Goal: Task Accomplishment & Management: Use online tool/utility

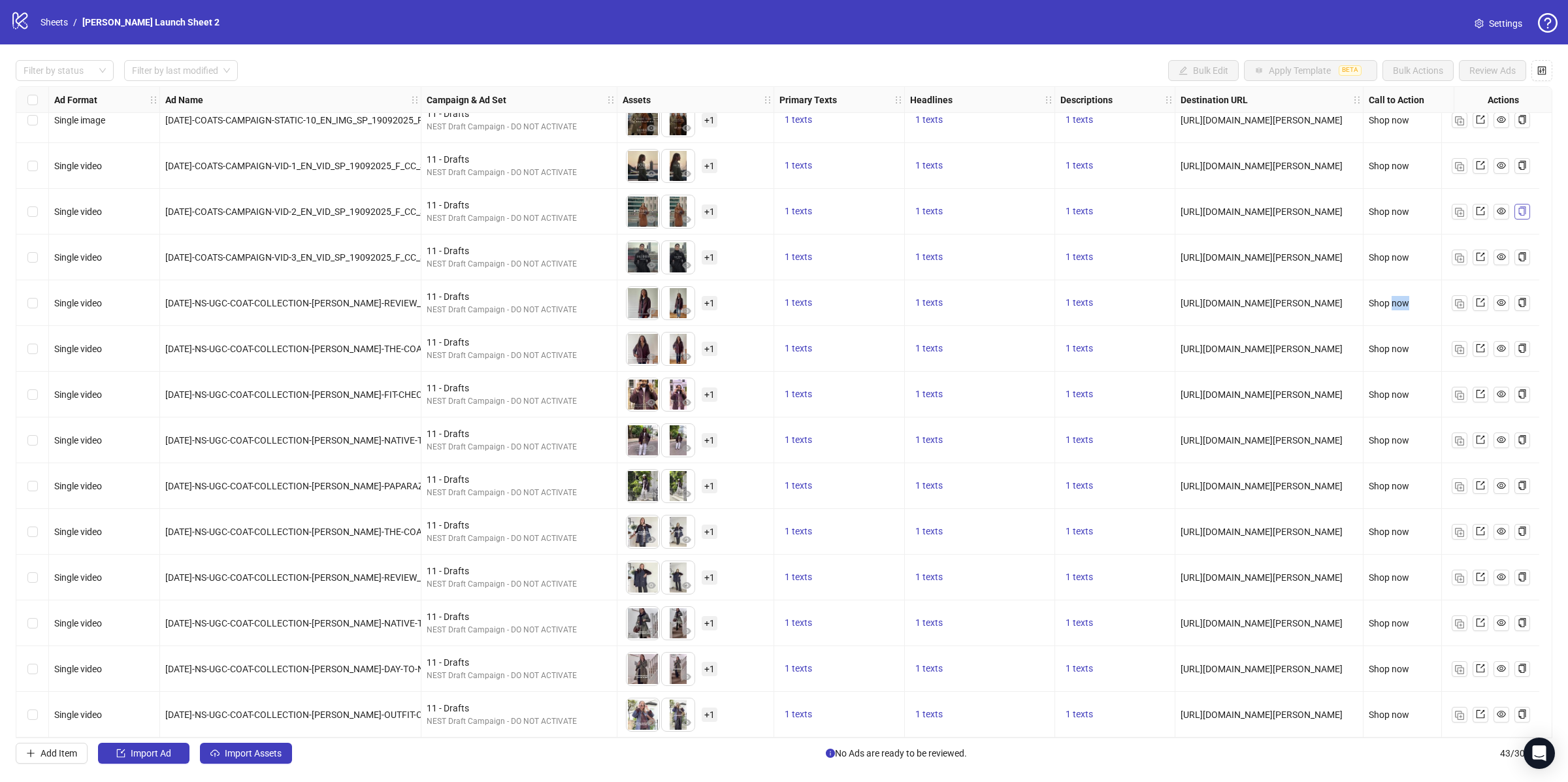
scroll to position [1346, 0]
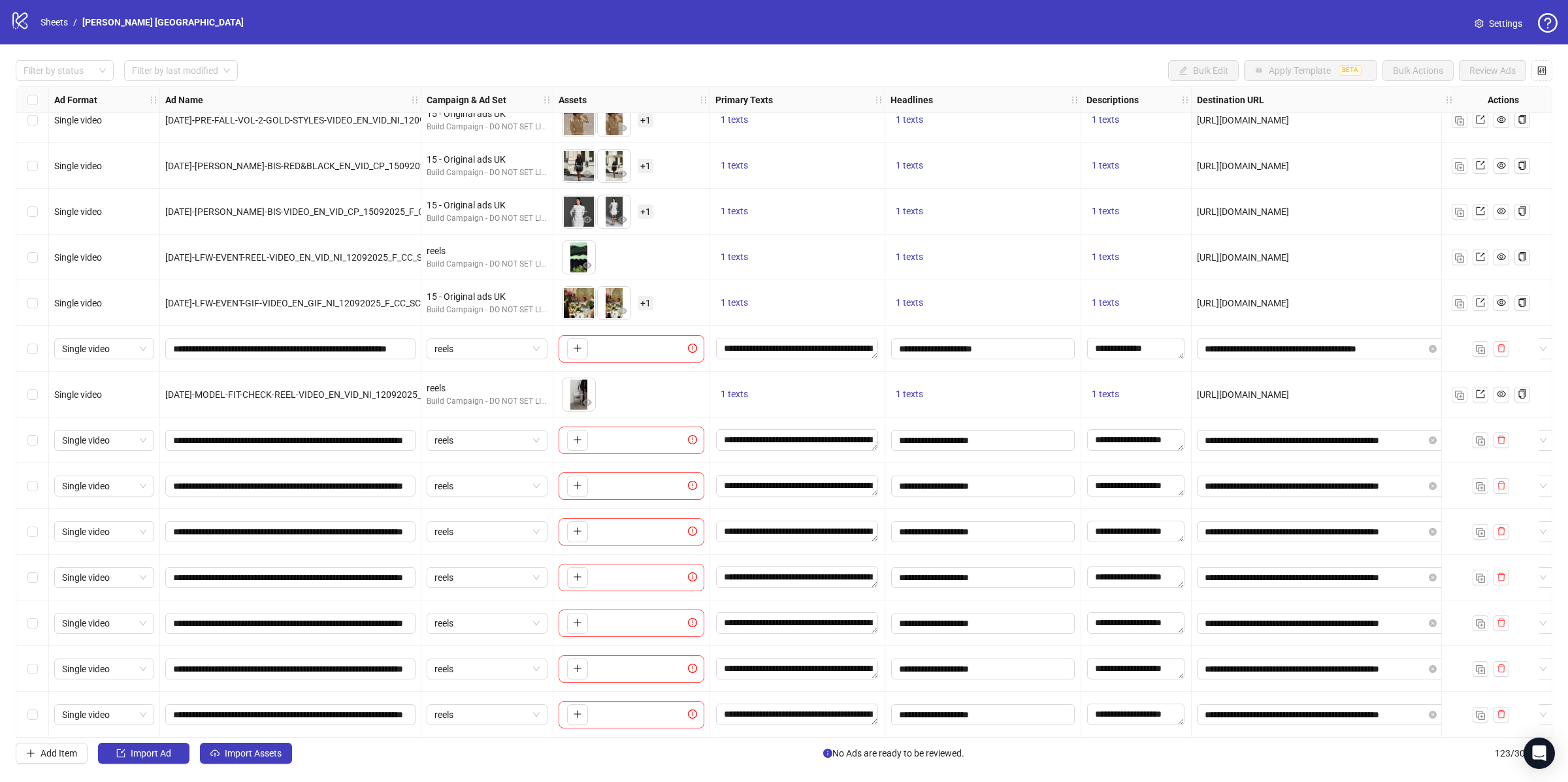
scroll to position [5004, 0]
click at [252, 438] on input "**********" at bounding box center [289, 440] width 232 height 14
paste input "text"
type input "**********"
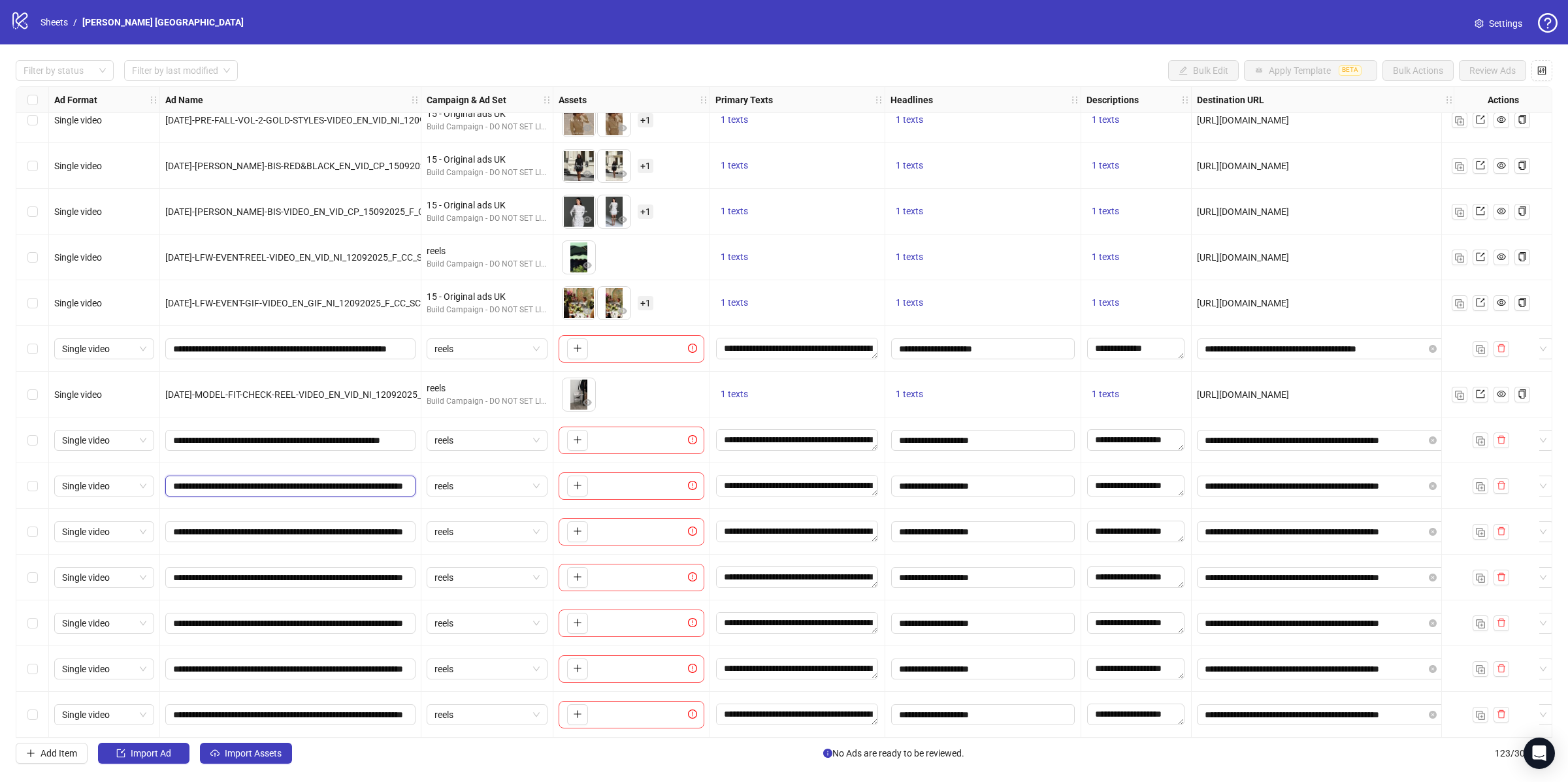
click at [326, 480] on input "**********" at bounding box center [289, 486] width 232 height 14
paste input "text"
type input "**********"
click at [239, 533] on input "**********" at bounding box center [289, 531] width 232 height 14
paste input "text"
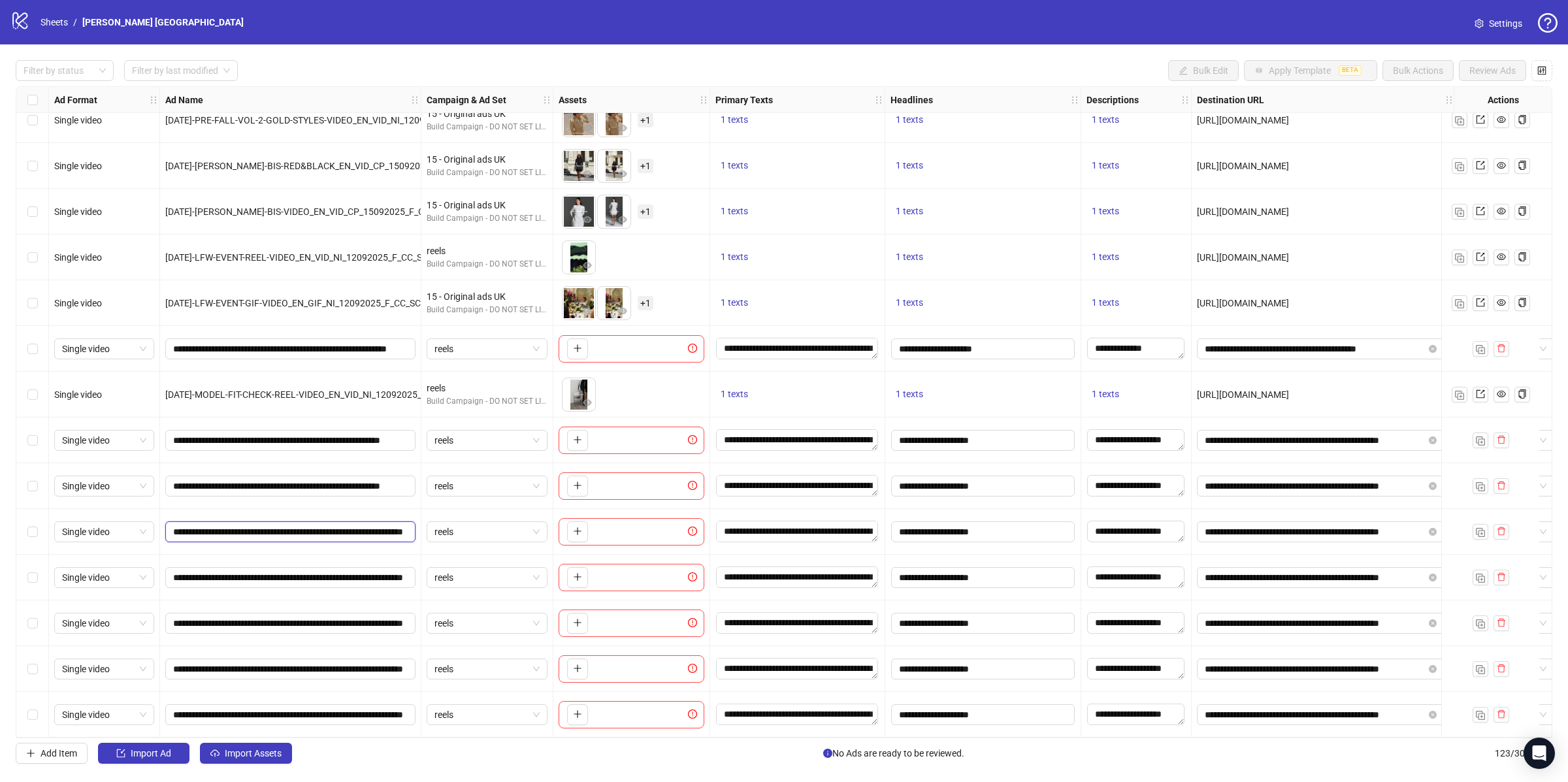
type input "**********"
click at [276, 571] on input "**********" at bounding box center [289, 577] width 232 height 14
paste input "text"
type input "**********"
click at [338, 554] on div "**********" at bounding box center [290, 577] width 261 height 46
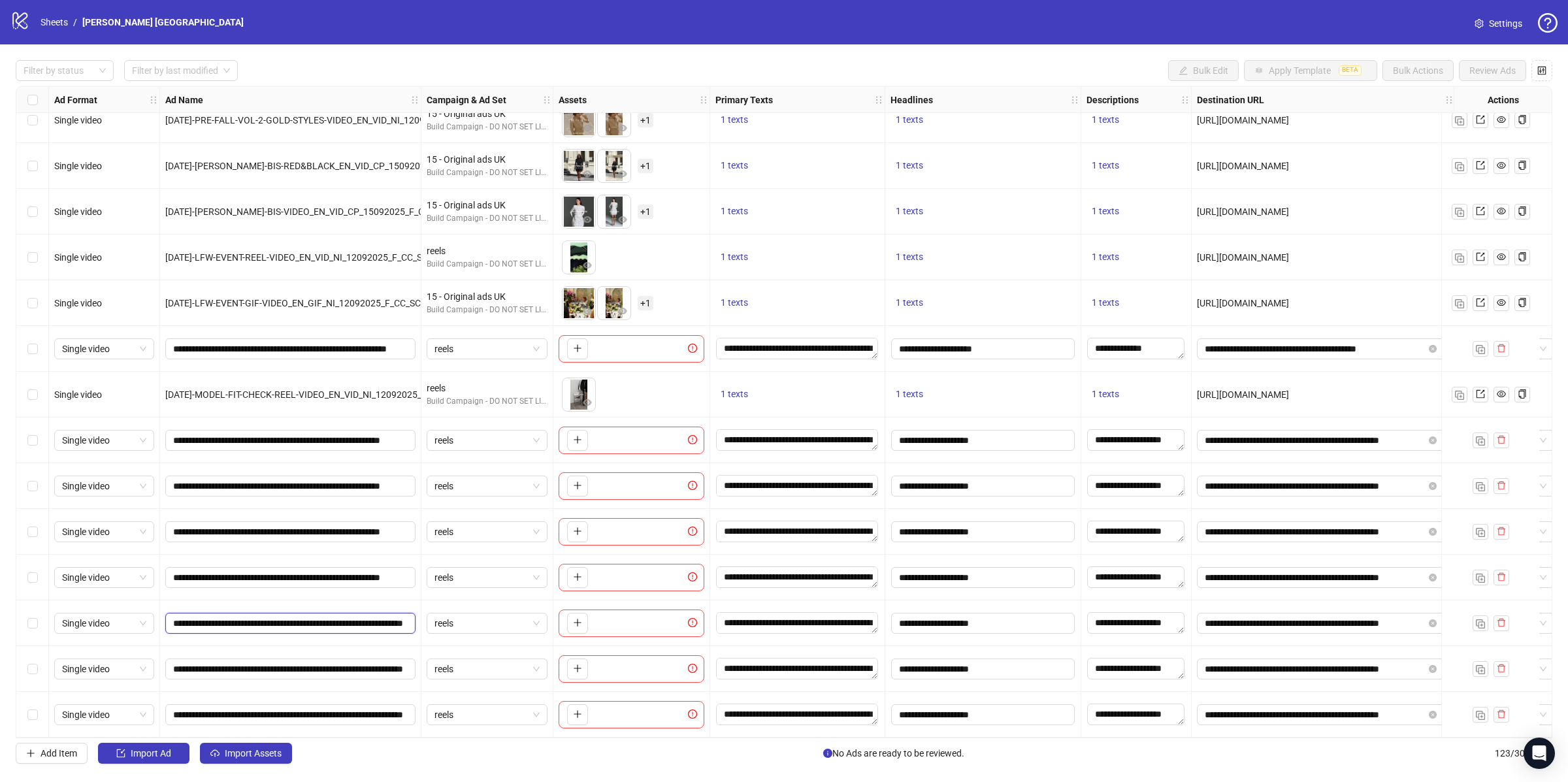
click at [288, 616] on input "**********" at bounding box center [289, 623] width 232 height 14
paste input "text"
type input "**********"
click at [244, 662] on input "**********" at bounding box center [289, 668] width 232 height 14
paste input "text"
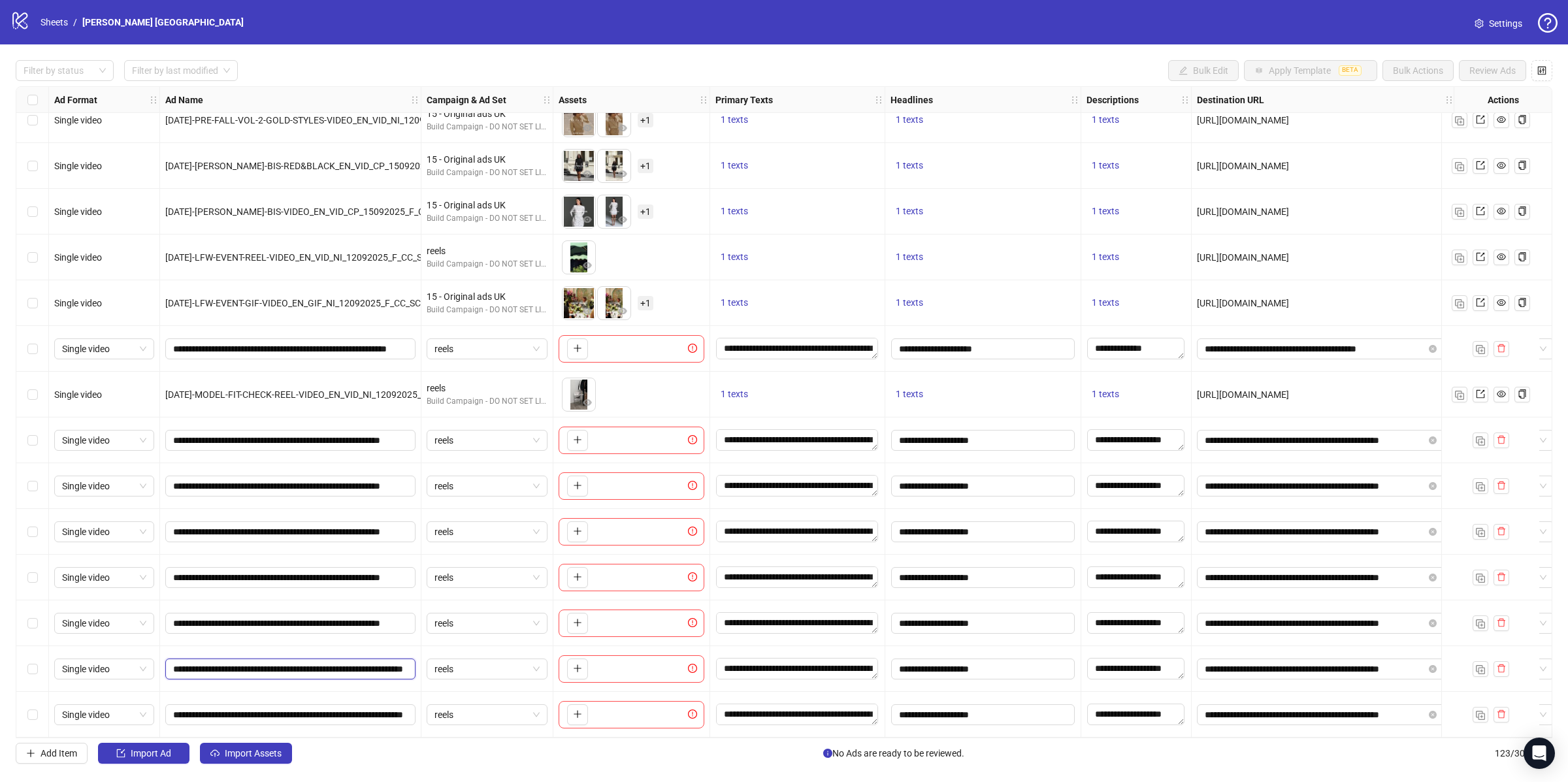
type input "**********"
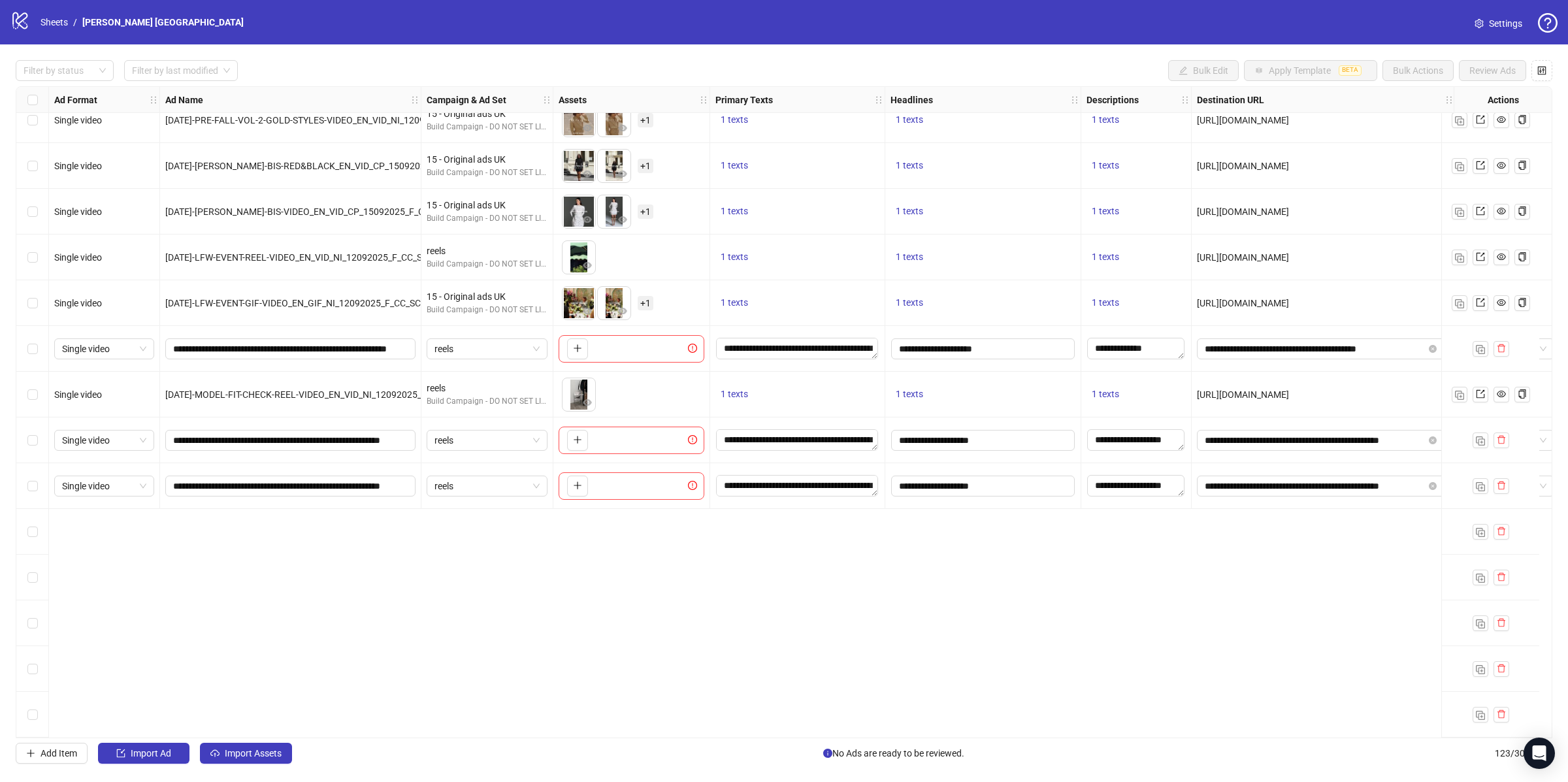
scroll to position [5004, 0]
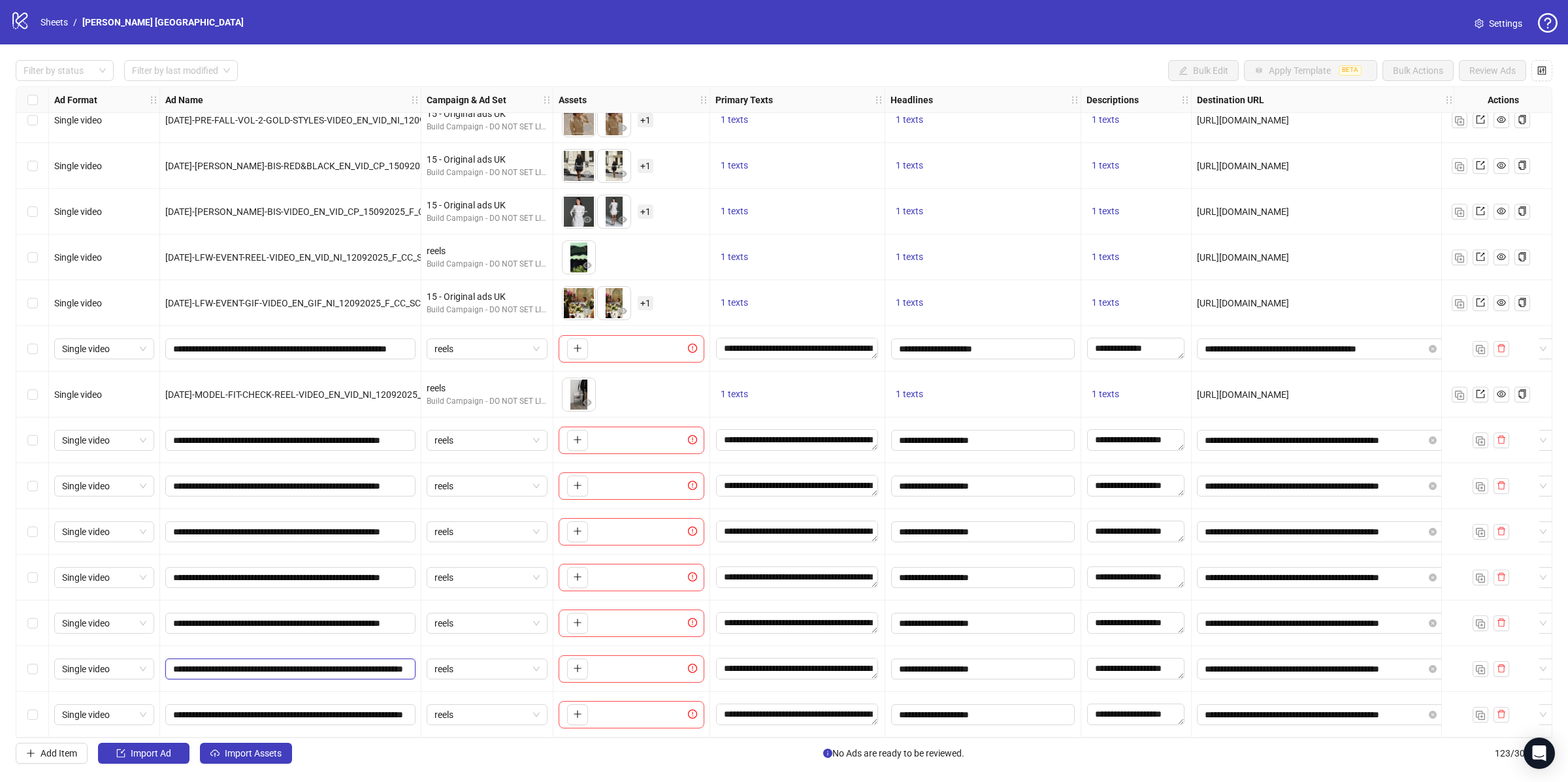
click at [287, 662] on input "**********" at bounding box center [289, 668] width 232 height 14
paste input "text"
type input "**********"
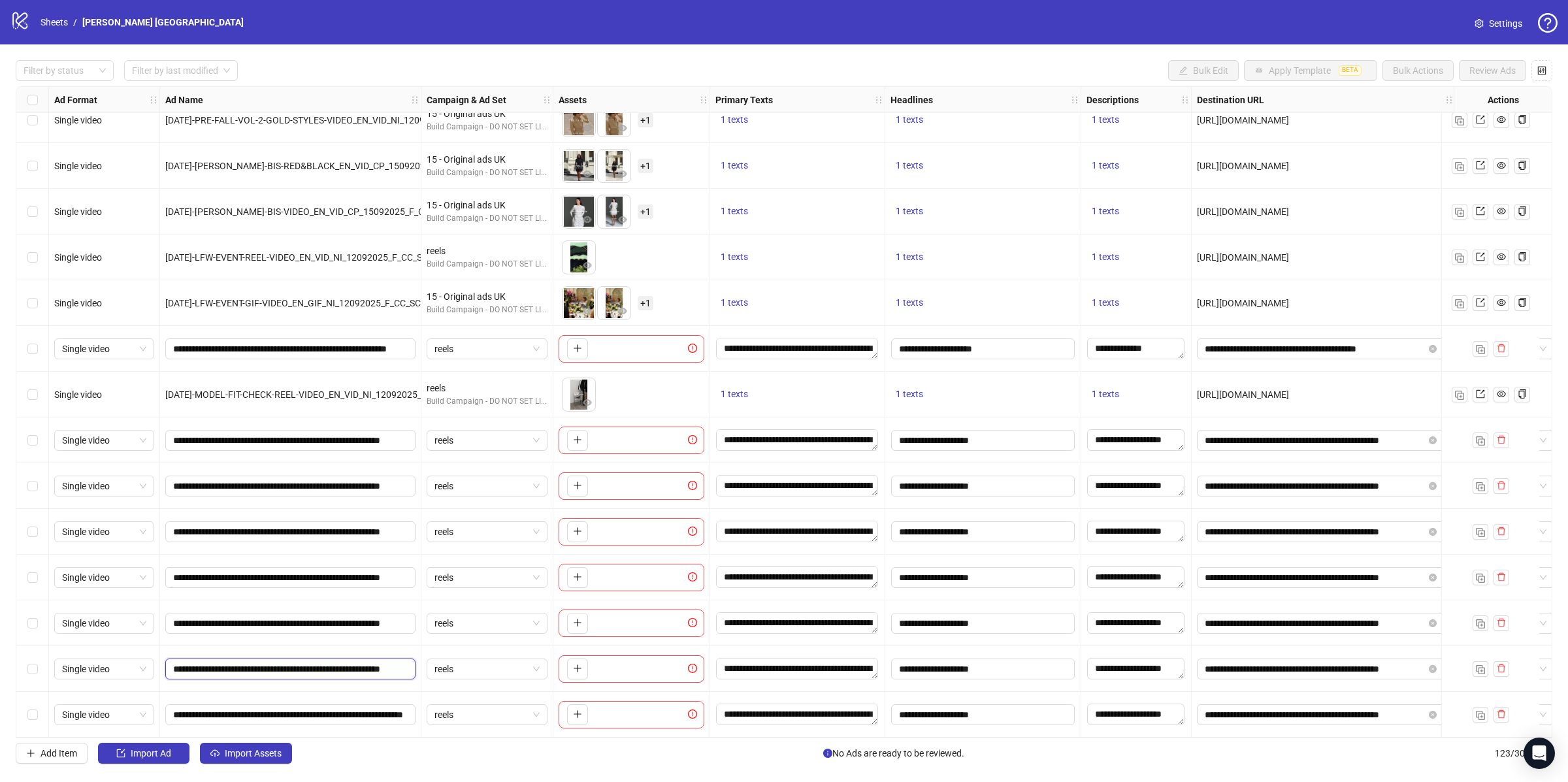
scroll to position [0, 90]
click at [320, 711] on input "**********" at bounding box center [289, 714] width 232 height 14
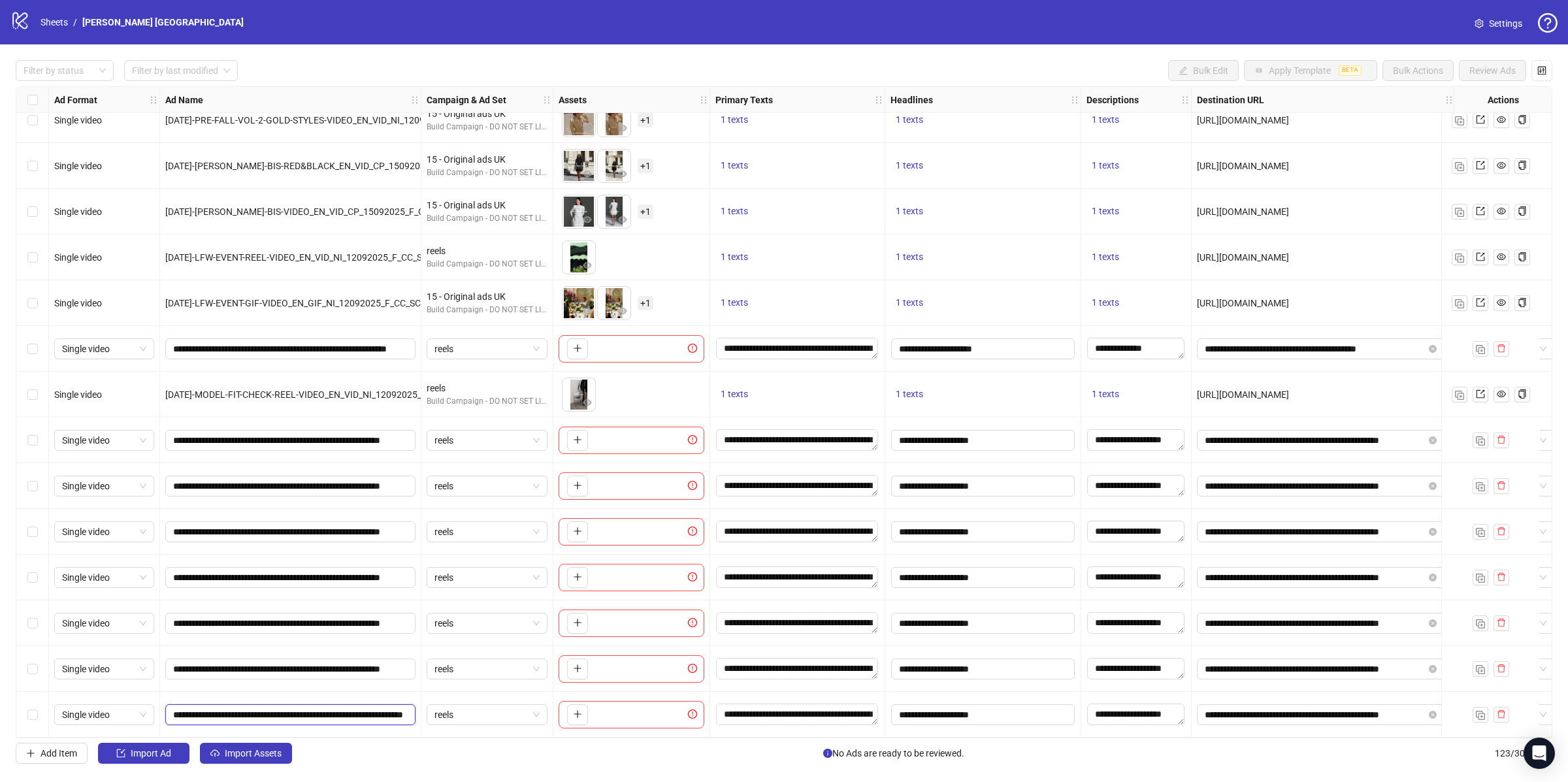
paste input "text"
type input "**********"
click at [1483, 711] on img "button" at bounding box center [1480, 715] width 9 height 9
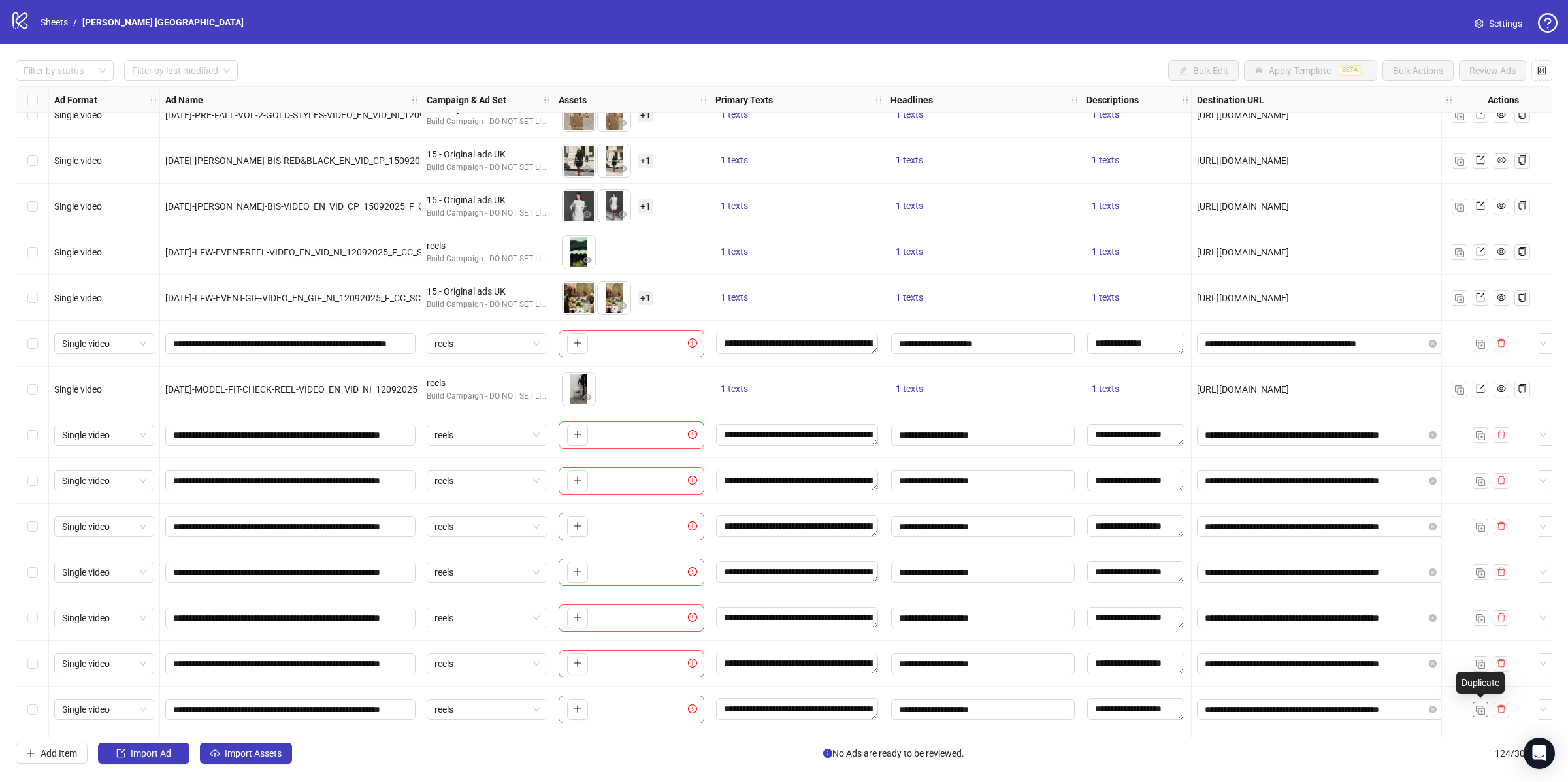
click at [1483, 707] on img "button" at bounding box center [1480, 709] width 9 height 9
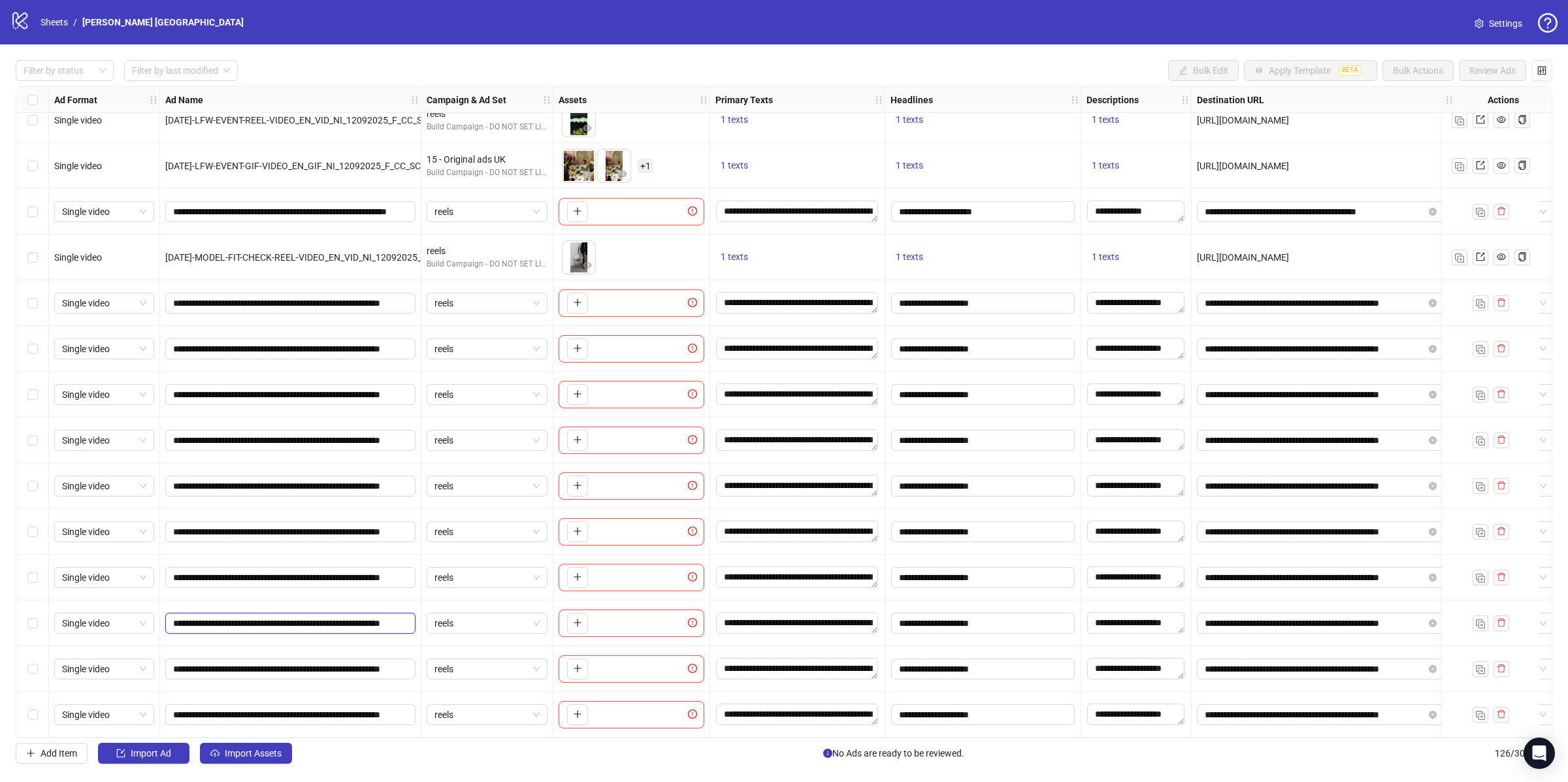
click at [290, 616] on input "**********" at bounding box center [289, 623] width 232 height 14
paste input "text"
type input "**********"
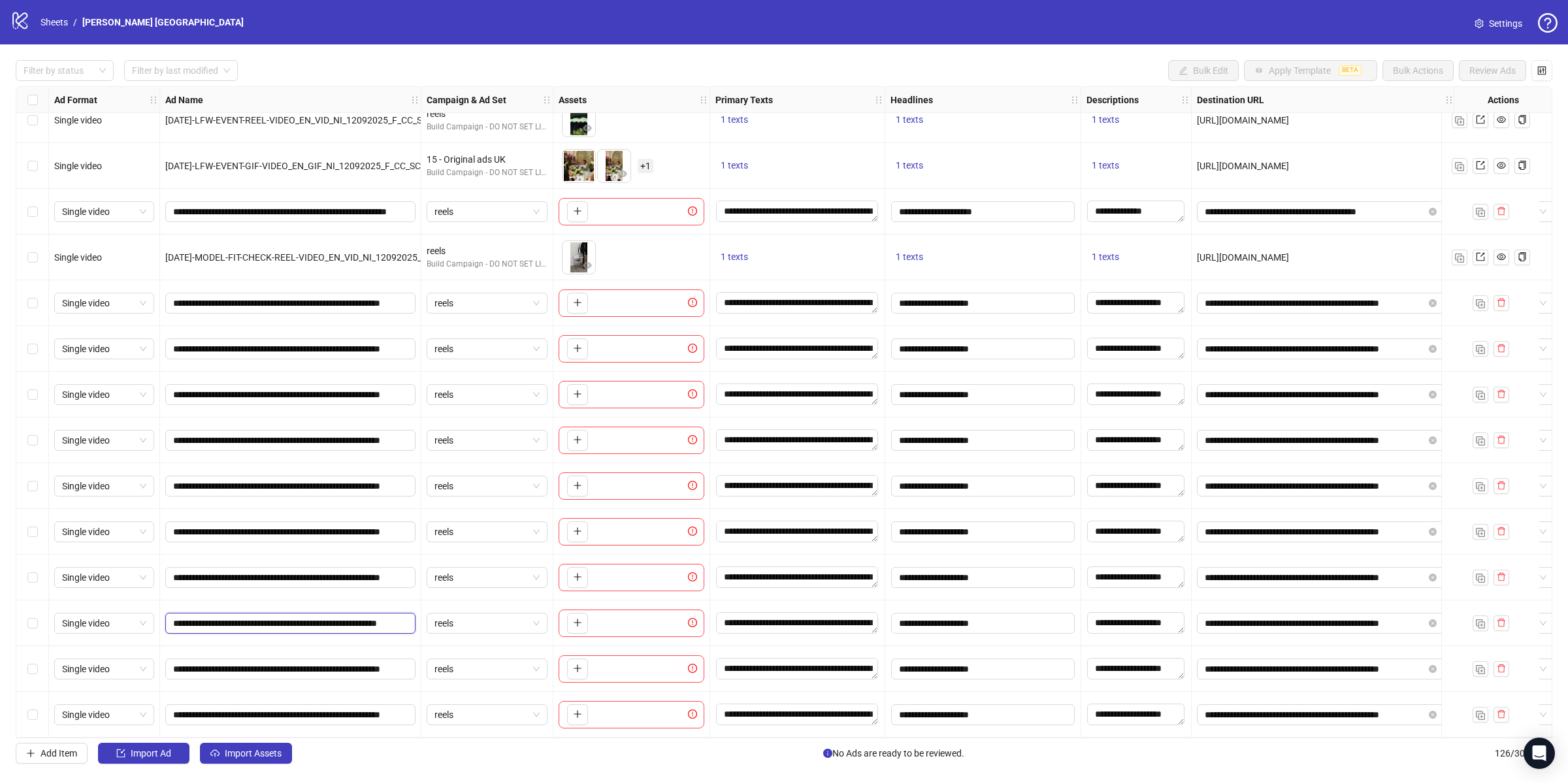
scroll to position [0, 85]
click at [216, 668] on input "**********" at bounding box center [289, 668] width 232 height 14
click at [216, 668] on input "**********" at bounding box center [289, 668] width 232 height 14
click at [215, 666] on input "**********" at bounding box center [289, 668] width 232 height 14
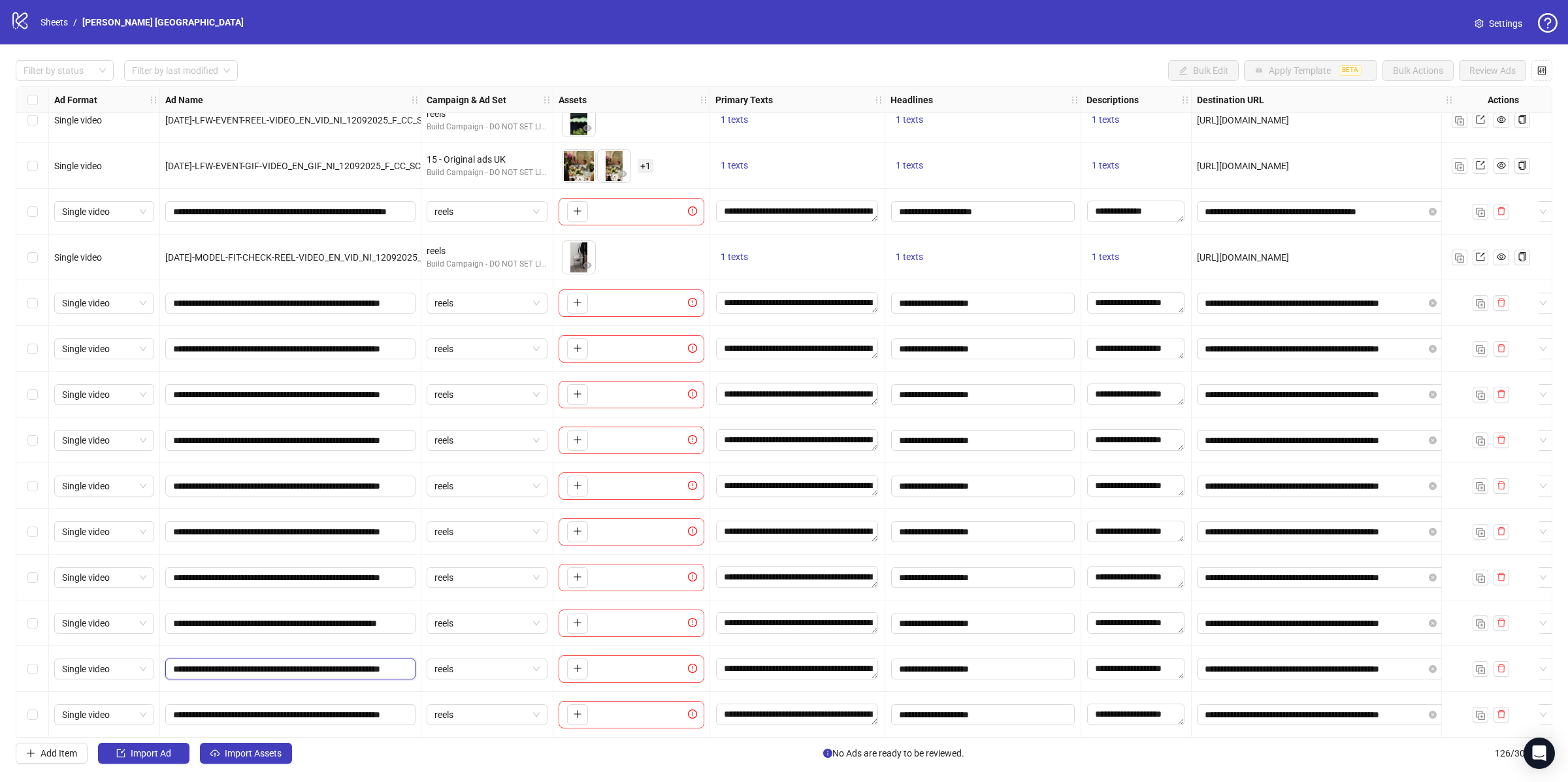
click at [232, 662] on input "**********" at bounding box center [289, 668] width 232 height 14
click at [231, 662] on input "**********" at bounding box center [289, 668] width 232 height 14
click at [229, 662] on input "**********" at bounding box center [289, 668] width 232 height 14
click at [229, 662] on input "**********" at bounding box center [289, 668] width 232 height 14
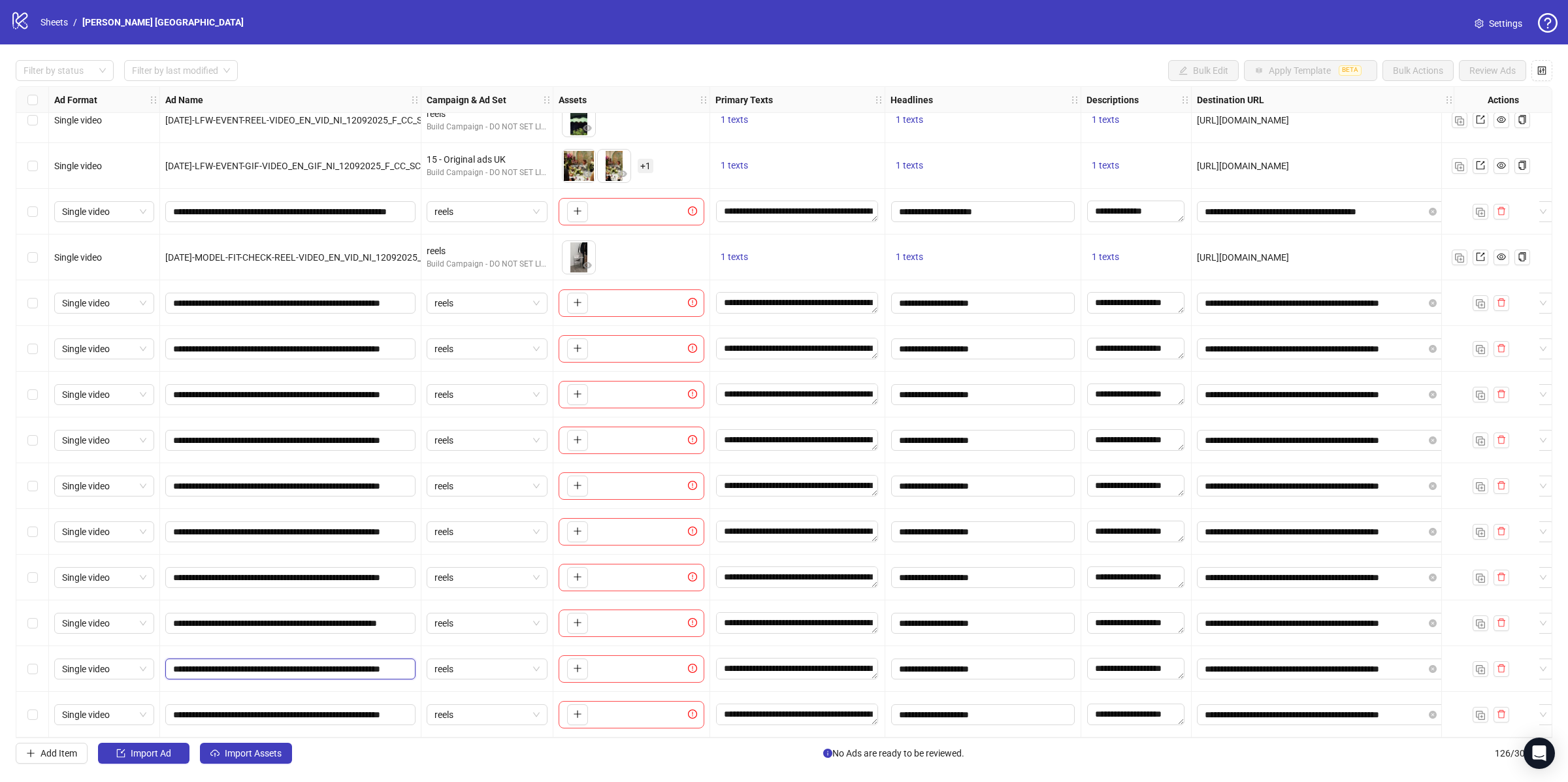
click at [229, 662] on input "**********" at bounding box center [289, 668] width 232 height 14
paste input "**********"
type input "**********"
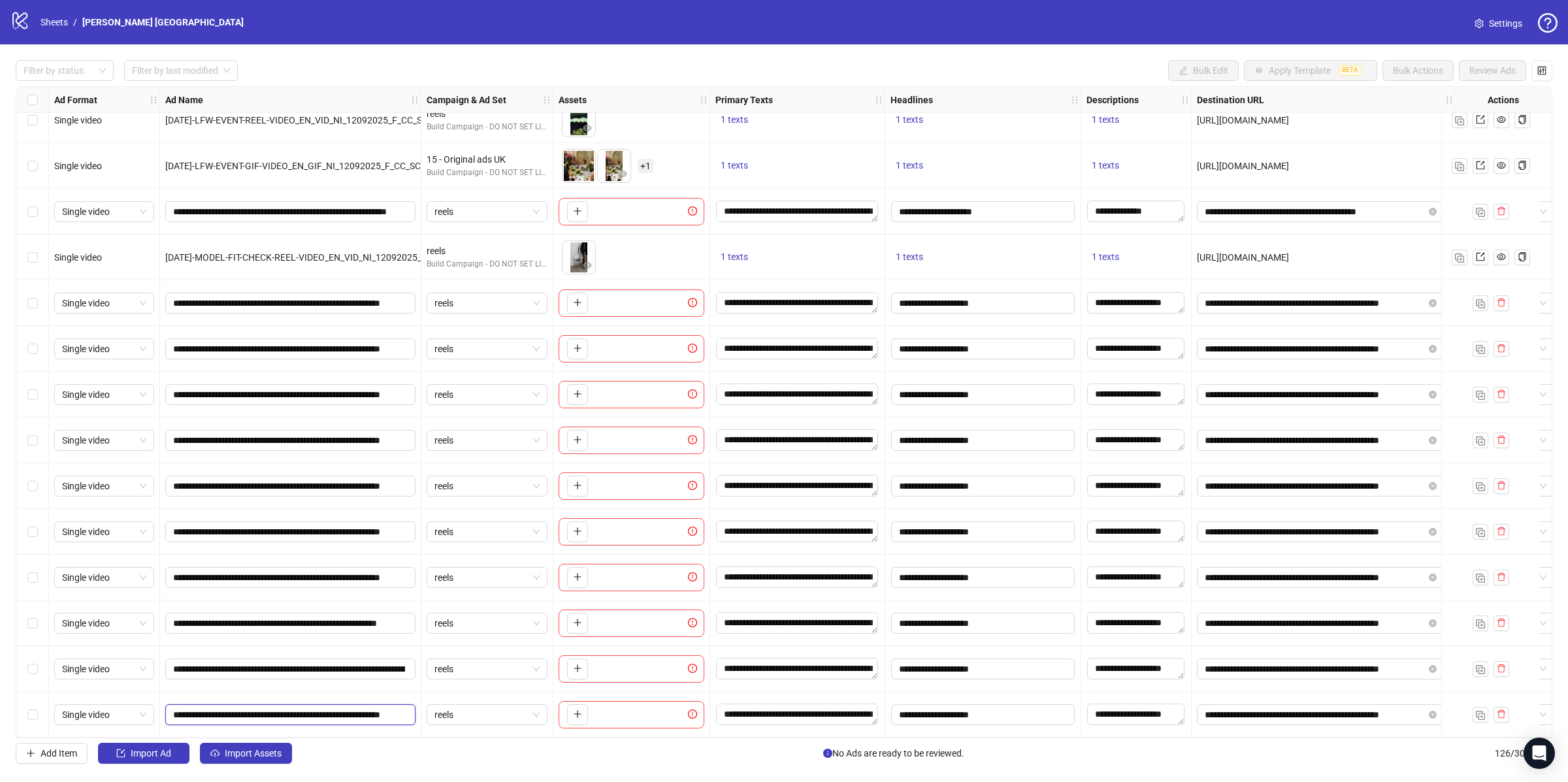
click at [242, 707] on input "**********" at bounding box center [289, 714] width 232 height 14
click at [241, 707] on input "**********" at bounding box center [289, 714] width 232 height 14
paste input "*******"
type input "**********"
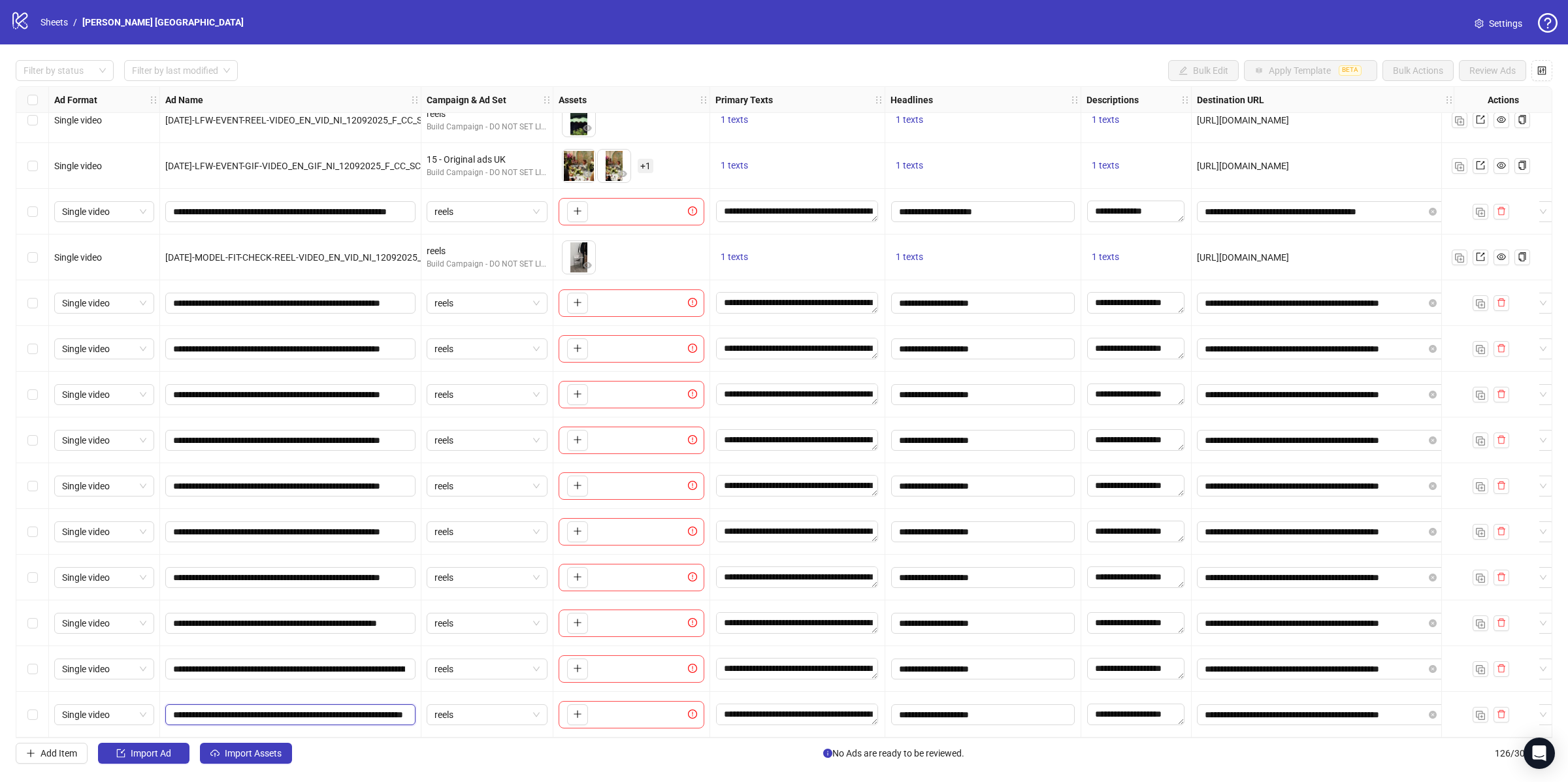
scroll to position [0, 124]
click at [22, 301] on div "Select row 117" at bounding box center [33, 303] width 33 height 46
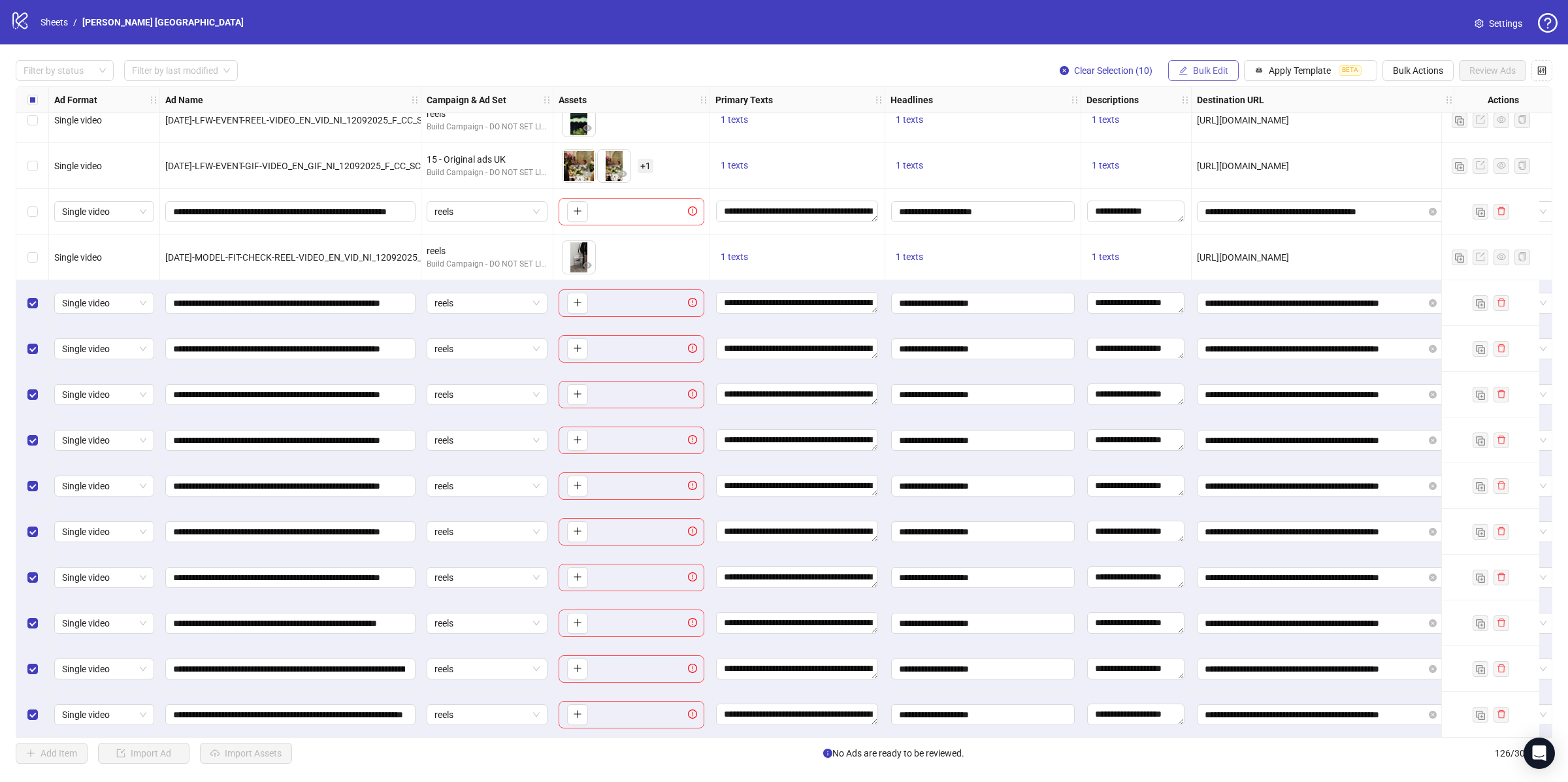
click at [1203, 66] on span "Bulk Edit" at bounding box center [1211, 70] width 35 height 10
click at [1208, 92] on span "Ad Format" at bounding box center [1214, 97] width 78 height 14
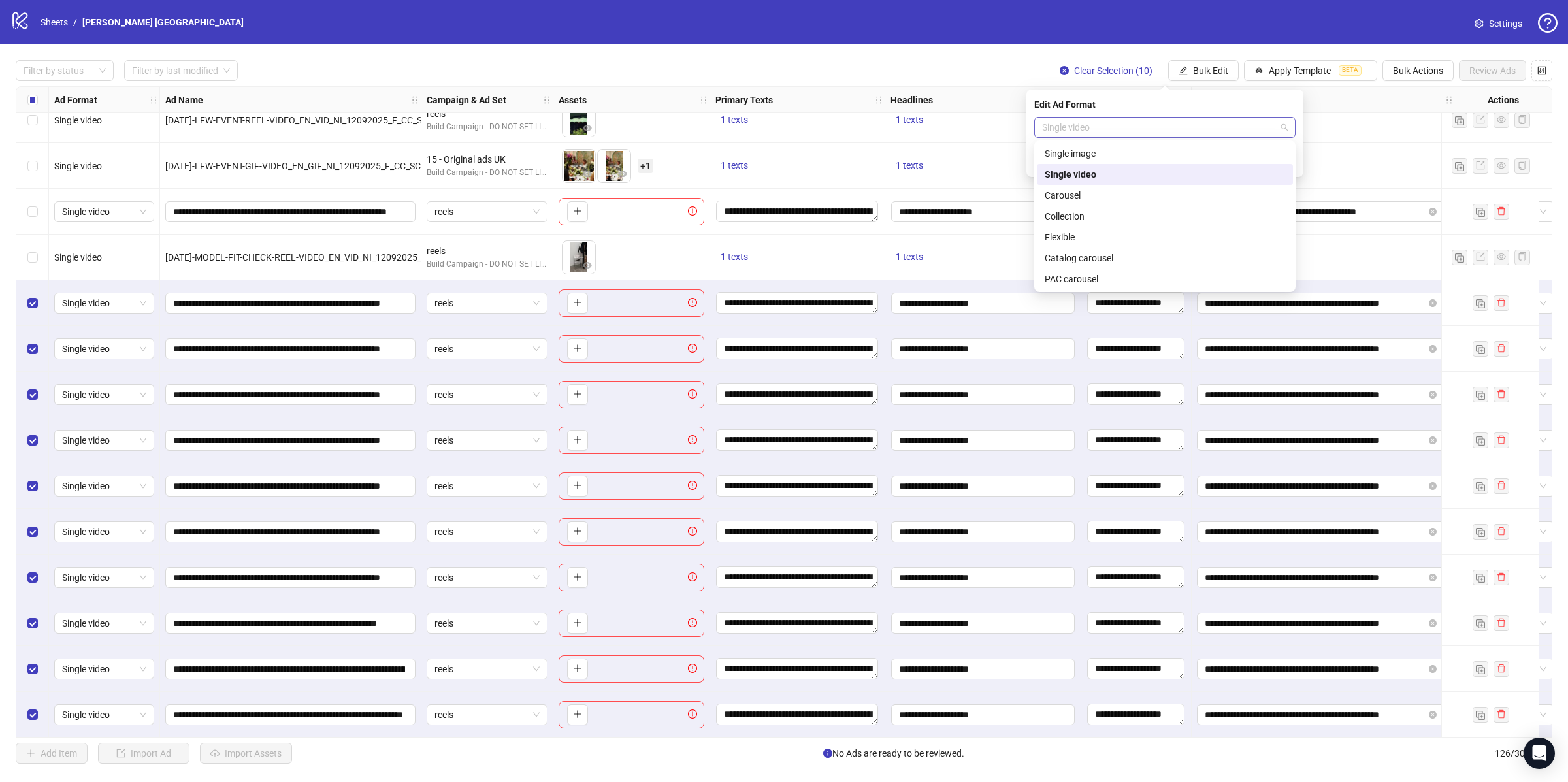
click at [1171, 131] on span "Single video" at bounding box center [1165, 127] width 246 height 20
click at [997, 52] on div "Filter by status Filter by last modified Clear Selection (10) Bulk Edit Apply T…" at bounding box center [784, 411] width 1568 height 735
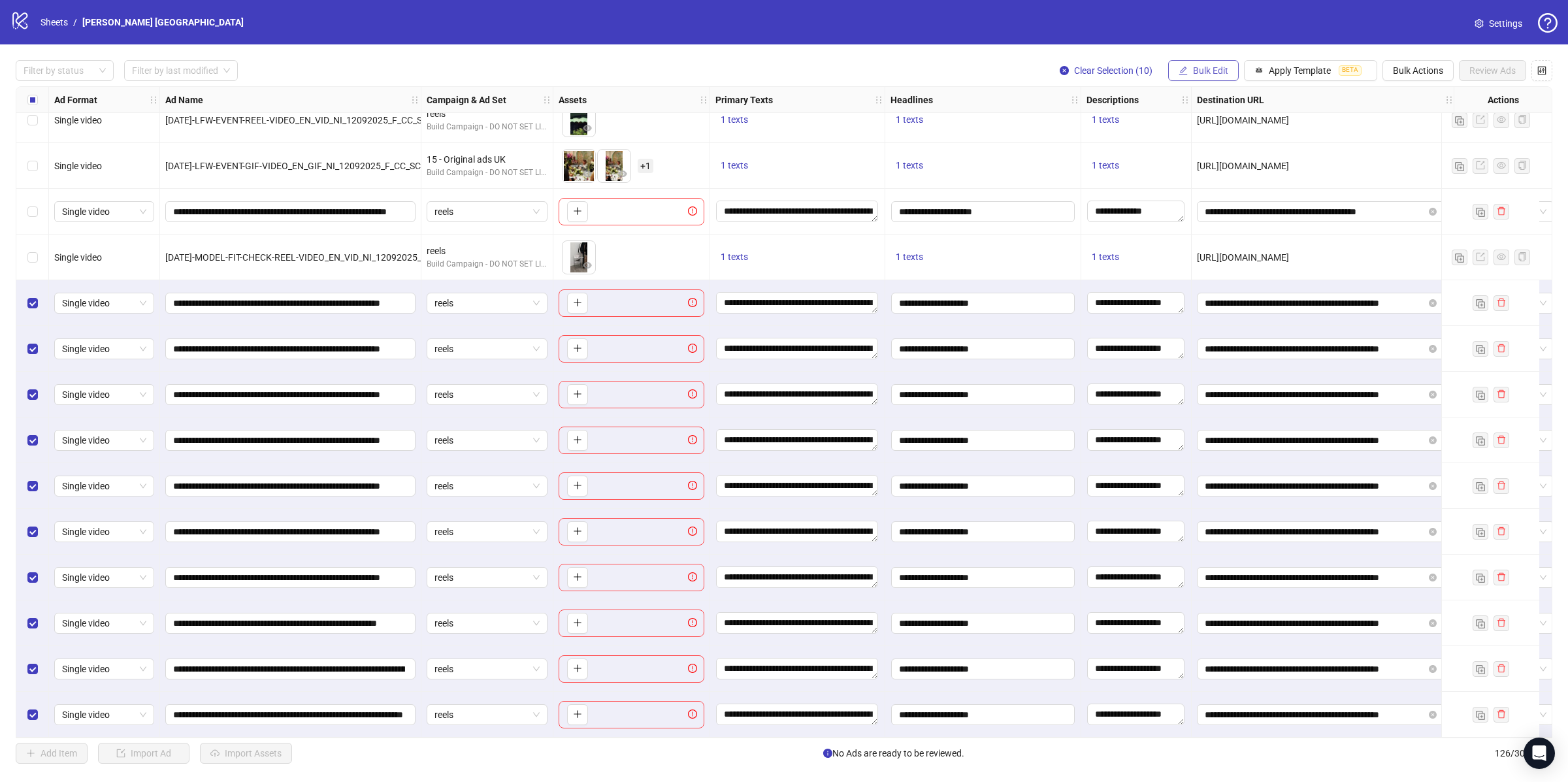
click at [1217, 61] on button "Bulk Edit" at bounding box center [1203, 70] width 71 height 21
click at [1213, 141] on span "Campaign & Ad Set" at bounding box center [1214, 139] width 78 height 14
click at [1124, 126] on span "single_video" at bounding box center [1165, 127] width 246 height 20
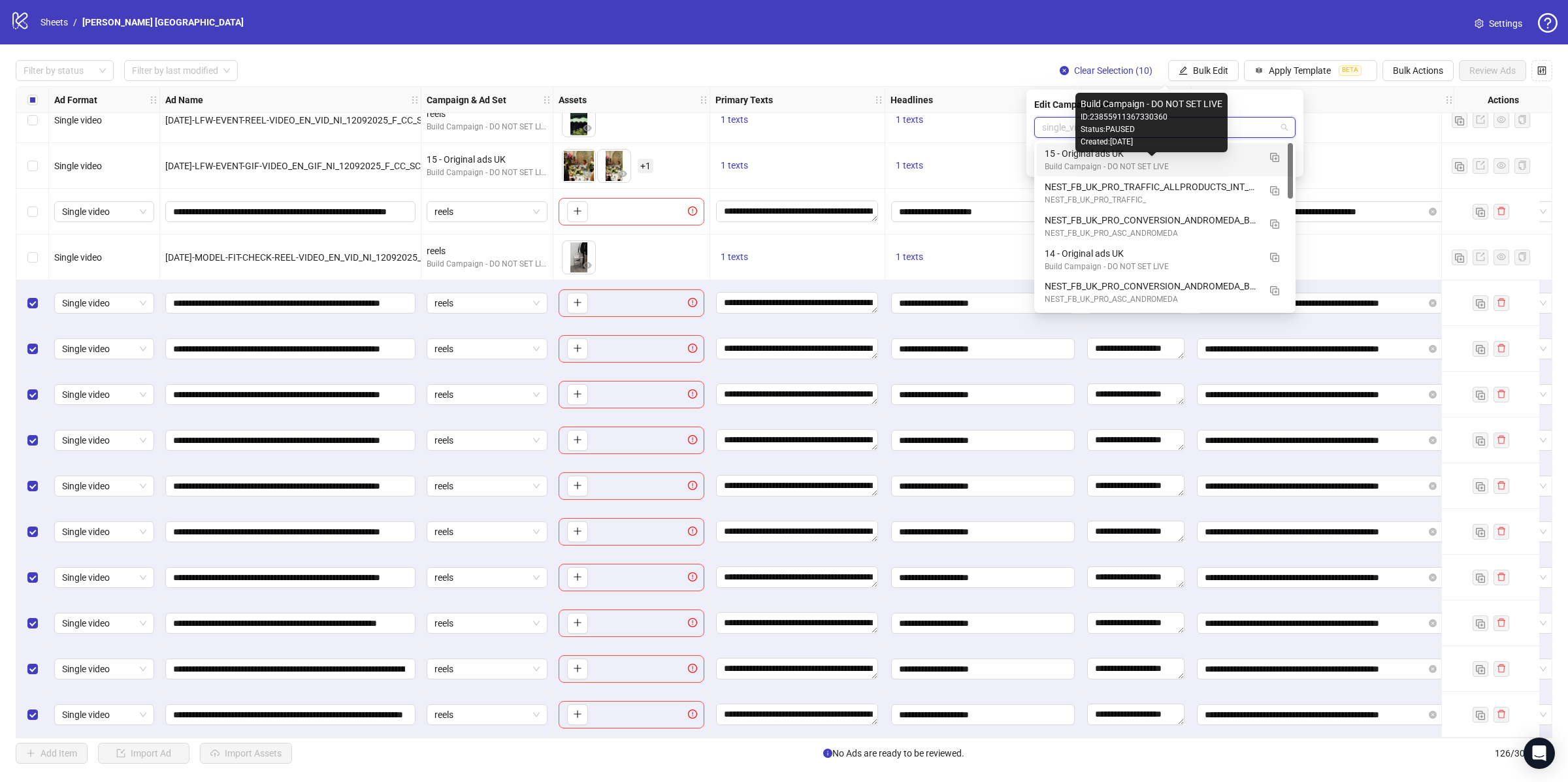
click at [1124, 160] on div "Build Campaign - DO NOT SET LIVE" at bounding box center [1152, 167] width 214 height 12
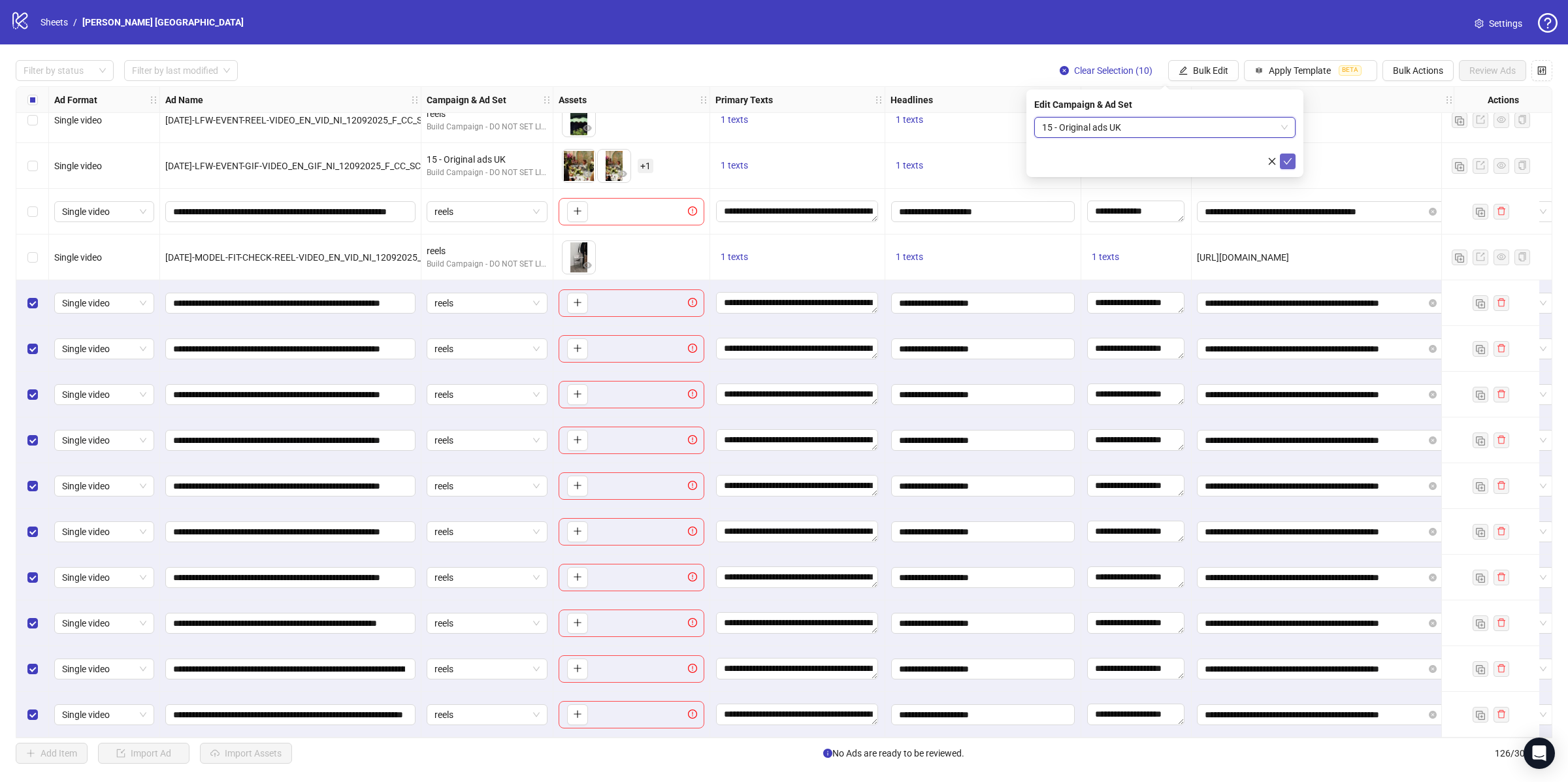
click at [1283, 163] on icon "check" at bounding box center [1287, 161] width 9 height 9
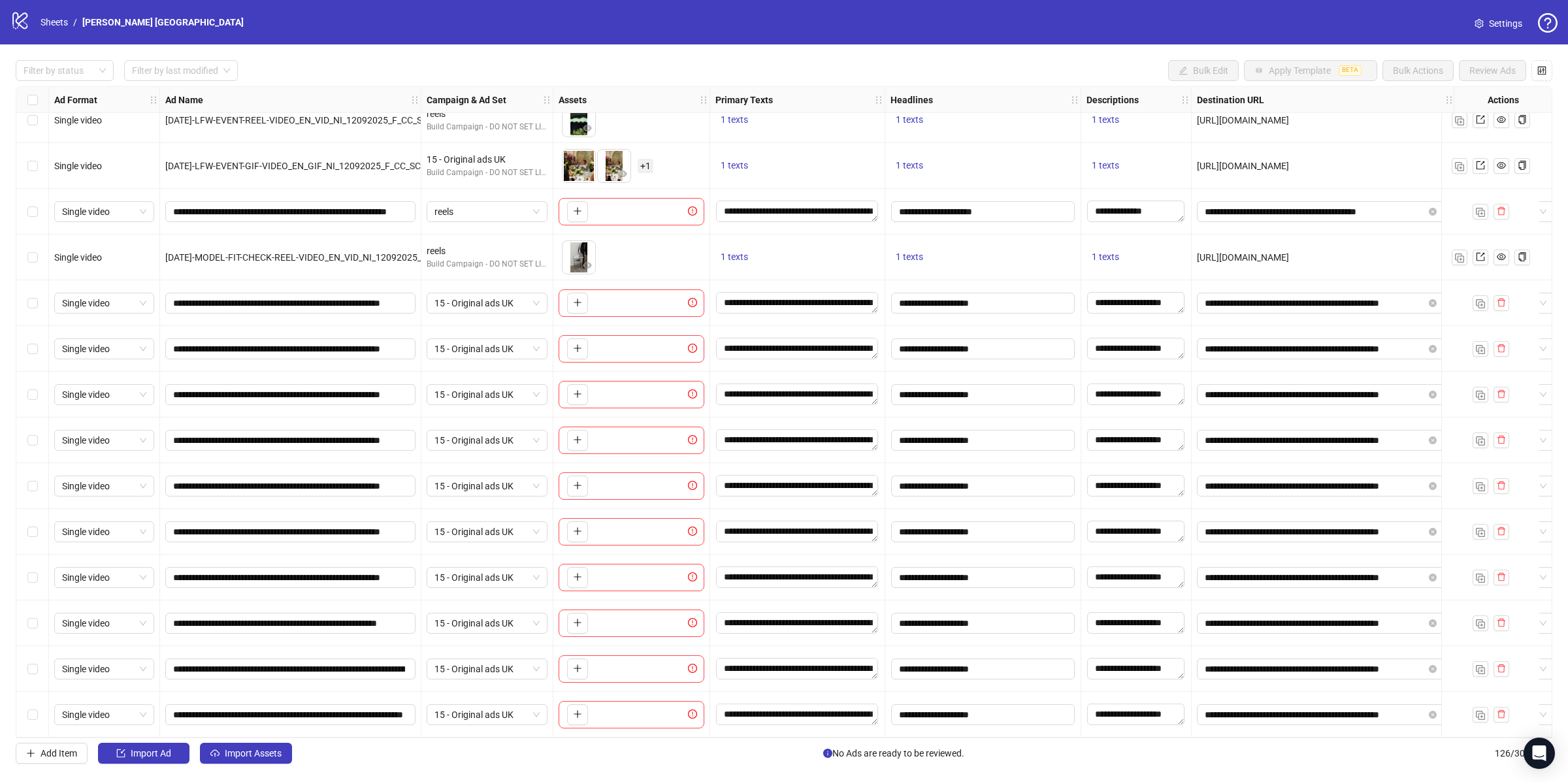
click at [38, 303] on div "Select row 117" at bounding box center [33, 303] width 33 height 46
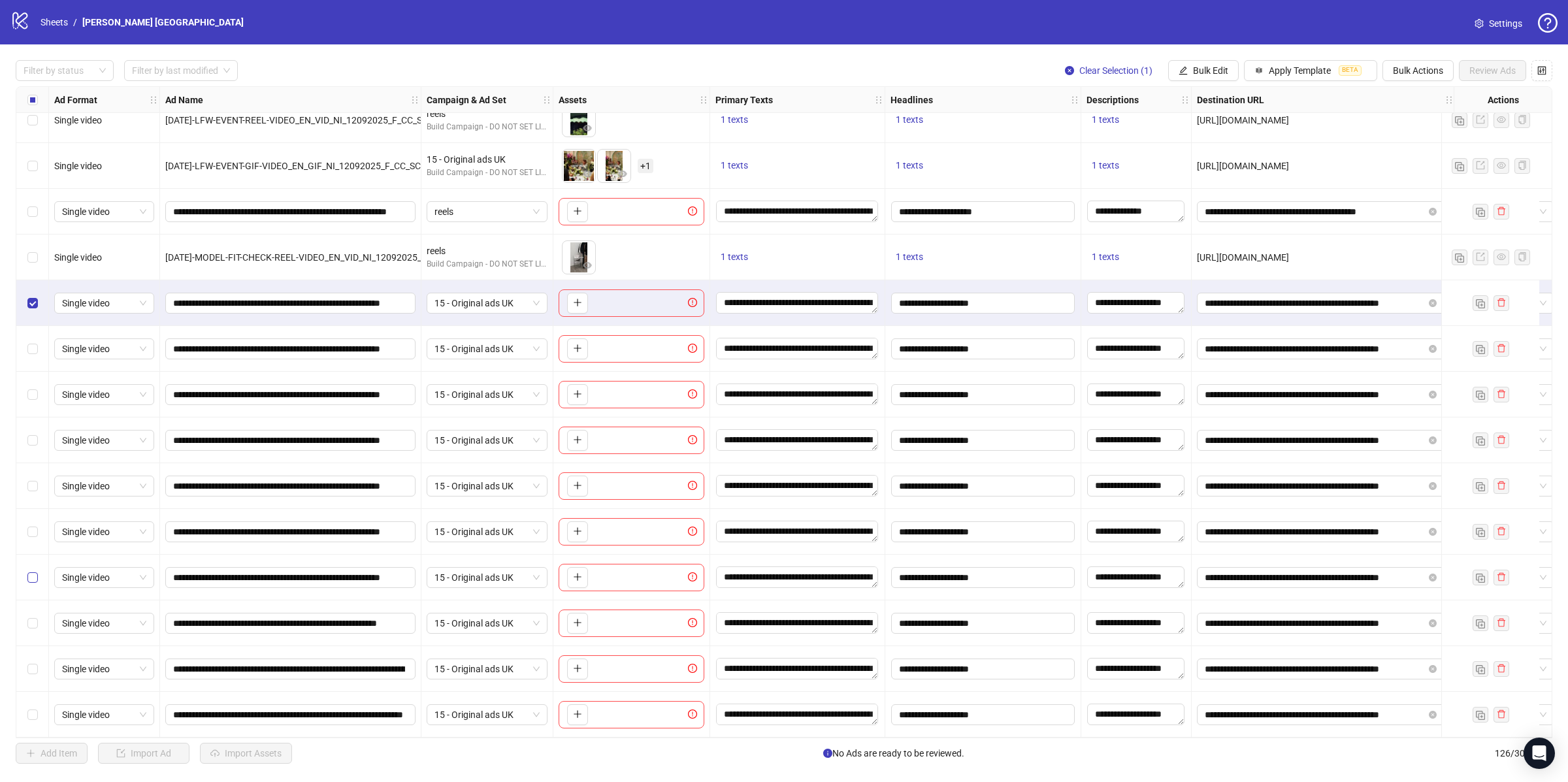
click at [30, 571] on label "Select row 123" at bounding box center [32, 577] width 10 height 14
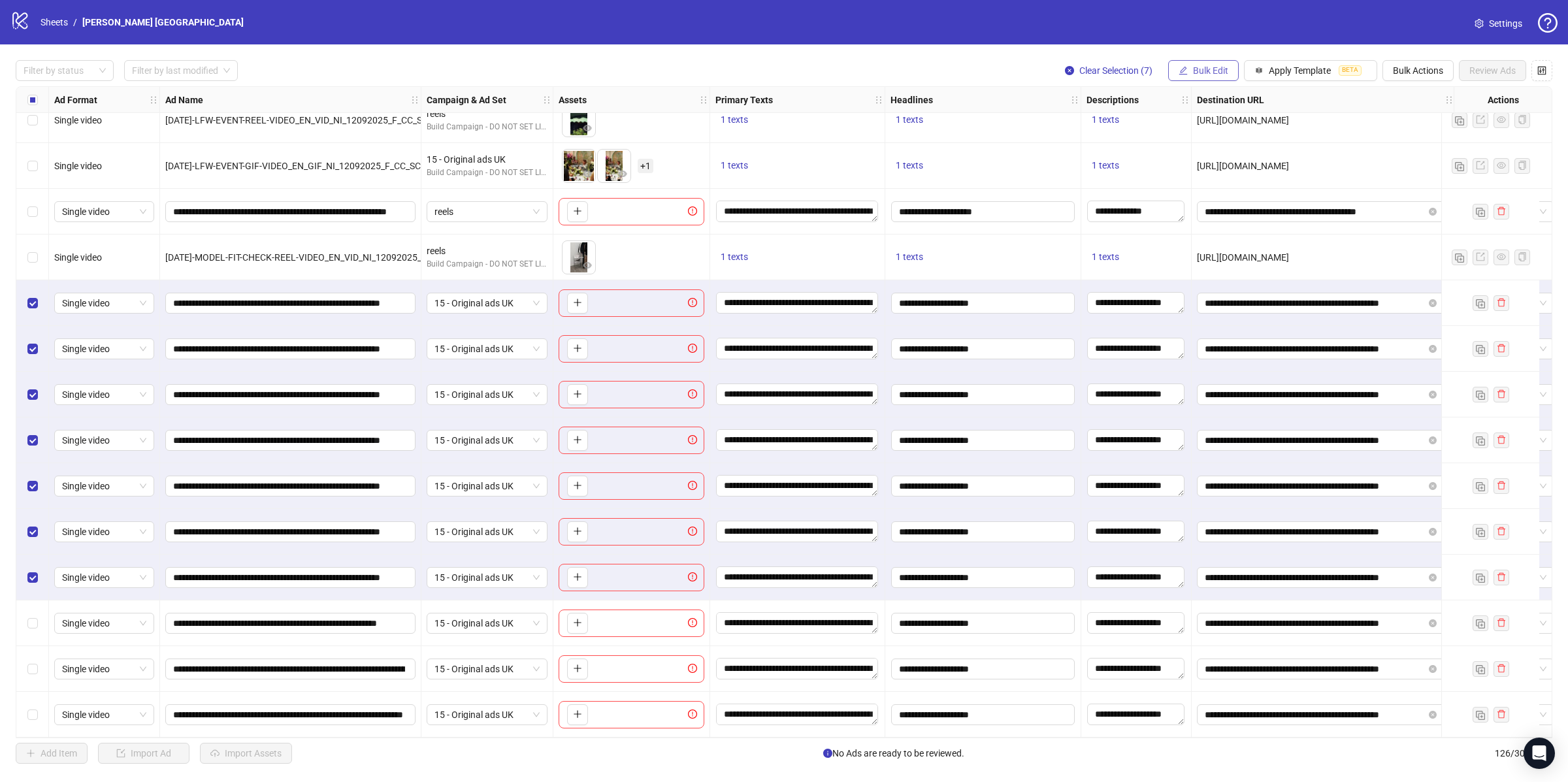
click at [1217, 65] on span "Bulk Edit" at bounding box center [1211, 70] width 35 height 10
click at [1203, 99] on span "Ad Format" at bounding box center [1214, 97] width 78 height 14
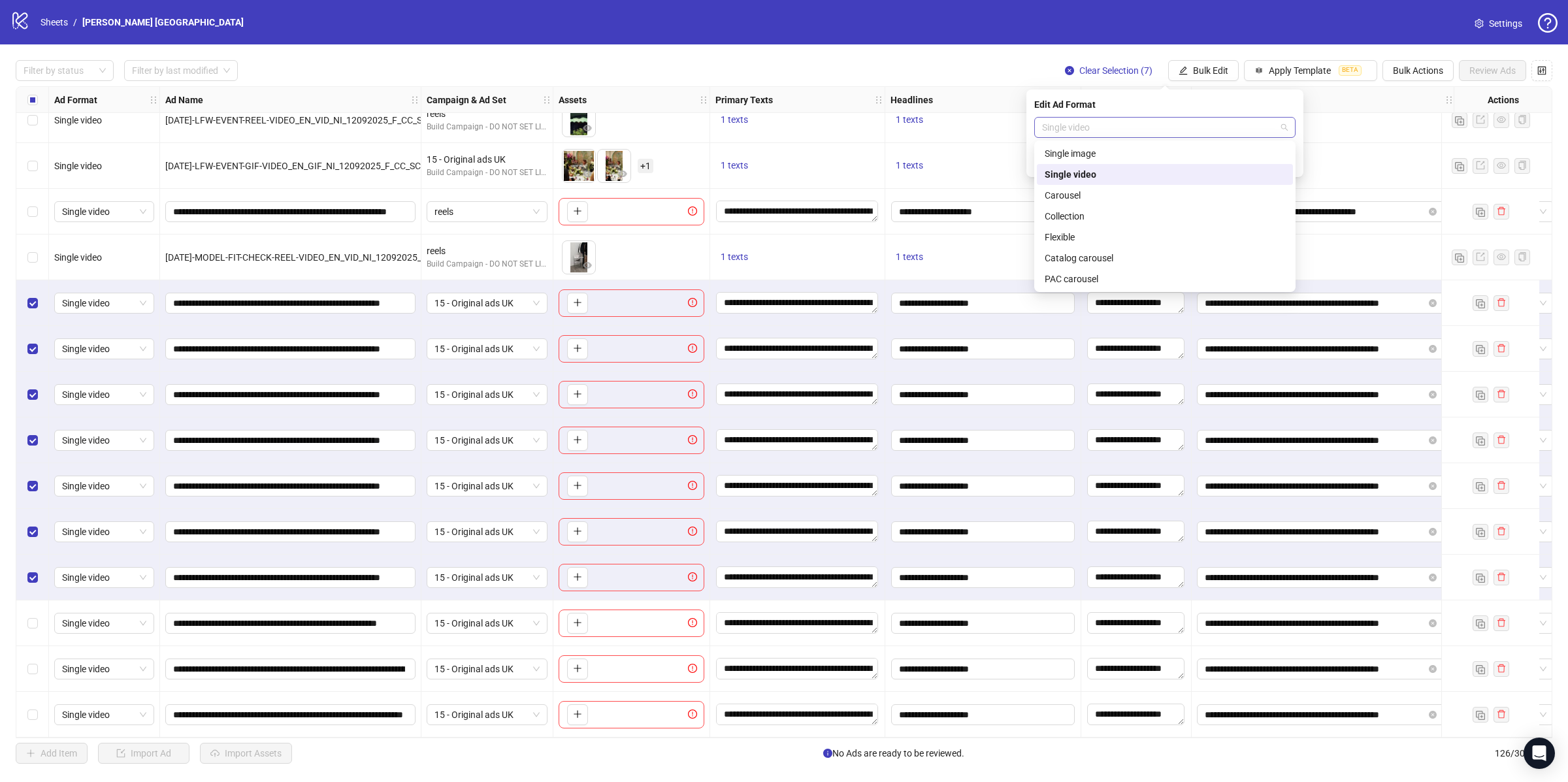
click at [1113, 129] on span "Single video" at bounding box center [1165, 127] width 246 height 20
click at [1085, 156] on div "Single image" at bounding box center [1165, 153] width 240 height 14
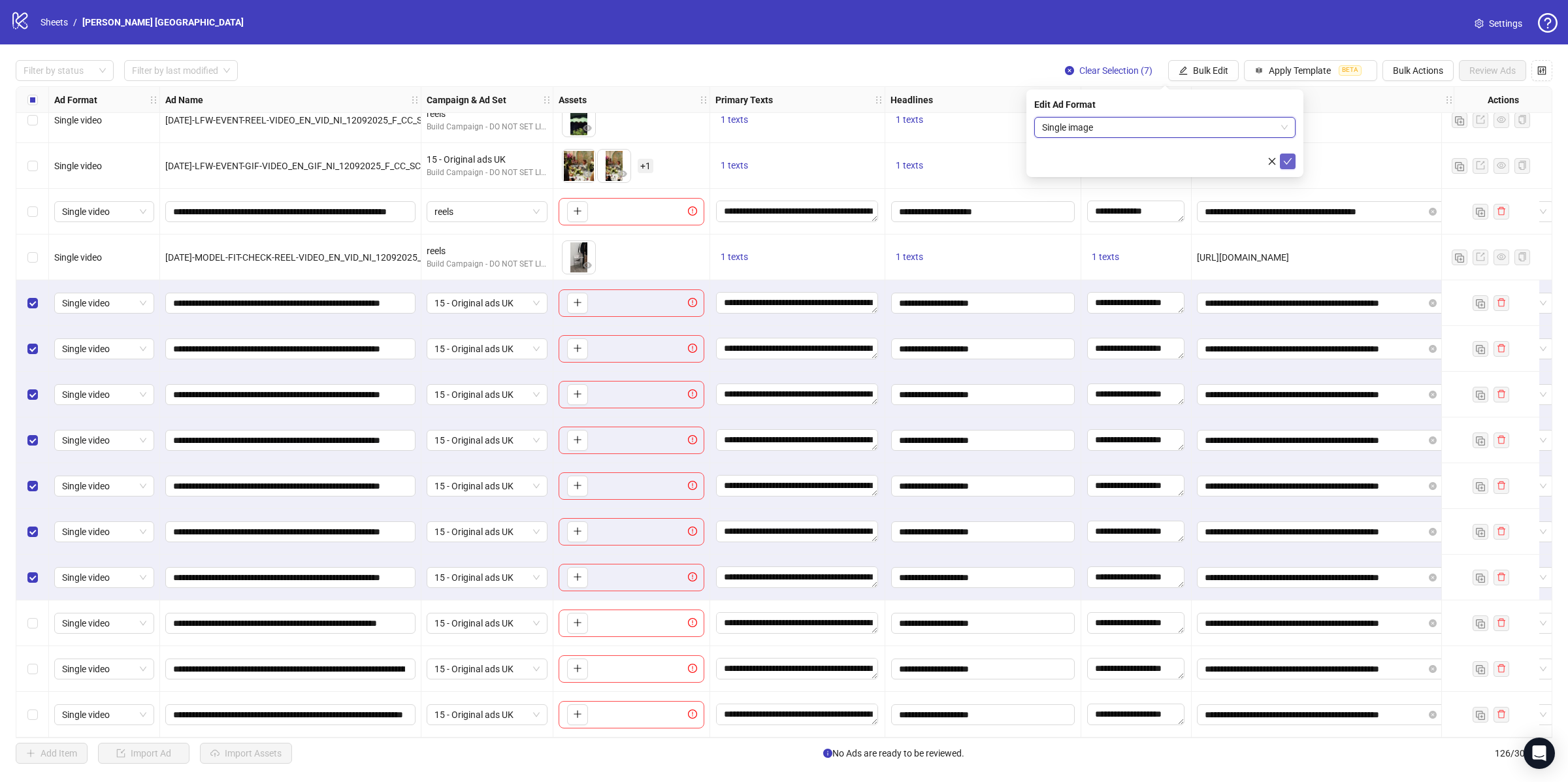
click at [1293, 165] on button "submit" at bounding box center [1288, 161] width 16 height 16
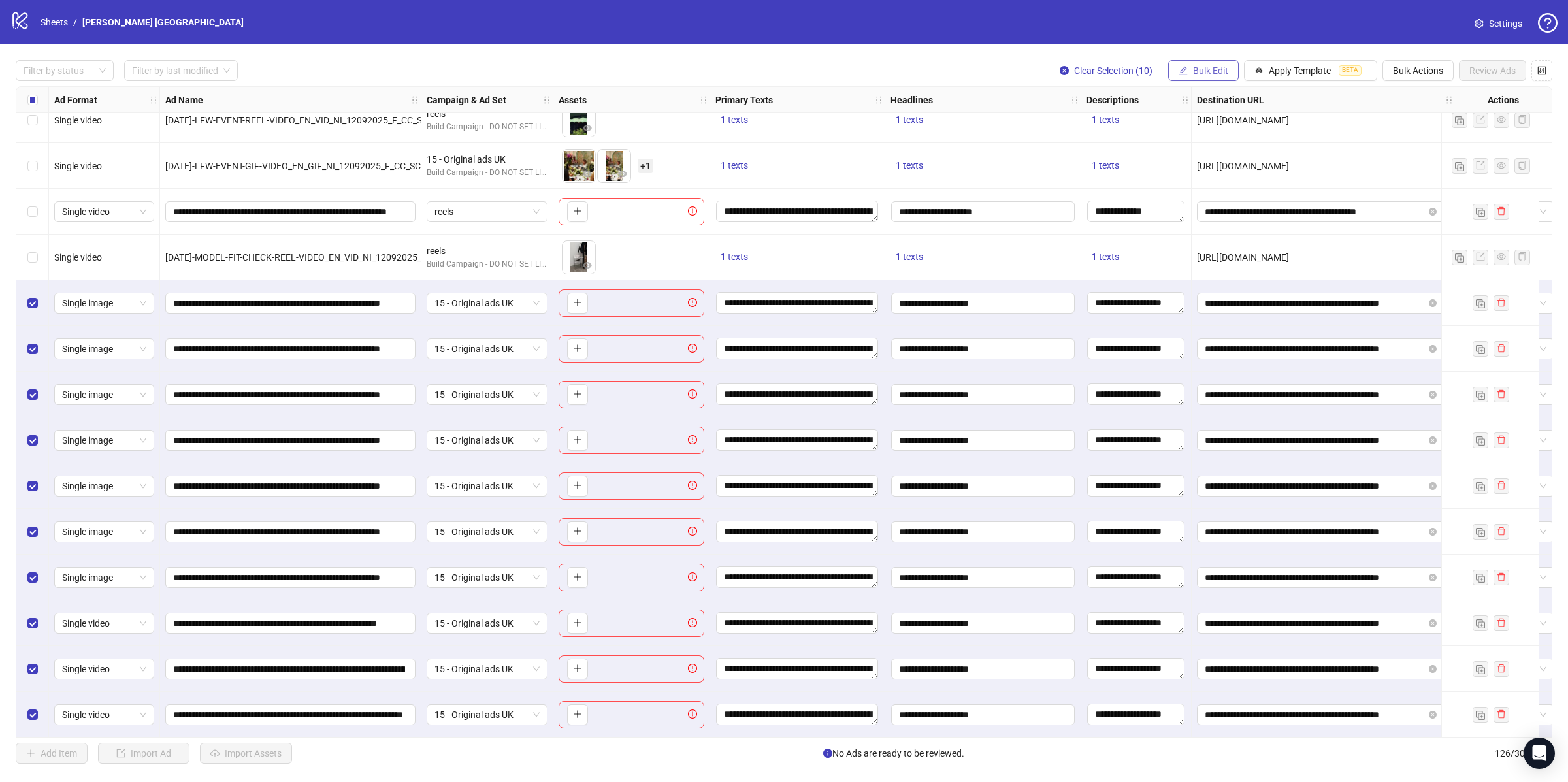
click at [1224, 68] on span "Bulk Edit" at bounding box center [1211, 70] width 35 height 10
click at [1226, 160] on span "Primary Texts" at bounding box center [1214, 160] width 78 height 14
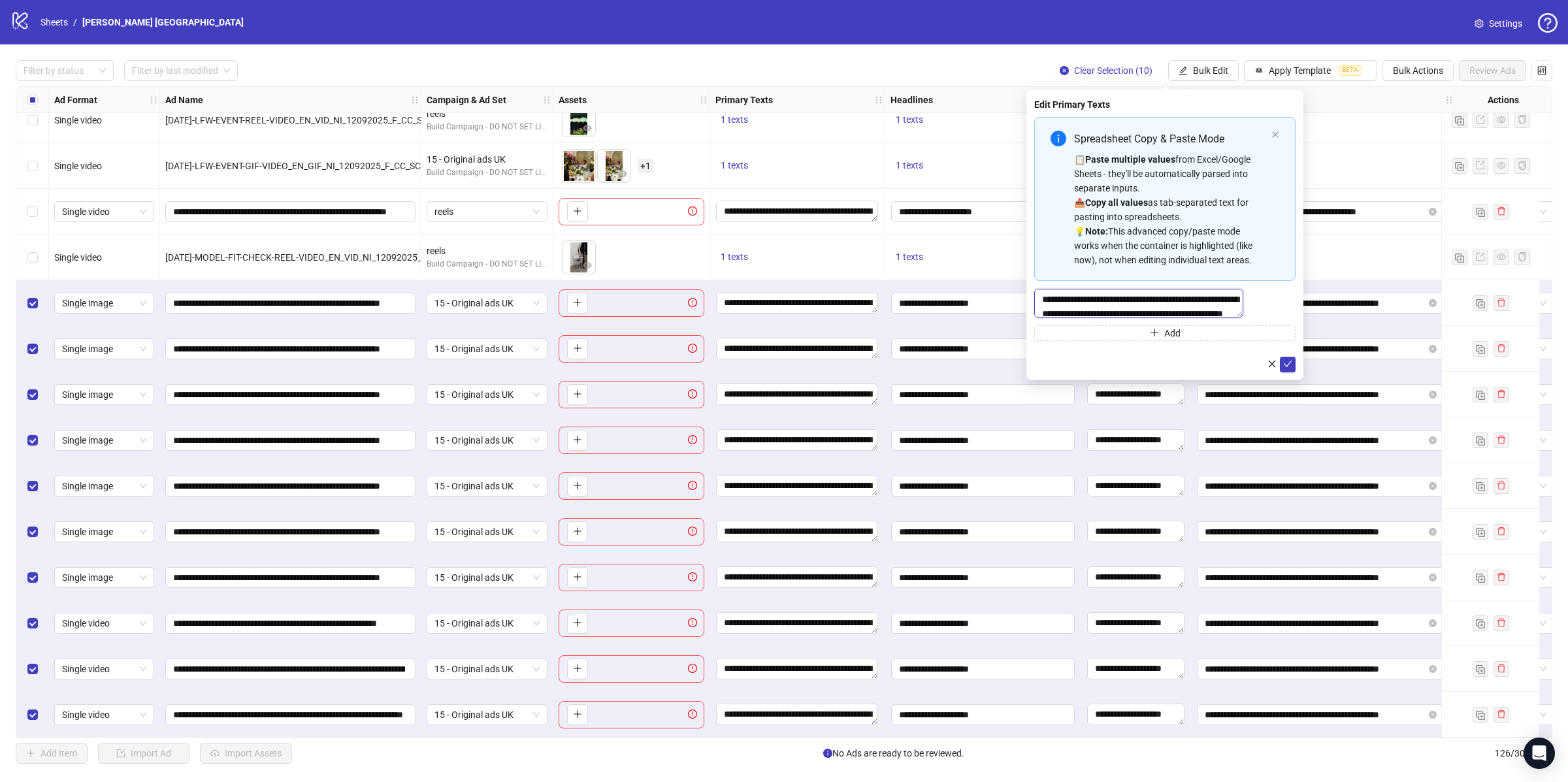
click at [1156, 316] on textarea "**********" at bounding box center [1138, 303] width 209 height 29
paste textarea "Multi-text input container - paste or copy values"
type textarea "**********"
click at [1289, 371] on icon "check" at bounding box center [1287, 371] width 9 height 9
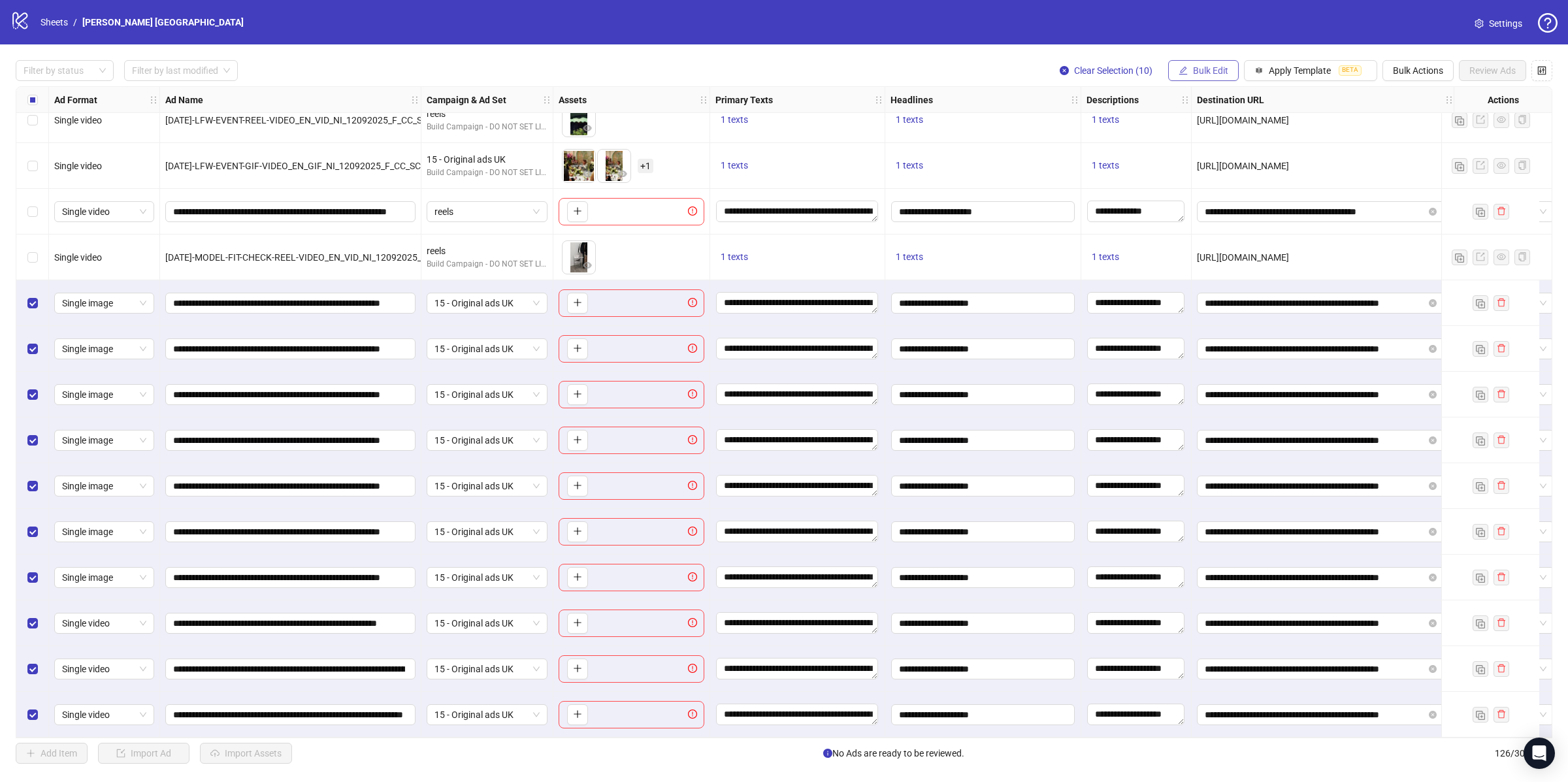
click at [1203, 73] on span "Bulk Edit" at bounding box center [1211, 70] width 35 height 10
click at [1219, 182] on span "Headlines" at bounding box center [1214, 180] width 78 height 14
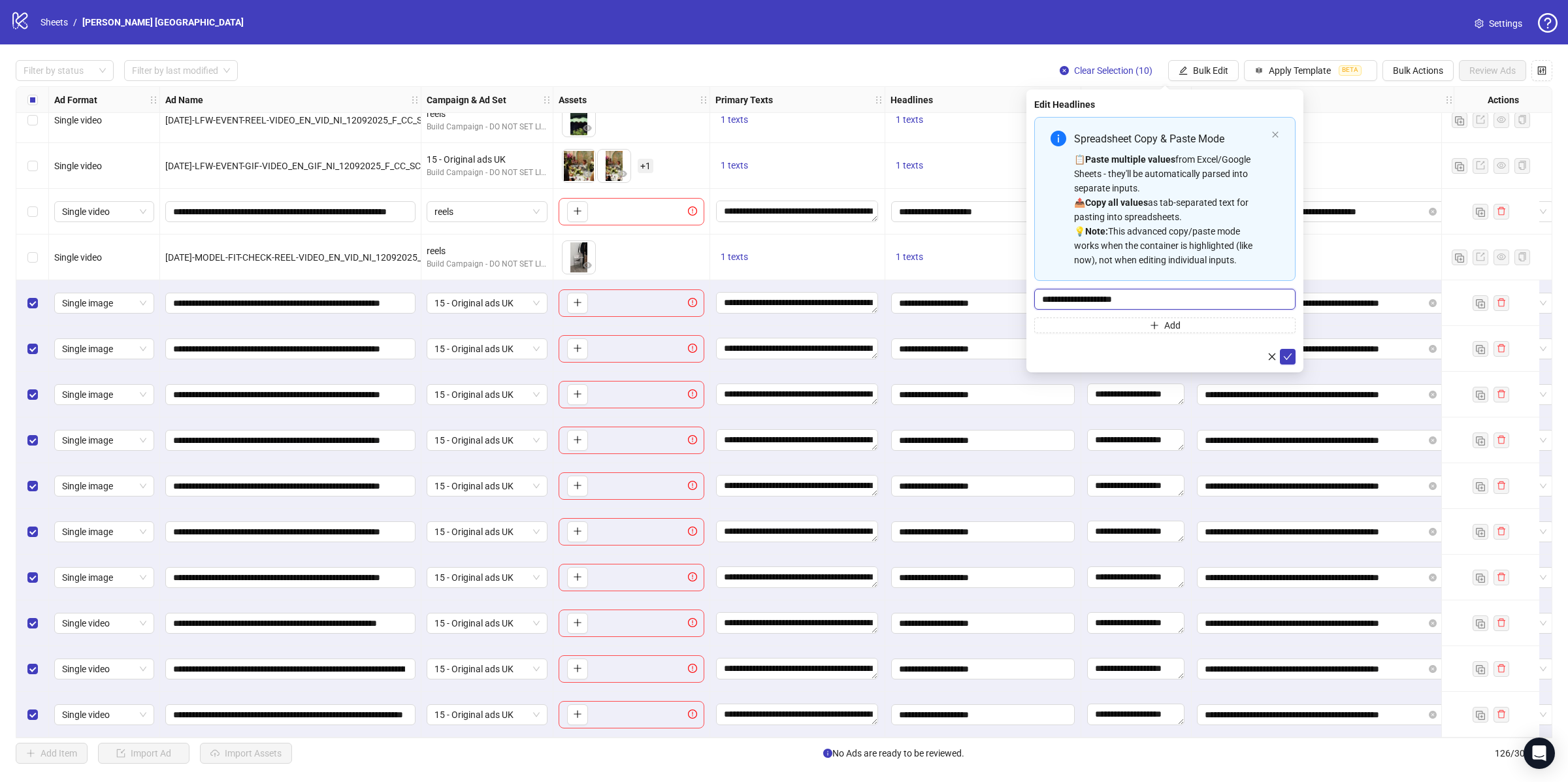
click at [1137, 291] on input "**********" at bounding box center [1165, 299] width 261 height 21
paste input "Multi-input container - paste or copy values"
type input "**********"
click at [1288, 355] on icon "check" at bounding box center [1287, 356] width 9 height 9
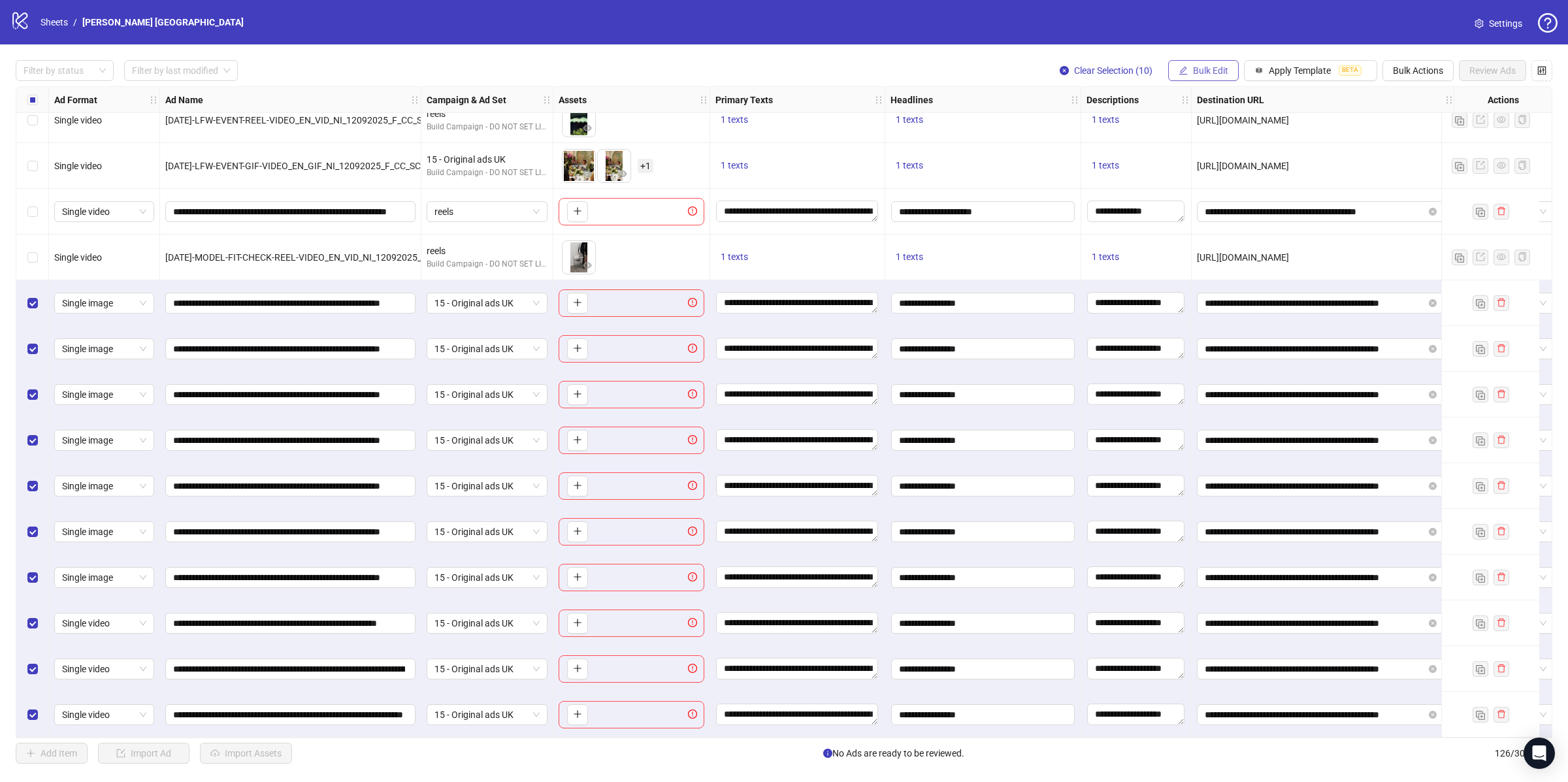
click at [1183, 69] on icon "edit" at bounding box center [1183, 70] width 9 height 9
click at [1212, 195] on span "Descriptions" at bounding box center [1214, 201] width 78 height 14
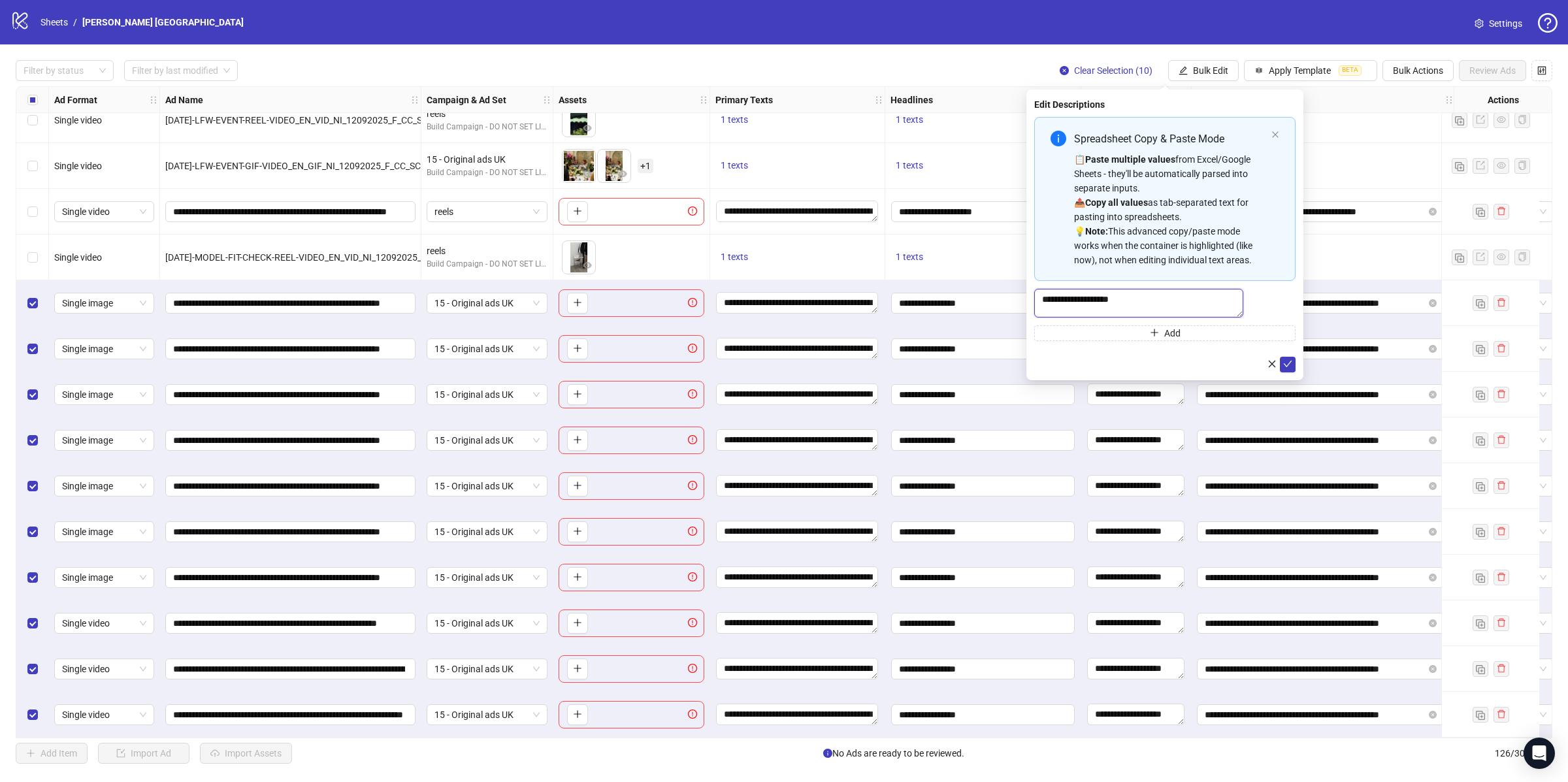
click at [1147, 307] on textarea "**********" at bounding box center [1138, 303] width 209 height 29
paste textarea "Multi-text input container - paste or copy values"
type textarea "**********"
click at [1288, 378] on button "submit" at bounding box center [1288, 371] width 16 height 16
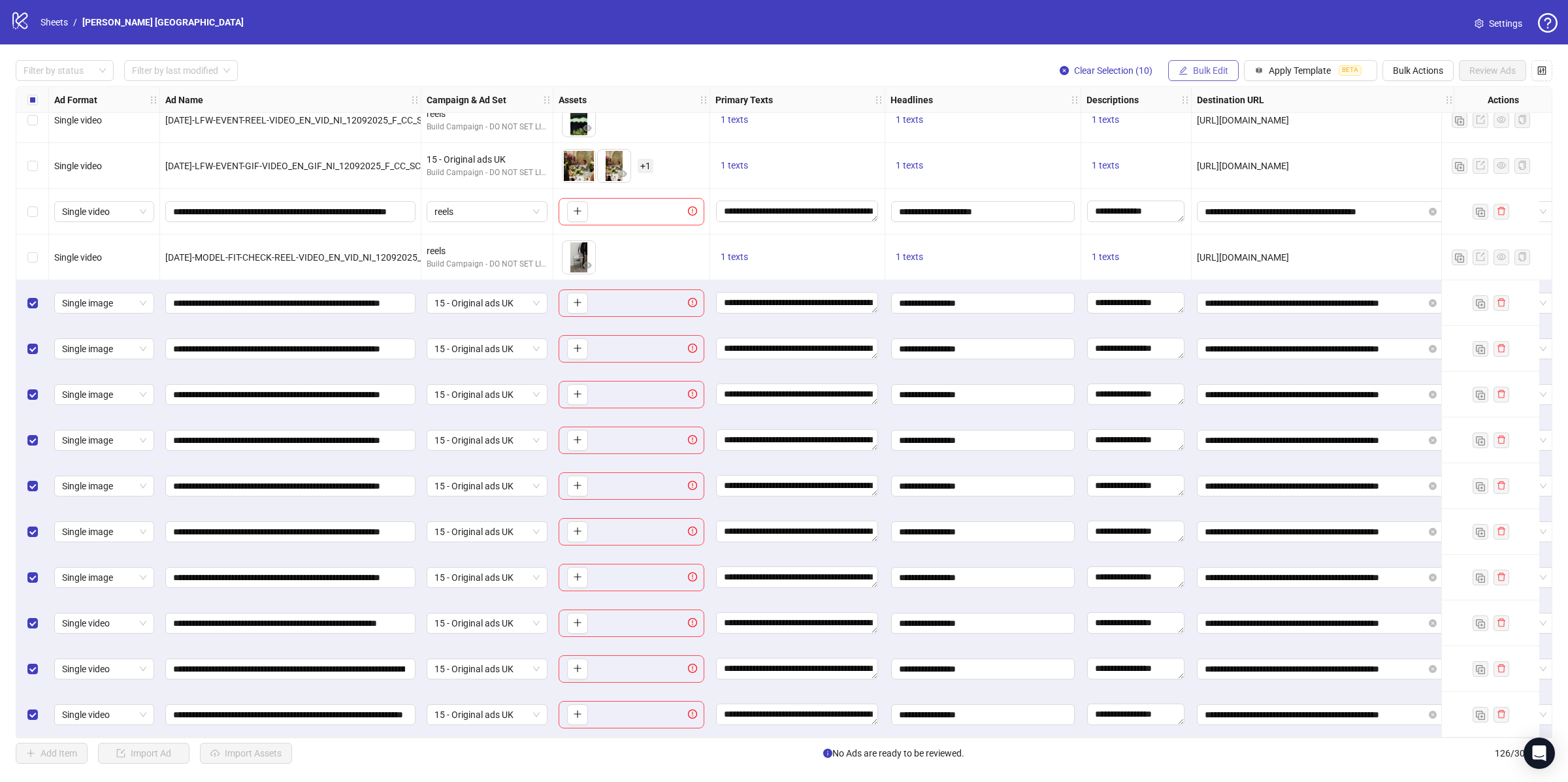
click at [1186, 64] on button "Bulk Edit" at bounding box center [1203, 70] width 71 height 21
click at [1218, 218] on span "Destination URL" at bounding box center [1214, 222] width 78 height 14
click at [1120, 131] on input "**********" at bounding box center [1160, 127] width 235 height 14
paste input "text"
type input "**********"
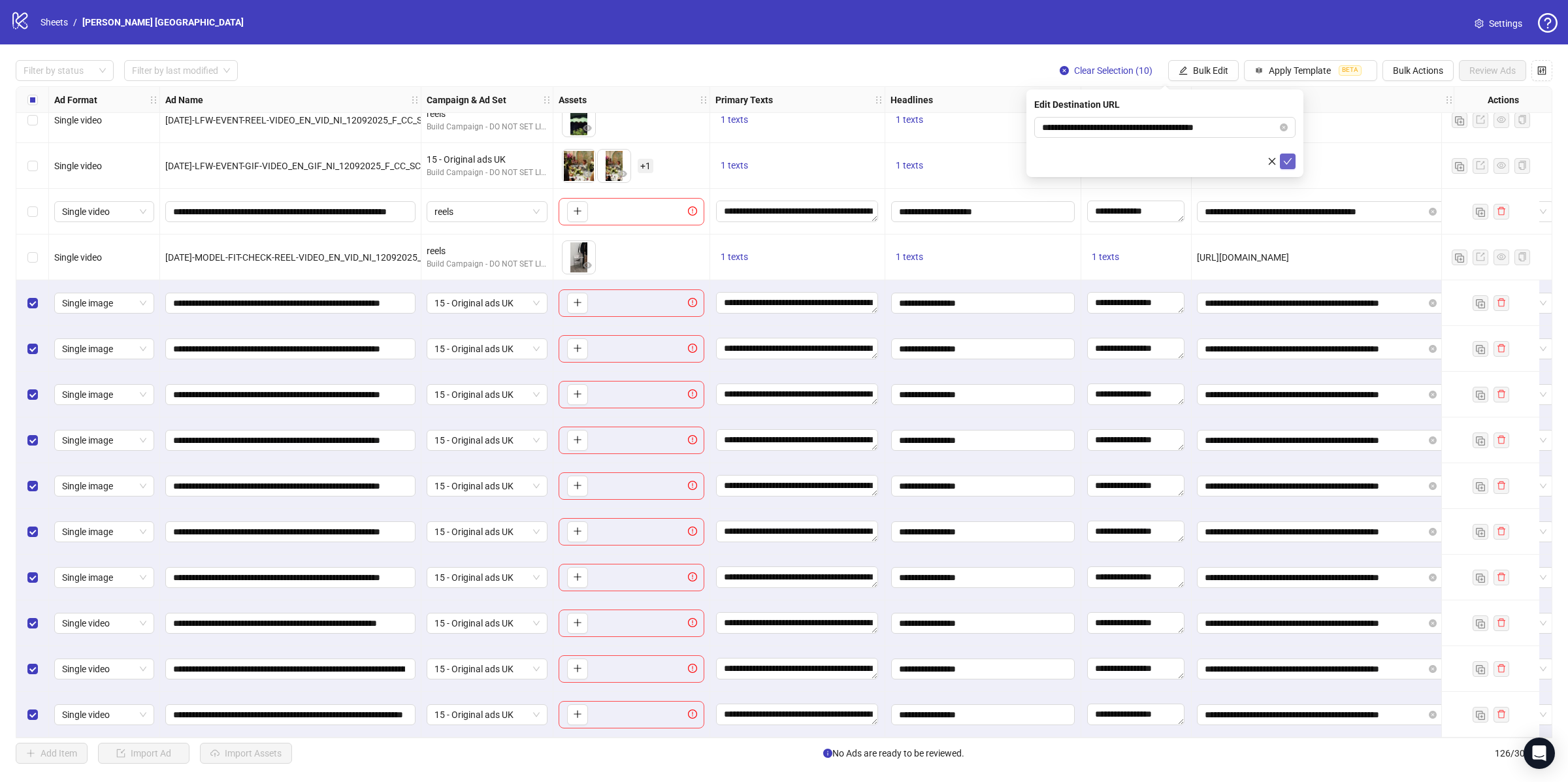
click at [1289, 163] on icon "check" at bounding box center [1287, 161] width 9 height 9
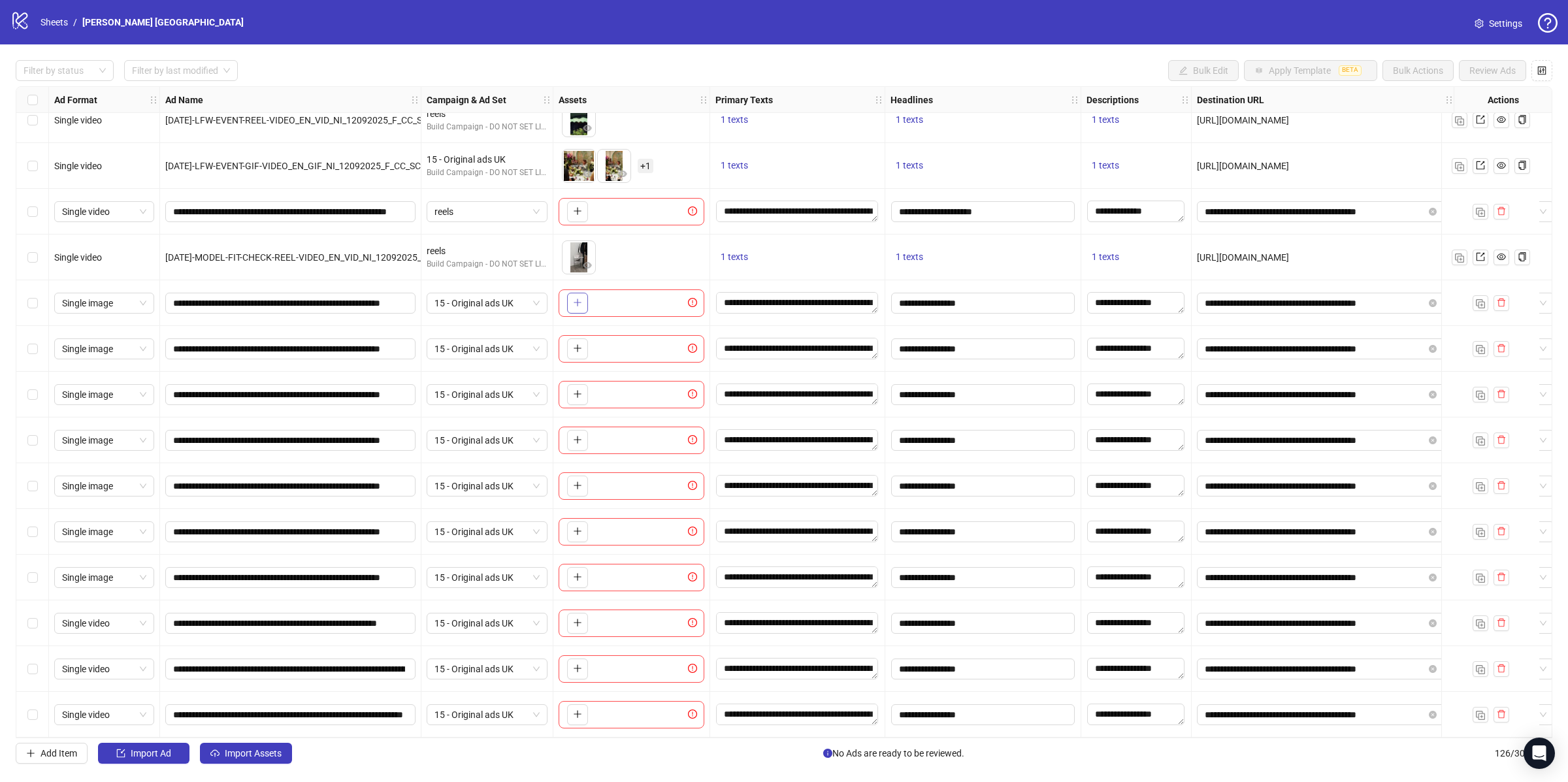
click at [571, 296] on button "button" at bounding box center [578, 303] width 21 height 21
click at [576, 343] on icon "plus" at bounding box center [577, 347] width 9 height 9
click at [580, 389] on icon "plus" at bounding box center [577, 393] width 9 height 9
click at [579, 440] on span "button" at bounding box center [577, 439] width 9 height 10
click at [578, 486] on icon "plus" at bounding box center [577, 486] width 7 height 1
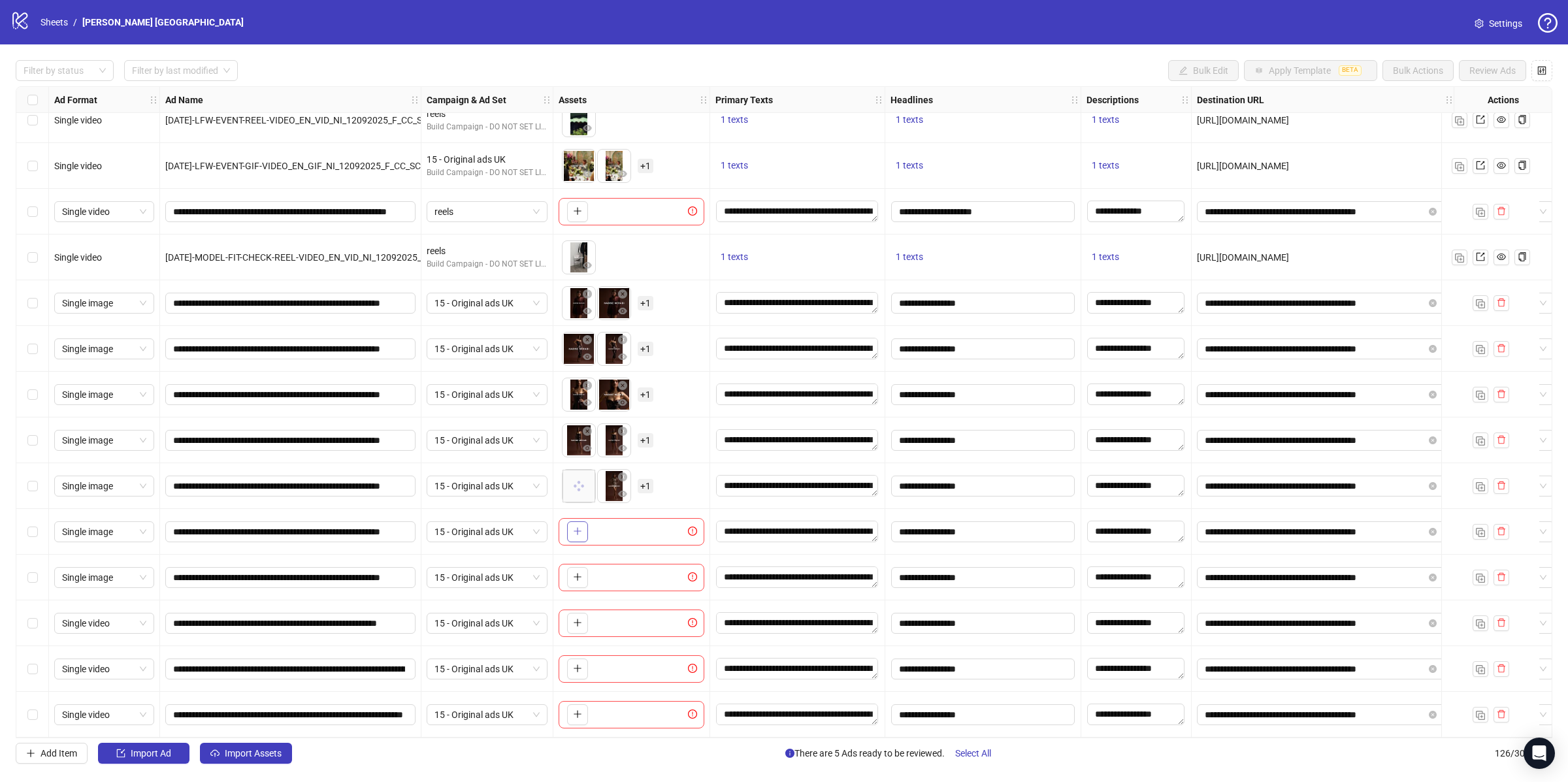
click at [580, 528] on icon "plus" at bounding box center [577, 530] width 9 height 9
click at [583, 571] on button "button" at bounding box center [578, 577] width 21 height 21
click at [581, 613] on button "button" at bounding box center [578, 623] width 21 height 21
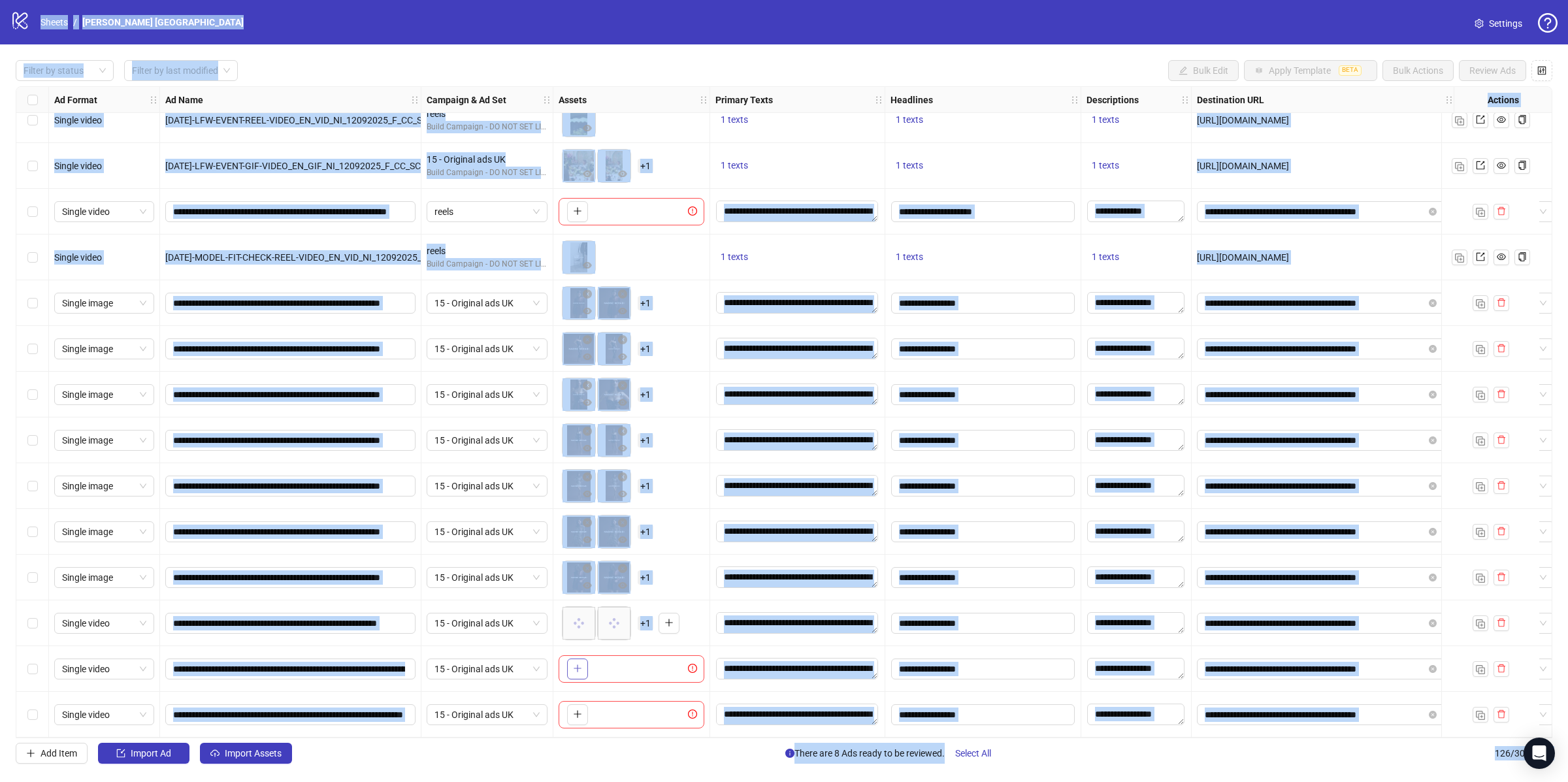
click at [582, 664] on icon "plus" at bounding box center [577, 668] width 9 height 9
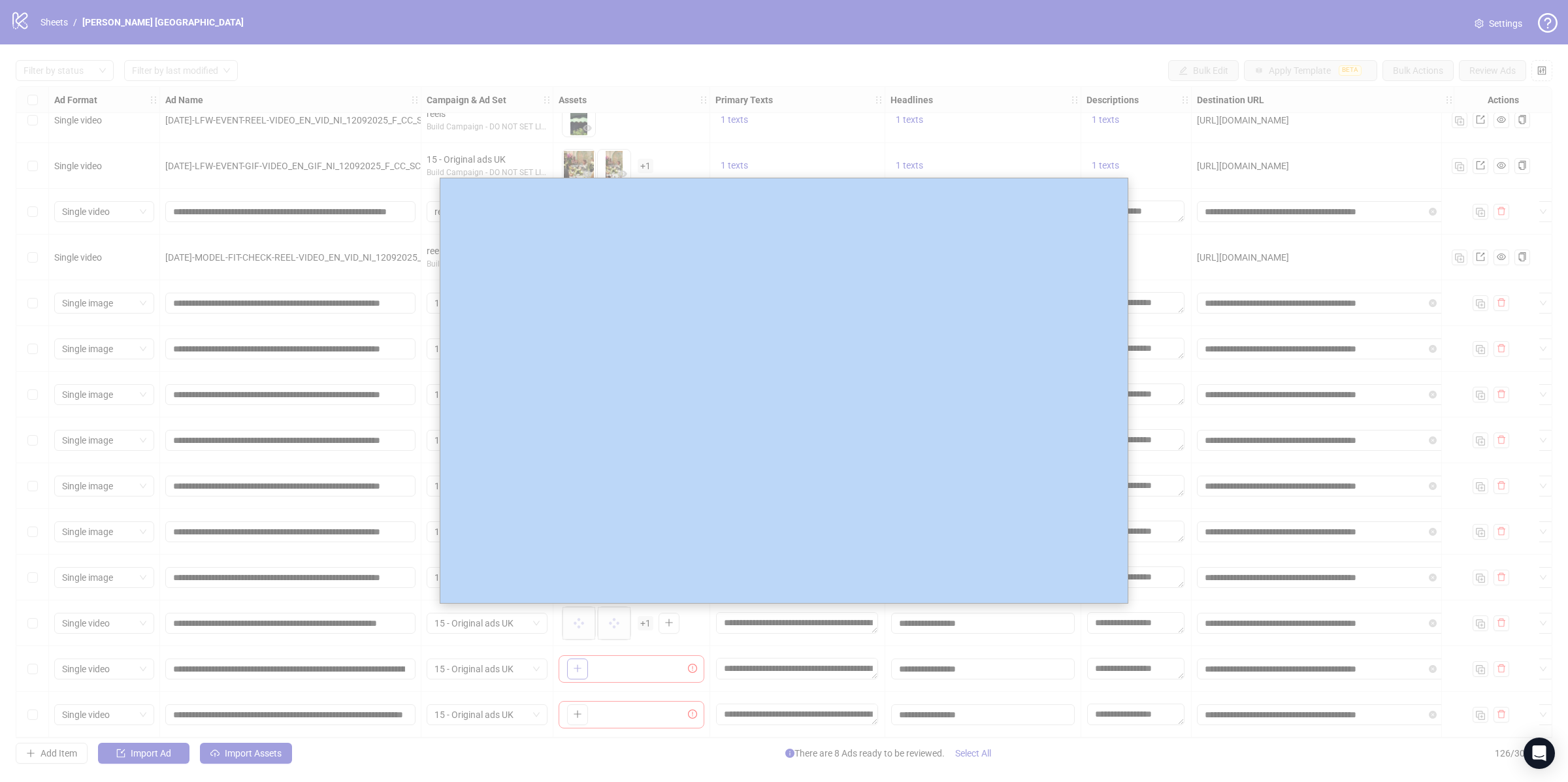
click at [582, 658] on div at bounding box center [784, 391] width 1568 height 783
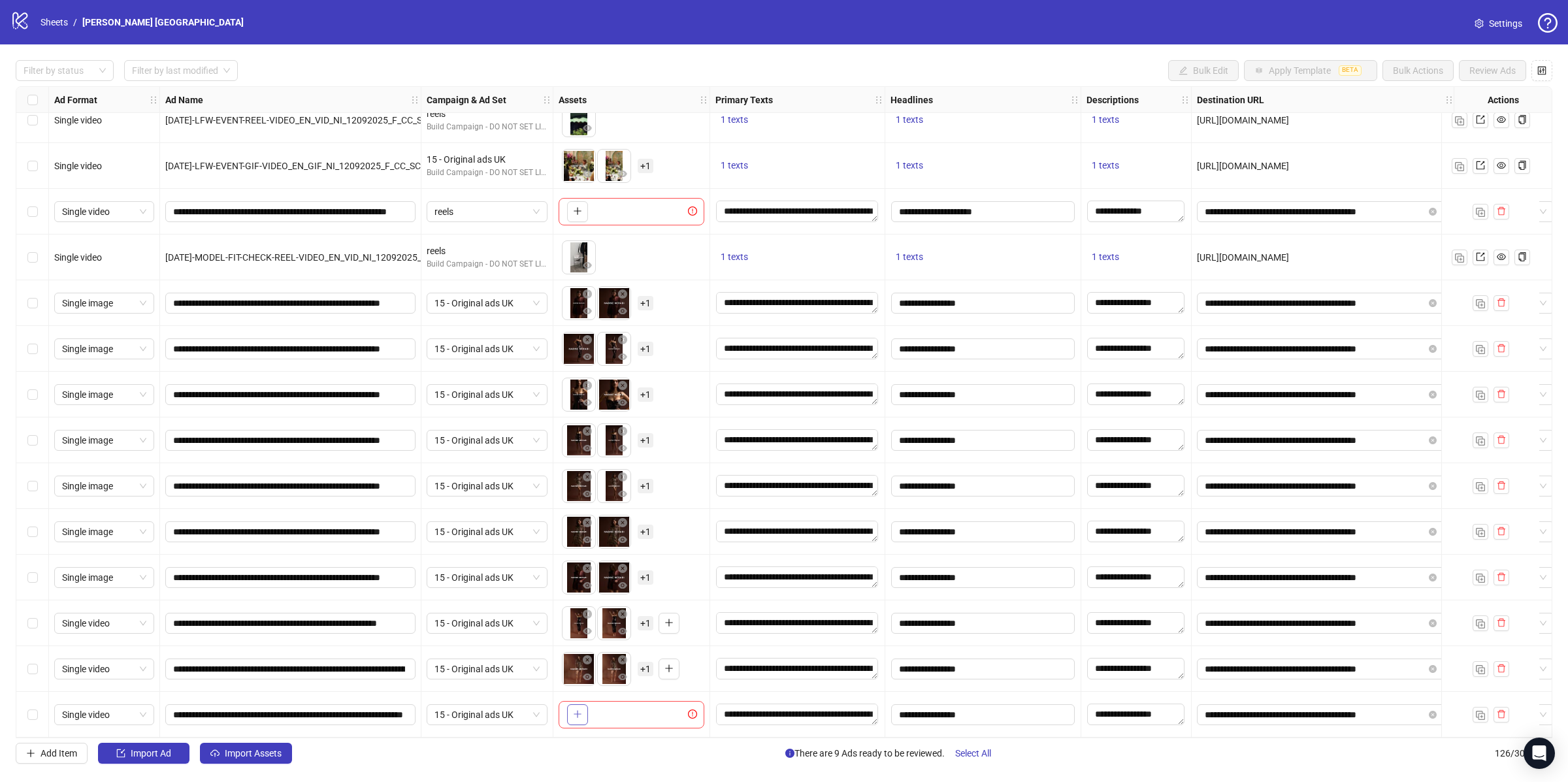
click at [573, 709] on icon "plus" at bounding box center [577, 713] width 9 height 9
click at [644, 296] on span "+ 1" at bounding box center [645, 303] width 16 height 14
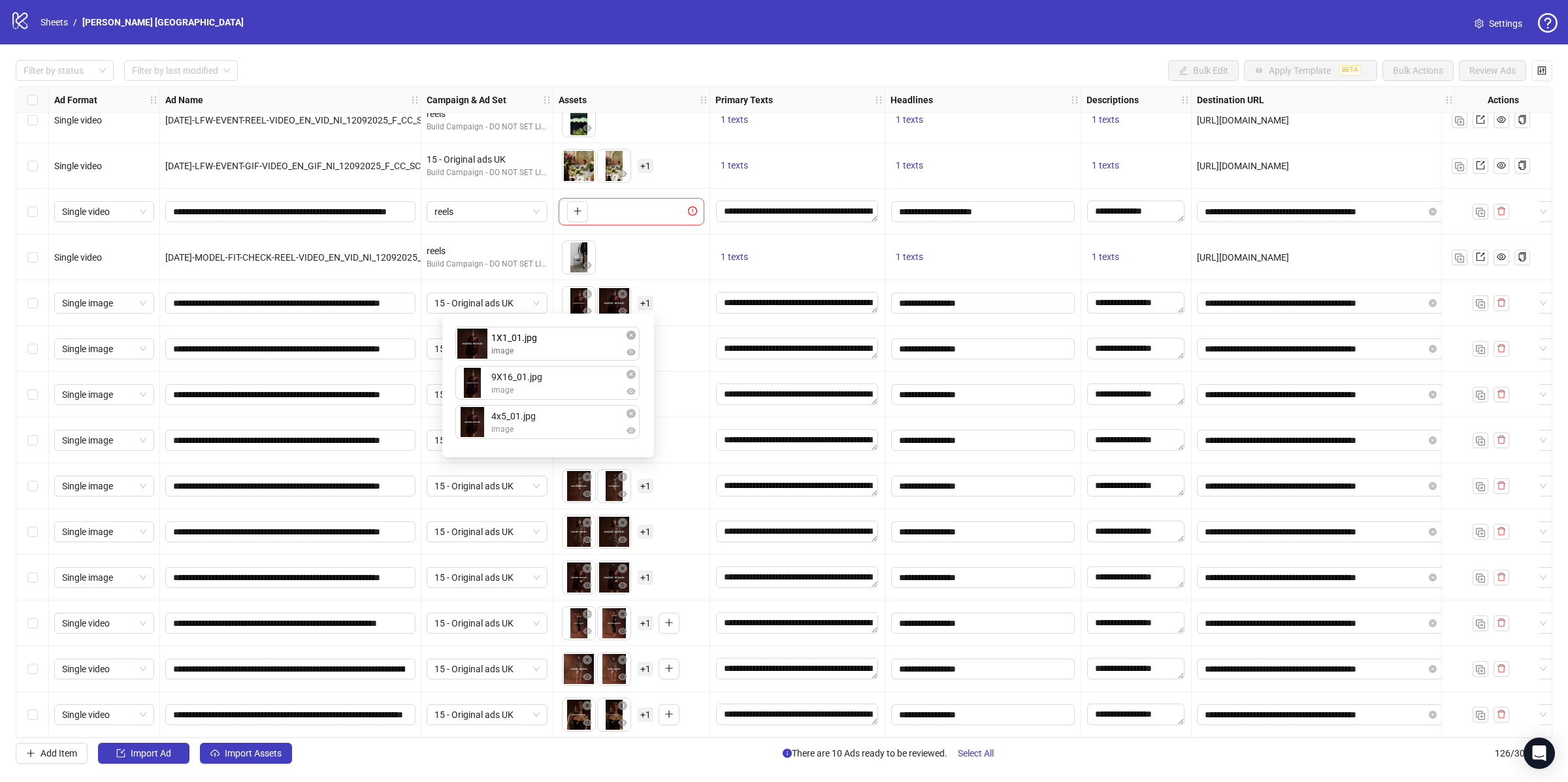
drag, startPoint x: 478, startPoint y: 386, endPoint x: 478, endPoint y: 347, distance: 39.0
click at [478, 347] on div "9X16_01.jpg image 1X1_01.jpg image 4x5_01.jpg image 1X1_01.jpg image To pick up…" at bounding box center [548, 386] width 196 height 128
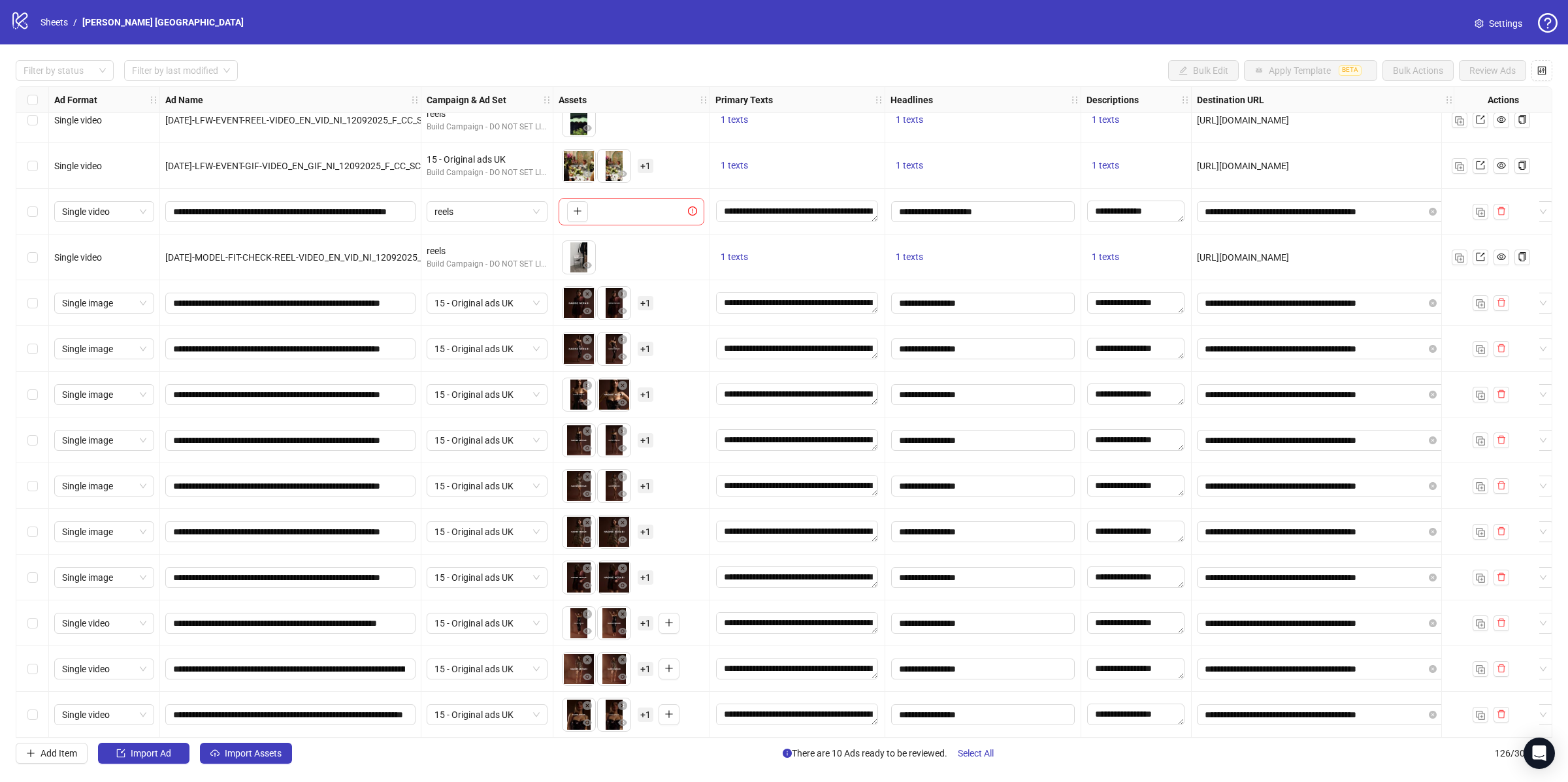
click at [682, 352] on div "To pick up a draggable item, press the space bar. While dragging, use the arrow…" at bounding box center [631, 349] width 146 height 41
click at [640, 341] on span "+ 1" at bounding box center [645, 348] width 16 height 14
click at [700, 382] on div "To pick up a draggable item, press the space bar. While dragging, use the arrow…" at bounding box center [631, 394] width 146 height 41
click at [636, 389] on div "To pick up a draggable item, press the space bar. While dragging, use the arrow…" at bounding box center [607, 394] width 91 height 34
click at [641, 389] on span "+ 1" at bounding box center [645, 394] width 16 height 14
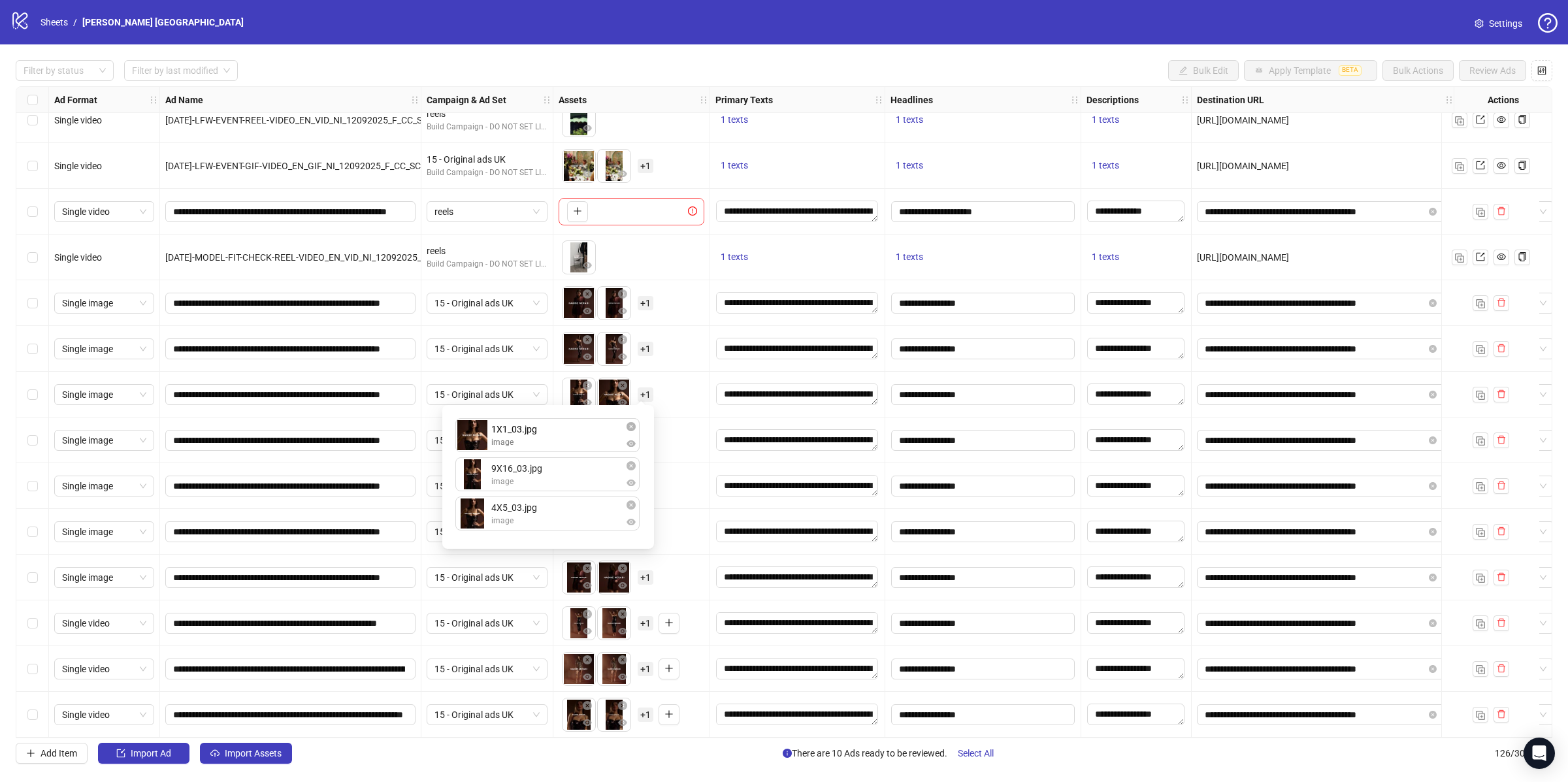
drag, startPoint x: 529, startPoint y: 486, endPoint x: 529, endPoint y: 439, distance: 47.0
click at [529, 439] on div "9X16_03.jpg image 1X1_03.jpg image 4X5_03.jpg image 1X1_03.jpg image To pick up…" at bounding box center [548, 477] width 196 height 128
click at [682, 431] on div "To pick up a draggable item, press the space bar. While dragging, use the arrow…" at bounding box center [631, 441] width 146 height 41
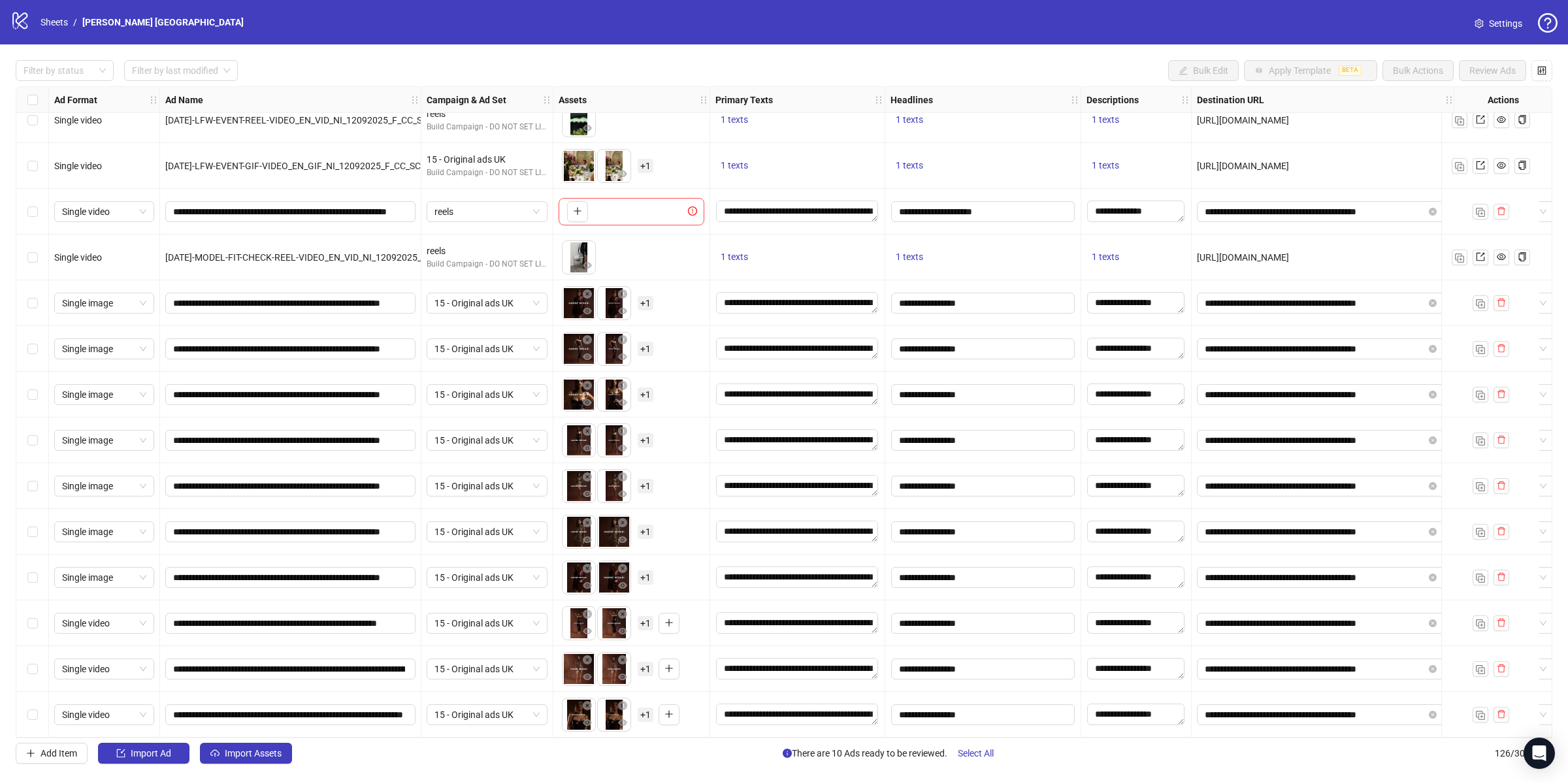
click at [648, 436] on span "+ 1" at bounding box center [645, 440] width 16 height 14
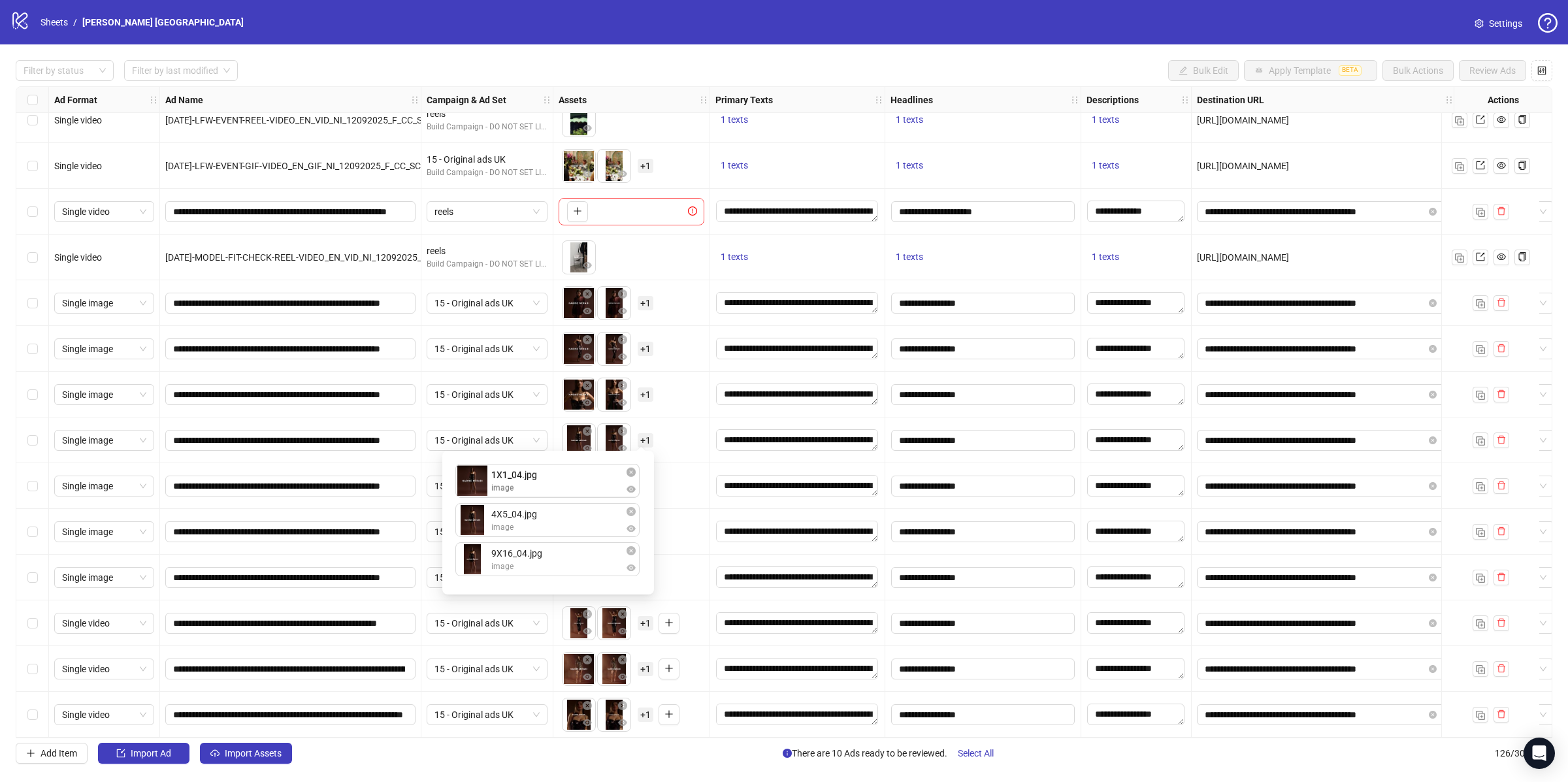
drag, startPoint x: 520, startPoint y: 571, endPoint x: 520, endPoint y: 496, distance: 75.0
click at [520, 496] on div "4X5_04.jpg image 9X16_04.jpg image 1X1_04.jpg image 1X1_04.jpg image To pick up…" at bounding box center [548, 522] width 196 height 128
drag, startPoint x: 521, startPoint y: 528, endPoint x: 521, endPoint y: 556, distance: 28.0
click at [675, 463] on div "To pick up a draggable item, press the space bar. While dragging, use the arrow…" at bounding box center [632, 486] width 157 height 46
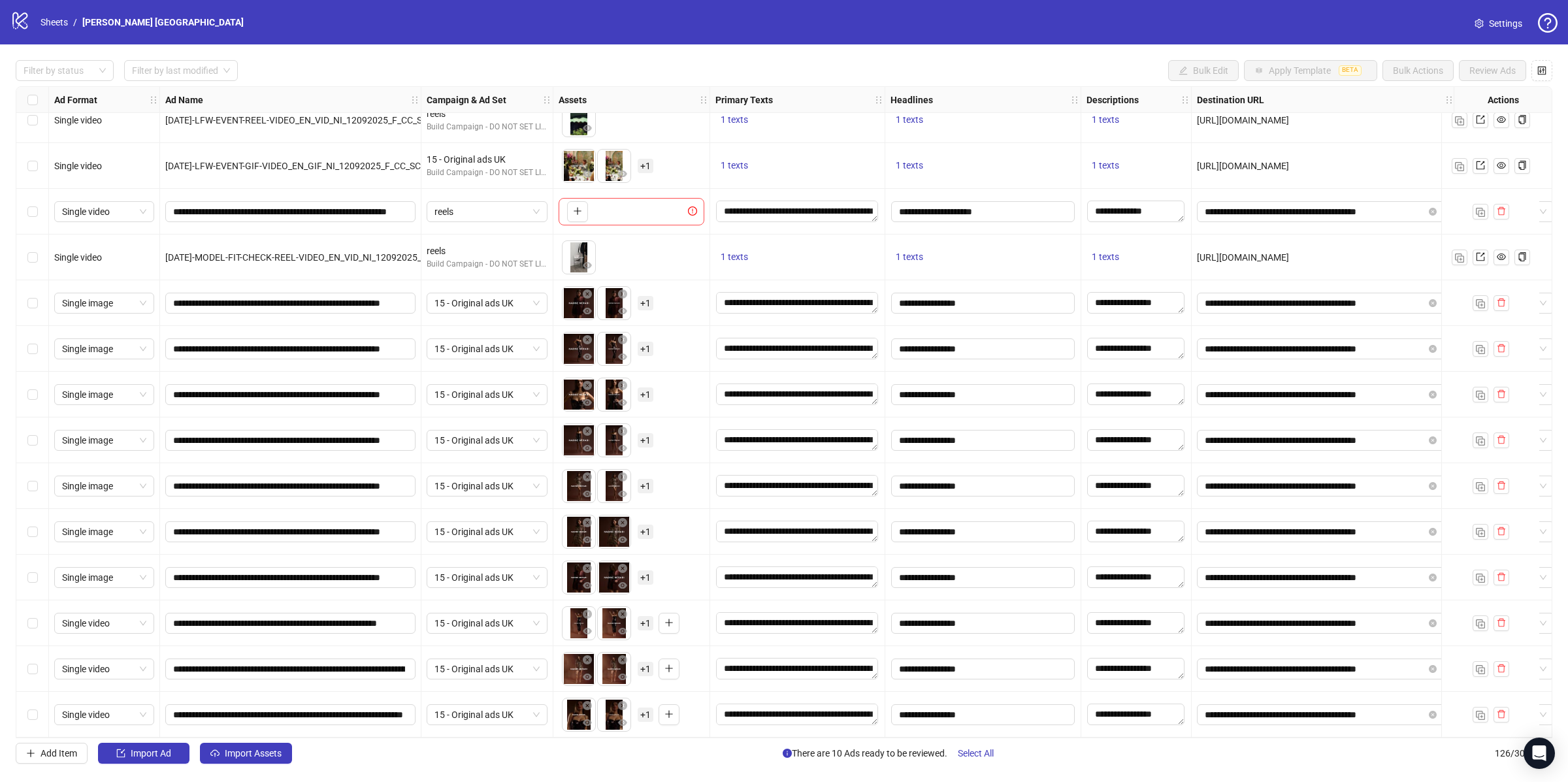
click at [645, 488] on span "+ 1" at bounding box center [645, 486] width 16 height 14
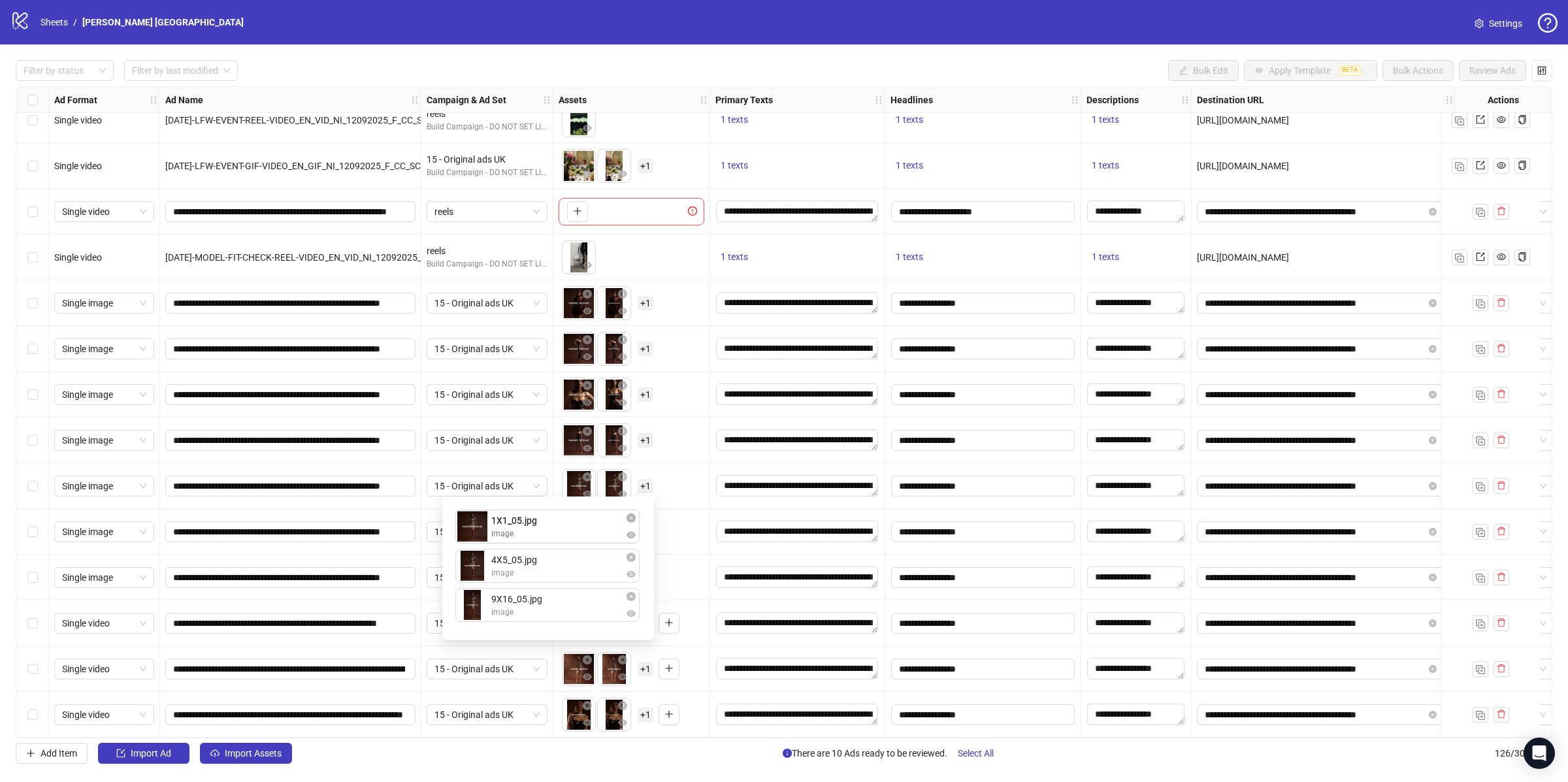
drag, startPoint x: 562, startPoint y: 611, endPoint x: 562, endPoint y: 544, distance: 67.0
click at [562, 544] on div "4X5_05.jpg image 9X16_05.jpg image 1X1_05.jpg image 1X1_05.jpg image To pick up…" at bounding box center [548, 568] width 196 height 128
drag, startPoint x: 549, startPoint y: 568, endPoint x: 549, endPoint y: 602, distance: 34.0
click at [673, 491] on div "To pick up a draggable item, press the space bar. While dragging, use the arrow…" at bounding box center [631, 486] width 146 height 41
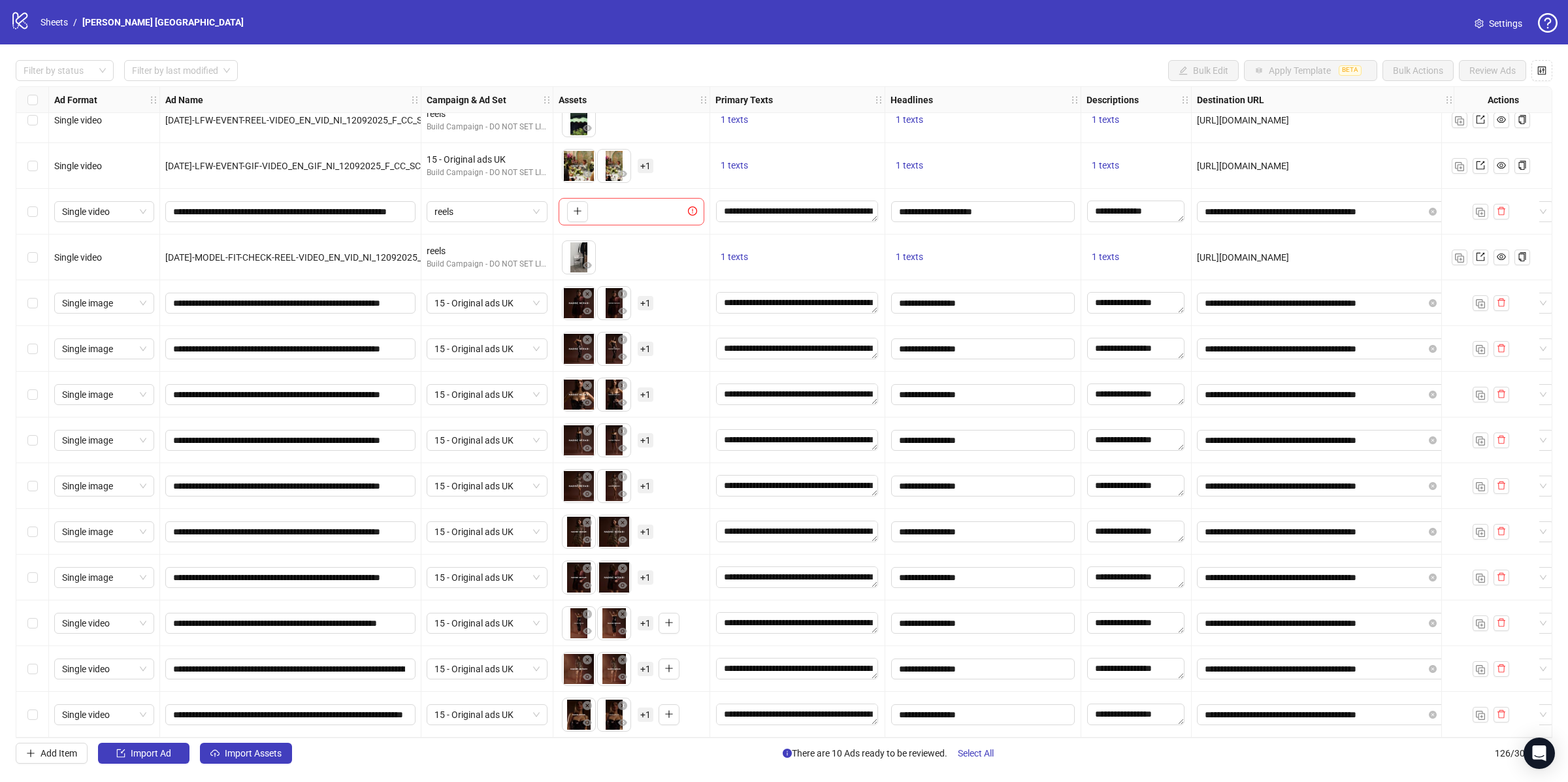
click at [640, 427] on div "To pick up a draggable item, press the space bar. While dragging, use the arrow…" at bounding box center [607, 440] width 91 height 34
click at [642, 433] on span "+ 1" at bounding box center [645, 440] width 16 height 14
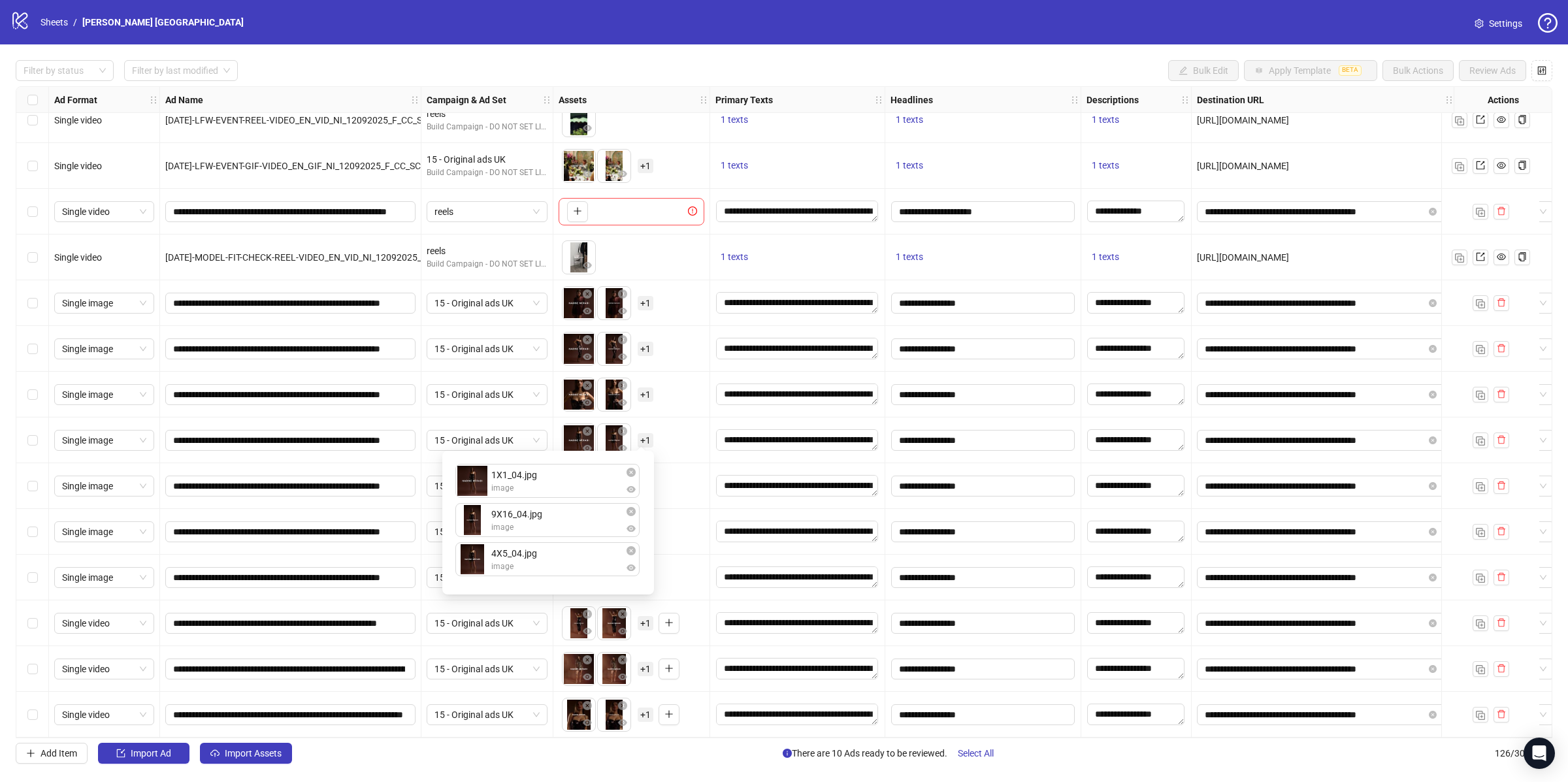
click at [691, 444] on div "To pick up a draggable item, press the space bar. While dragging, use the arrow…" at bounding box center [631, 441] width 146 height 41
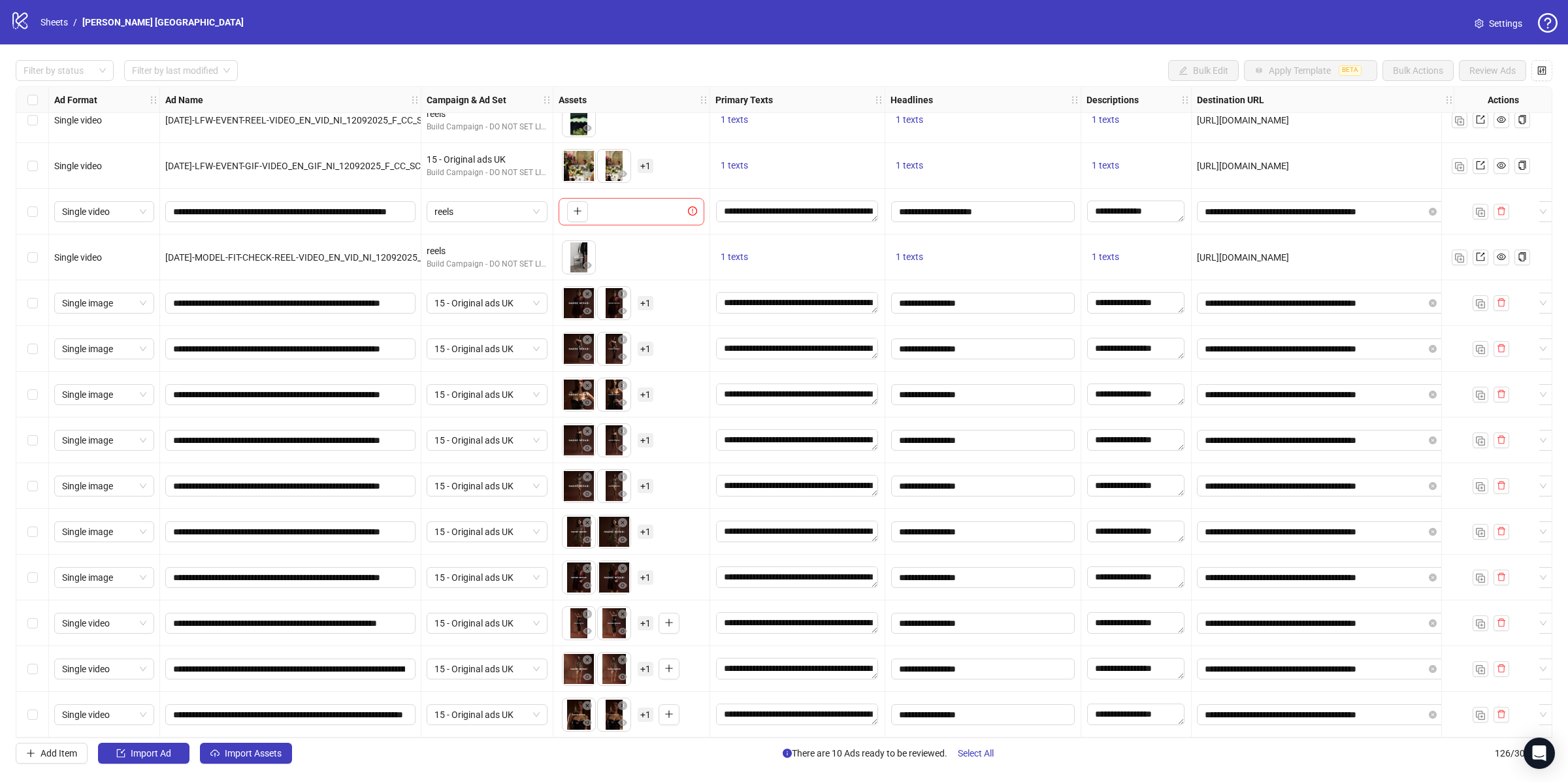
click at [645, 524] on span "+ 1" at bounding box center [645, 531] width 16 height 14
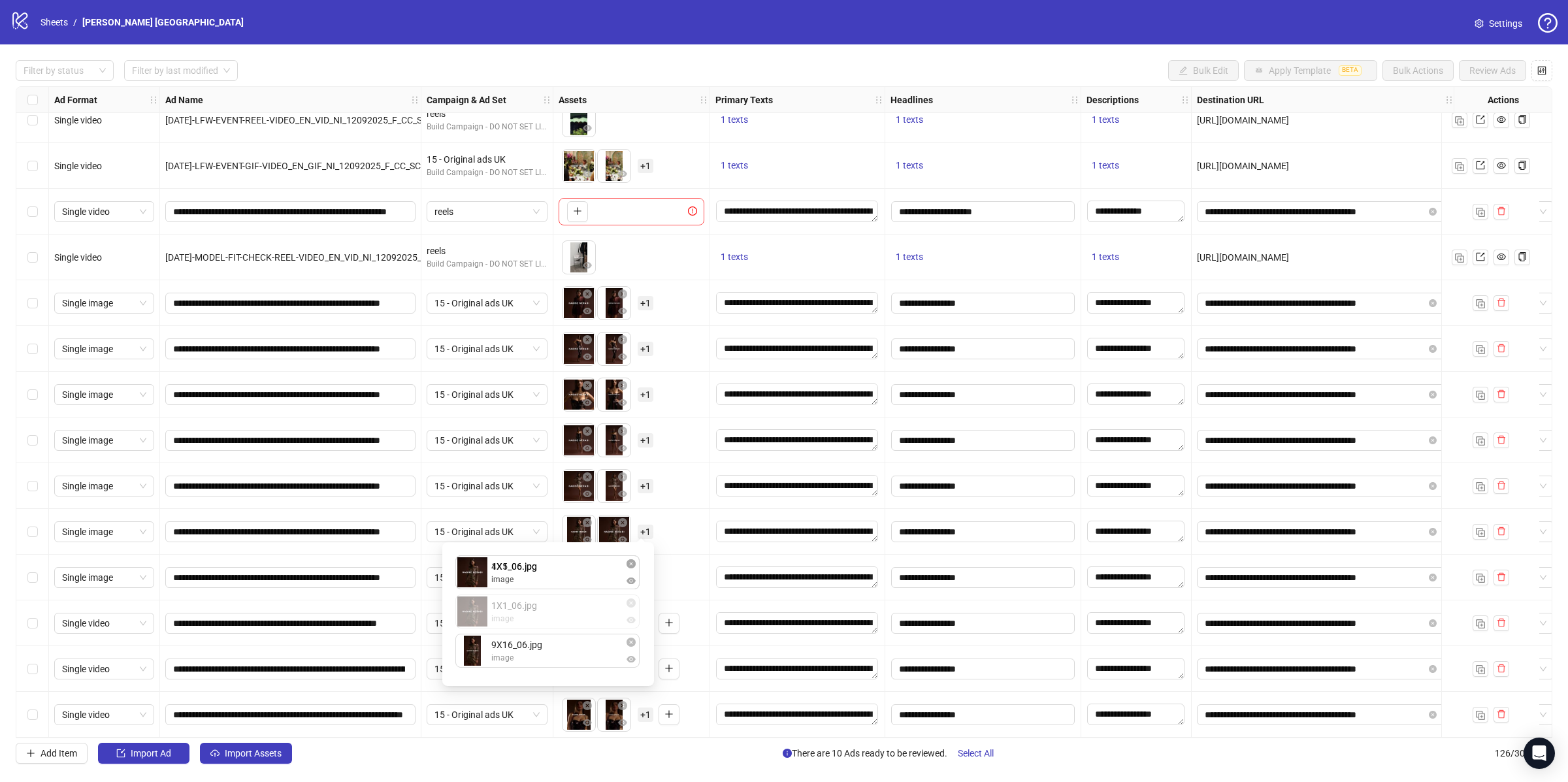
drag, startPoint x: 518, startPoint y: 626, endPoint x: 518, endPoint y: 594, distance: 32.0
click at [518, 594] on div "4X5_06.jpg image 1X1_06.jpg image 9X16_06.jpg image 1X1_06.jpg image To pick up…" at bounding box center [548, 614] width 196 height 128
drag, startPoint x: 522, startPoint y: 661, endPoint x: 522, endPoint y: 627, distance: 34.0
click at [522, 627] on div "1X1_06.jpg image 4X5_06.jpg image 9X16_06.jpg image 9X16_06.jpg image To pick u…" at bounding box center [548, 614] width 196 height 128
click at [667, 537] on div "To pick up a draggable item, press the space bar. While dragging, use the arrow…" at bounding box center [631, 532] width 146 height 41
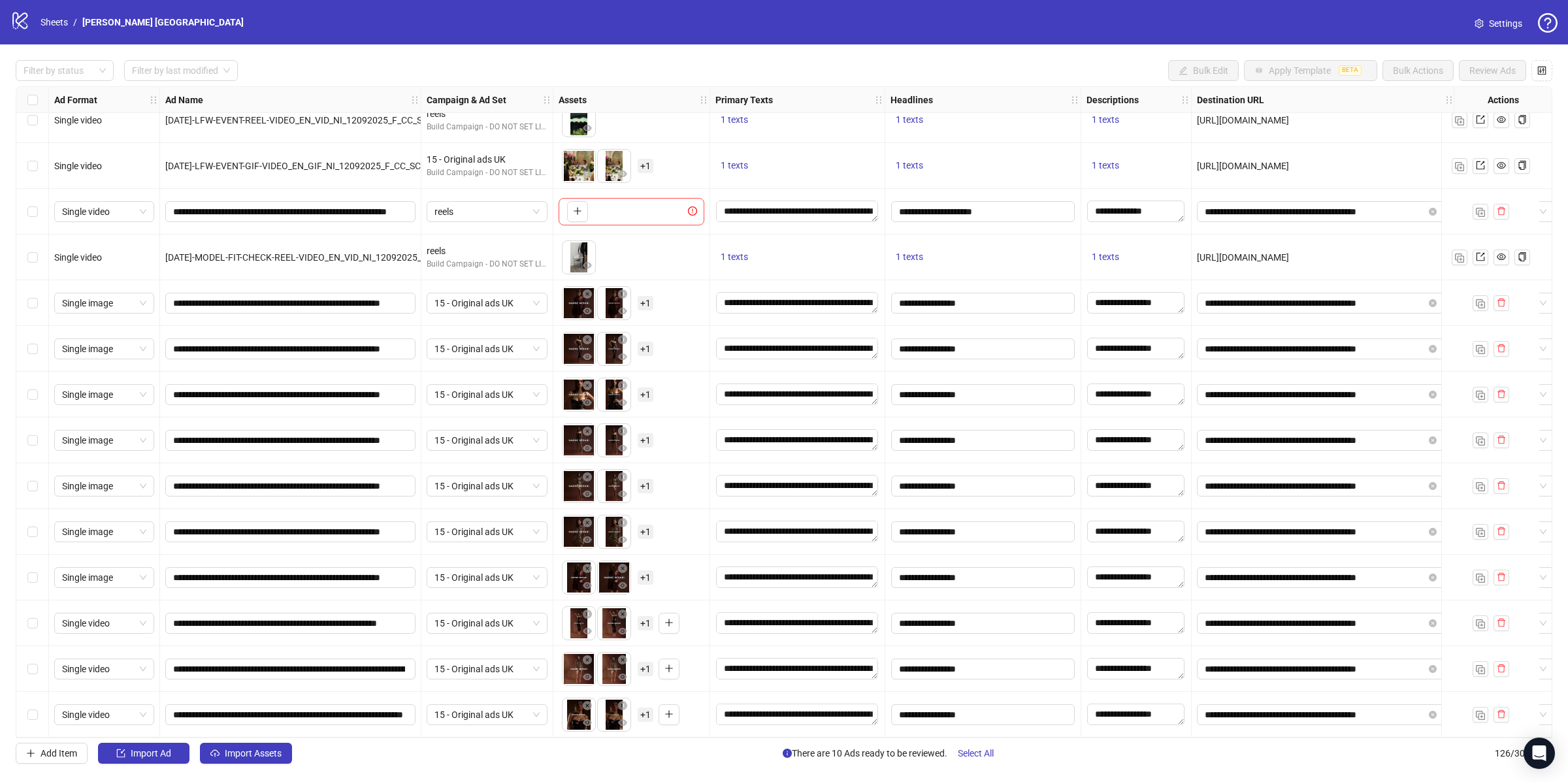
click at [638, 577] on span "+ 1" at bounding box center [645, 577] width 16 height 14
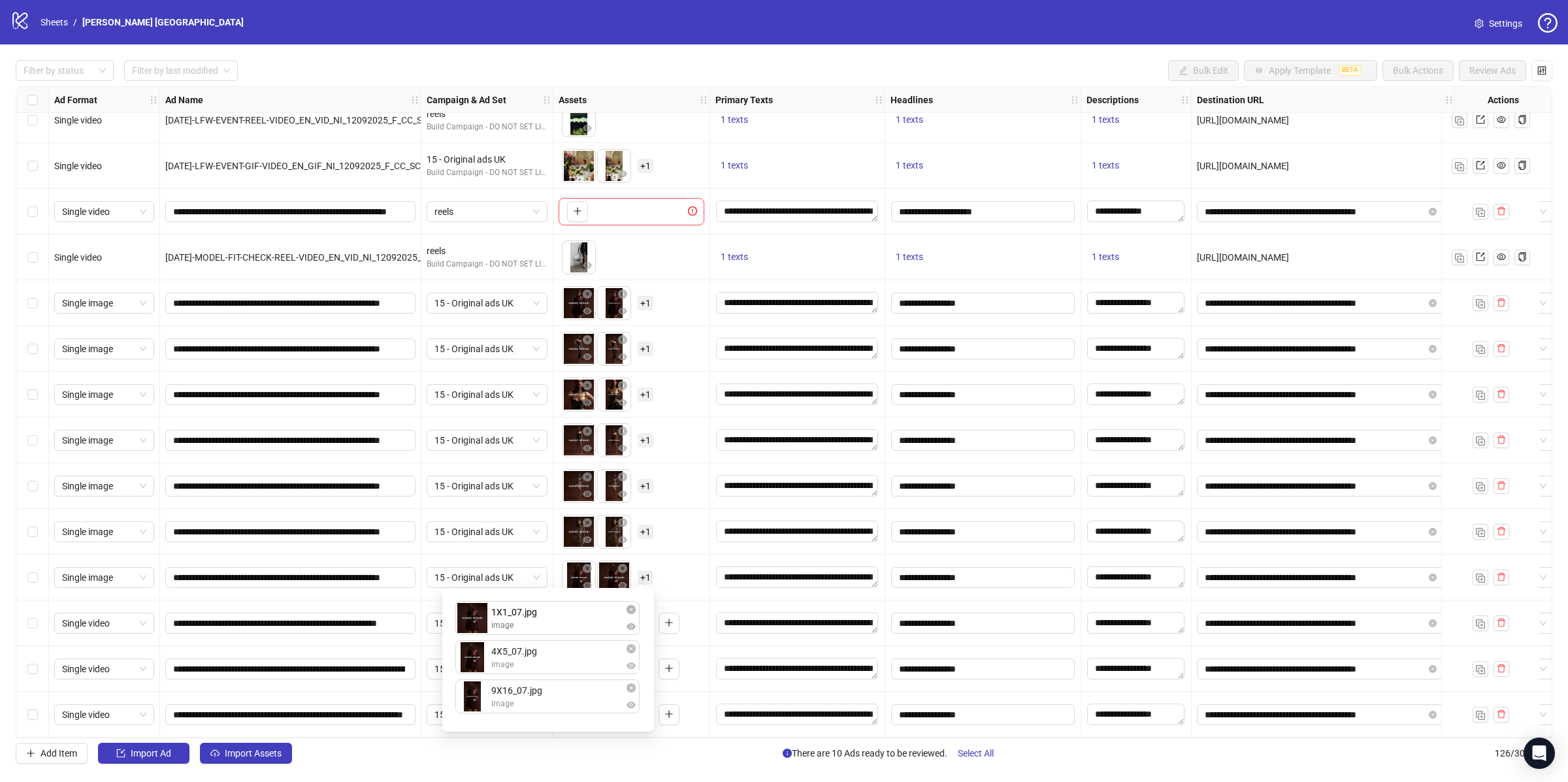
drag, startPoint x: 534, startPoint y: 668, endPoint x: 535, endPoint y: 624, distance: 44.0
click at [535, 624] on div "4X5_07.jpg image 1X1_07.jpg image 9X16_07.jpg image 1X1_07.jpg image To pick up…" at bounding box center [548, 660] width 196 height 128
drag, startPoint x: 532, startPoint y: 696, endPoint x: 532, endPoint y: 663, distance: 33.0
click at [532, 663] on div "1X1_07.jpg image 4X5_07.jpg image 9X16_07.jpg image 9X16_07.jpg image To pick u…" at bounding box center [548, 660] width 196 height 128
click at [686, 575] on div "To pick up a draggable item, press the space bar. While dragging, use the arrow…" at bounding box center [631, 577] width 146 height 41
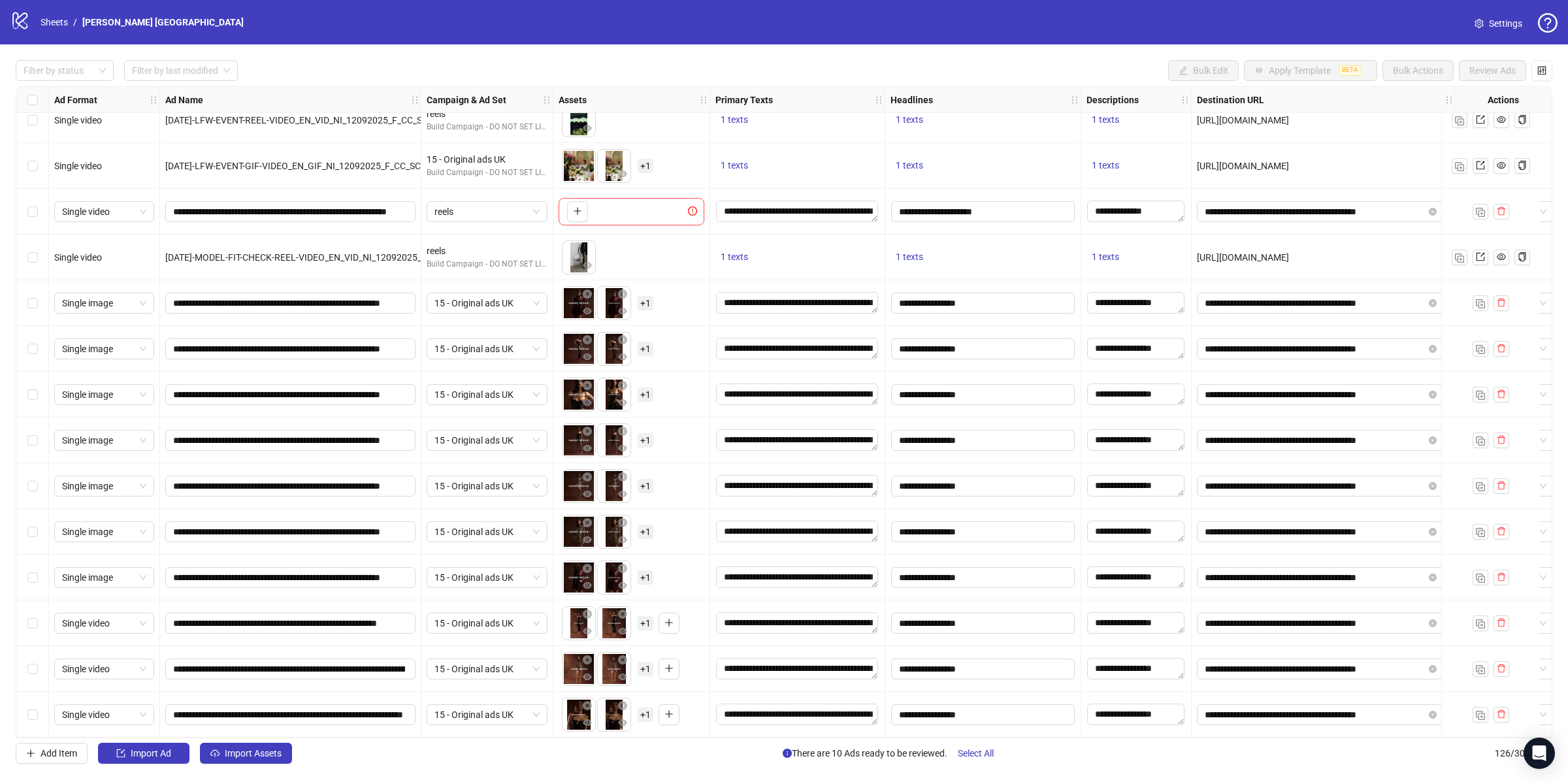
click at [646, 619] on span "+ 1" at bounding box center [645, 623] width 16 height 14
drag, startPoint x: 478, startPoint y: 753, endPoint x: 478, endPoint y: 685, distance: 68.0
click at [478, 686] on div "AW25_BROWN_Video_1_9X16_UK.mp4 video AW25_BROWN_Video_1_4X5_UK.mp4 video AW25_B…" at bounding box center [548, 705] width 196 height 128
click at [690, 603] on div "To pick up a draggable item, press the space bar. While dragging, use the arrow…" at bounding box center [631, 624] width 146 height 41
click at [642, 665] on span "+ 1" at bounding box center [645, 668] width 16 height 14
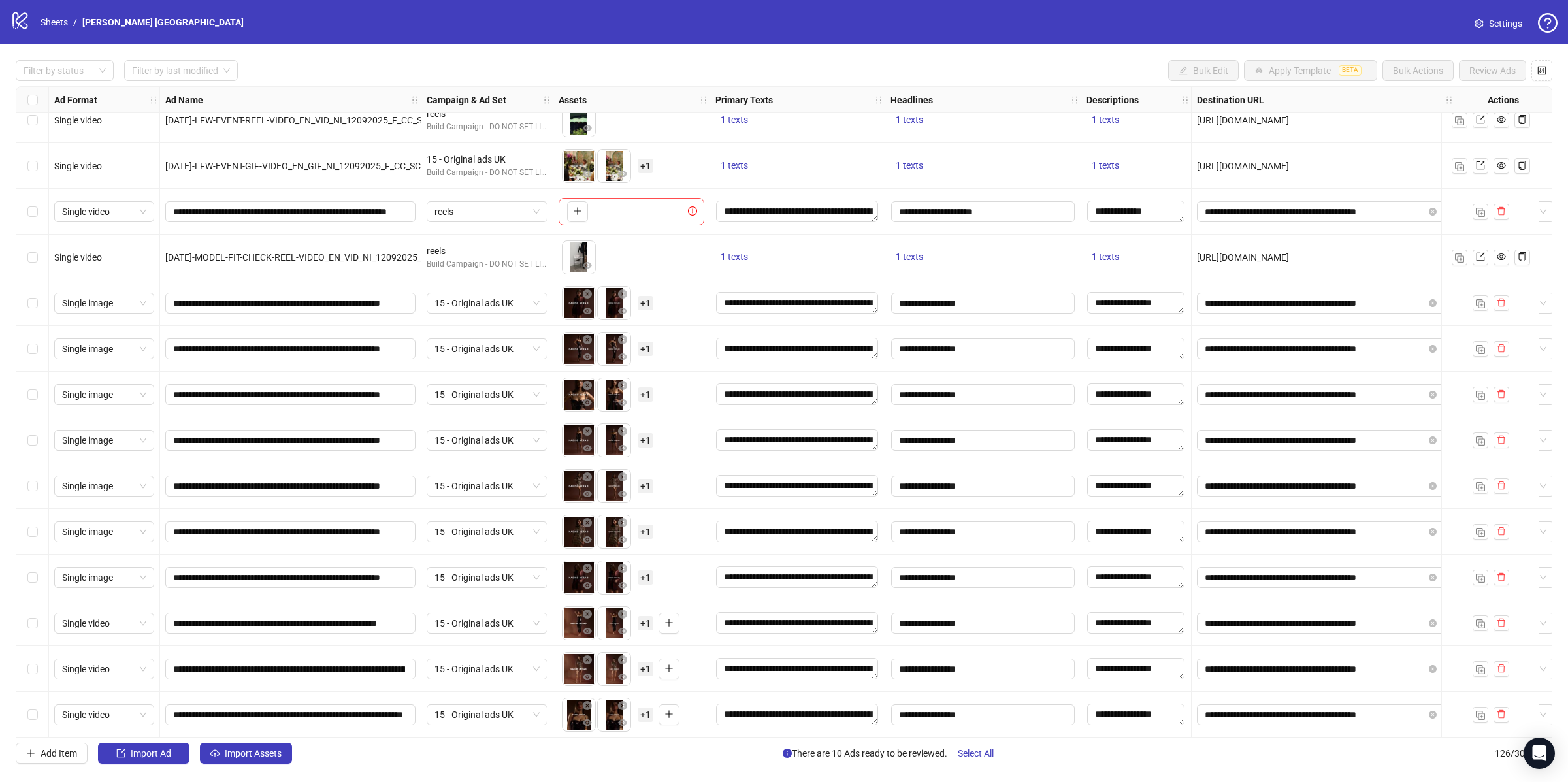
click at [693, 558] on div "To pick up a draggable item, press the space bar. While dragging, use the arrow…" at bounding box center [631, 577] width 146 height 41
click at [649, 715] on span "+ 1" at bounding box center [645, 714] width 16 height 14
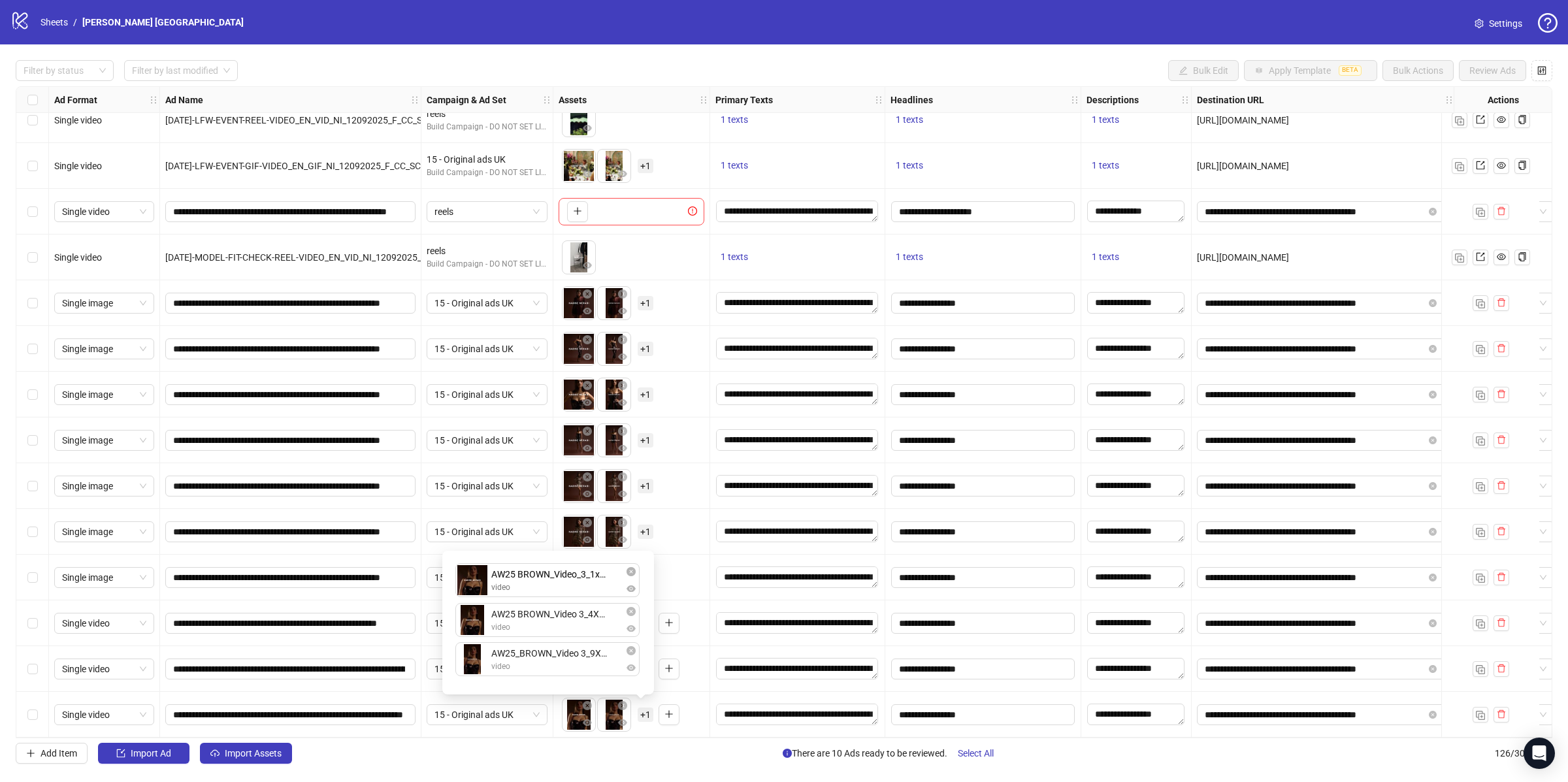
click at [466, 583] on div "AW25 BROWN_Video 3_4X5_UK.mp4 video AW25_BROWN_Video 3_9X16_UK.mp4 video AW25 B…" at bounding box center [548, 622] width 196 height 128
drag, startPoint x: 468, startPoint y: 610, endPoint x: 470, endPoint y: 651, distance: 41.0
click at [672, 568] on div "To pick up a draggable item, press the space bar. While dragging, use the arrow…" at bounding box center [631, 577] width 146 height 41
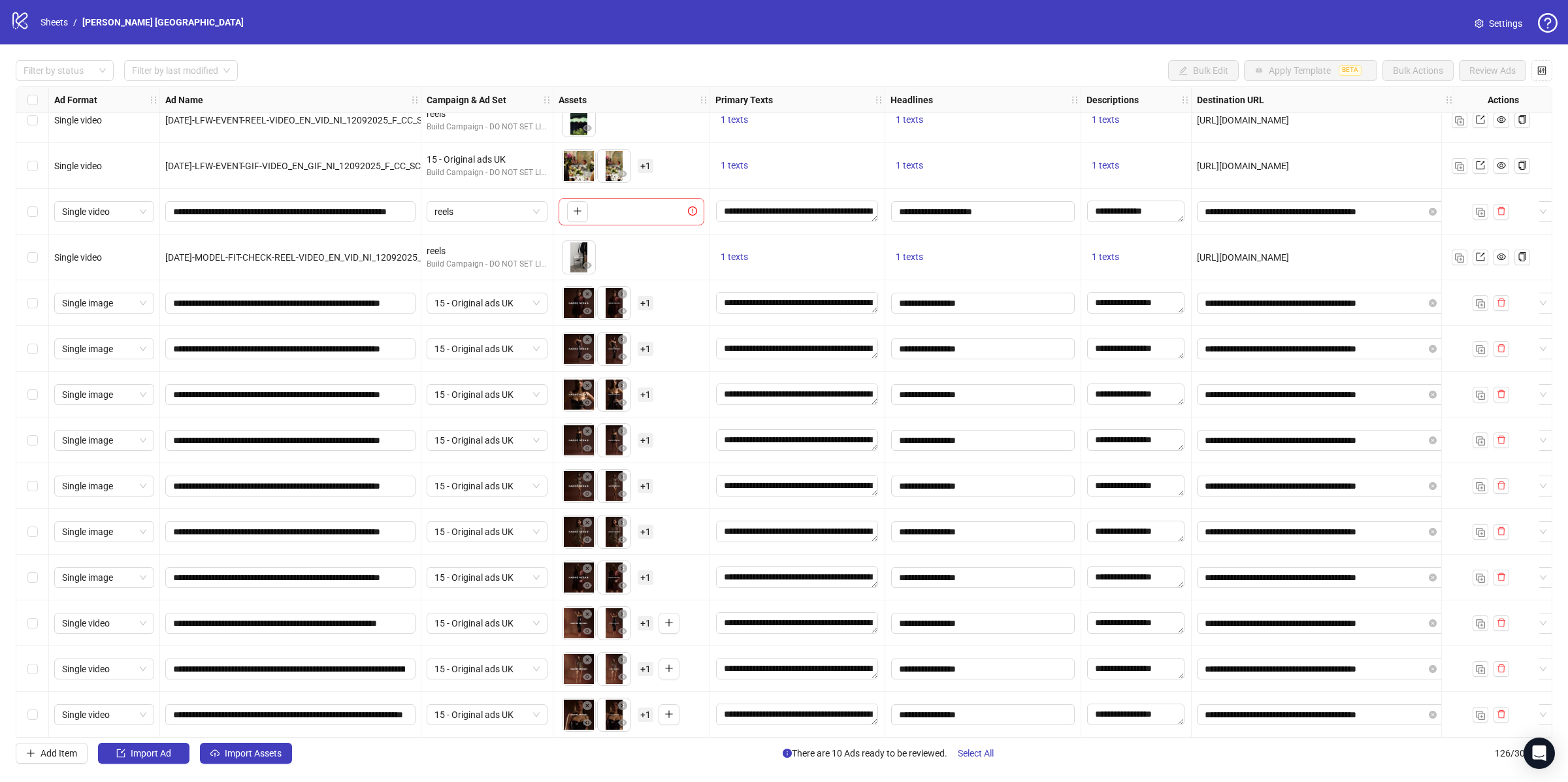
click at [39, 299] on div "Select row 117" at bounding box center [33, 303] width 33 height 46
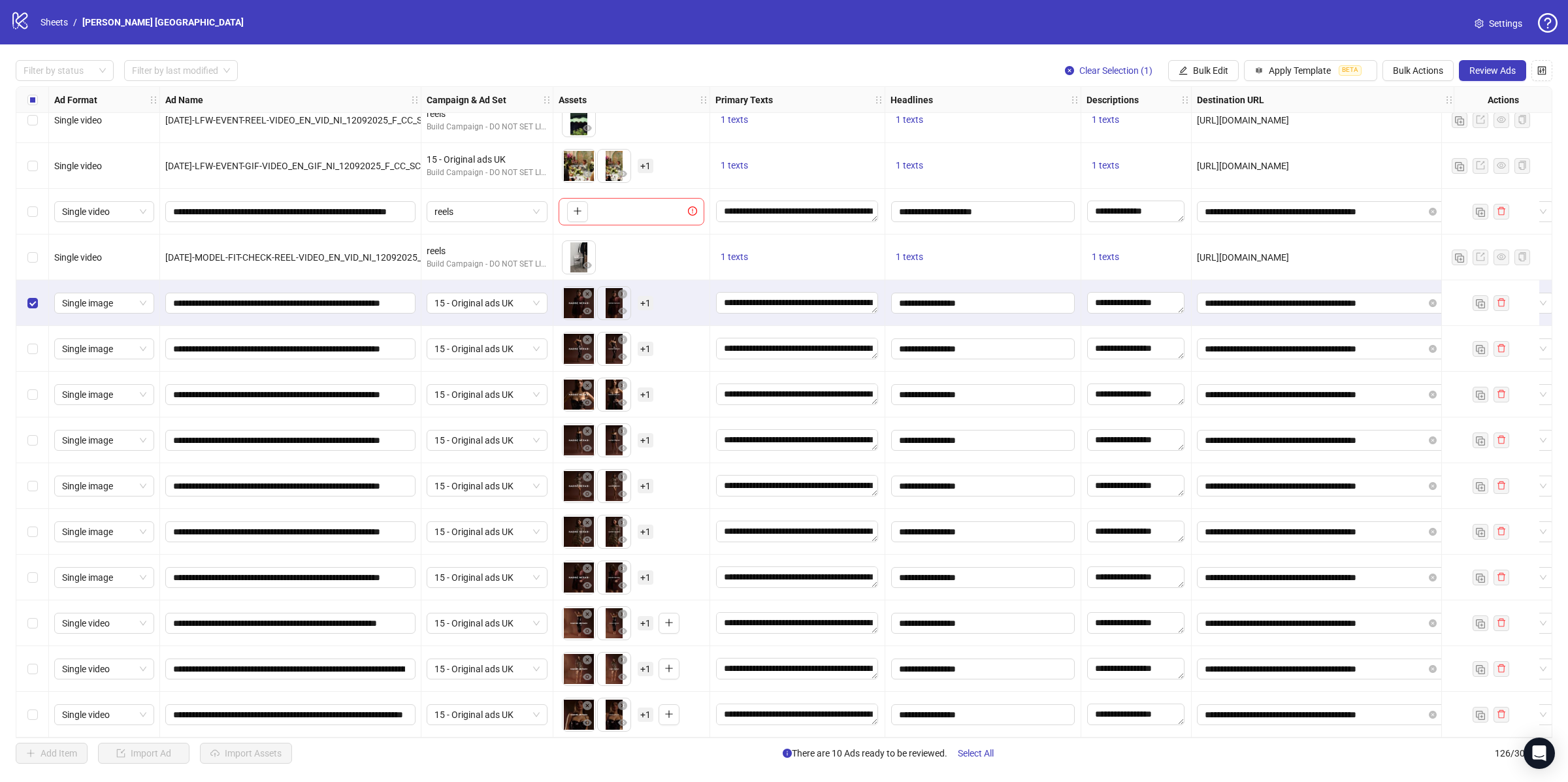
click at [41, 704] on div "Select row 126" at bounding box center [33, 714] width 33 height 46
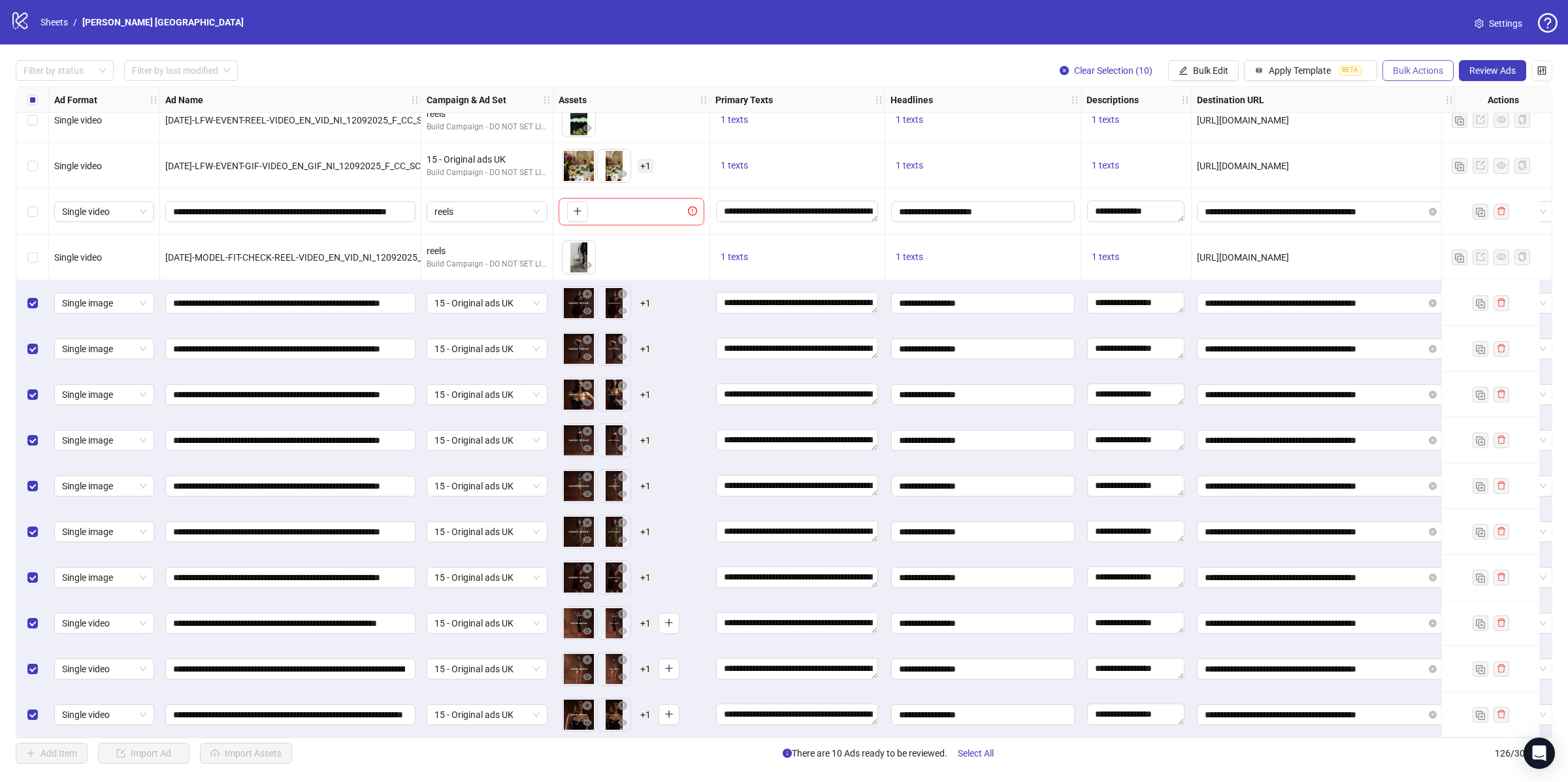
click at [1417, 76] on button "Bulk Actions" at bounding box center [1418, 70] width 71 height 21
click at [1428, 160] on span "Copy to another sheet" at bounding box center [1436, 160] width 90 height 14
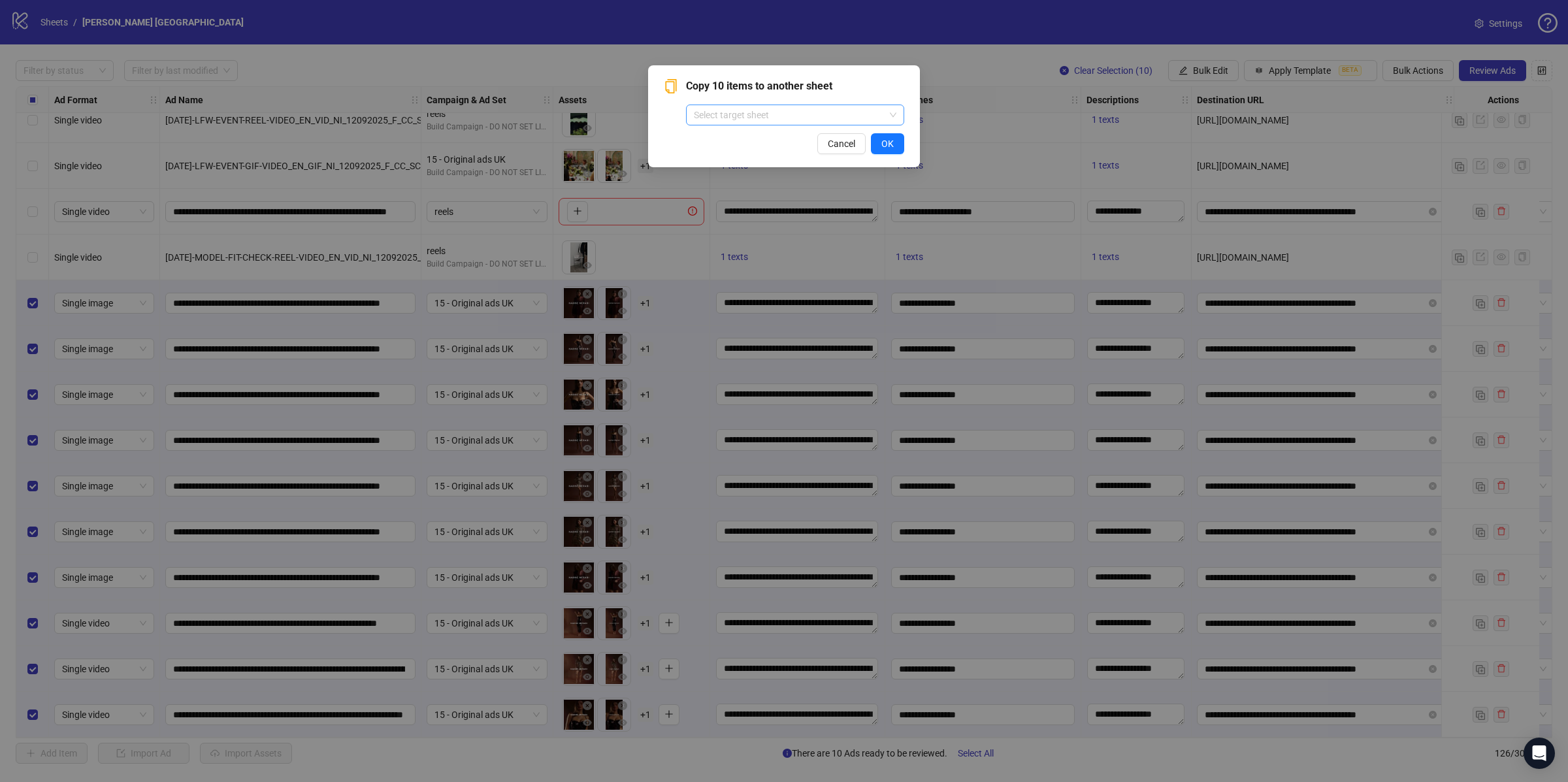
click at [815, 109] on input "search" at bounding box center [789, 115] width 190 height 20
type input "******"
click at [780, 162] on div "[PERSON_NAME] US" at bounding box center [795, 162] width 197 height 14
click at [892, 141] on span "OK" at bounding box center [888, 143] width 12 height 10
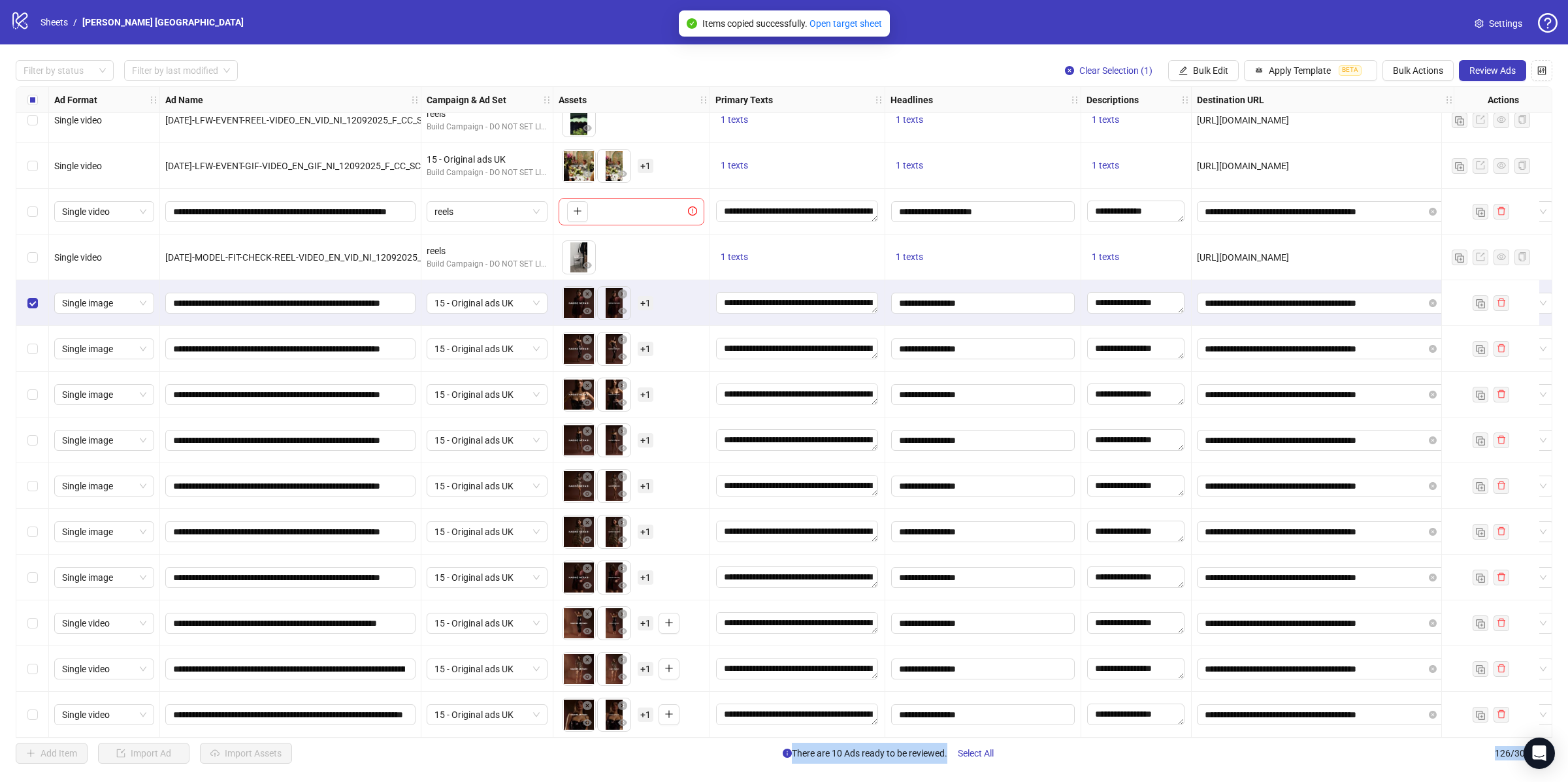
click at [37, 692] on div "Select row 126" at bounding box center [33, 714] width 33 height 46
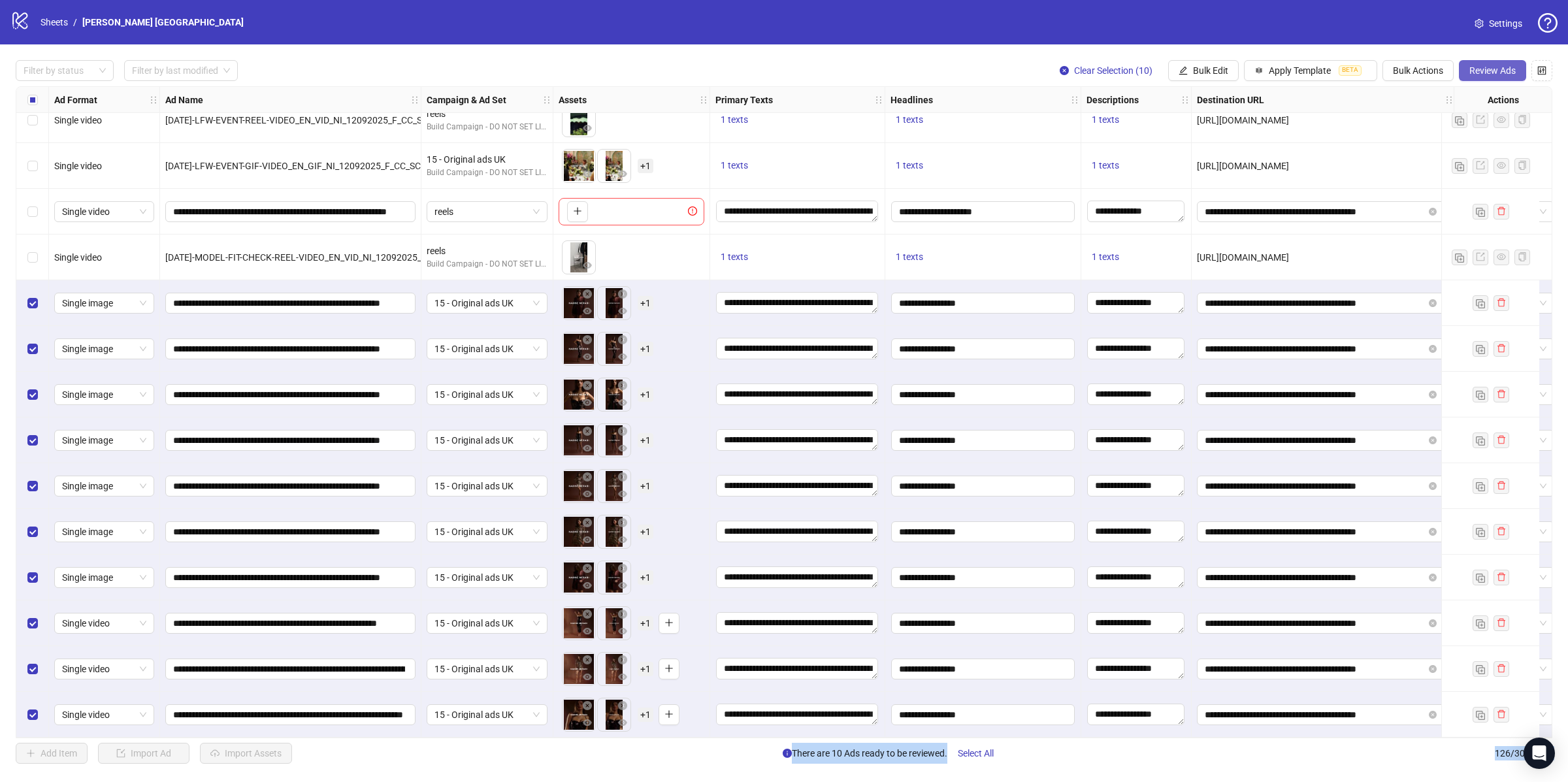
click at [1480, 74] on span "Review Ads" at bounding box center [1492, 70] width 46 height 10
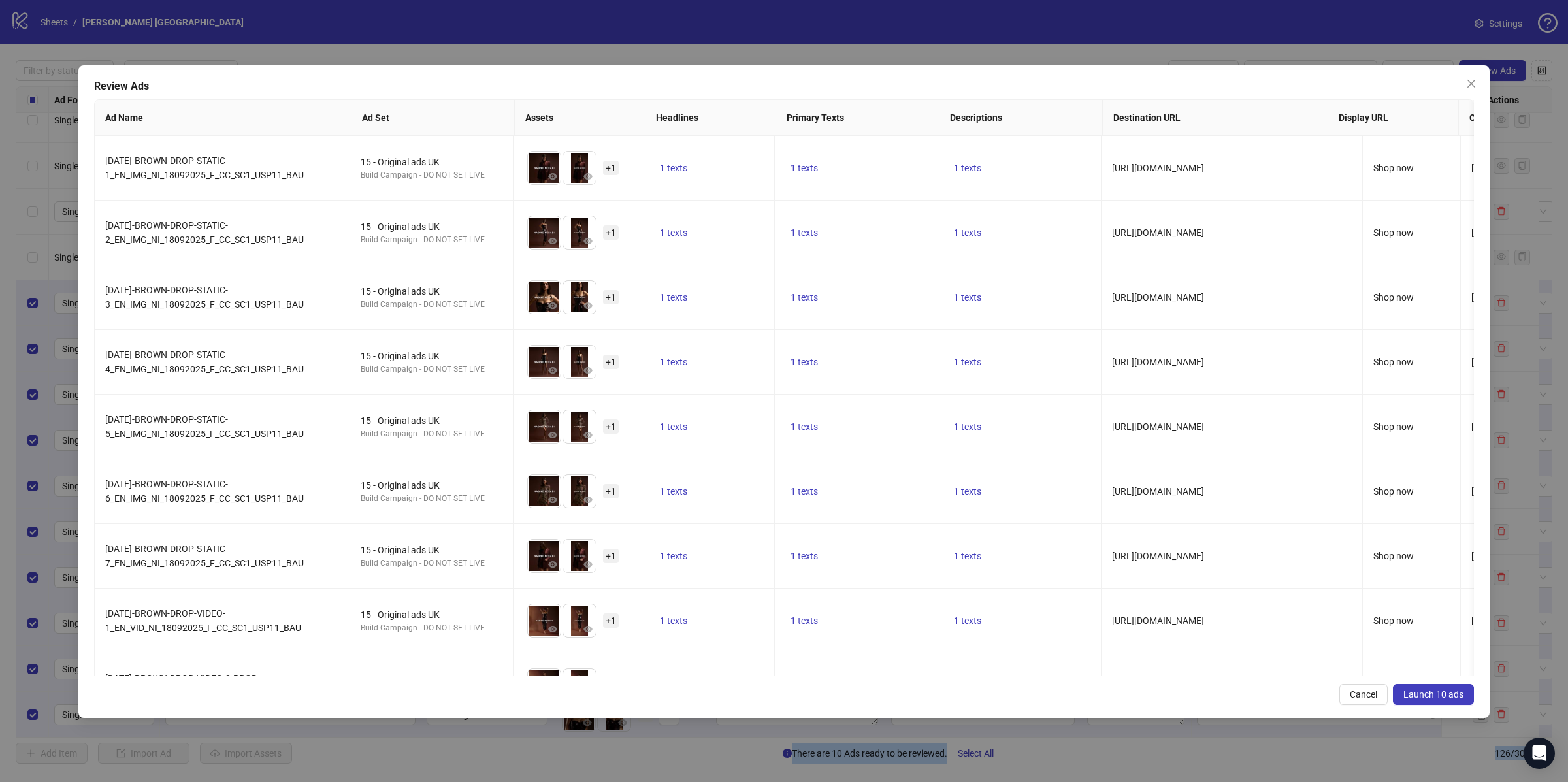
click at [1451, 701] on button "Launch 10 ads" at bounding box center [1433, 694] width 81 height 21
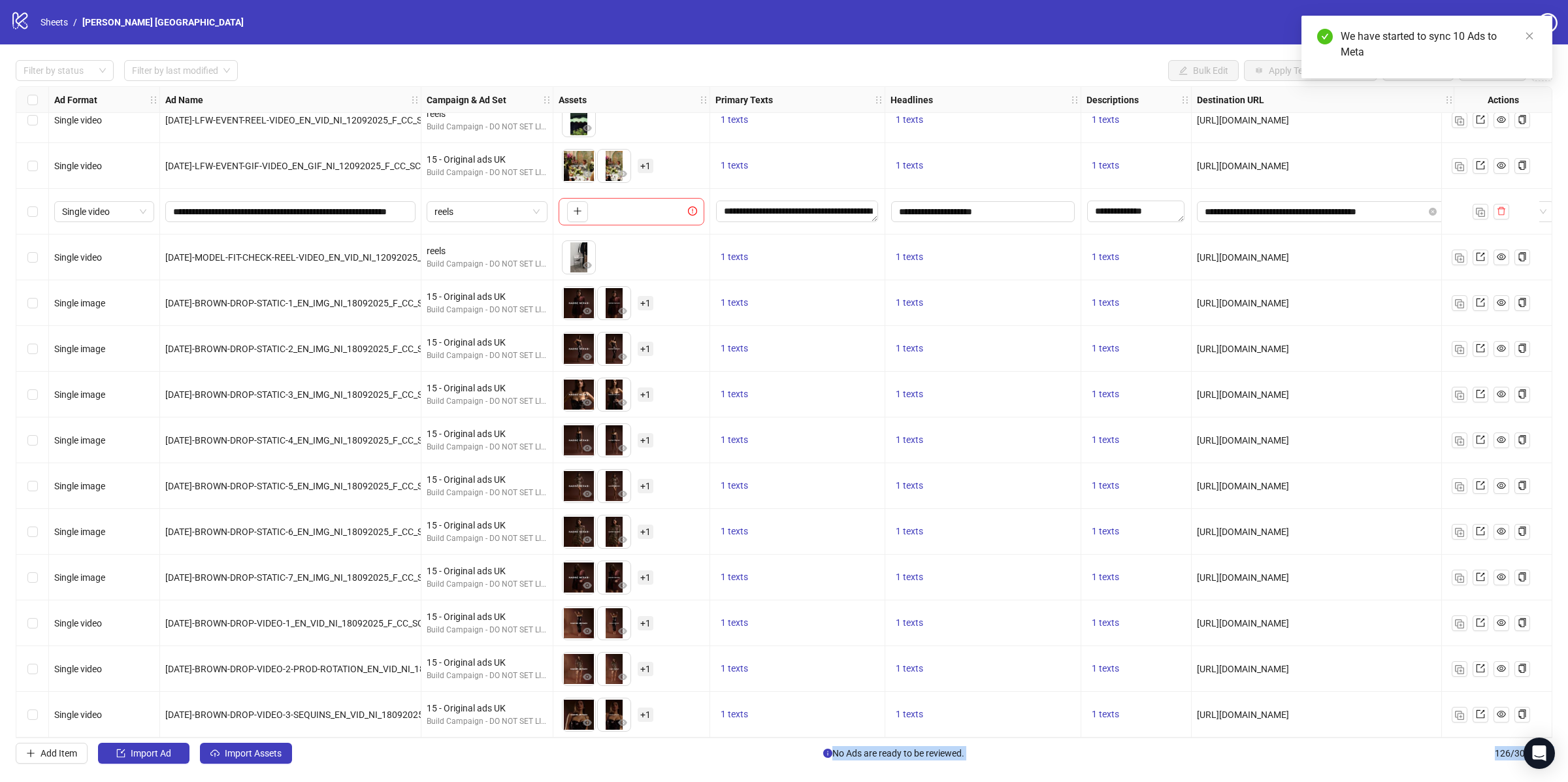
scroll to position [5141, 0]
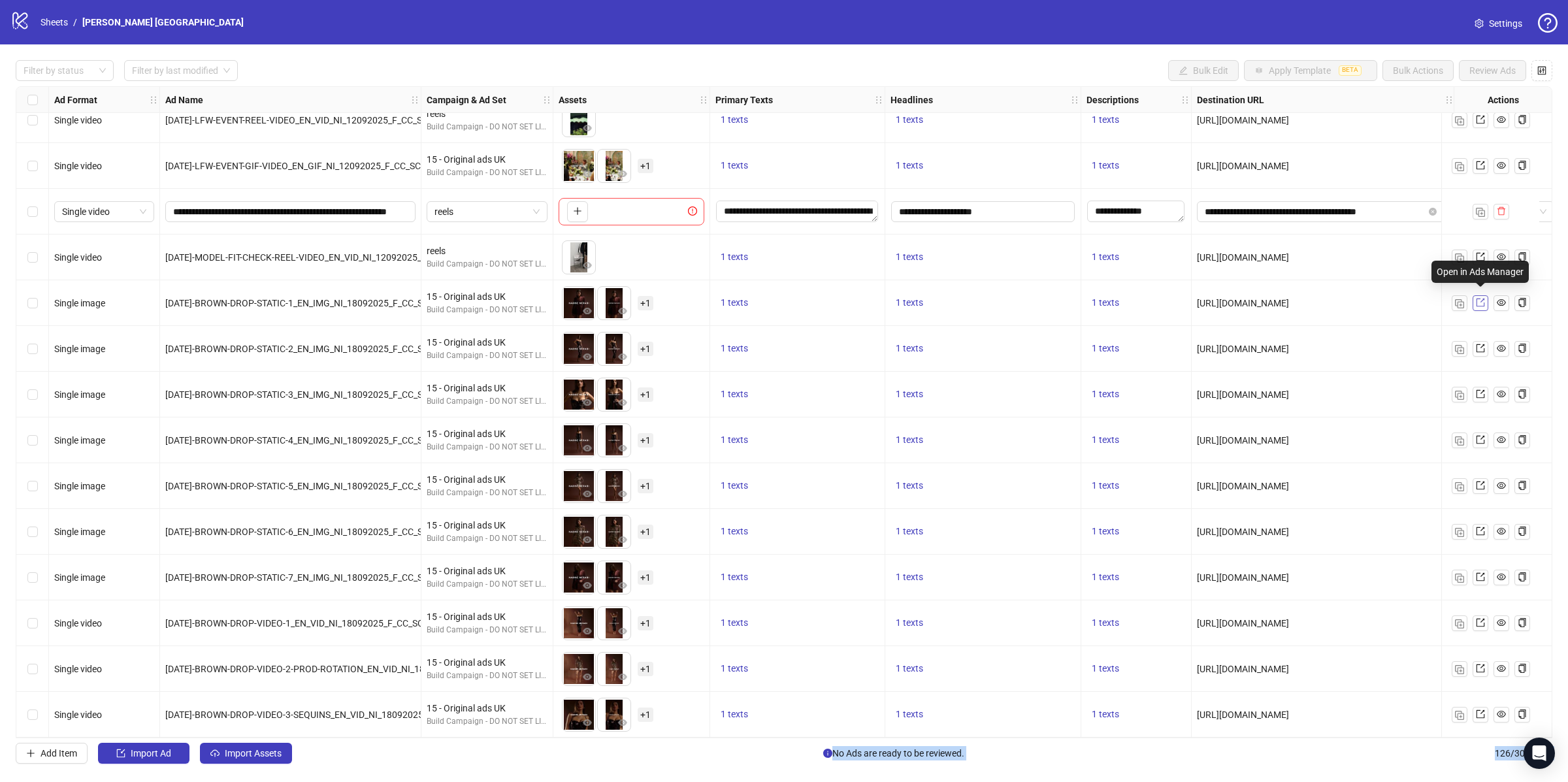
click at [1481, 299] on icon "export" at bounding box center [1480, 303] width 8 height 8
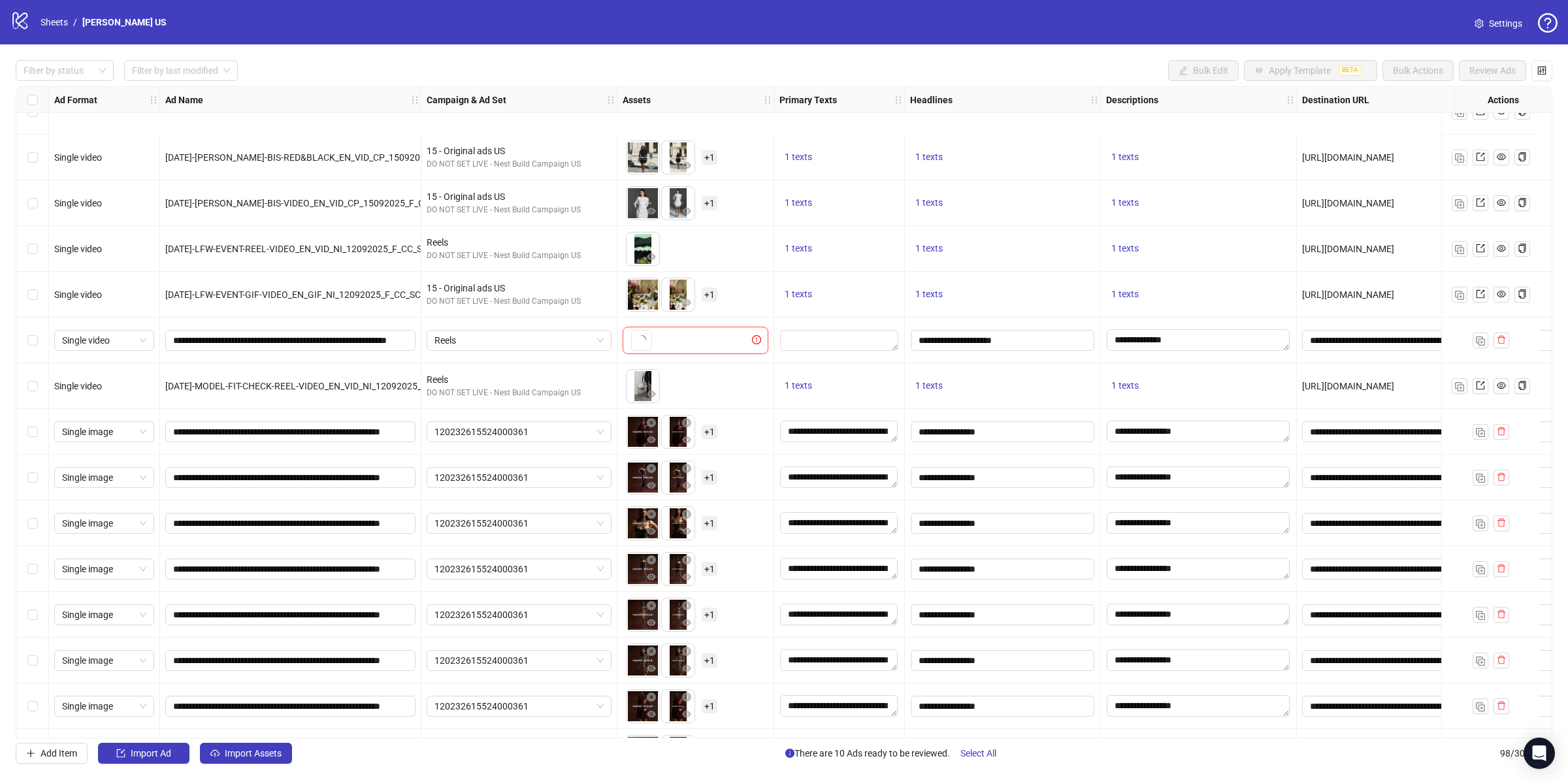
scroll to position [3862, 0]
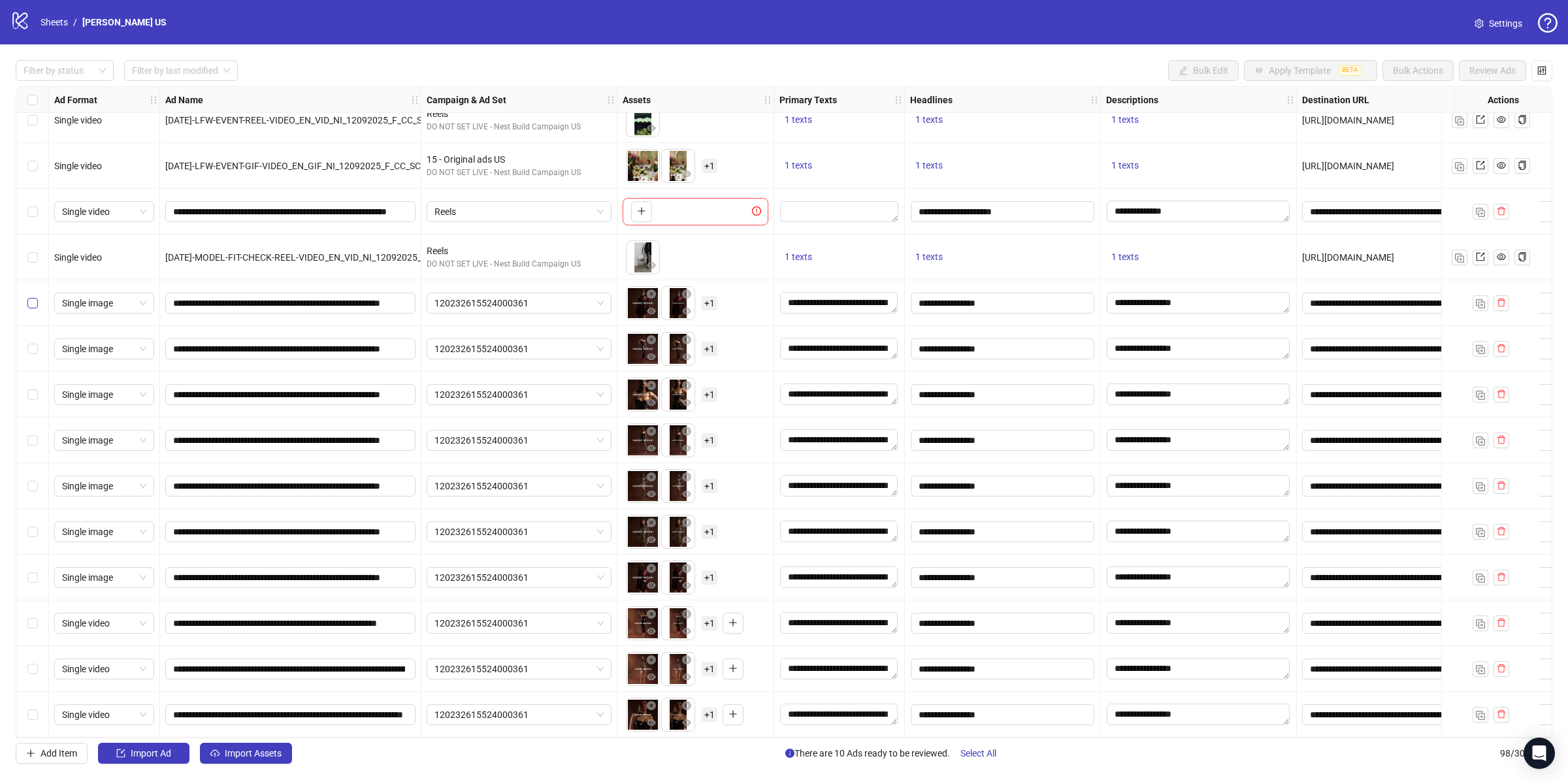
click at [30, 305] on label "Select row 89" at bounding box center [32, 303] width 10 height 14
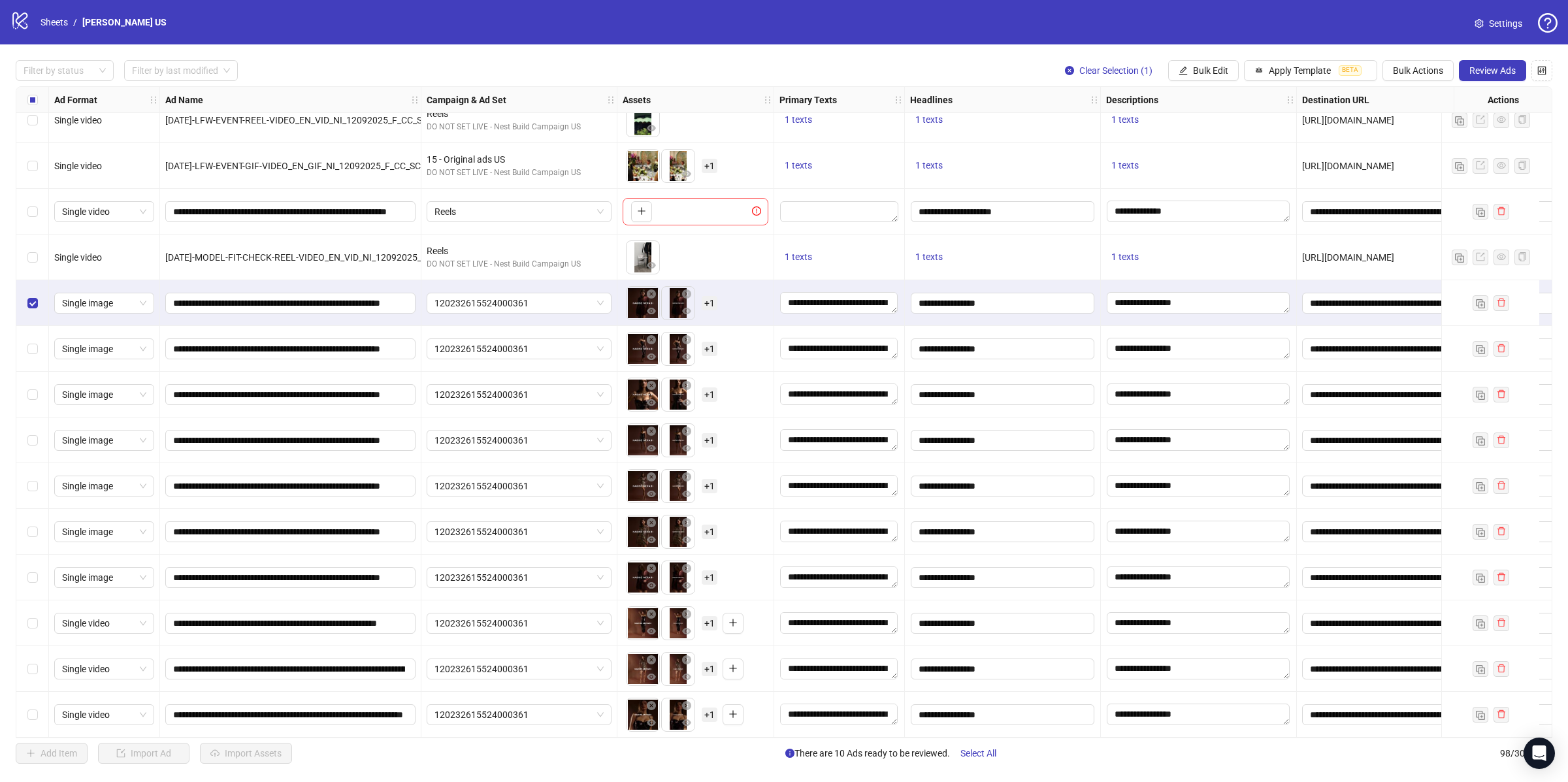
click at [33, 717] on div "Select row 98" at bounding box center [33, 714] width 33 height 46
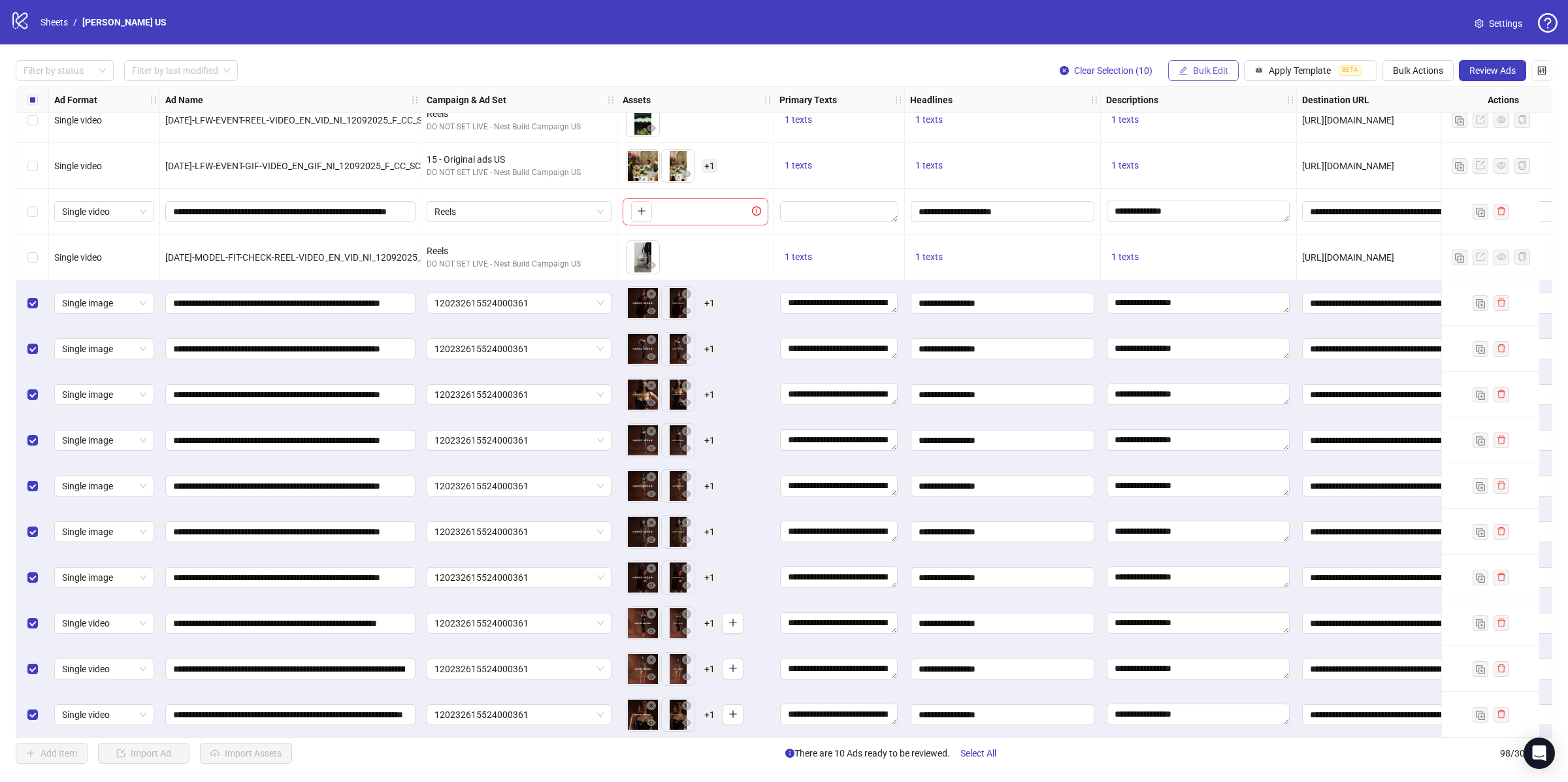
click at [1194, 71] on span "Bulk Edit" at bounding box center [1211, 70] width 35 height 10
click at [1222, 141] on span "Campaign & Ad Set" at bounding box center [1214, 139] width 78 height 14
click at [1105, 138] on form "120232615524000361" at bounding box center [1165, 143] width 261 height 52
click at [1110, 124] on span "120232615524000361" at bounding box center [1165, 127] width 246 height 20
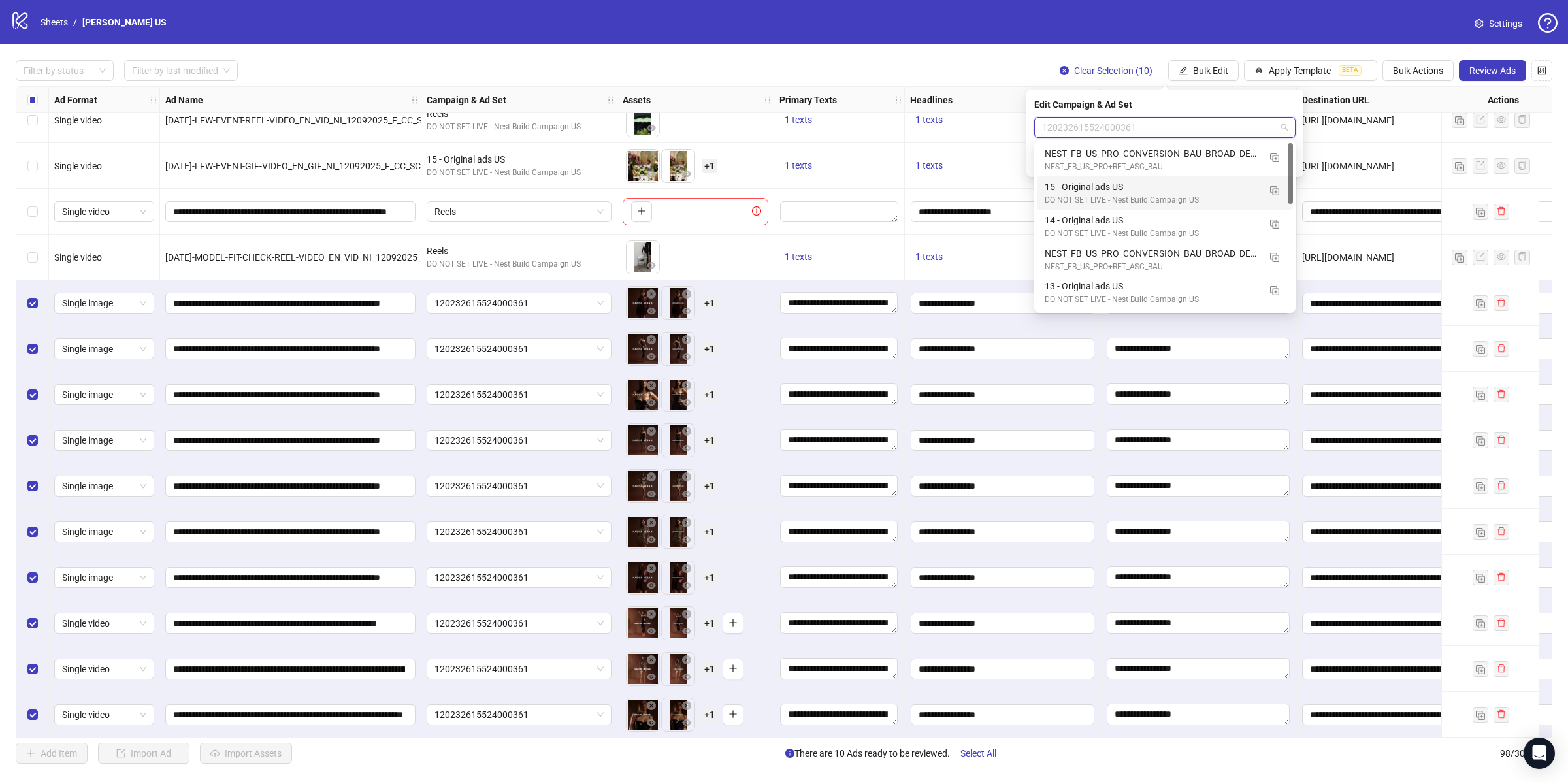
click at [1117, 196] on div "DO NOT SET LIVE - Nest Build Campaign US" at bounding box center [1152, 200] width 214 height 12
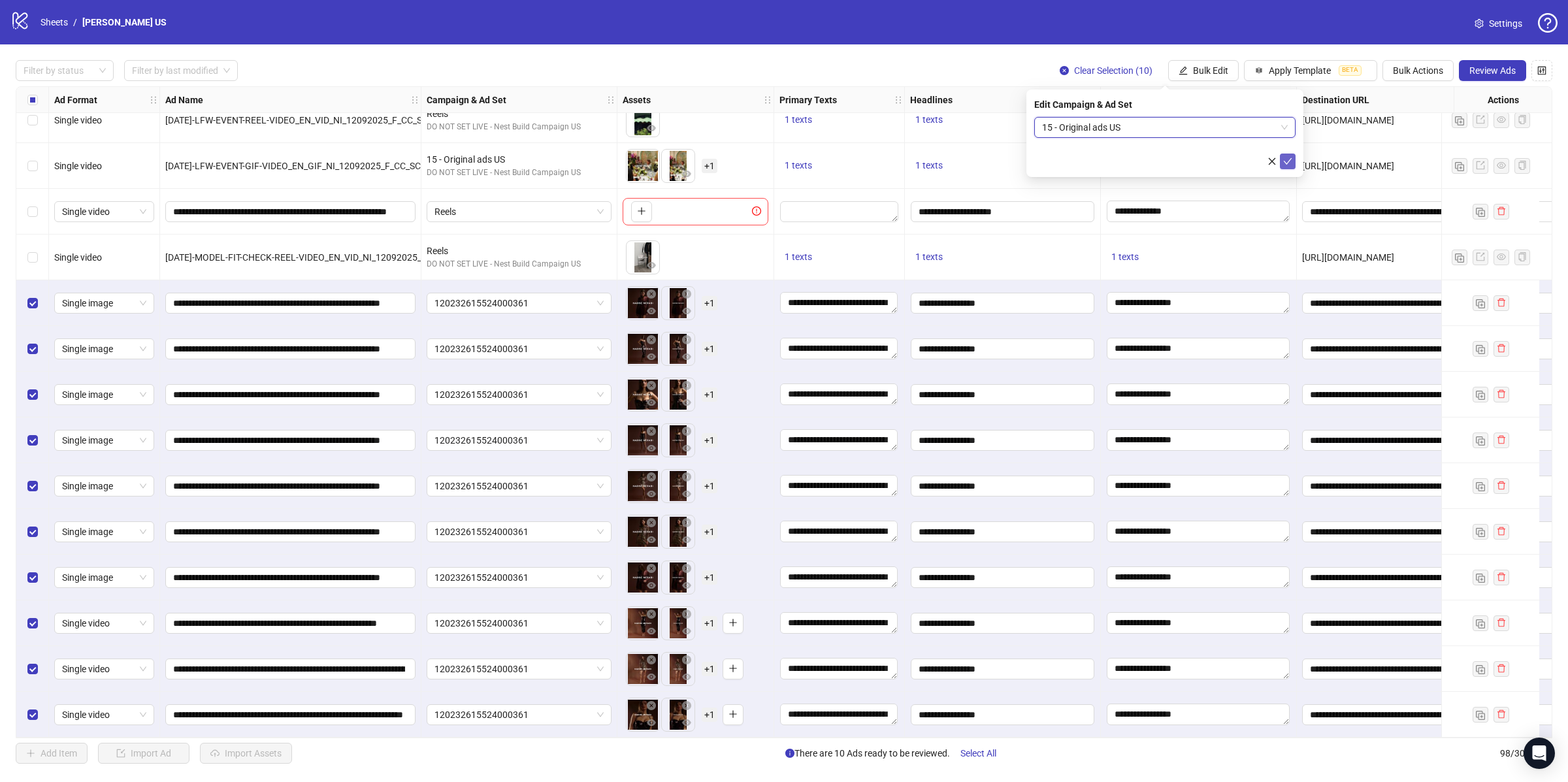
click at [1292, 163] on button "submit" at bounding box center [1288, 161] width 16 height 16
click at [1358, 254] on span "[URL][DOMAIN_NAME]" at bounding box center [1348, 257] width 92 height 10
copy span "[URL][DOMAIN_NAME]"
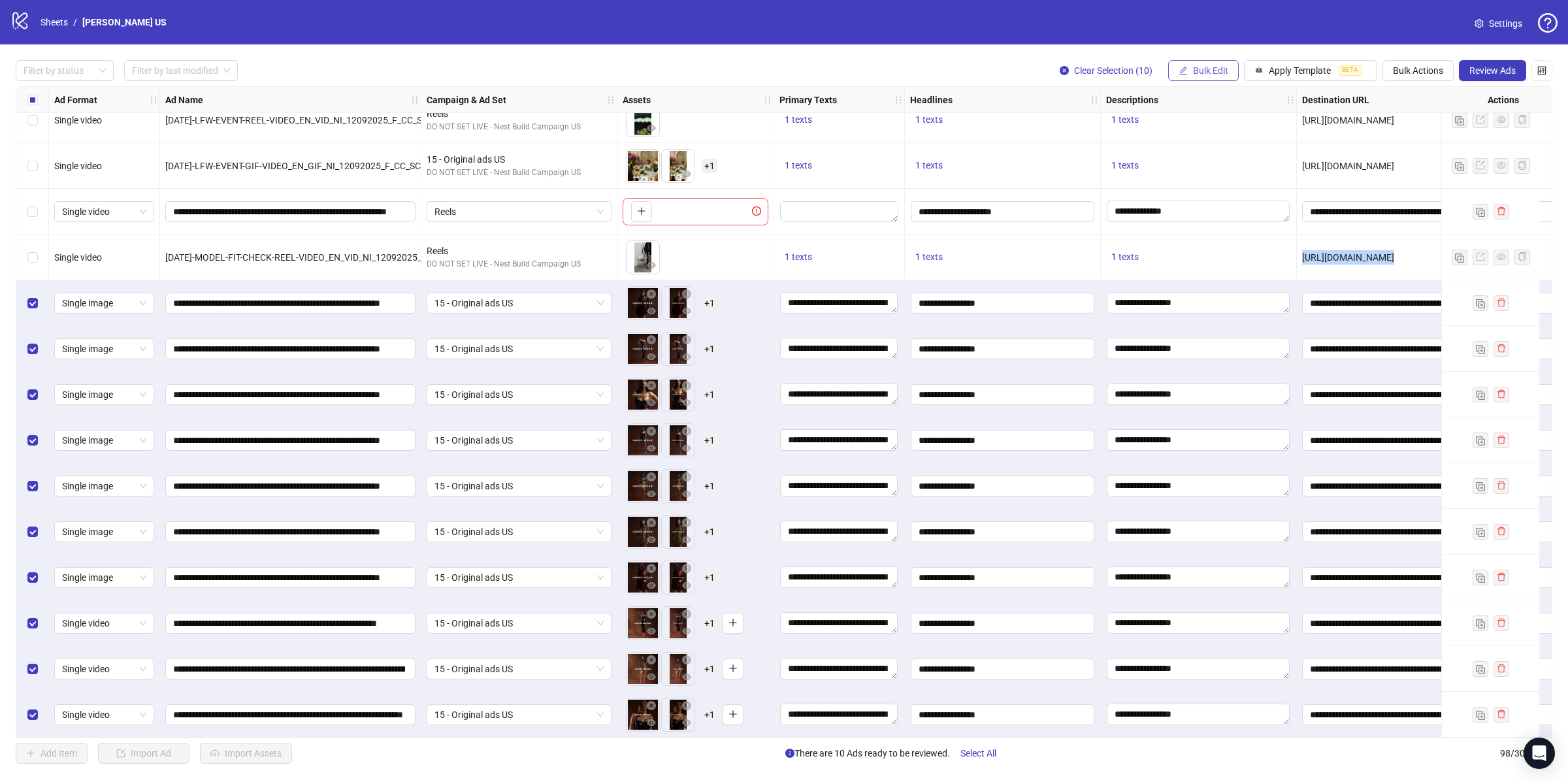
click at [1193, 71] on span "Bulk Edit" at bounding box center [1211, 70] width 35 height 10
click at [1226, 220] on span "Destination URL" at bounding box center [1214, 222] width 78 height 14
click at [1113, 125] on input "**********" at bounding box center [1160, 127] width 235 height 14
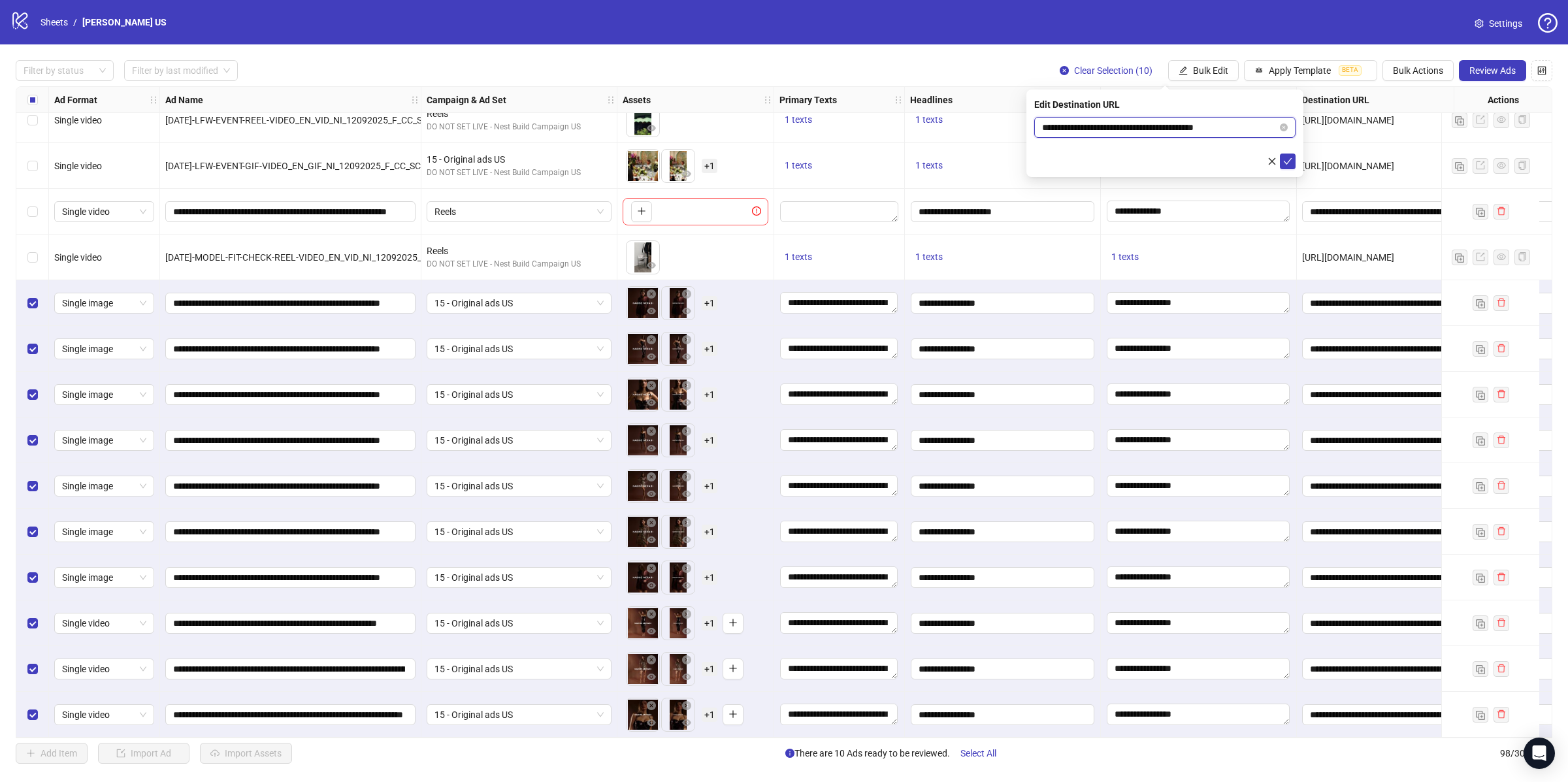
paste input "**********"
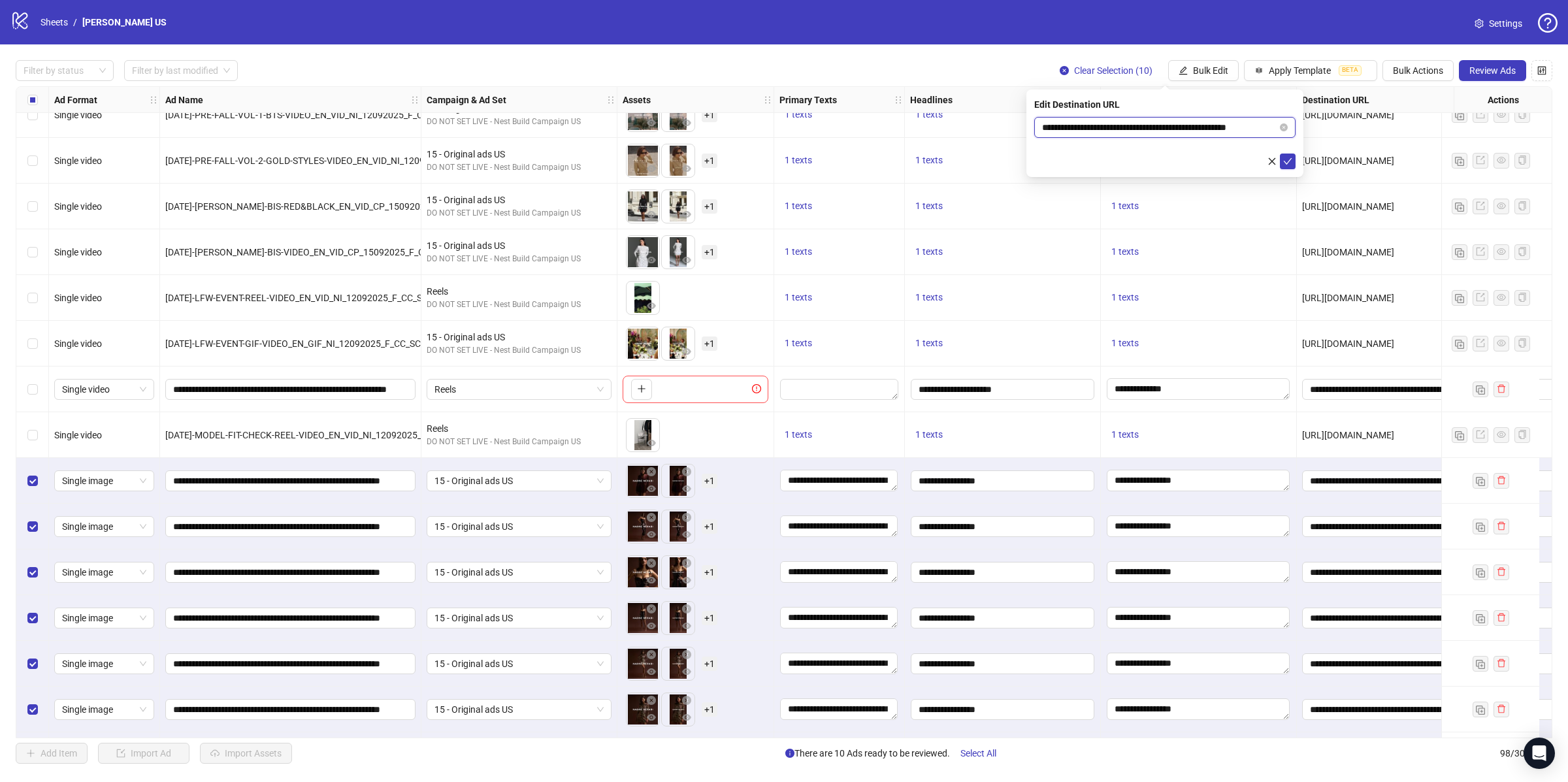
scroll to position [3642, 0]
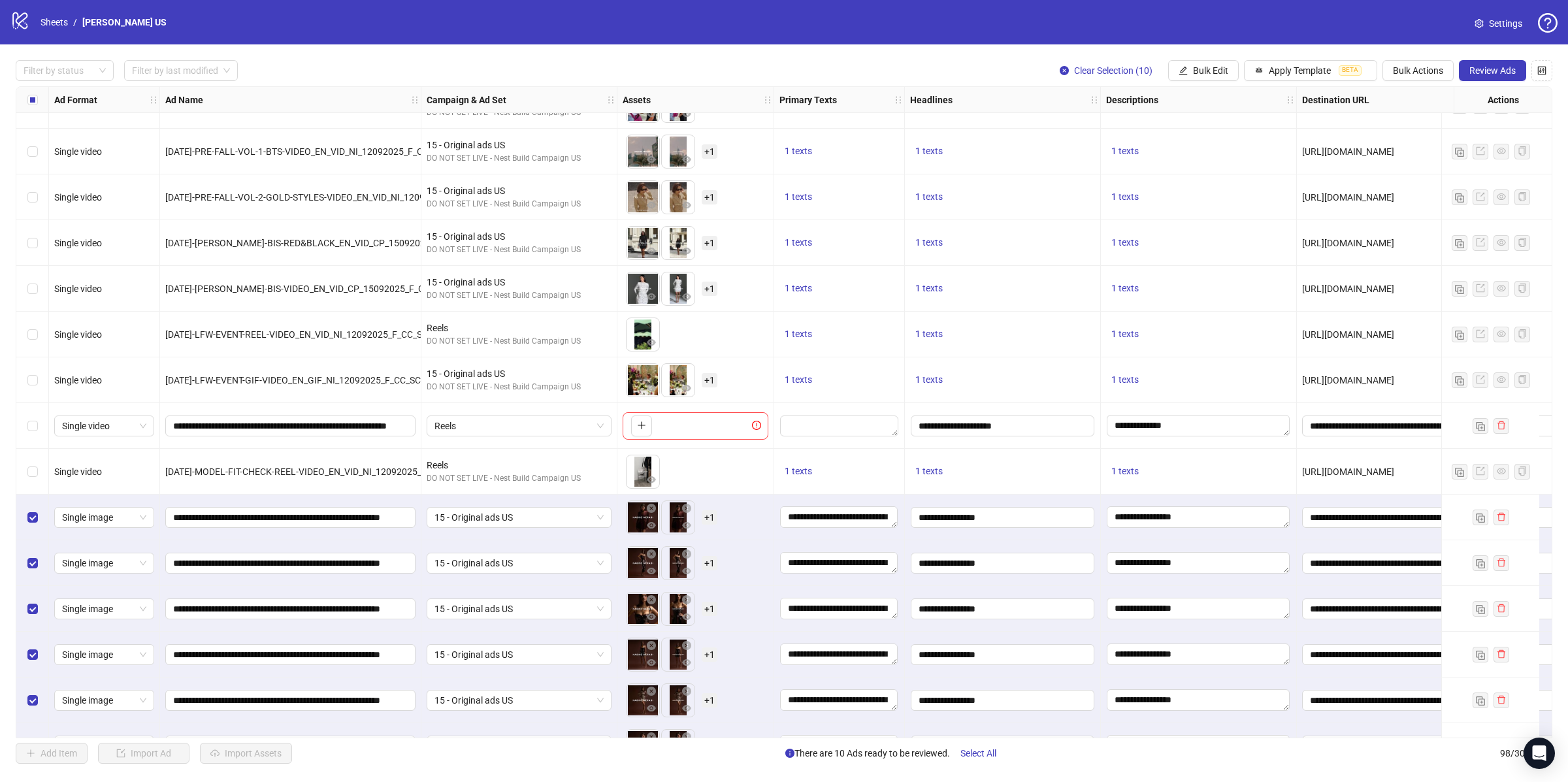
click at [1395, 196] on span "[URL][DOMAIN_NAME]" at bounding box center [1348, 197] width 92 height 10
copy span "[URL][DOMAIN_NAME]"
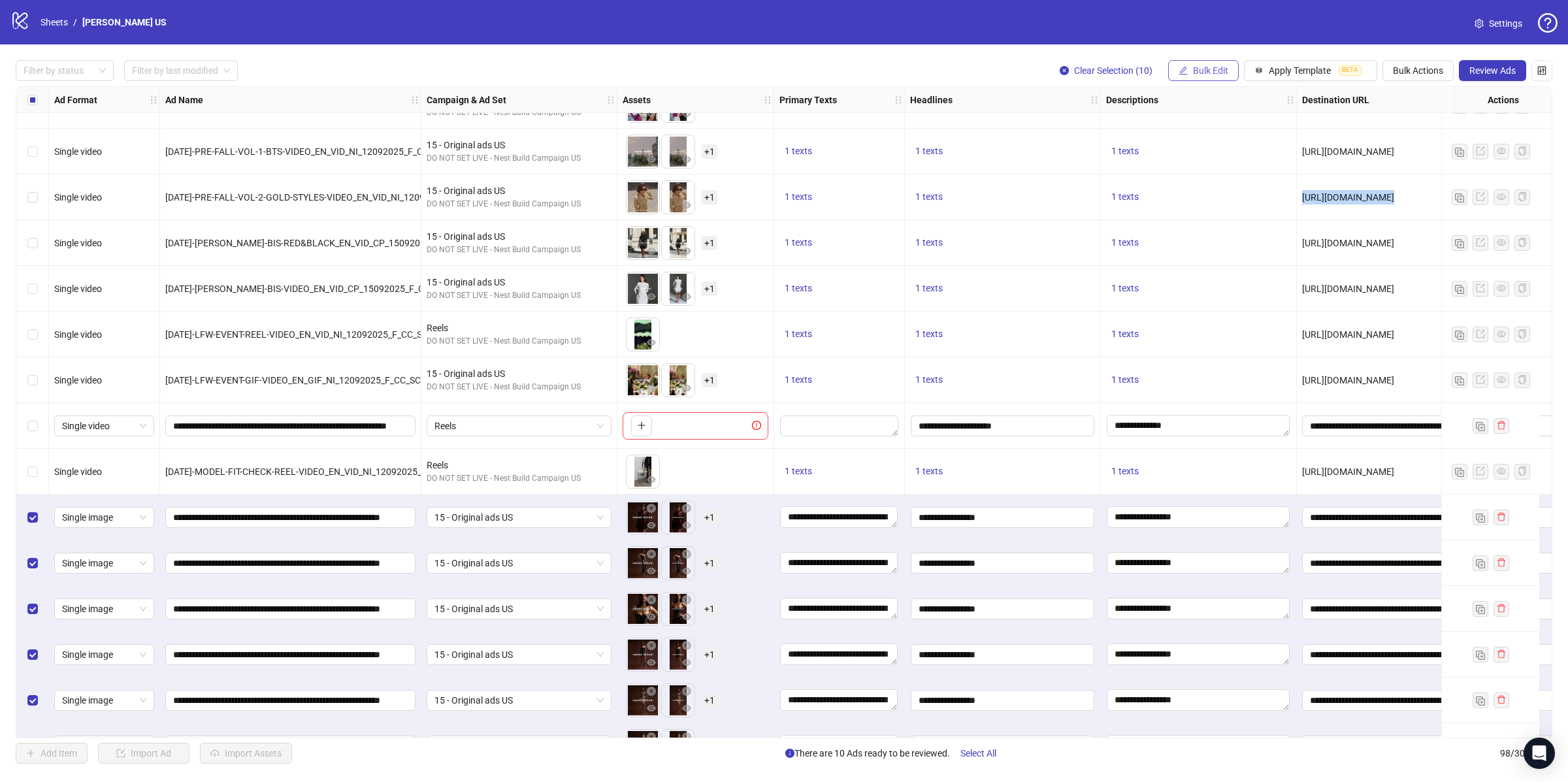
click at [1209, 72] on span "Bulk Edit" at bounding box center [1211, 70] width 35 height 10
click at [1213, 218] on span "Destination URL" at bounding box center [1214, 222] width 78 height 14
click at [1111, 139] on form "**********" at bounding box center [1165, 143] width 261 height 52
click at [1113, 131] on input "**********" at bounding box center [1160, 127] width 235 height 14
paste input "text"
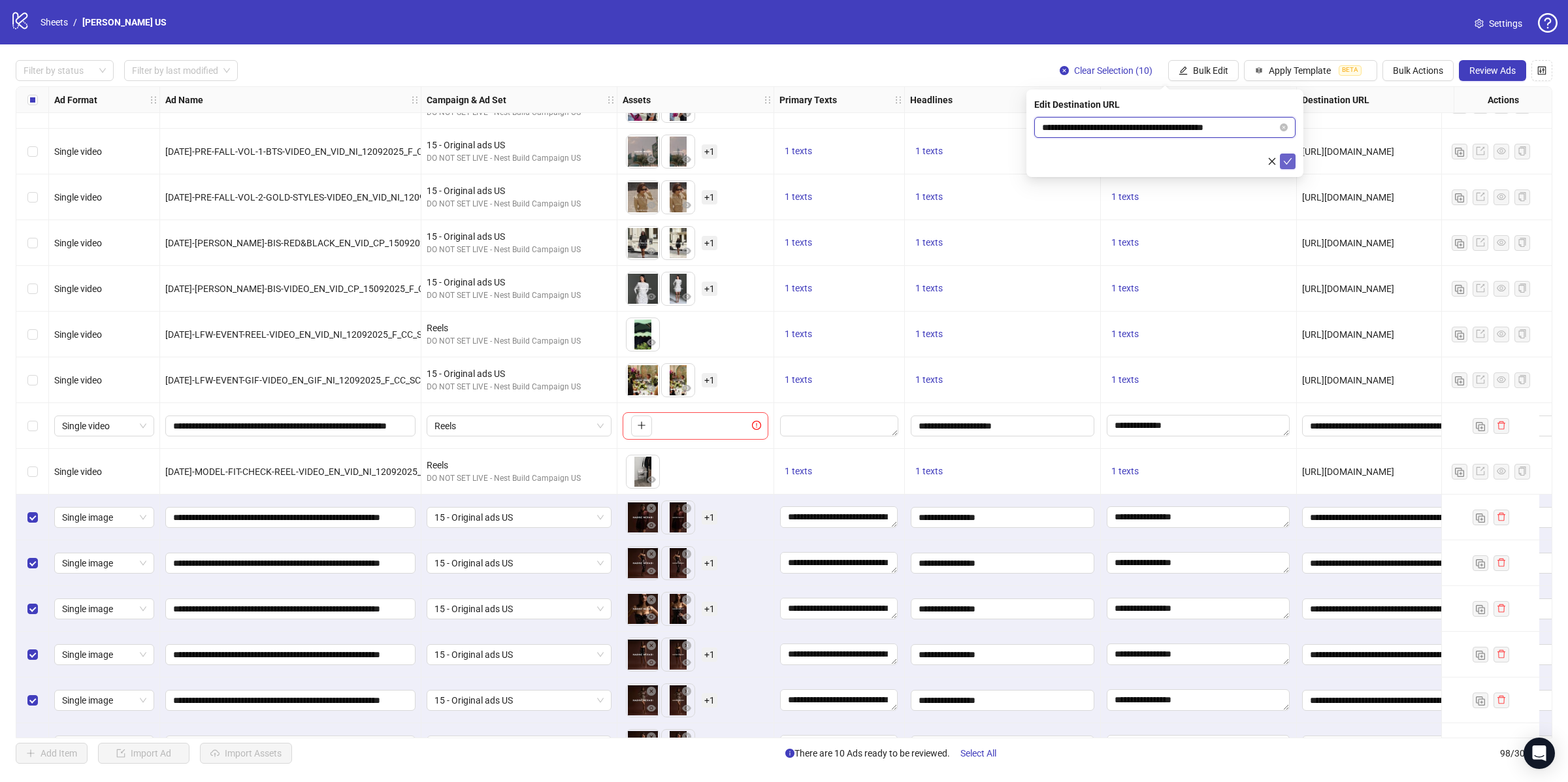
type input "**********"
click at [1291, 160] on icon "check" at bounding box center [1287, 161] width 9 height 9
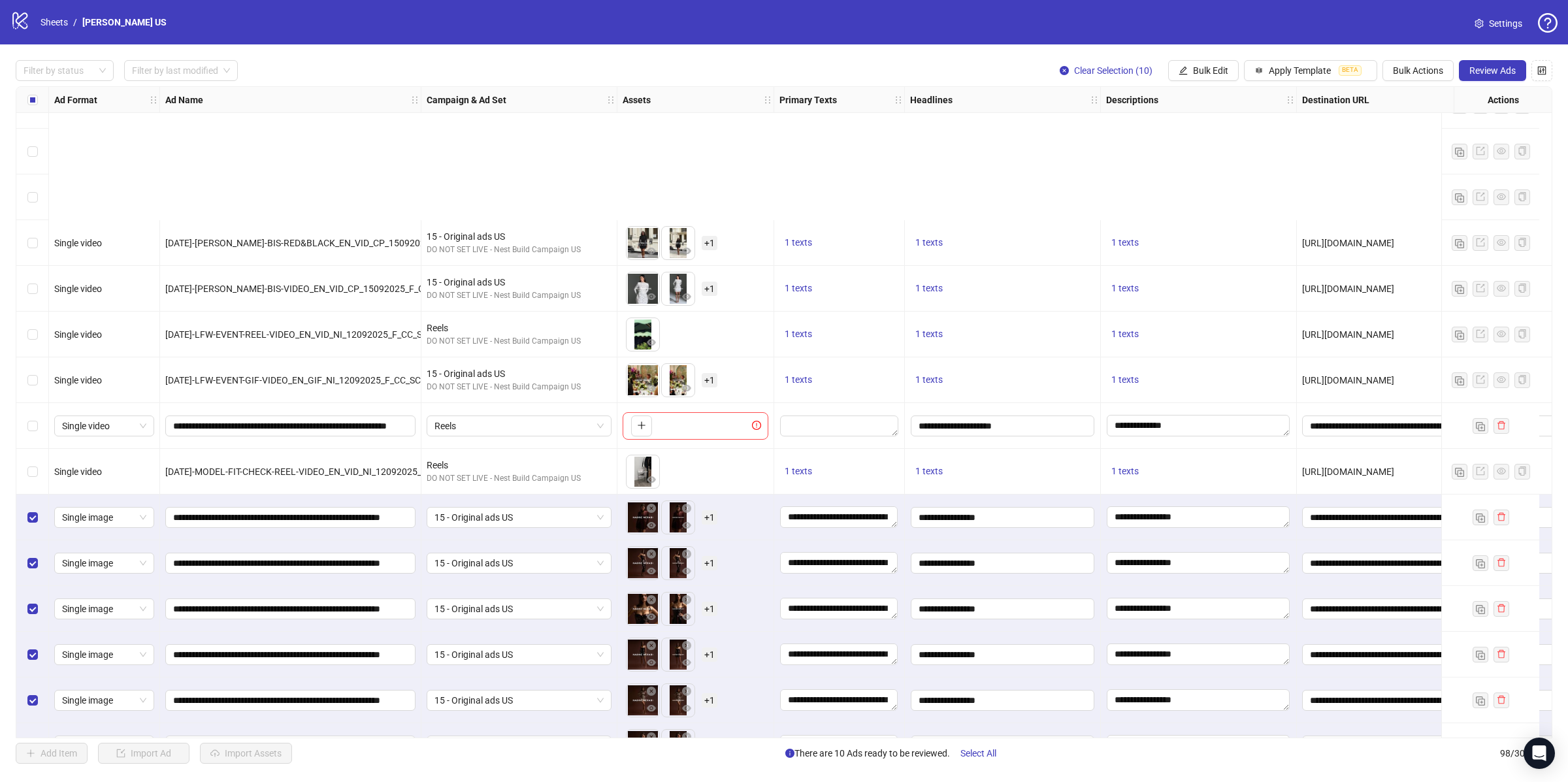
scroll to position [3862, 0]
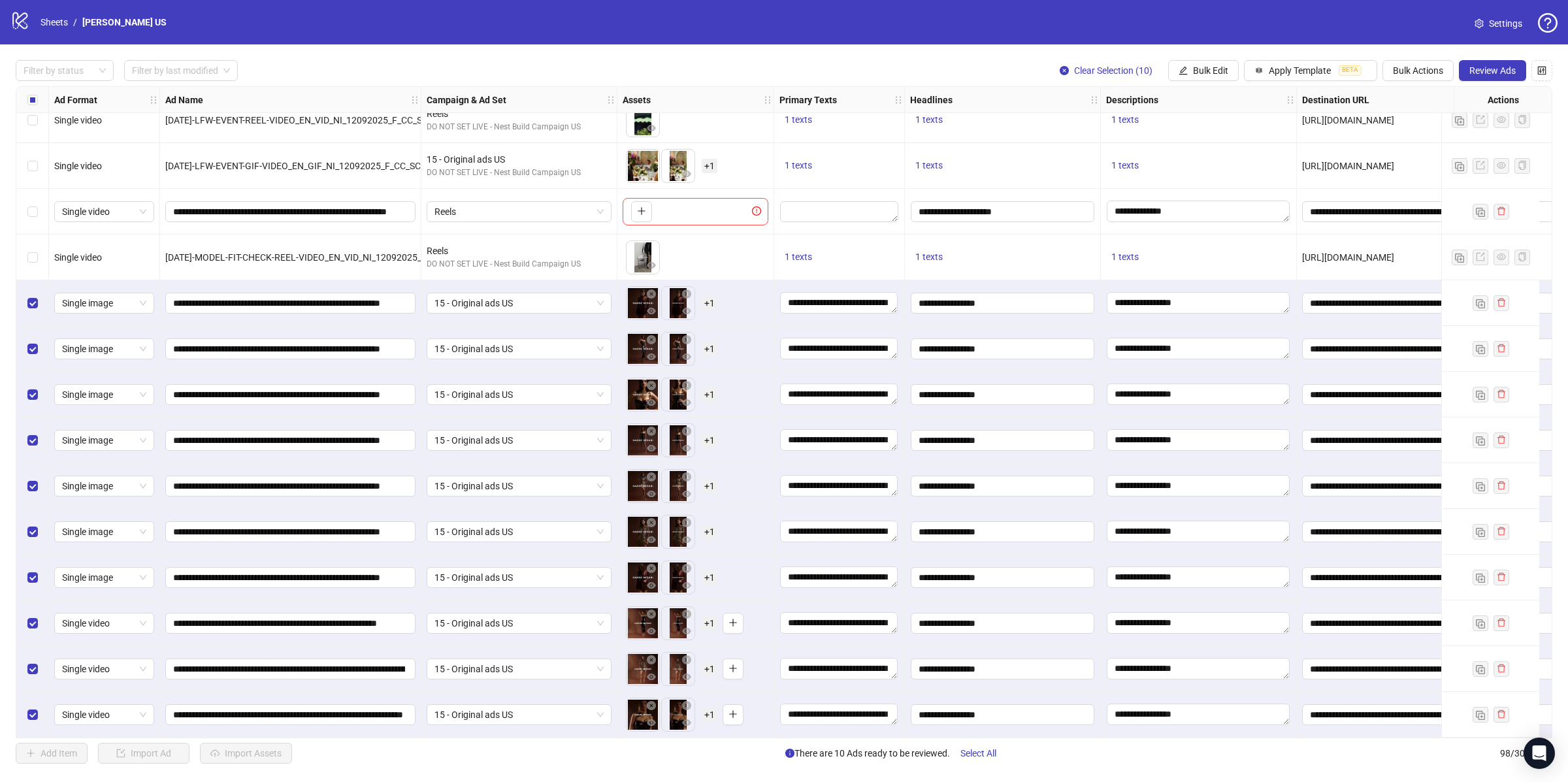
click at [23, 304] on div "Select row 89" at bounding box center [33, 303] width 33 height 46
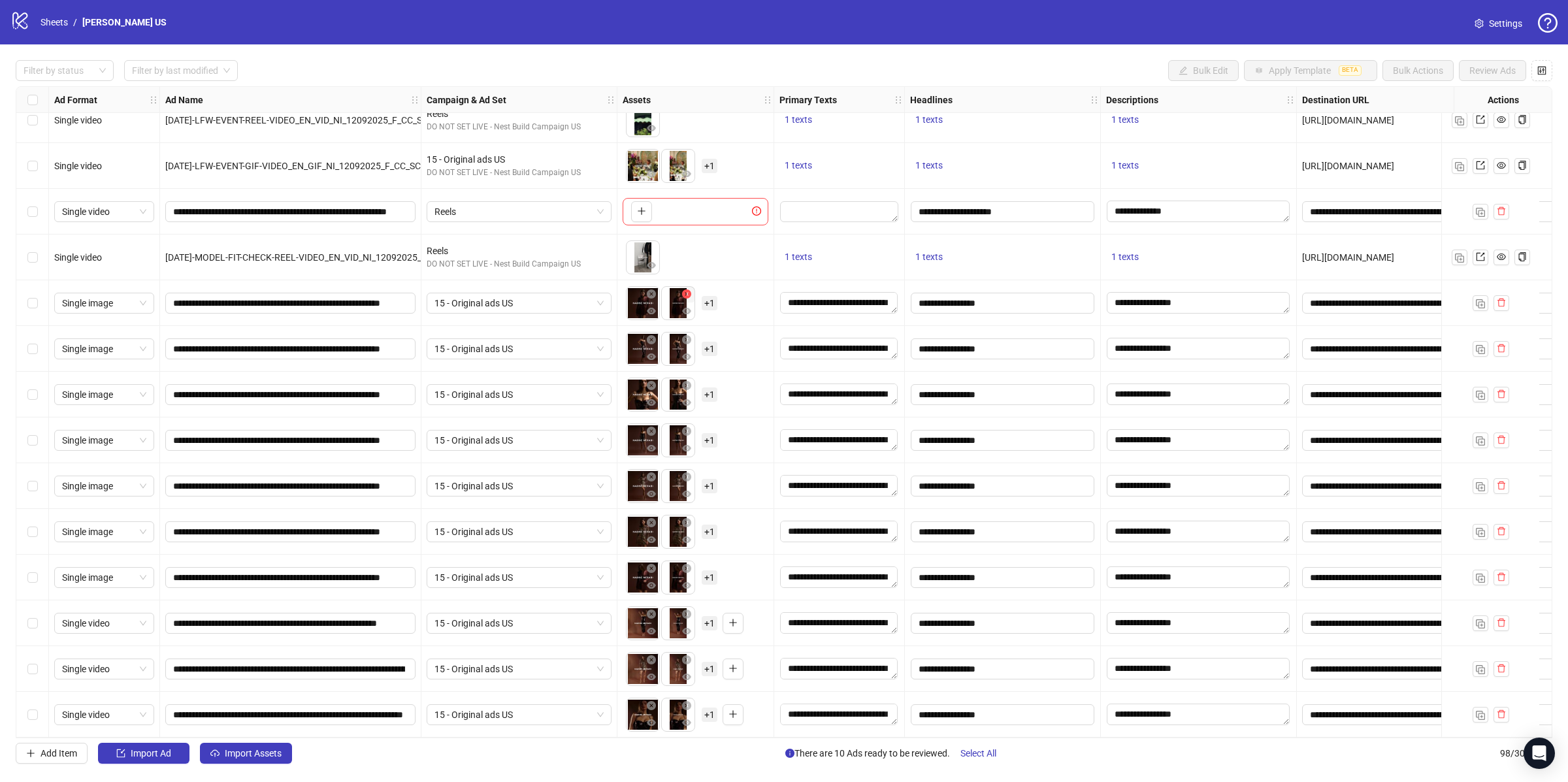
click at [686, 292] on icon "close-circle" at bounding box center [686, 294] width 9 height 9
click at [654, 290] on icon "close-circle" at bounding box center [651, 294] width 9 height 9
click at [653, 336] on icon "close-circle" at bounding box center [651, 339] width 9 height 9
click at [682, 336] on icon "close-circle" at bounding box center [686, 339] width 9 height 9
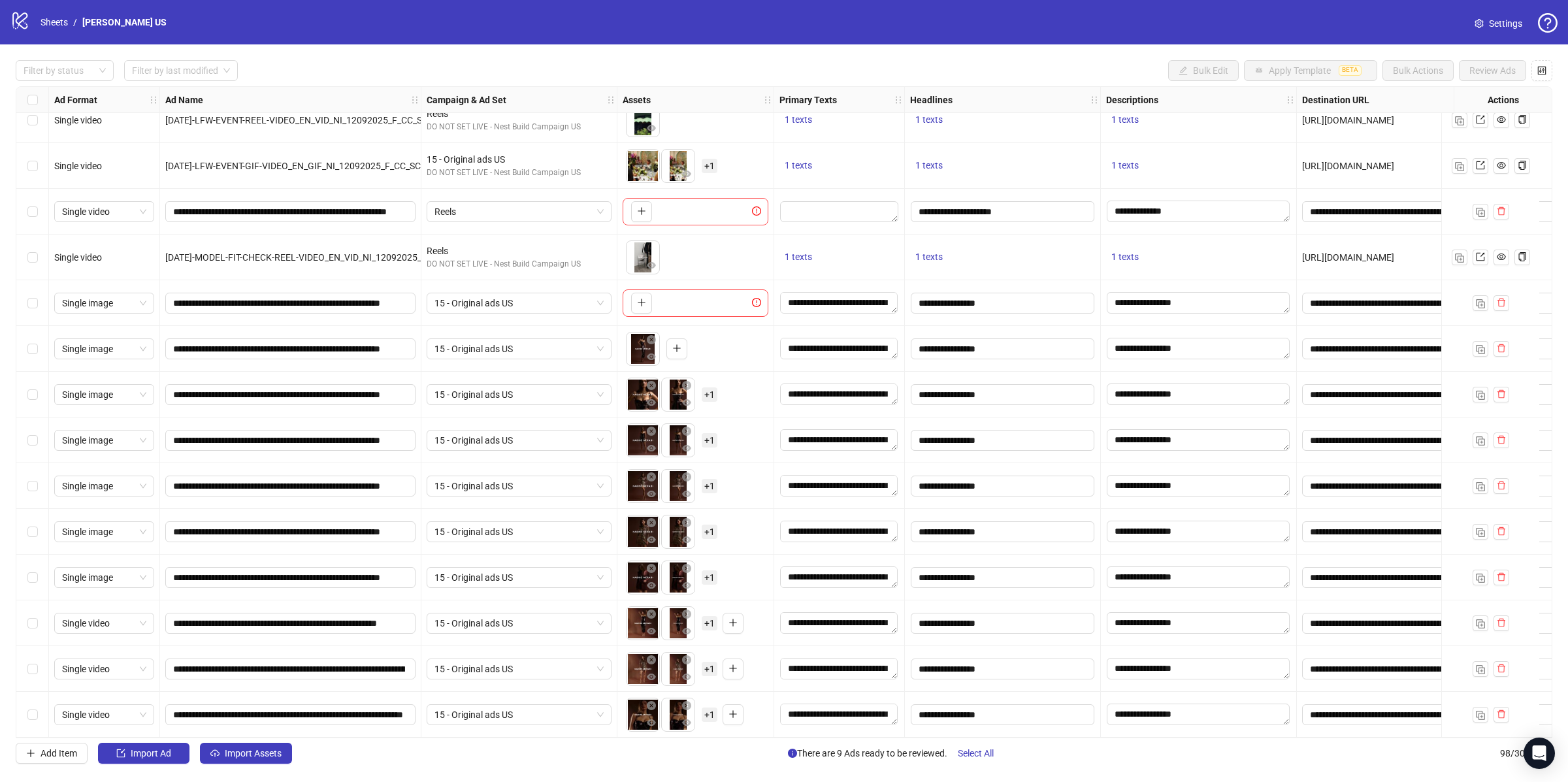
click at [653, 336] on icon "close-circle" at bounding box center [651, 339] width 9 height 9
click at [650, 383] on icon "close-circle" at bounding box center [651, 385] width 9 height 9
click at [682, 383] on icon "close-circle" at bounding box center [686, 385] width 9 height 9
click at [650, 383] on icon "close-circle" at bounding box center [651, 385] width 9 height 9
click at [654, 426] on icon "close-circle" at bounding box center [651, 430] width 9 height 9
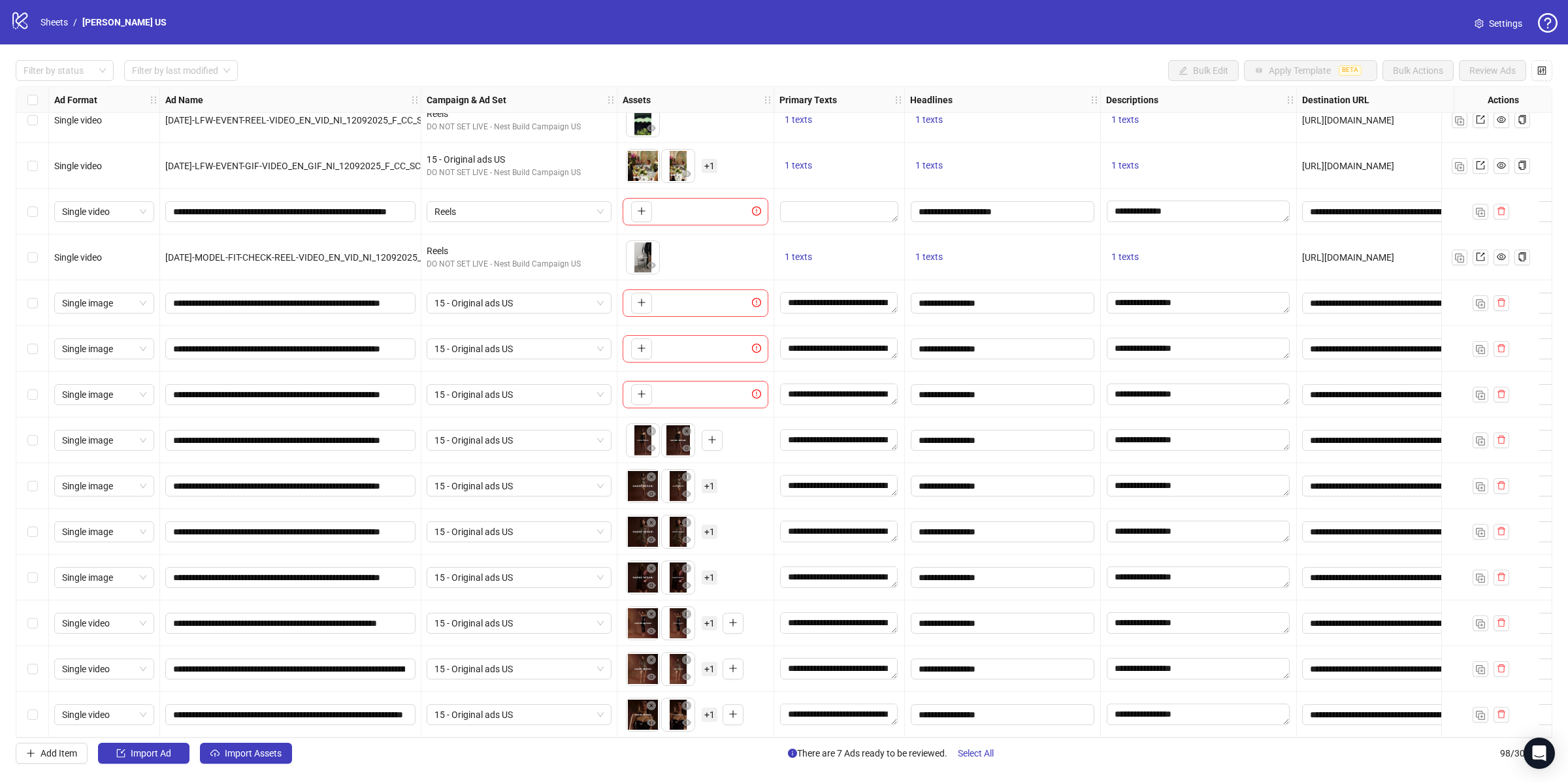
click at [654, 426] on icon "close-circle" at bounding box center [651, 430] width 9 height 9
click at [652, 472] on icon "close-circle" at bounding box center [651, 476] width 9 height 9
click at [682, 472] on icon "close-circle" at bounding box center [686, 476] width 9 height 9
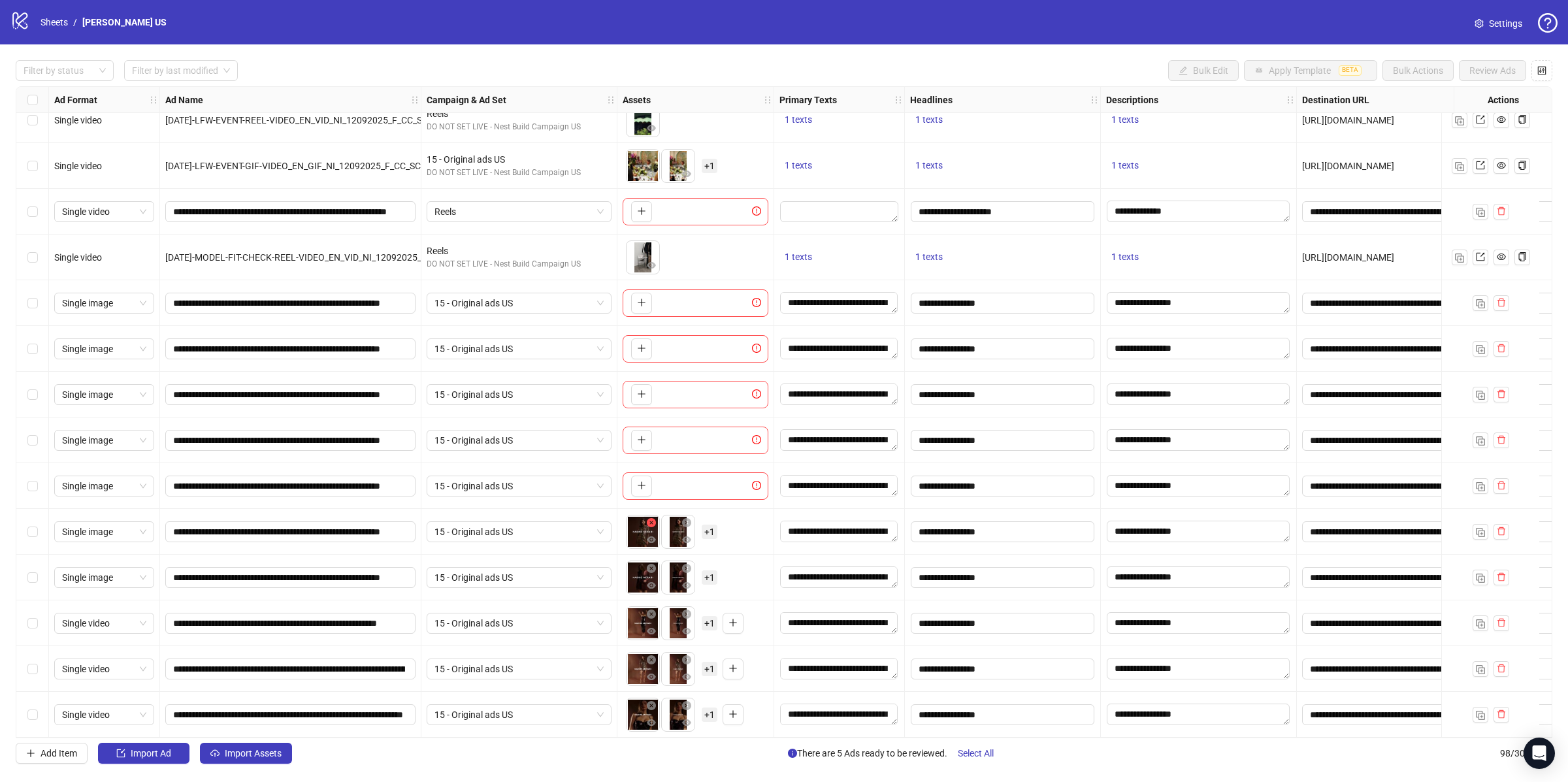
click at [649, 518] on icon "close-circle" at bounding box center [651, 522] width 9 height 9
click at [682, 518] on icon "close-circle" at bounding box center [686, 522] width 9 height 9
click at [650, 520] on icon "close-circle" at bounding box center [651, 522] width 9 height 9
click at [653, 564] on icon "close-circle" at bounding box center [651, 568] width 9 height 9
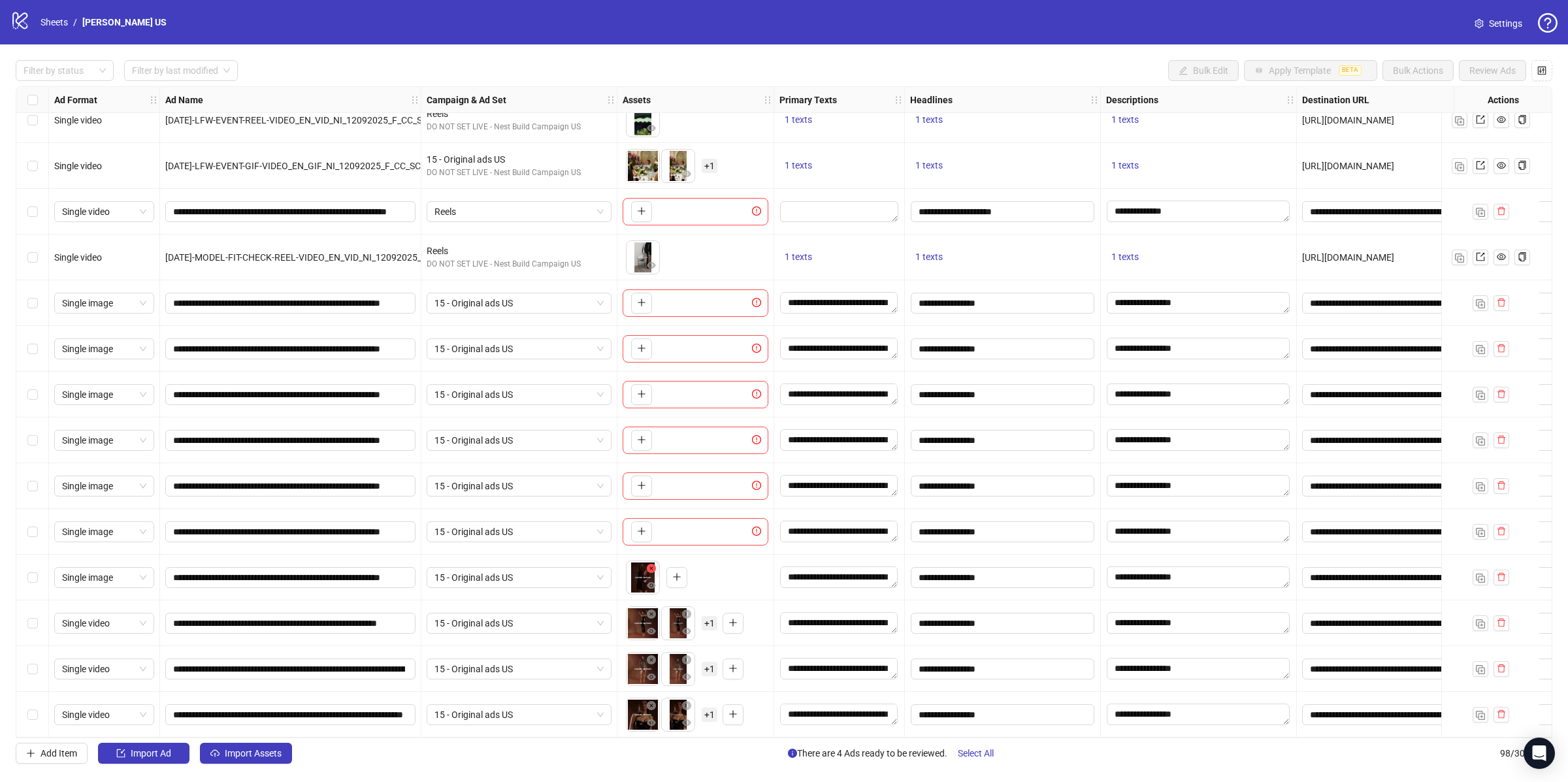
click at [652, 561] on button "button" at bounding box center [651, 568] width 16 height 16
click at [651, 609] on icon "close-circle" at bounding box center [651, 613] width 9 height 9
click at [682, 609] on icon "close-circle" at bounding box center [686, 613] width 9 height 9
click at [651, 609] on icon "close-circle" at bounding box center [651, 613] width 9 height 9
click at [654, 655] on icon "close-circle" at bounding box center [651, 659] width 9 height 9
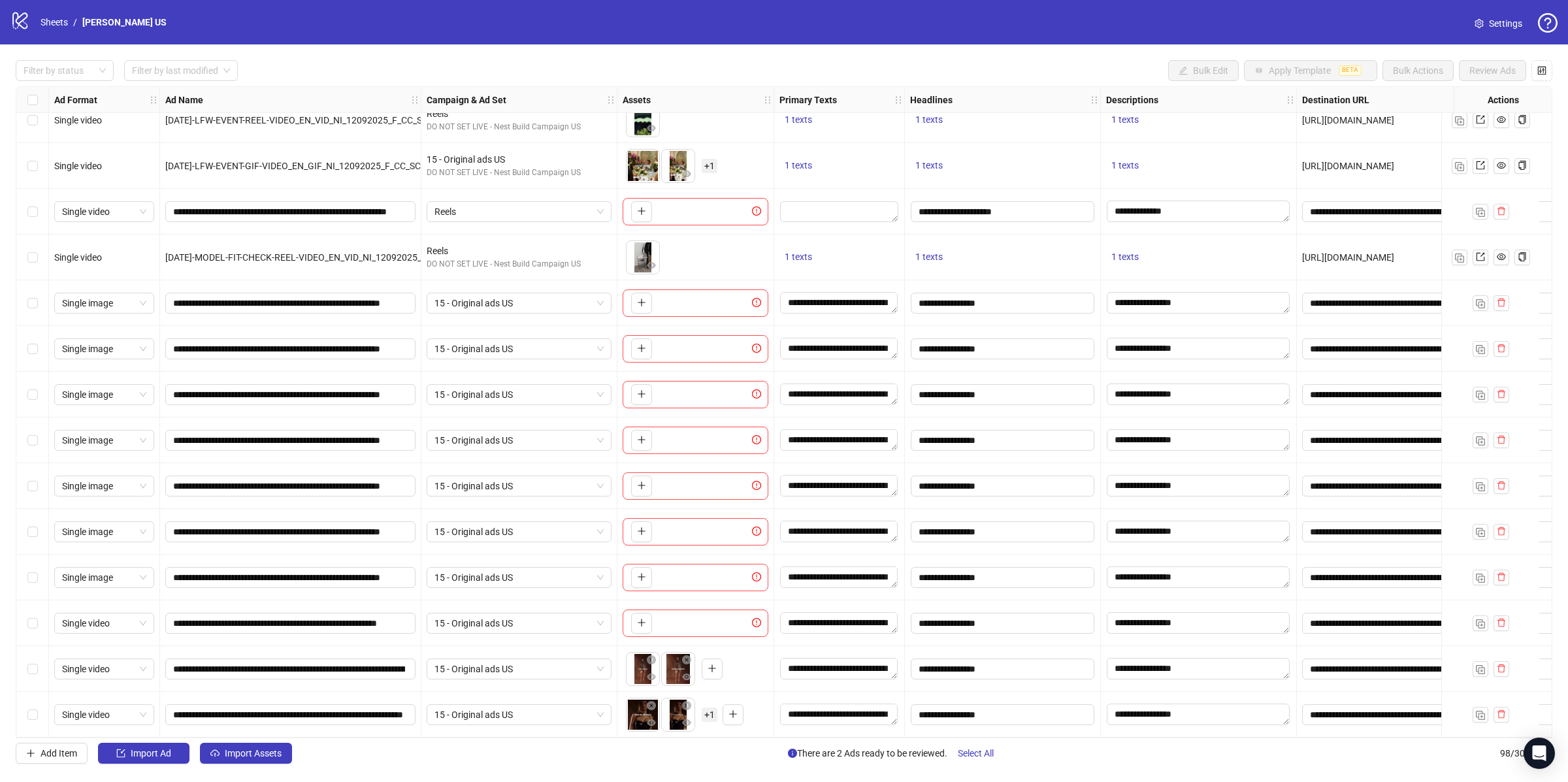
click at [654, 655] on icon "close-circle" at bounding box center [651, 659] width 9 height 9
click at [650, 701] on icon "close-circle" at bounding box center [651, 705] width 9 height 9
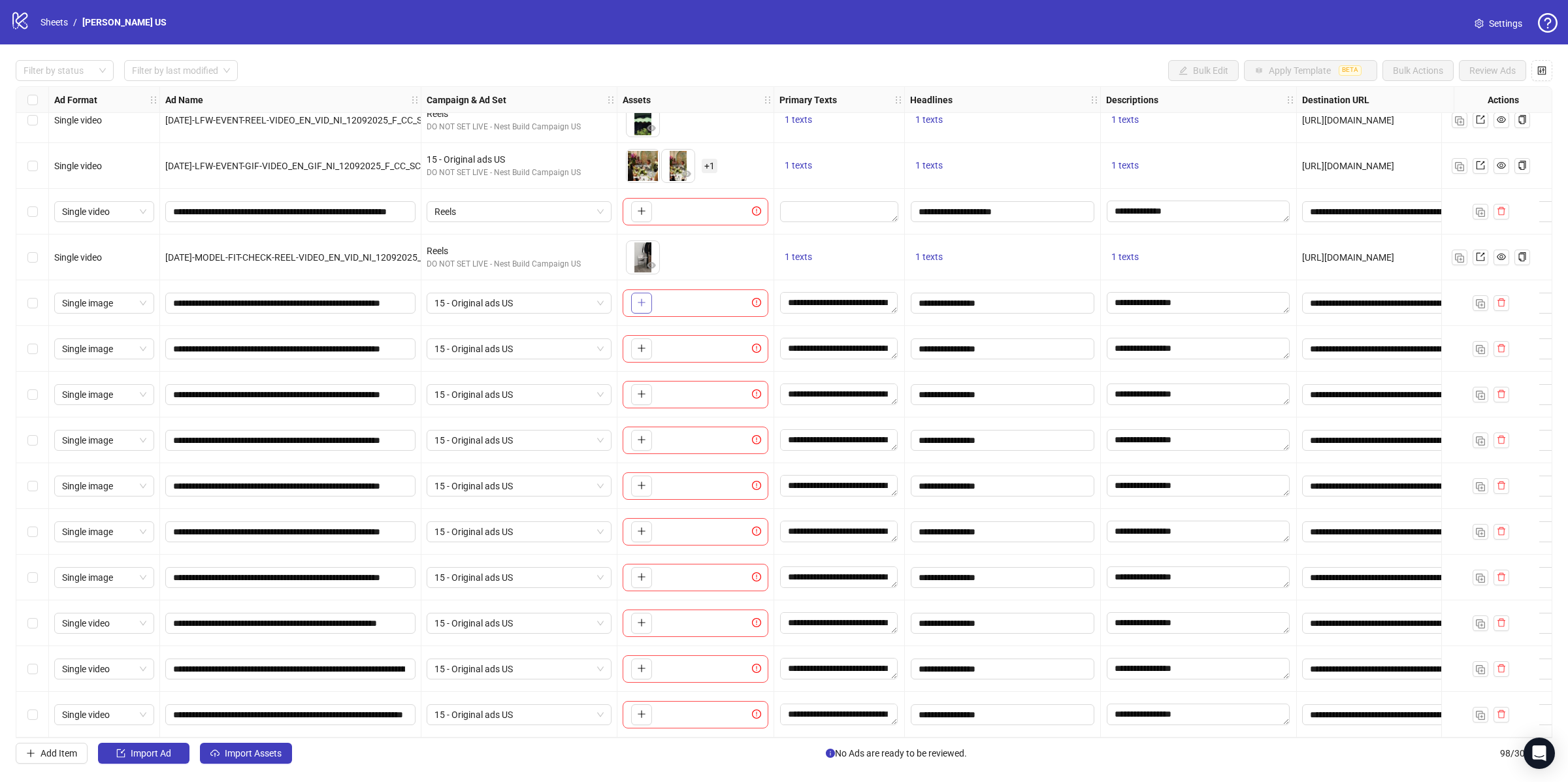
click at [641, 305] on button "button" at bounding box center [641, 303] width 21 height 21
click at [631, 347] on button "button" at bounding box center [641, 349] width 21 height 21
click at [642, 389] on icon "plus" at bounding box center [641, 393] width 9 height 9
click at [637, 441] on button "button" at bounding box center [641, 440] width 21 height 21
click at [645, 483] on icon "plus" at bounding box center [641, 485] width 9 height 9
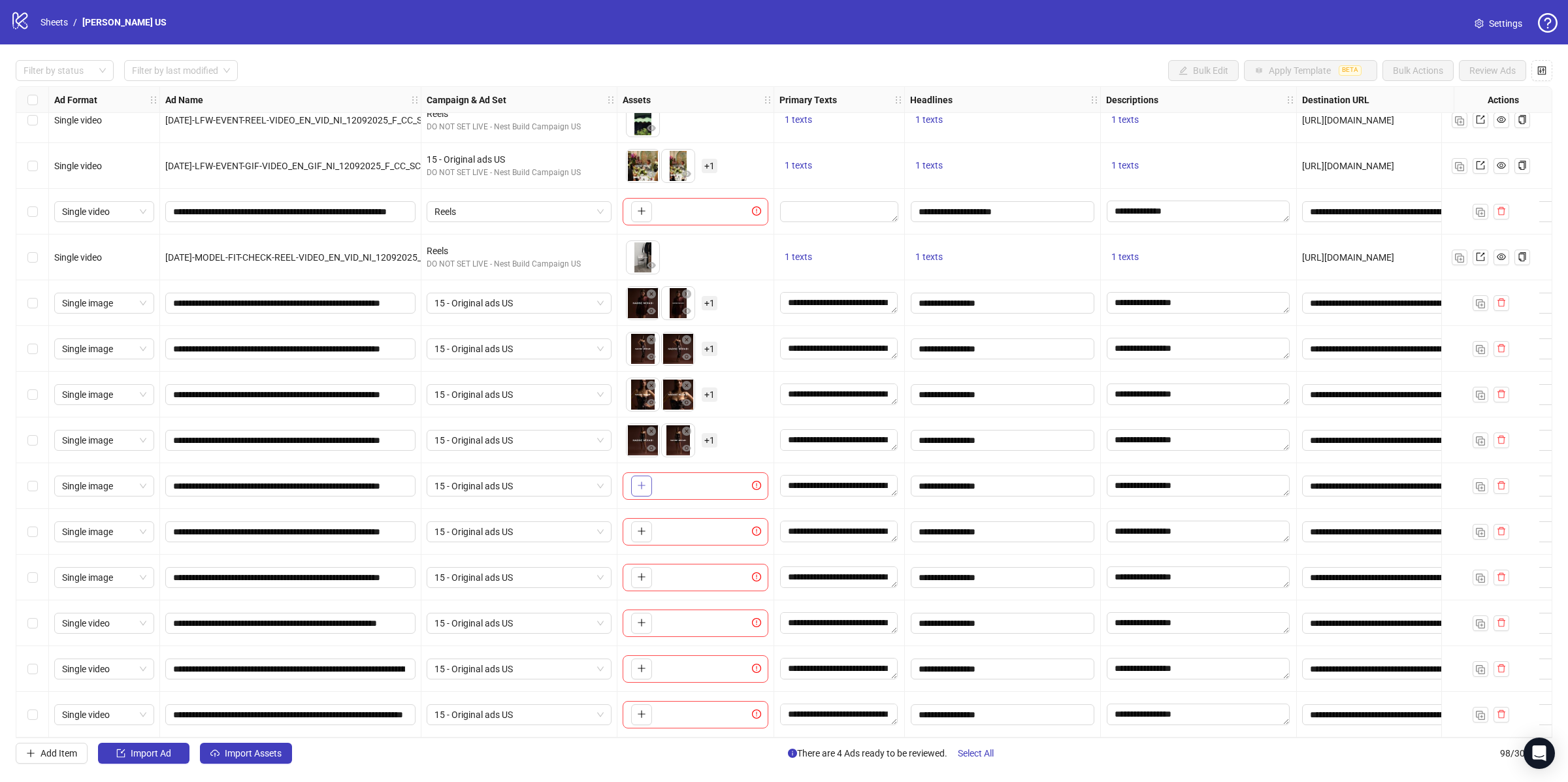
click at [646, 486] on button "button" at bounding box center [641, 486] width 21 height 21
click at [639, 533] on button "button" at bounding box center [641, 531] width 21 height 21
click at [644, 526] on icon "plus" at bounding box center [641, 530] width 9 height 9
click at [638, 577] on icon "plus" at bounding box center [641, 577] width 7 height 1
click at [639, 624] on button "button" at bounding box center [641, 623] width 21 height 21
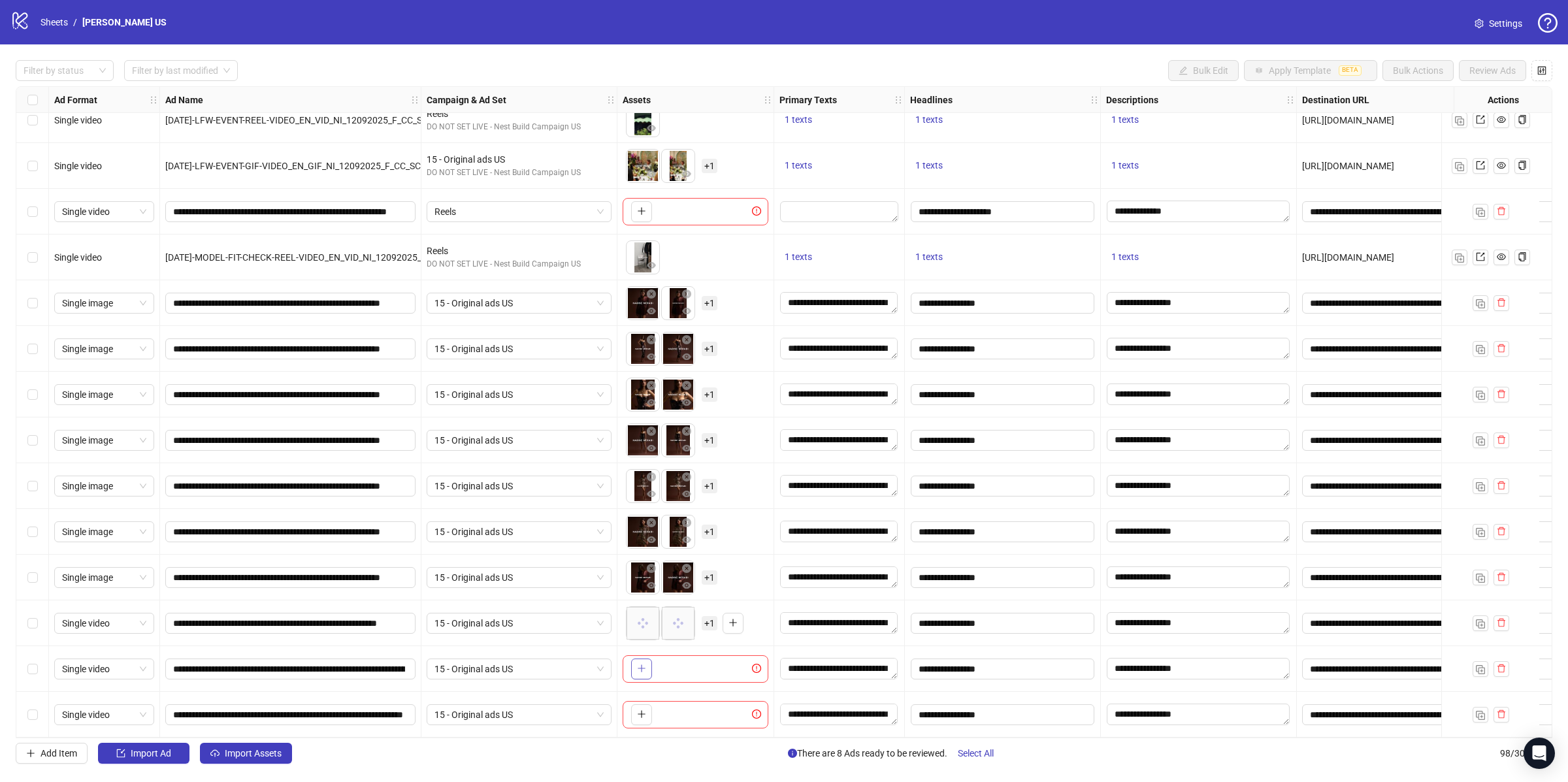
click at [638, 668] on icon "plus" at bounding box center [641, 668] width 7 height 1
click at [631, 712] on button "button" at bounding box center [641, 714] width 21 height 21
click at [714, 299] on span "+ 1" at bounding box center [710, 303] width 16 height 14
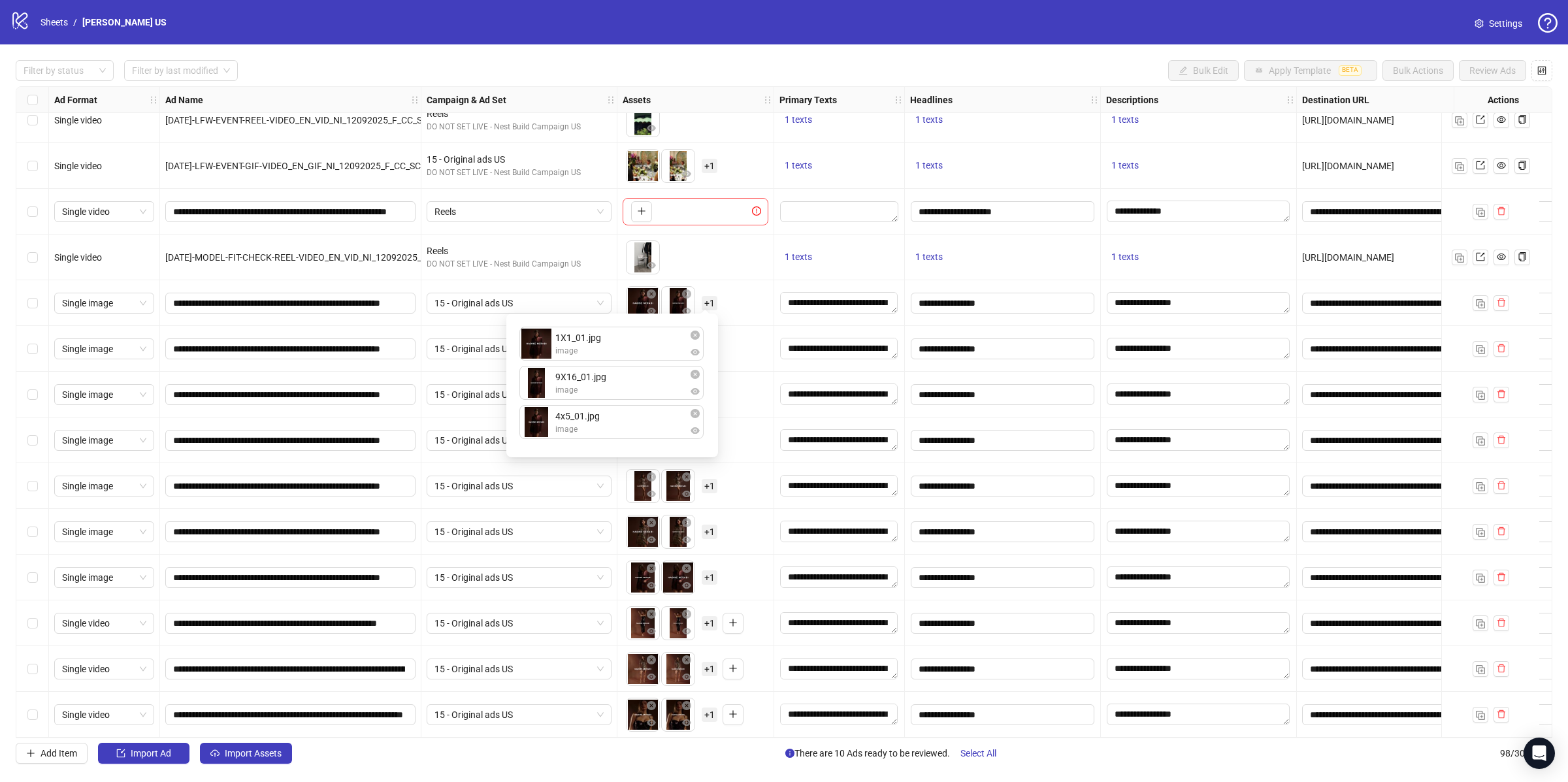
click at [771, 280] on div "To pick up a draggable item, press the space bar. While dragging, use the arrow…" at bounding box center [696, 303] width 157 height 46
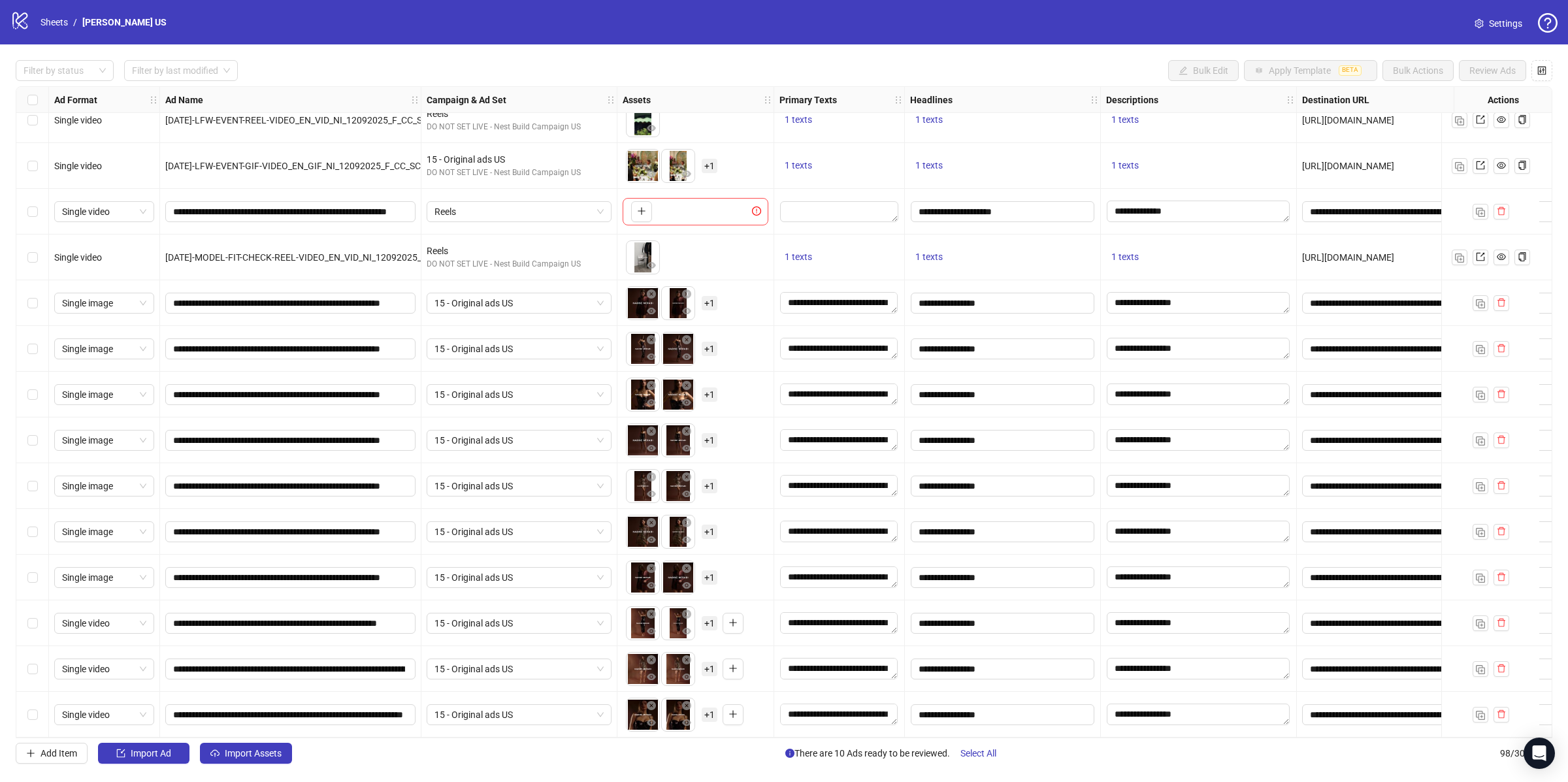
click at [705, 341] on span "+ 1" at bounding box center [710, 348] width 16 height 14
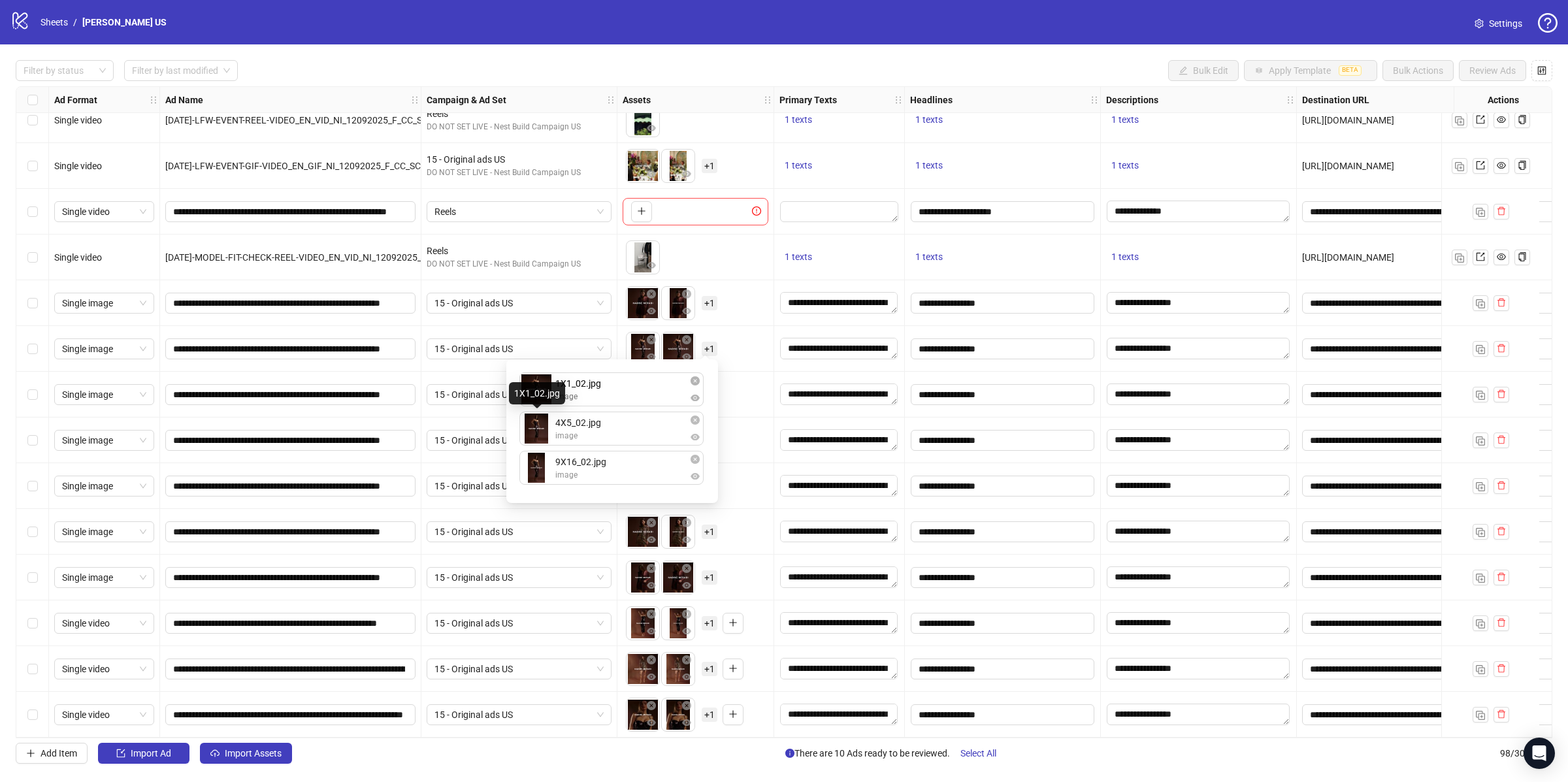
drag, startPoint x: 531, startPoint y: 430, endPoint x: 539, endPoint y: 394, distance: 36.9
click at [538, 387] on body "logo/logo-mobile Sheets / [PERSON_NAME] US Settings Filter by status Filter by …" at bounding box center [784, 391] width 1568 height 782
drag, startPoint x: 548, startPoint y: 426, endPoint x: 571, endPoint y: 449, distance: 32.5
click at [755, 356] on div "To pick up a draggable item, press the space bar. While dragging, use the arrow…" at bounding box center [695, 349] width 146 height 41
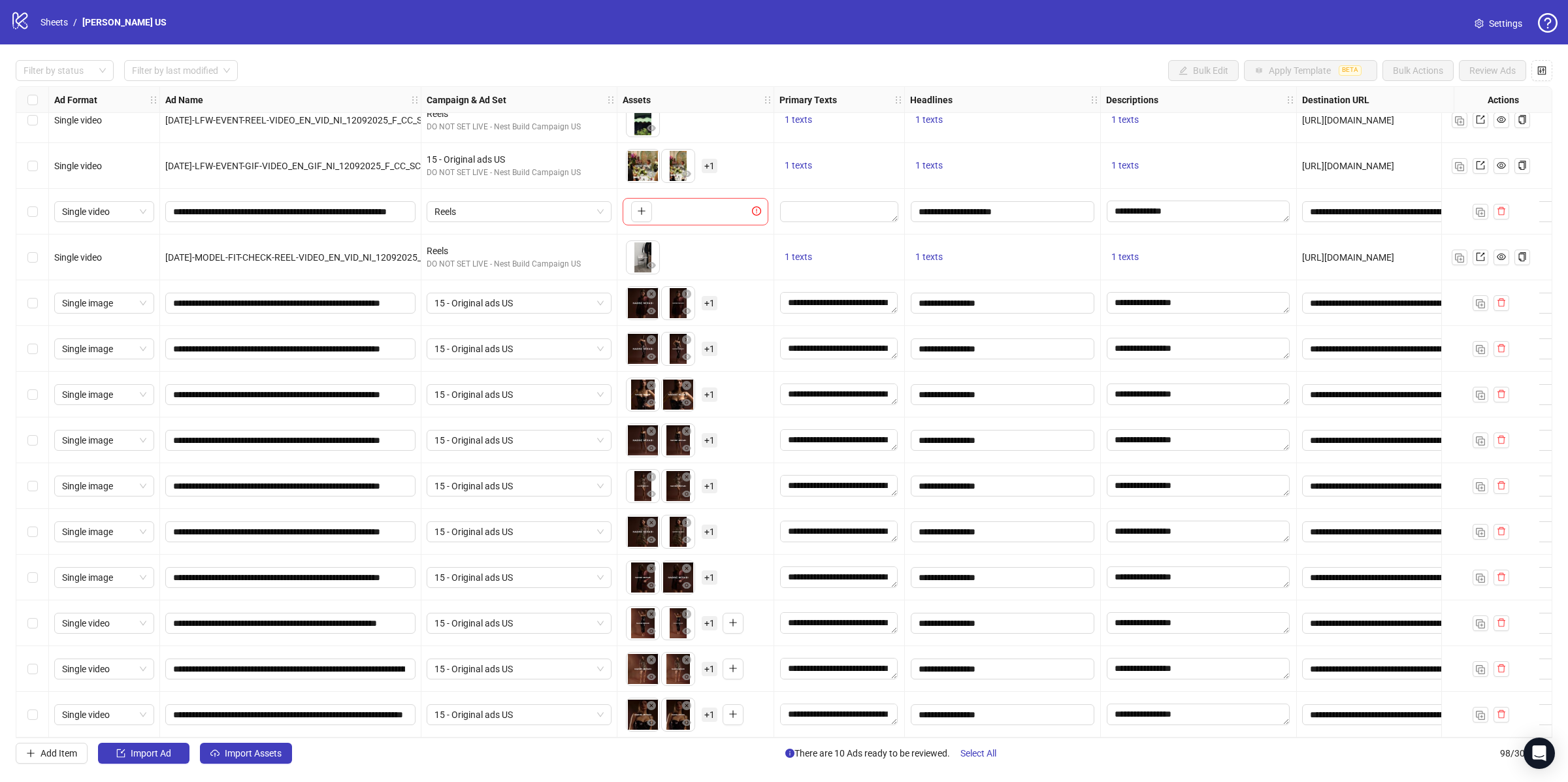
click at [712, 390] on span "+ 1" at bounding box center [710, 394] width 16 height 14
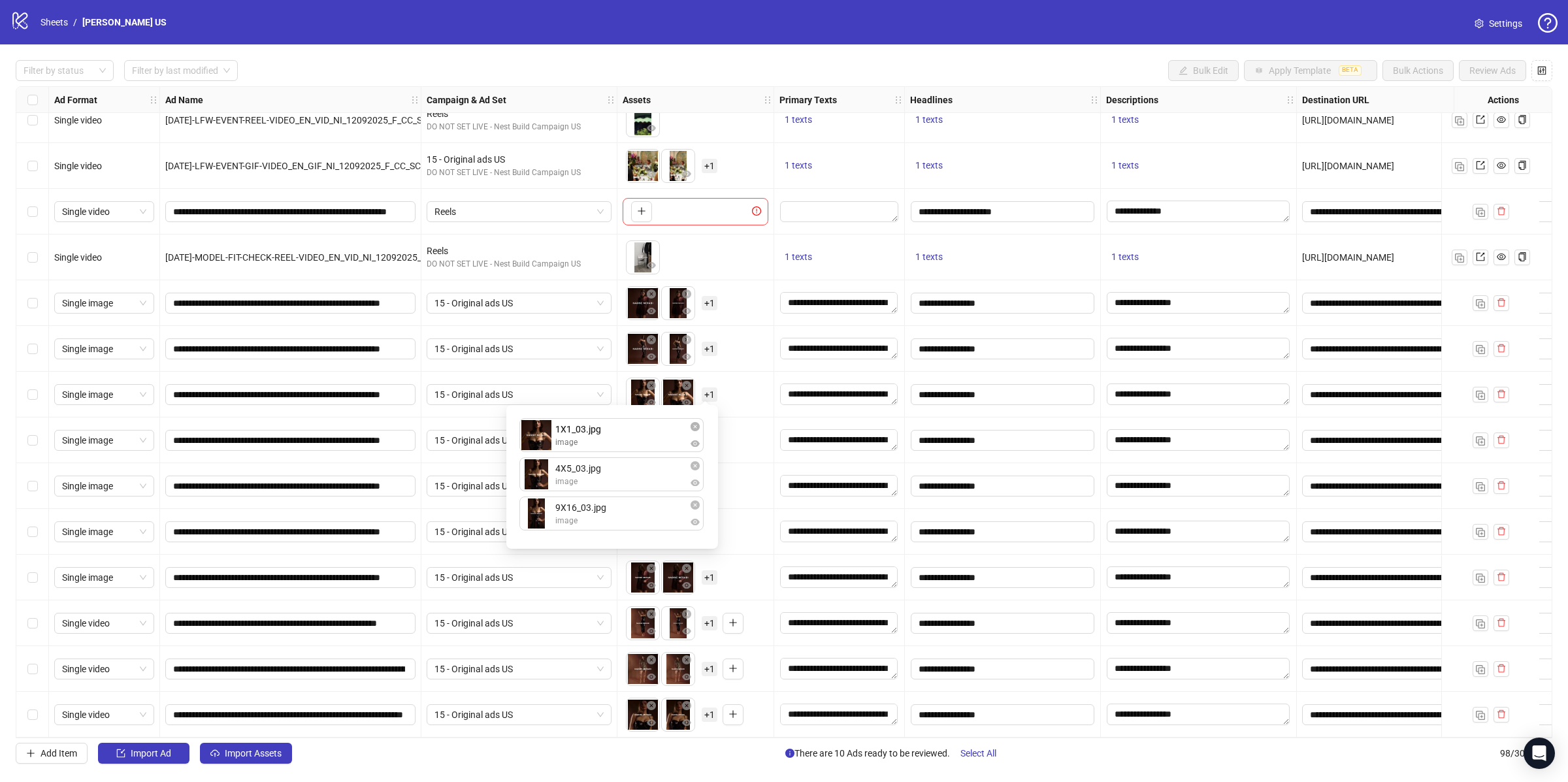
drag, startPoint x: 563, startPoint y: 481, endPoint x: 567, endPoint y: 449, distance: 32.2
click at [566, 449] on div "4X5_03.jpg image 1X1_03.jpg image 9X16_03.jpg image 1X1_03.jpg image To pick up…" at bounding box center [612, 477] width 196 height 128
drag, startPoint x: 586, startPoint y: 487, endPoint x: 593, endPoint y: 515, distance: 28.9
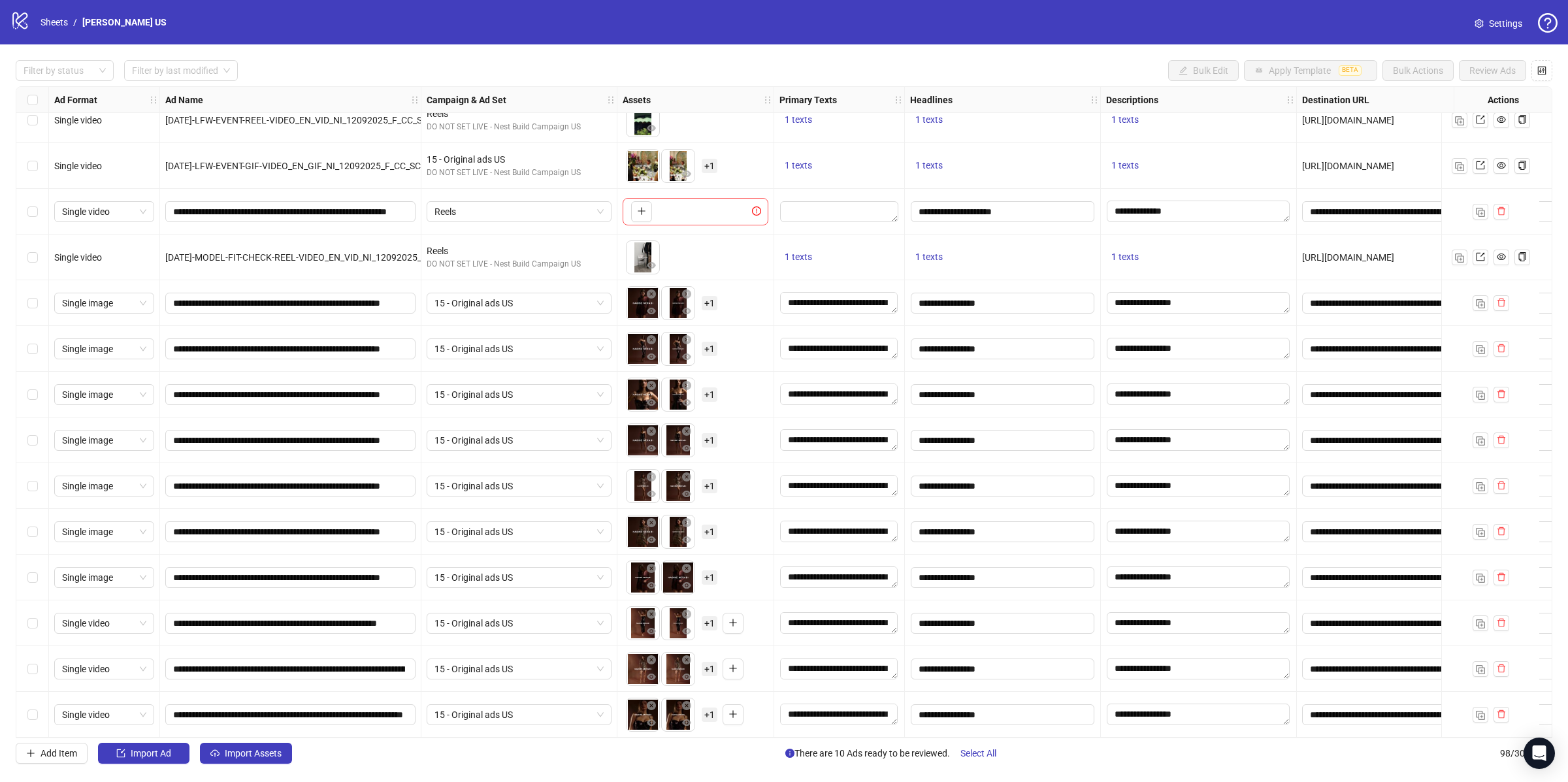
click at [737, 423] on div "To pick up a draggable item, press the space bar. While dragging, use the arrow…" at bounding box center [695, 441] width 146 height 41
click at [707, 437] on span "+ 1" at bounding box center [710, 440] width 16 height 14
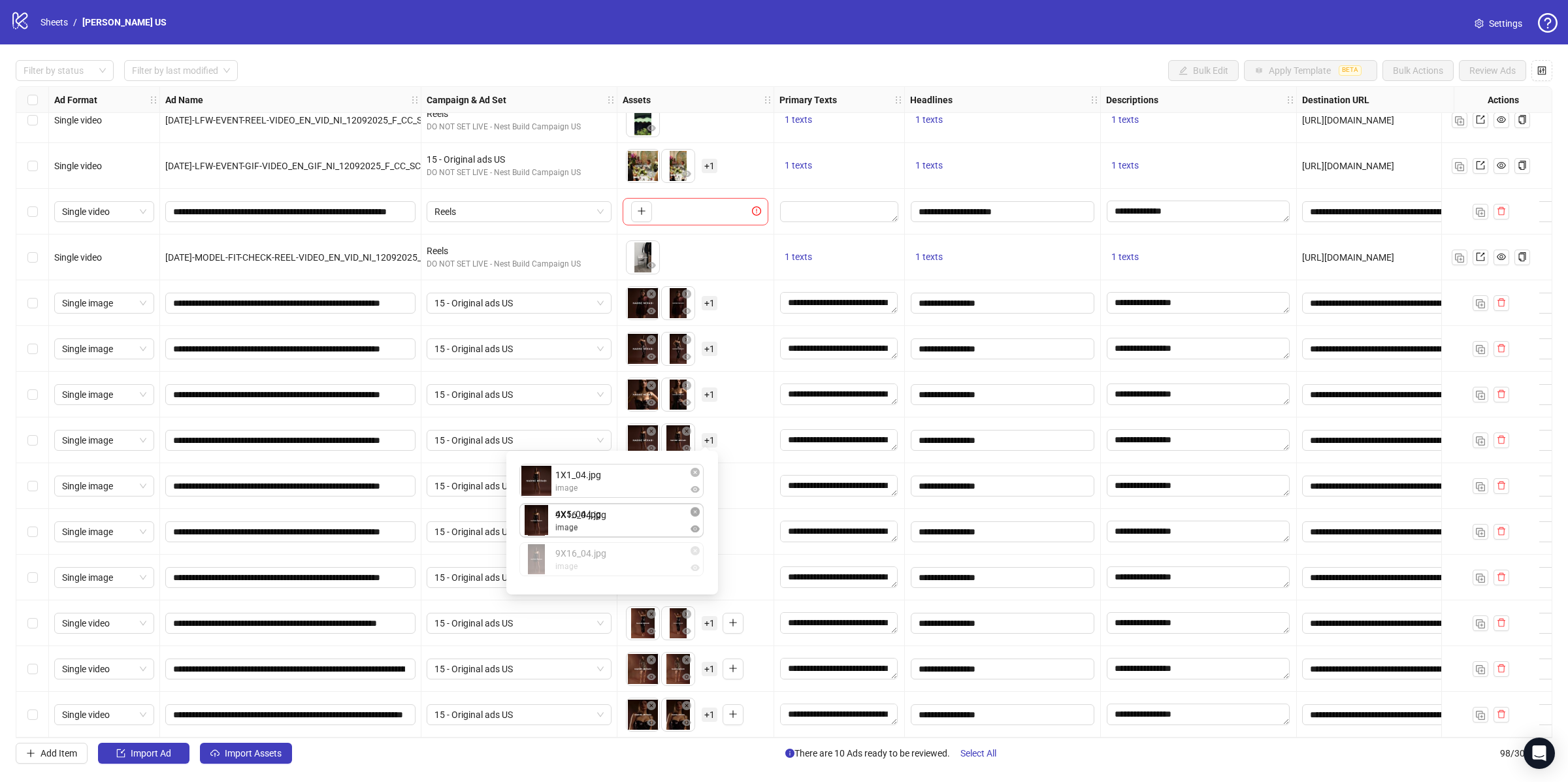
drag, startPoint x: 597, startPoint y: 551, endPoint x: 595, endPoint y: 522, distance: 29.1
click at [595, 522] on div "1X1_04.jpg image 4X5_04.jpg image 9X16_04.jpg image 9X16_04.jpg image To pick u…" at bounding box center [612, 522] width 196 height 128
click at [749, 420] on div "To pick up a draggable item, press the space bar. While dragging, use the arrow…" at bounding box center [695, 441] width 146 height 41
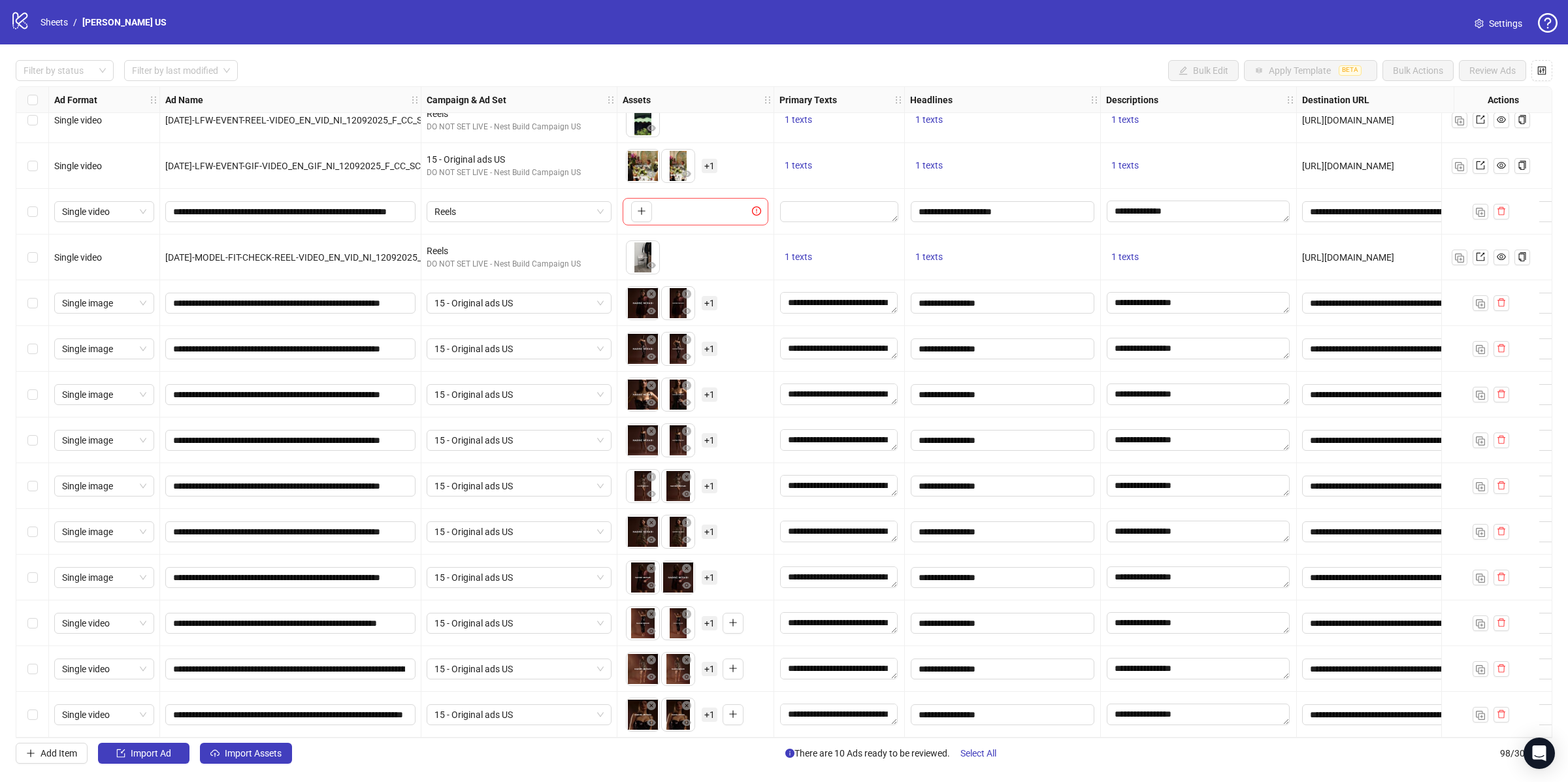
click at [709, 479] on span "+ 1" at bounding box center [710, 486] width 16 height 14
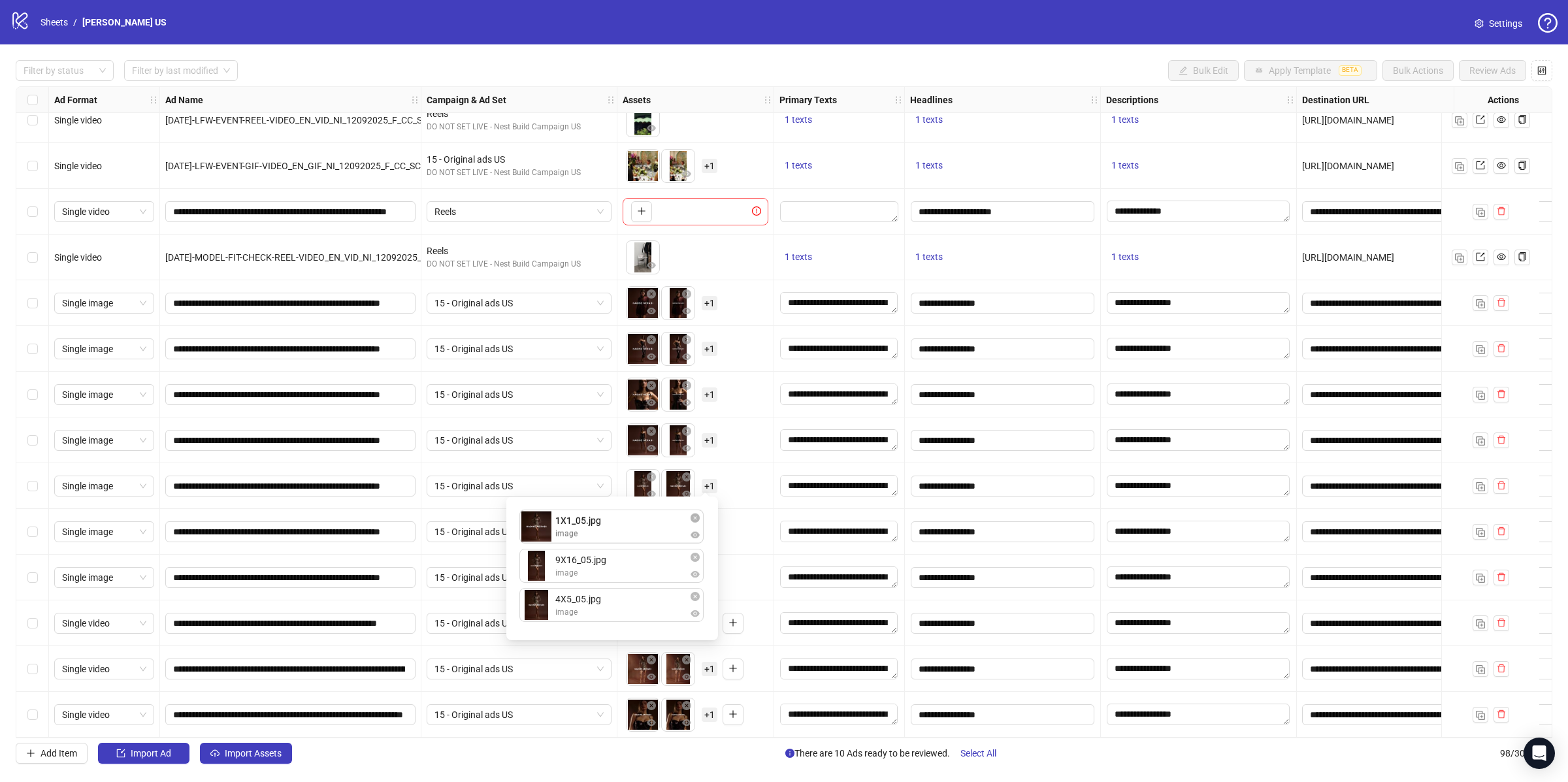
drag, startPoint x: 591, startPoint y: 605, endPoint x: 597, endPoint y: 529, distance: 76.2
click at [597, 522] on div "9X16_05.jpg image 4X5_05.jpg image 1X1_05.jpg image 1X1_05.jpg image To pick up…" at bounding box center [612, 568] width 196 height 128
click at [765, 483] on div "To pick up a draggable item, press the space bar. While dragging, use the arrow…" at bounding box center [695, 486] width 146 height 41
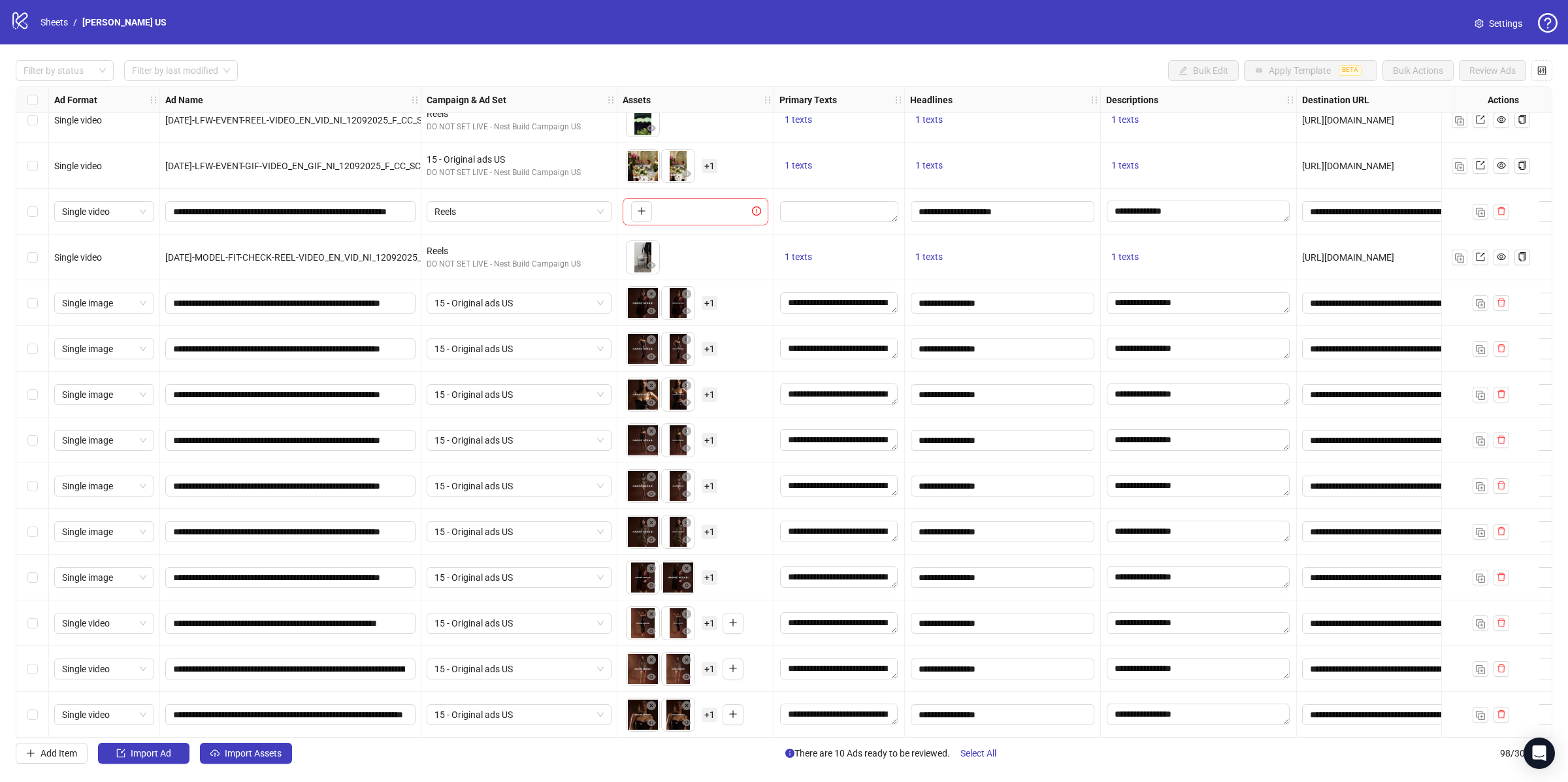
click at [700, 576] on div "To pick up a draggable item, press the space bar. While dragging, use the arrow…" at bounding box center [671, 577] width 91 height 34
click at [709, 572] on span "+ 1" at bounding box center [710, 577] width 16 height 14
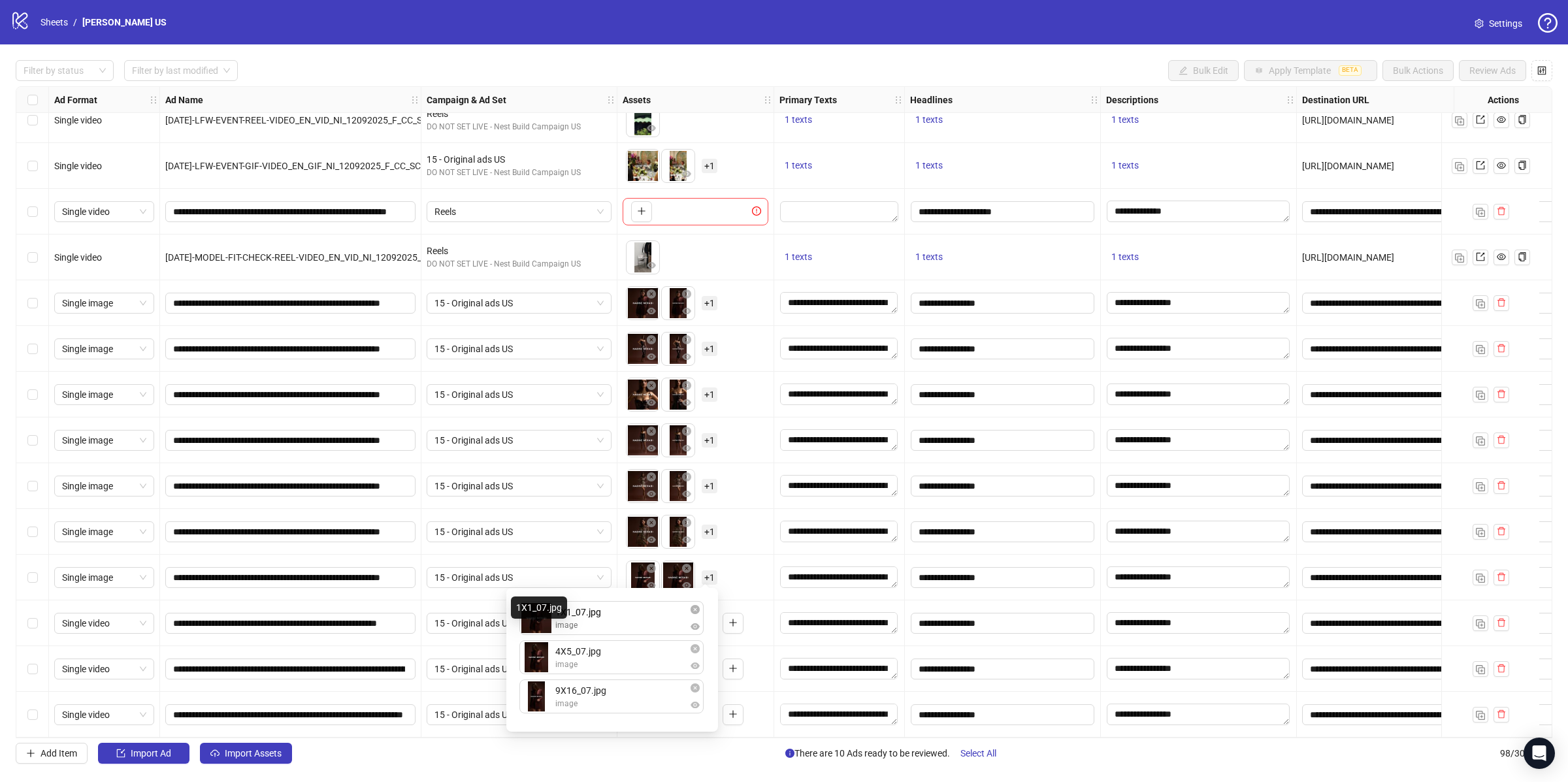
drag, startPoint x: 550, startPoint y: 673, endPoint x: 548, endPoint y: 629, distance: 44.0
click at [547, 626] on div "4X5_07.jpg image 1X1_07.jpg image 9X16_07.jpg image 1X1_07.jpg image To pick up…" at bounding box center [612, 660] width 196 height 128
drag, startPoint x: 578, startPoint y: 703, endPoint x: 583, endPoint y: 660, distance: 43.3
click at [582, 660] on div "1X1_07.jpg image 4X5_07.jpg image 9X16_07.jpg image 9X16_07.jpg image To pick u…" at bounding box center [612, 660] width 196 height 128
click at [759, 557] on div "To pick up a draggable item, press the space bar. While dragging, use the arrow…" at bounding box center [695, 577] width 146 height 41
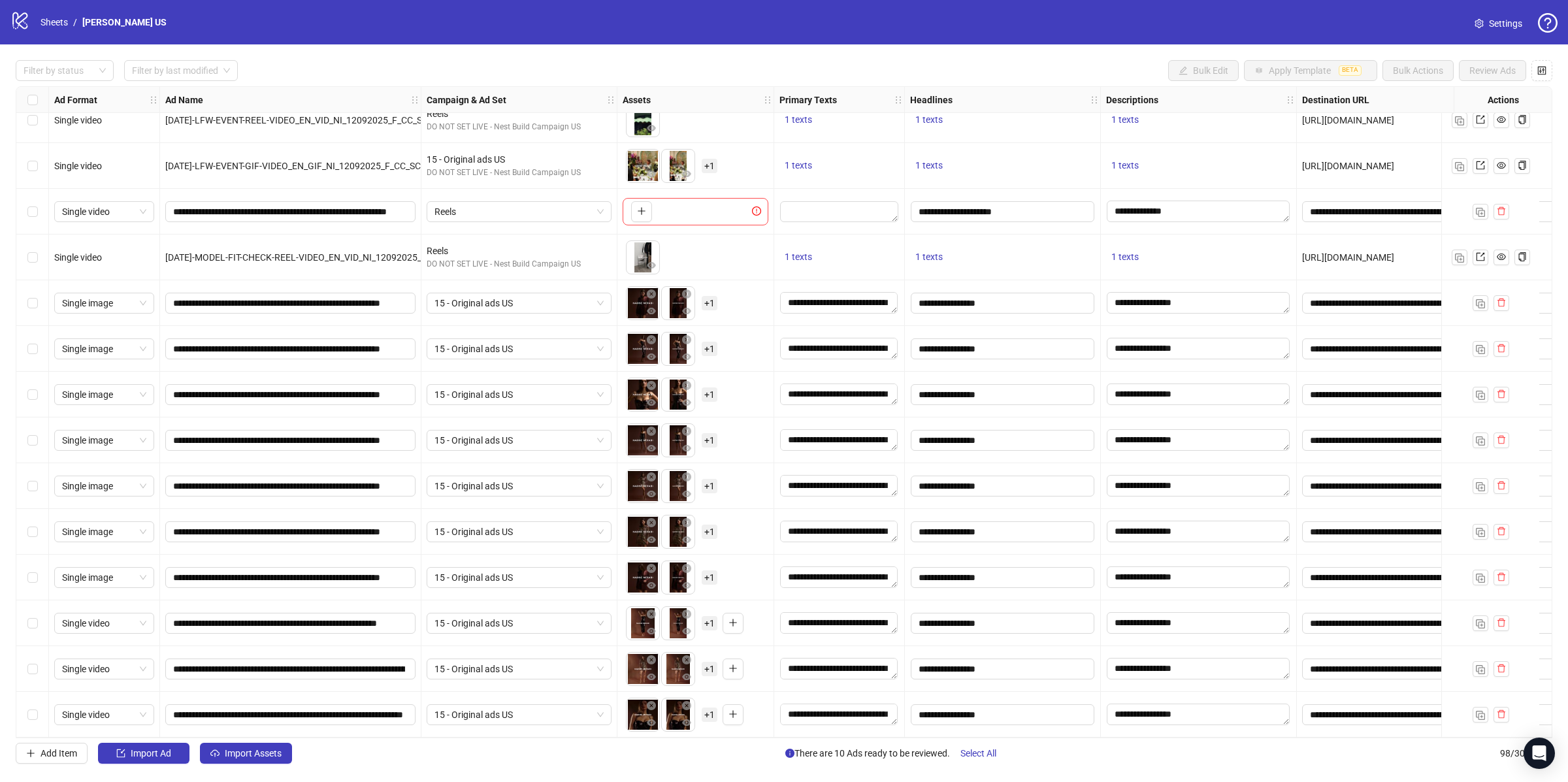
click at [714, 617] on span "+ 1" at bounding box center [710, 623] width 16 height 14
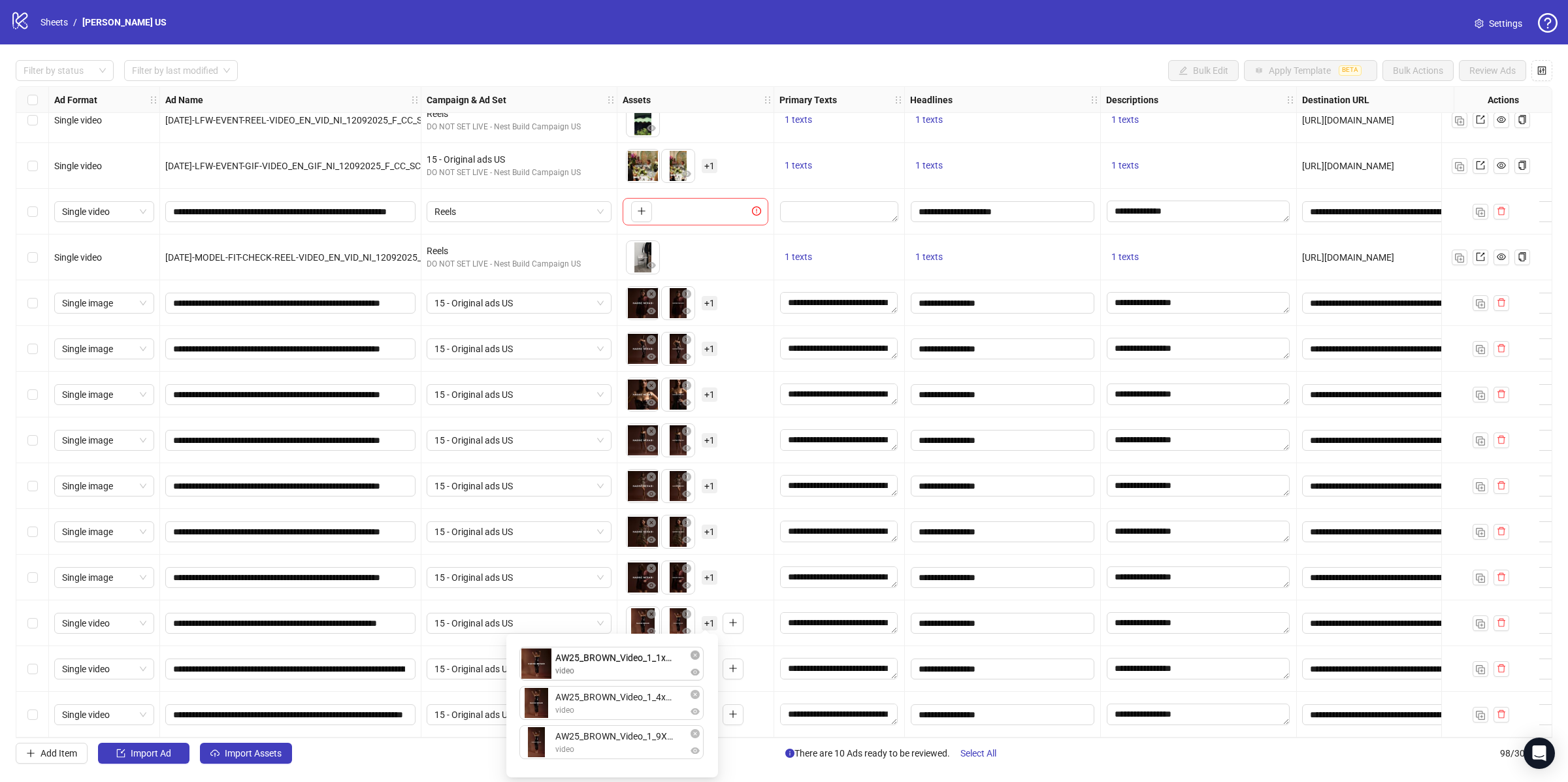
drag, startPoint x: 539, startPoint y: 737, endPoint x: 541, endPoint y: 661, distance: 76.0
click at [541, 661] on div "AW25_BROWN_Video_1_4x5_US.mp4 video AW25_BROWN_Video_1_9X16_US.mp4 video AW25_B…" at bounding box center [612, 705] width 196 height 128
click at [756, 610] on div "To pick up a draggable item, press the space bar. While dragging, use the arrow…" at bounding box center [695, 624] width 146 height 41
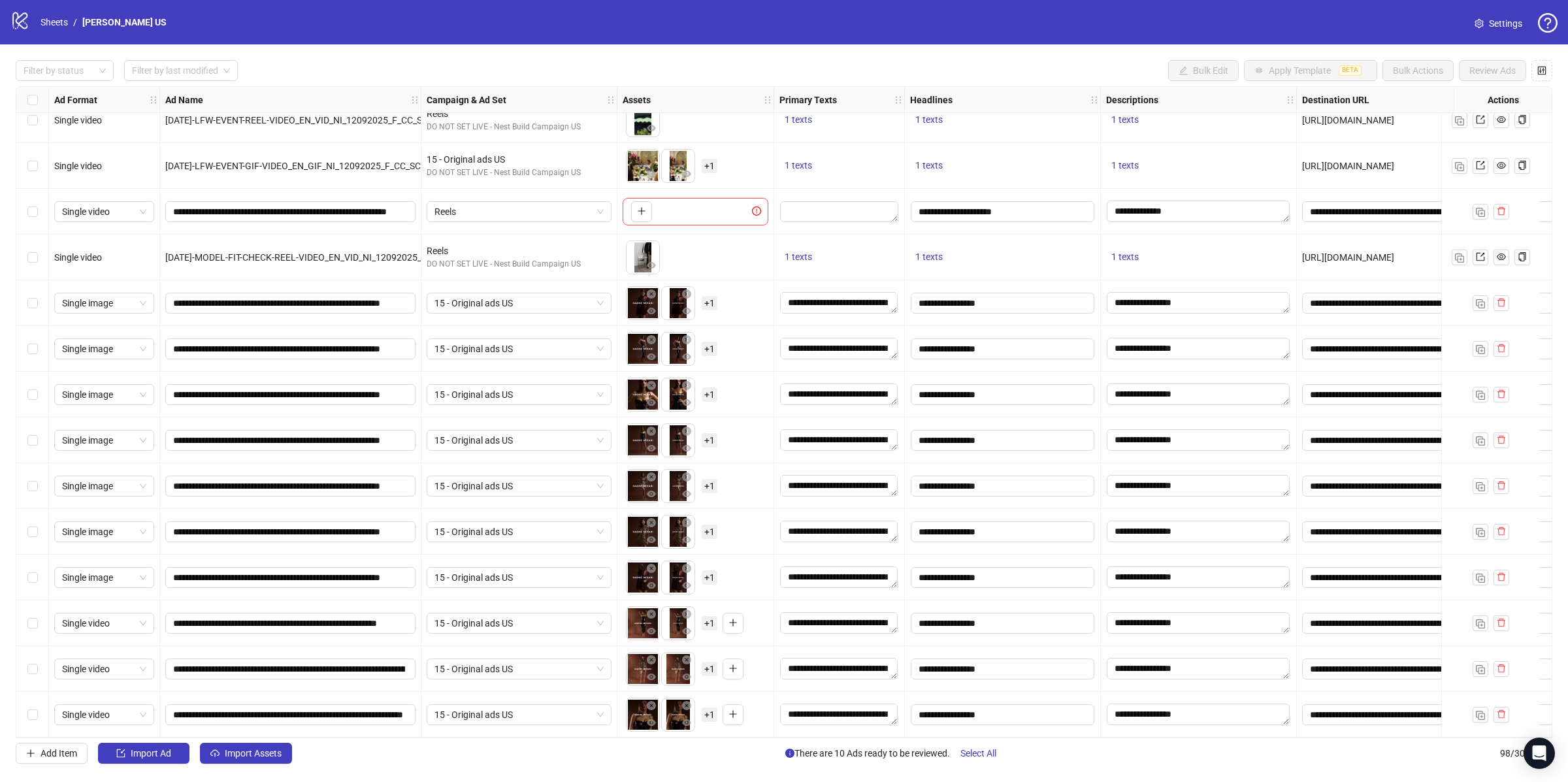
click at [712, 670] on span "+ 1" at bounding box center [710, 668] width 16 height 14
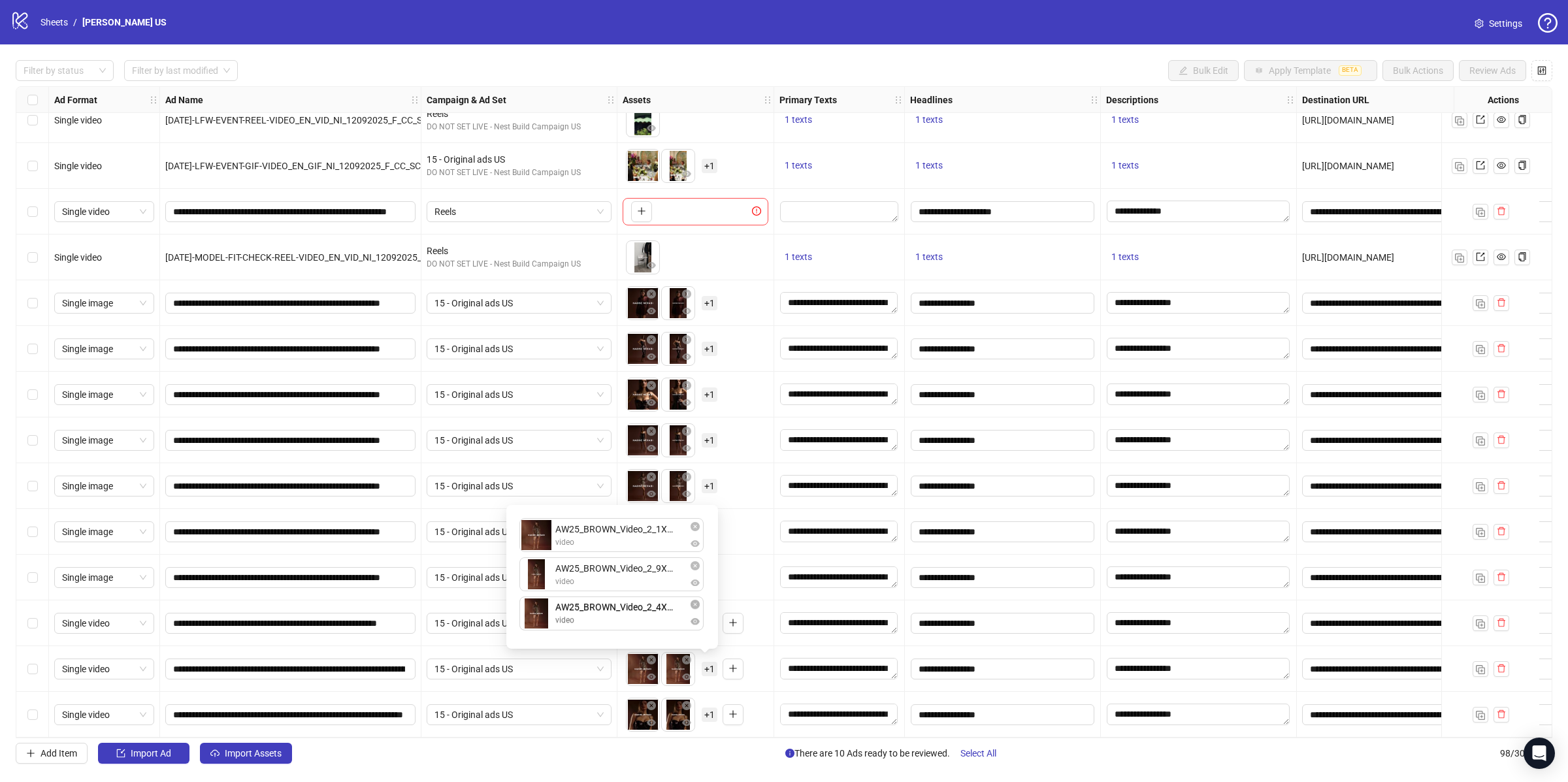
drag, startPoint x: 539, startPoint y: 578, endPoint x: 546, endPoint y: 615, distance: 37.7
click at [770, 582] on div "To pick up a draggable item, press the space bar. While dragging, use the arrow…" at bounding box center [696, 577] width 157 height 46
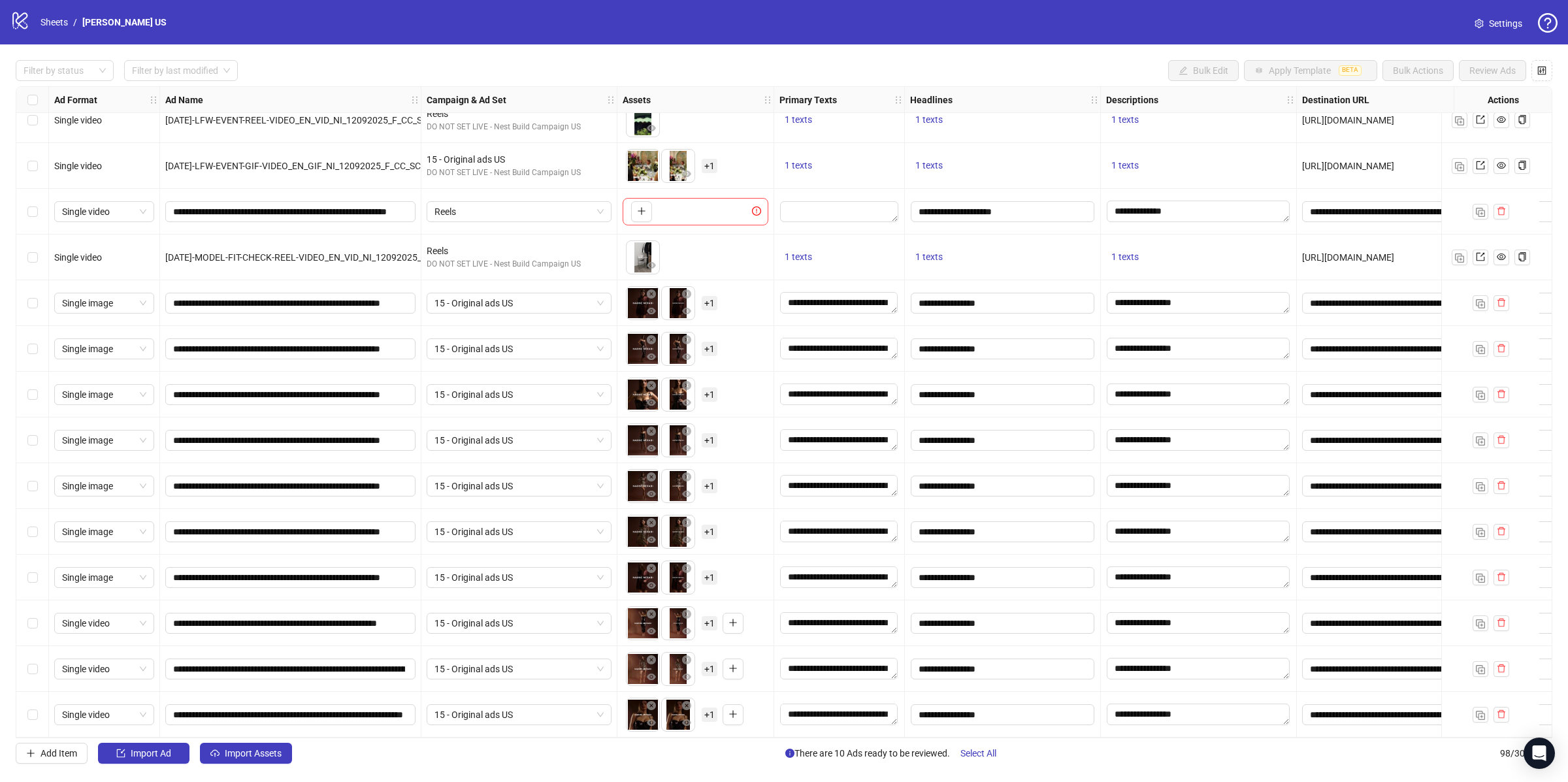
click at [712, 708] on span "+ 1" at bounding box center [710, 714] width 16 height 14
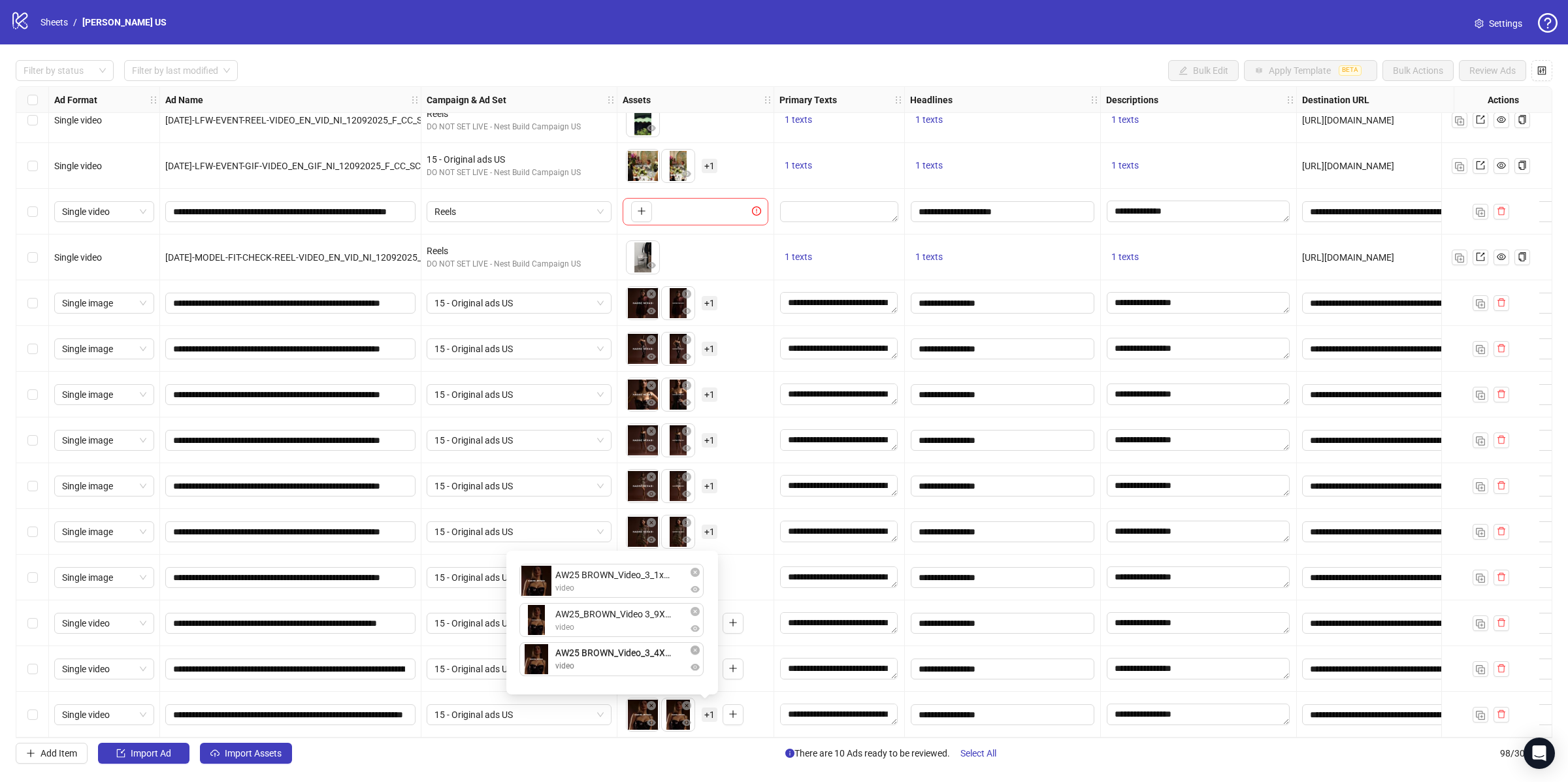
drag, startPoint x: 538, startPoint y: 622, endPoint x: 537, endPoint y: 668, distance: 46.0
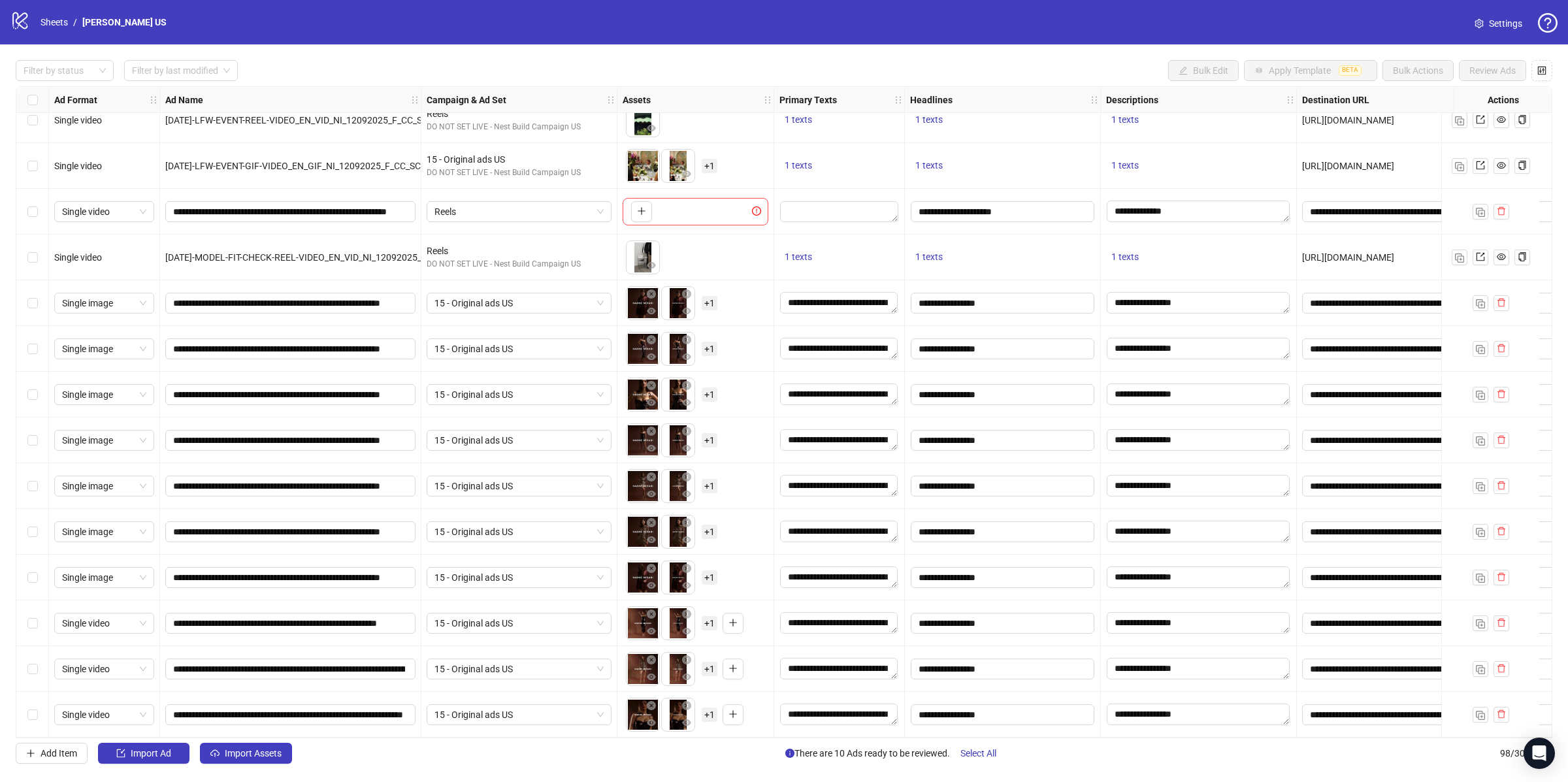
drag, startPoint x: 769, startPoint y: 652, endPoint x: 754, endPoint y: 663, distance: 18.6
click at [770, 652] on div "To pick up a draggable item, press the space bar. While dragging, use the arrow…" at bounding box center [696, 668] width 157 height 46
drag, startPoint x: 24, startPoint y: 303, endPoint x: 47, endPoint y: 391, distance: 91.0
click at [24, 303] on div "Select row 89" at bounding box center [33, 303] width 33 height 46
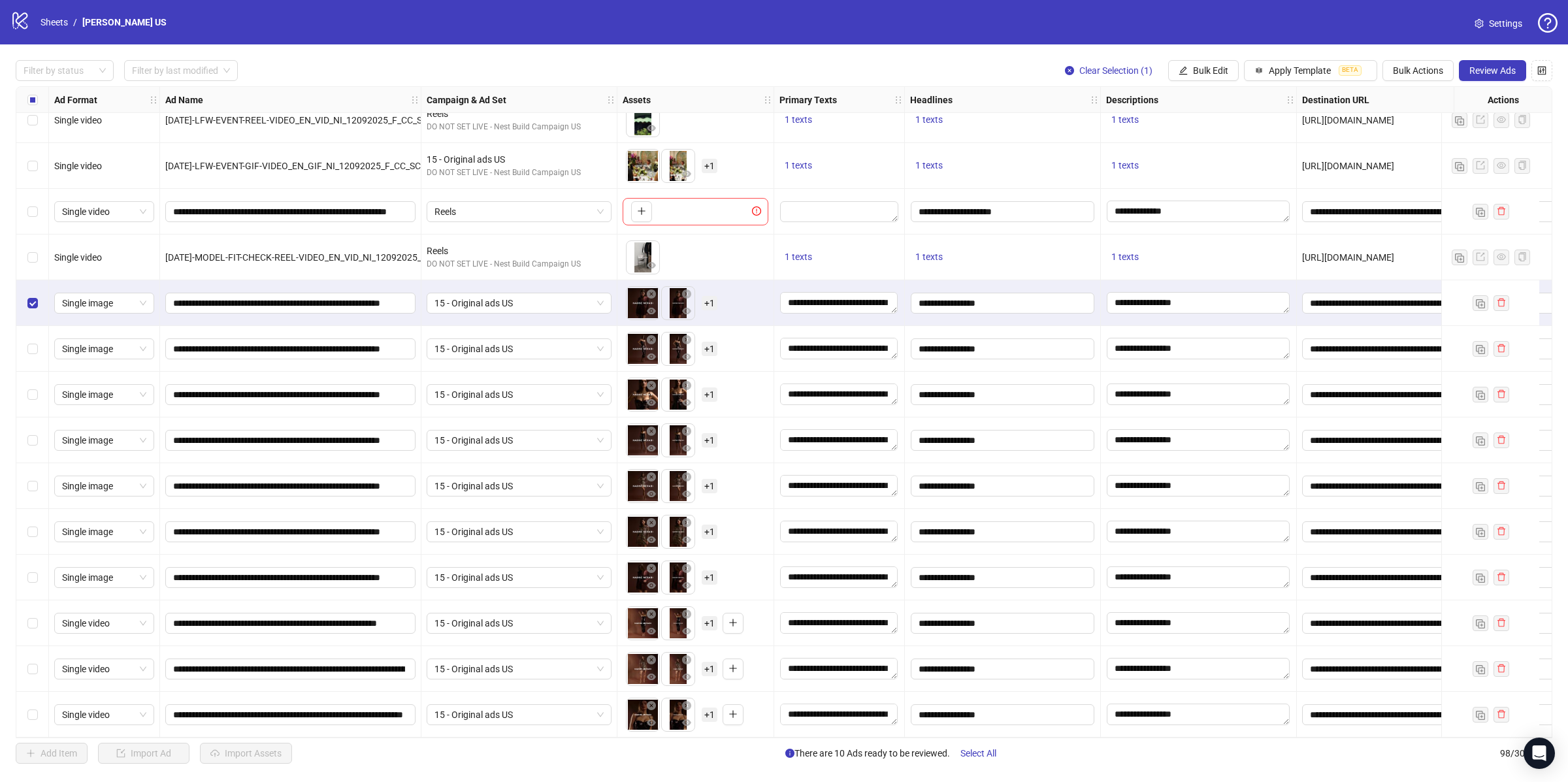
click at [41, 713] on div "Select row 98" at bounding box center [33, 714] width 33 height 46
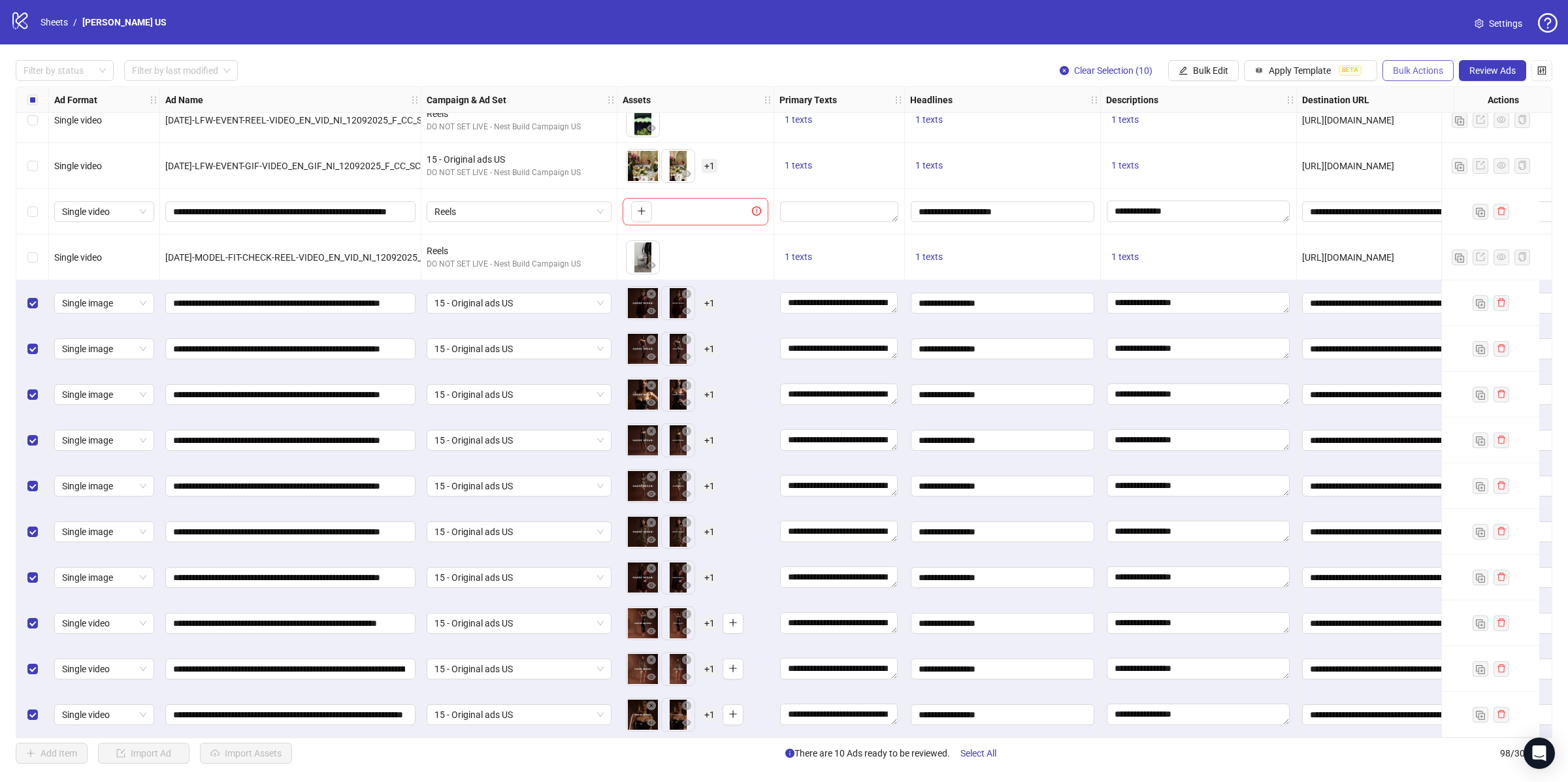
click at [1437, 73] on span "Bulk Actions" at bounding box center [1418, 70] width 50 height 10
click at [1429, 157] on span "Copy to another sheet" at bounding box center [1436, 160] width 90 height 14
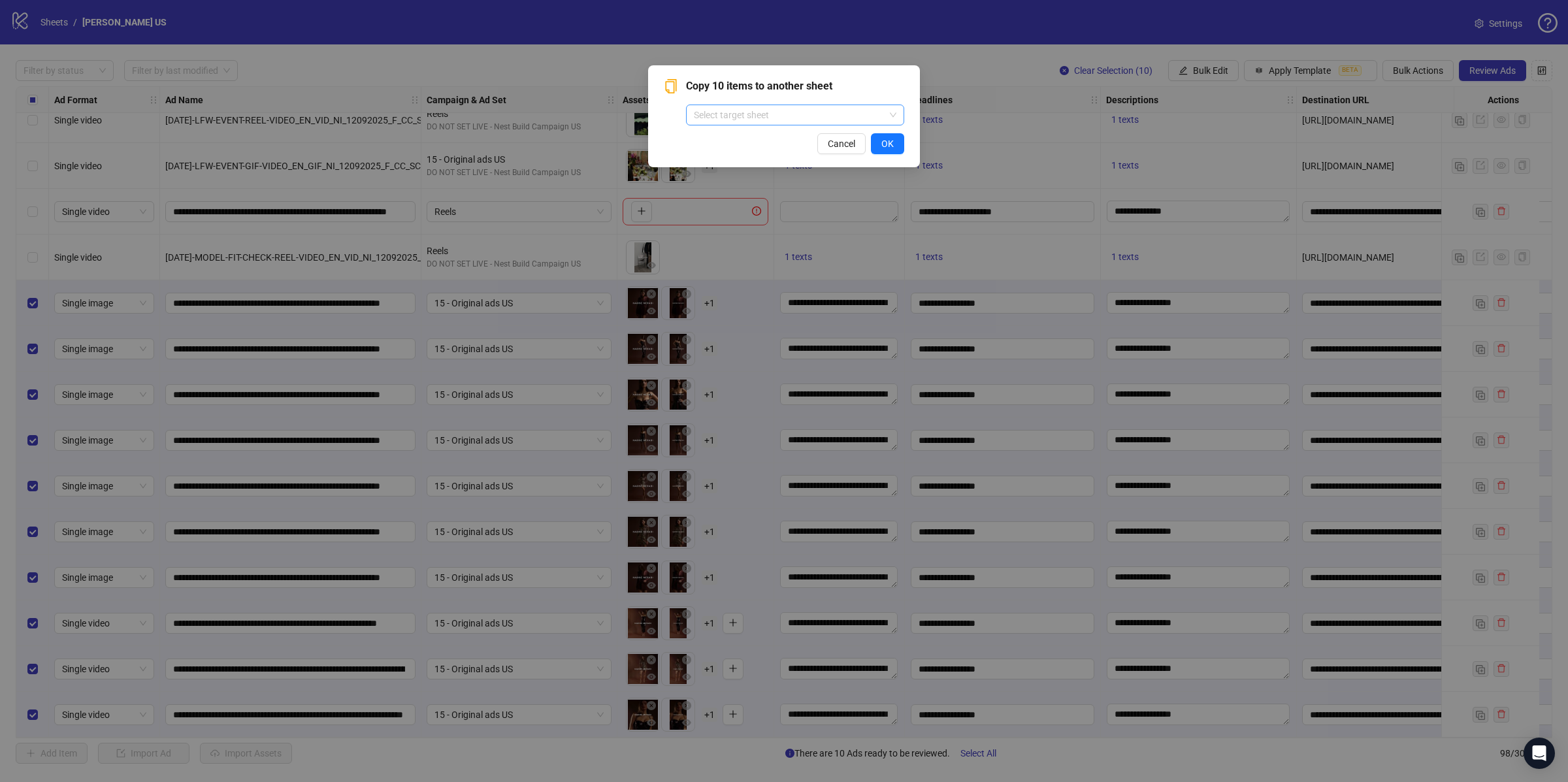
click at [774, 107] on input "search" at bounding box center [789, 115] width 190 height 20
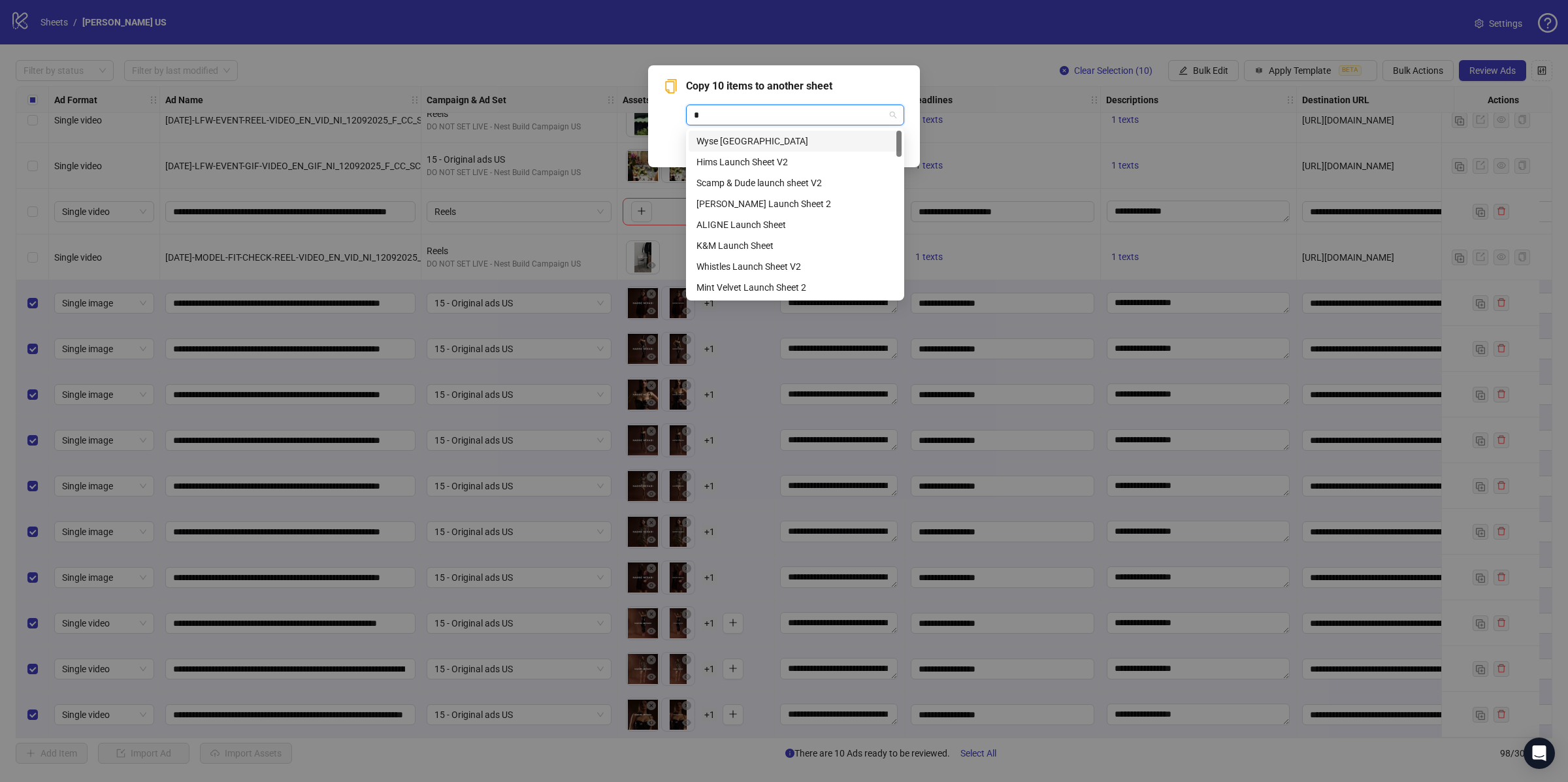
type input "**"
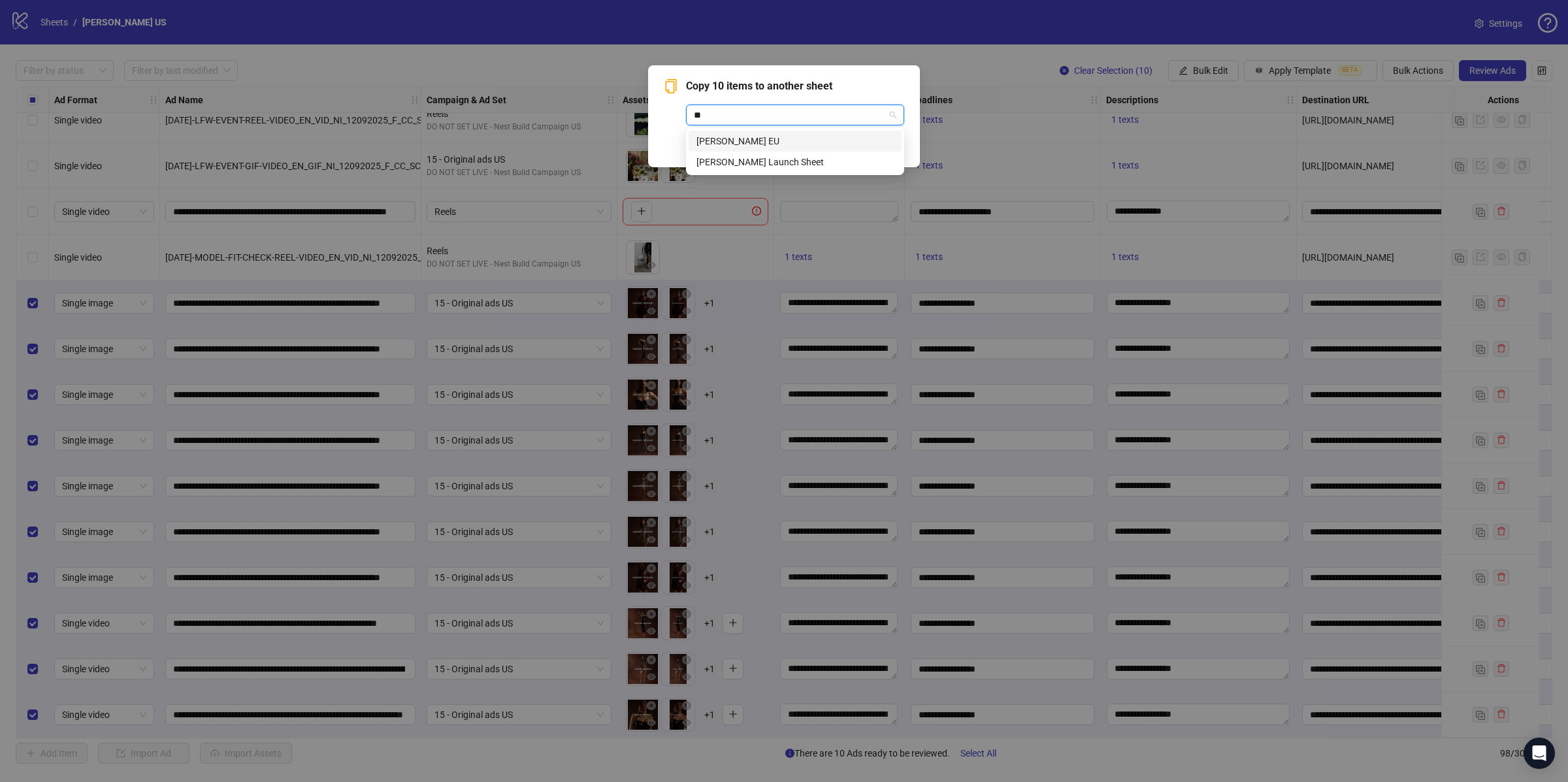
click at [795, 143] on div "[PERSON_NAME] EU" at bounding box center [795, 141] width 197 height 14
click at [892, 143] on span "OK" at bounding box center [888, 143] width 12 height 10
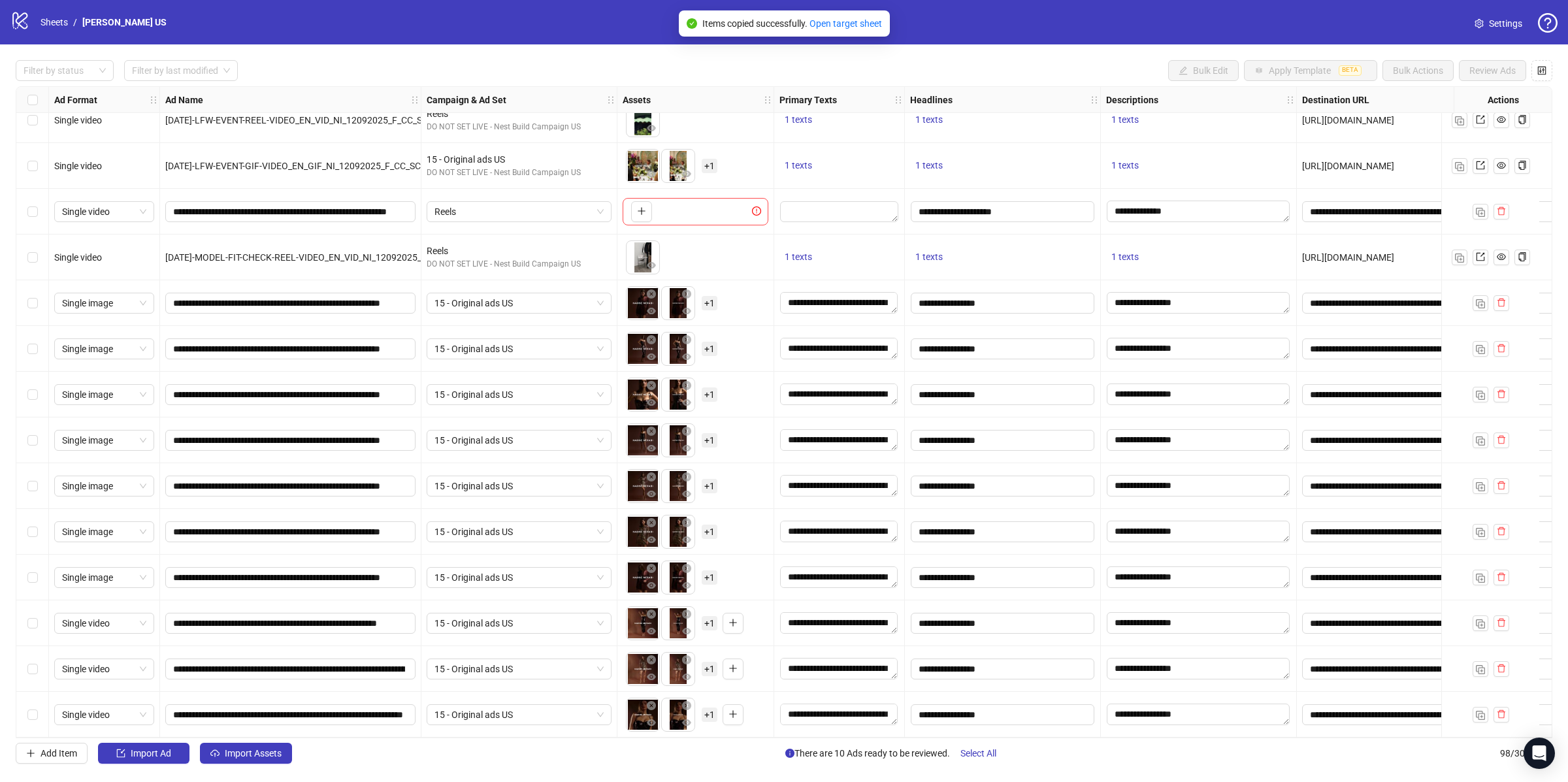
click at [49, 292] on div "Single image" at bounding box center [104, 303] width 111 height 46
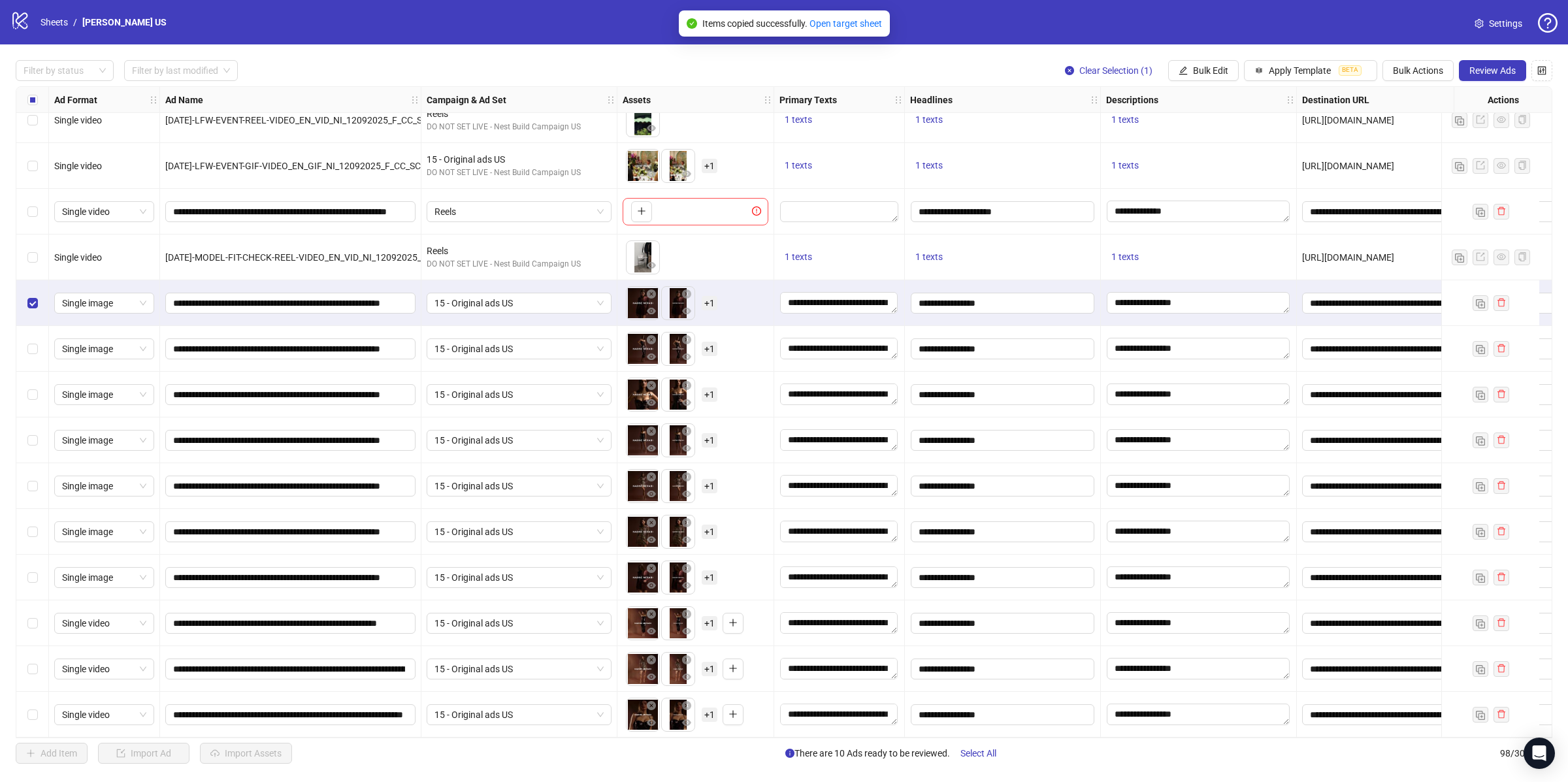
click at [41, 711] on div "Select row 98" at bounding box center [33, 714] width 33 height 46
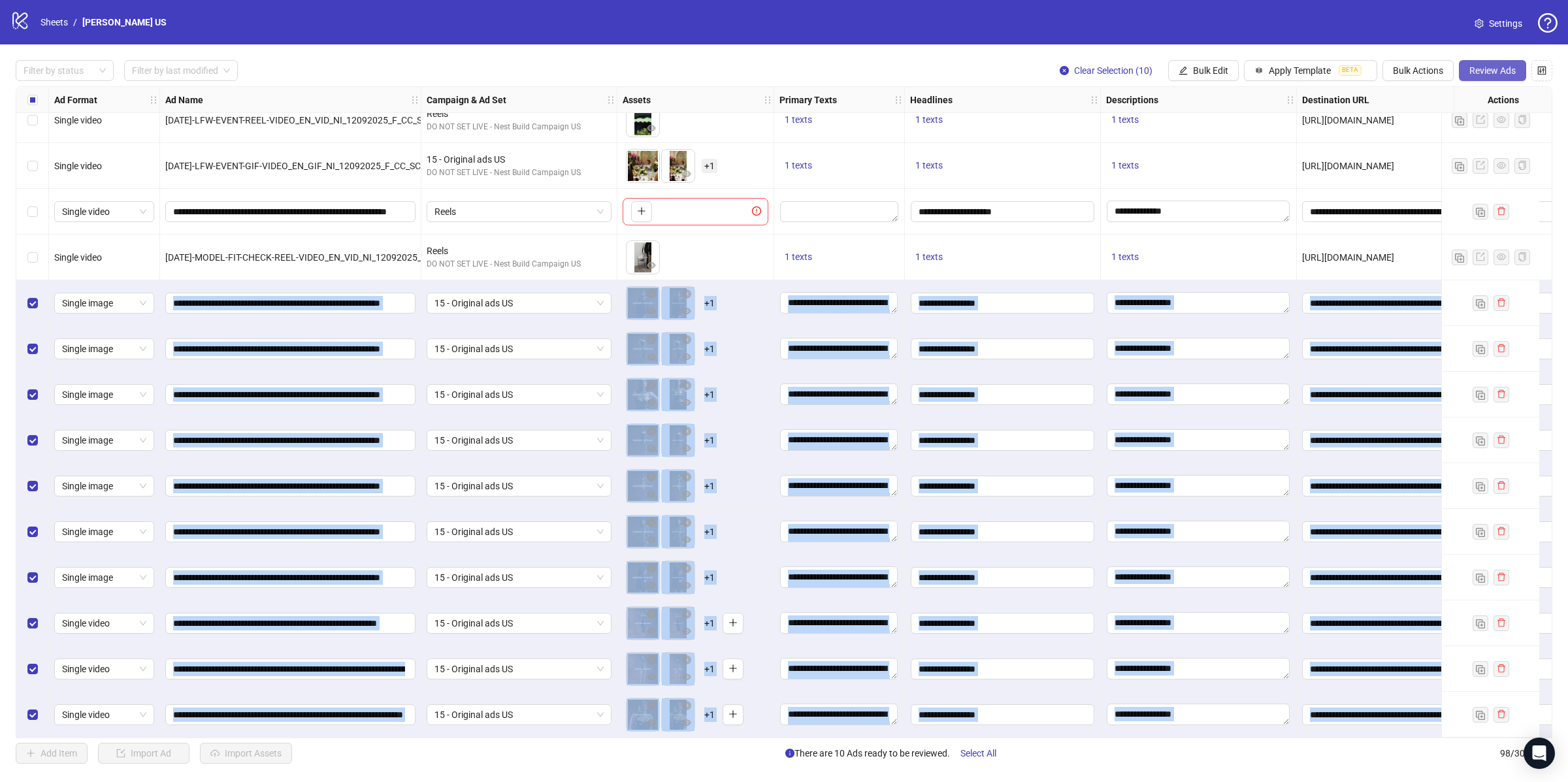
click at [1492, 74] on span "Review Ads" at bounding box center [1492, 70] width 46 height 10
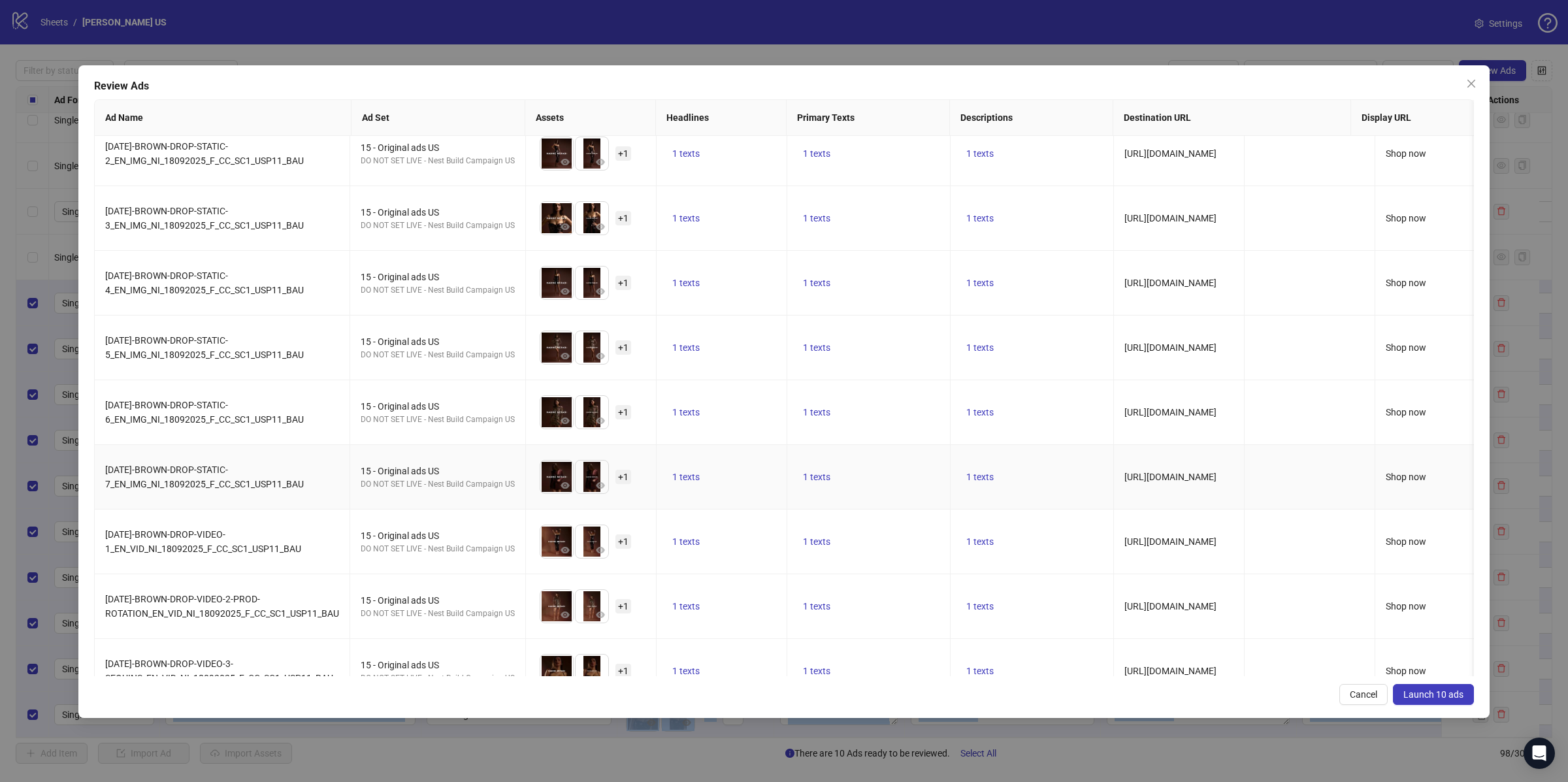
scroll to position [97, 0]
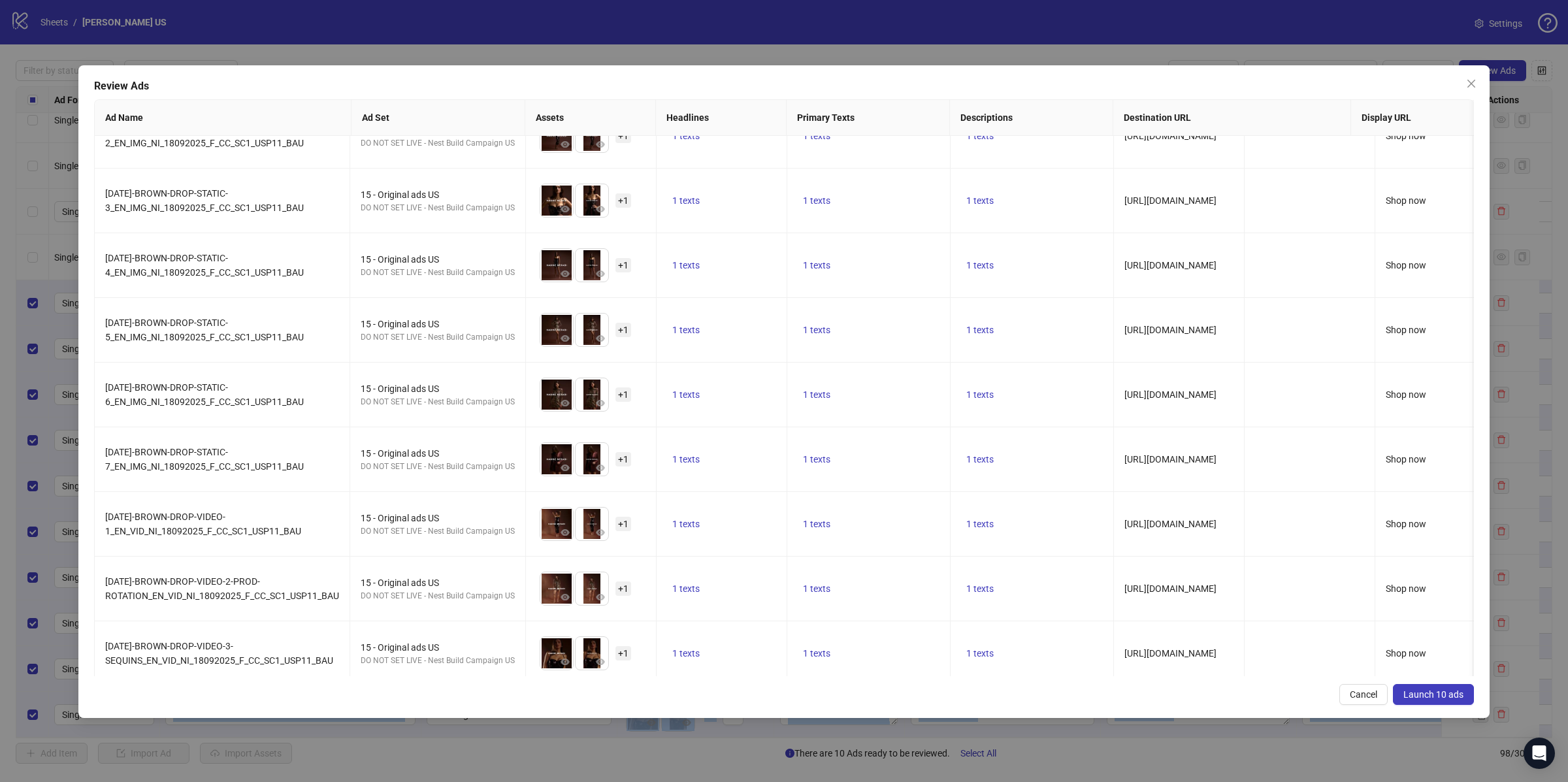
click at [1451, 700] on span "Launch 10 ads" at bounding box center [1433, 694] width 60 height 10
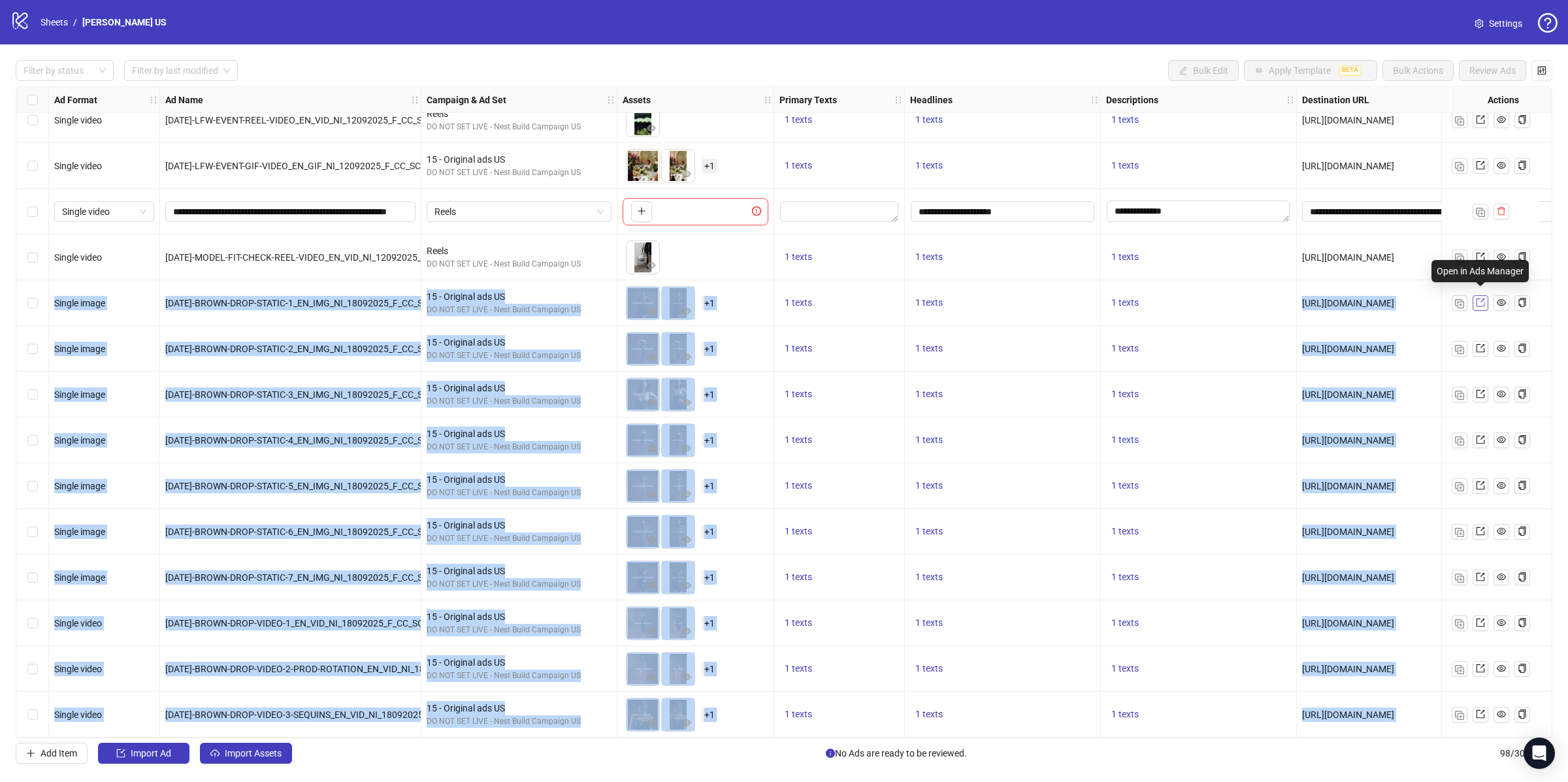
click at [1479, 301] on icon "export" at bounding box center [1480, 303] width 8 height 8
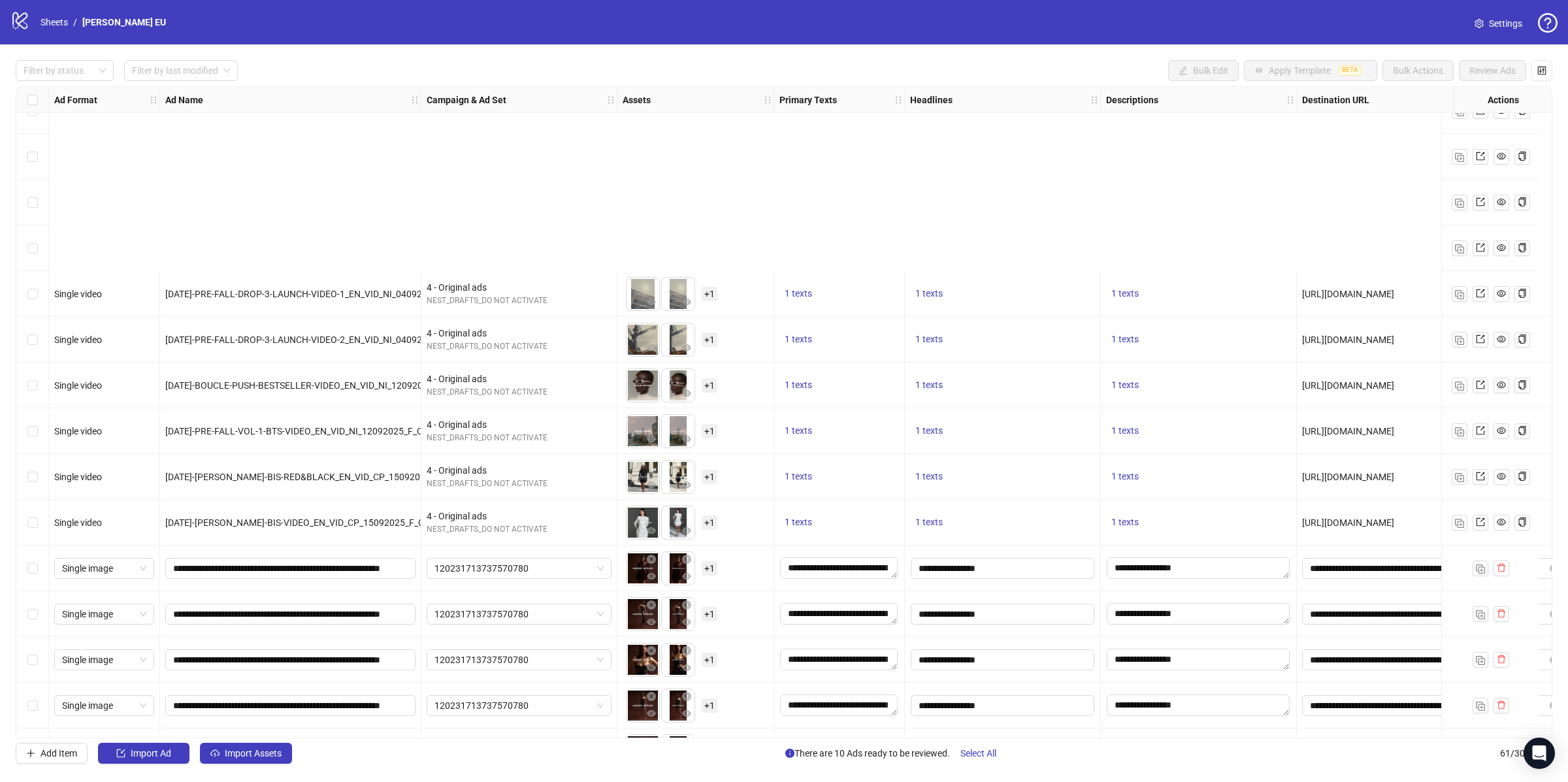
scroll to position [2170, 0]
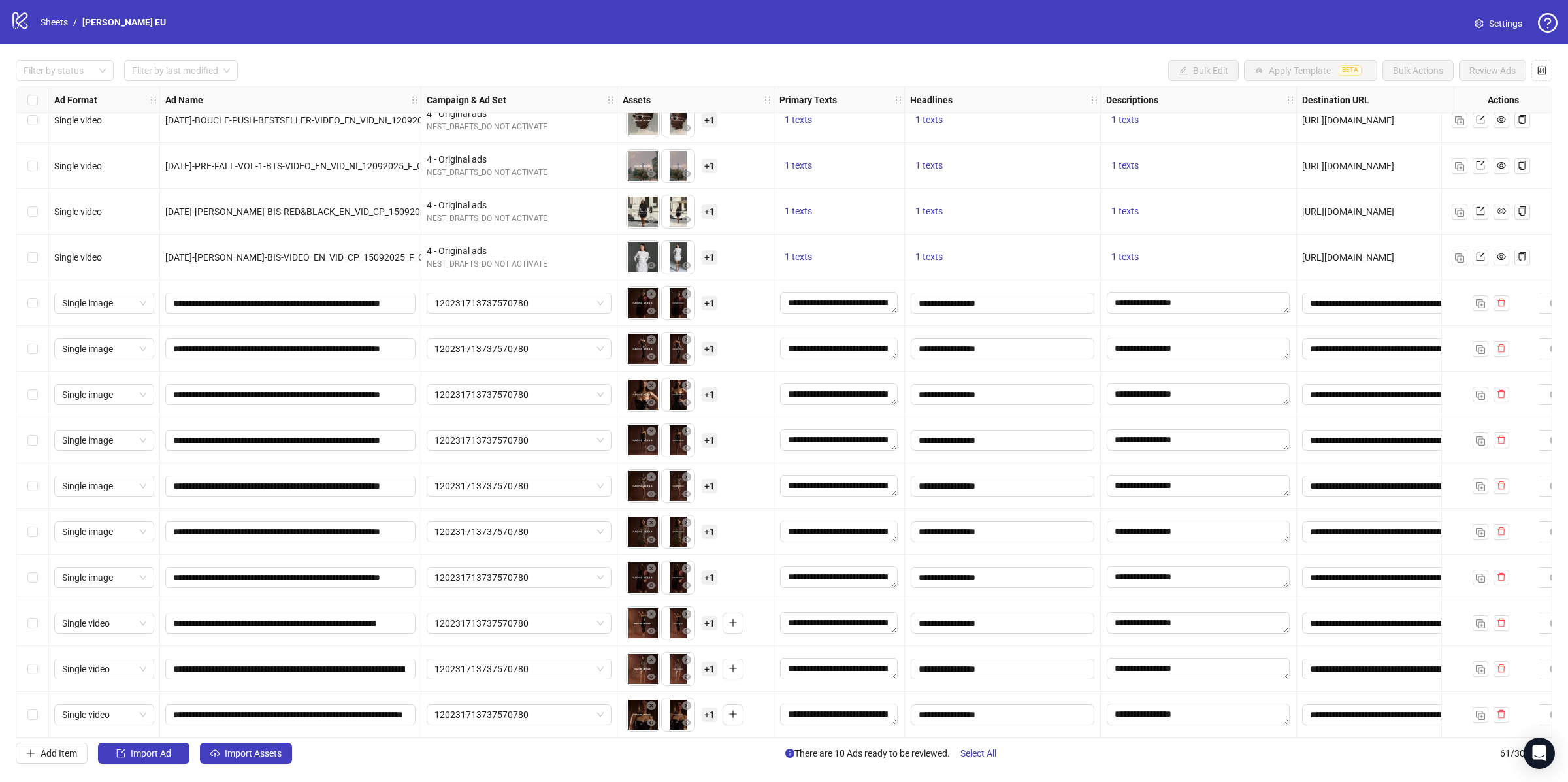
click at [27, 303] on div "Select row 52" at bounding box center [33, 303] width 33 height 46
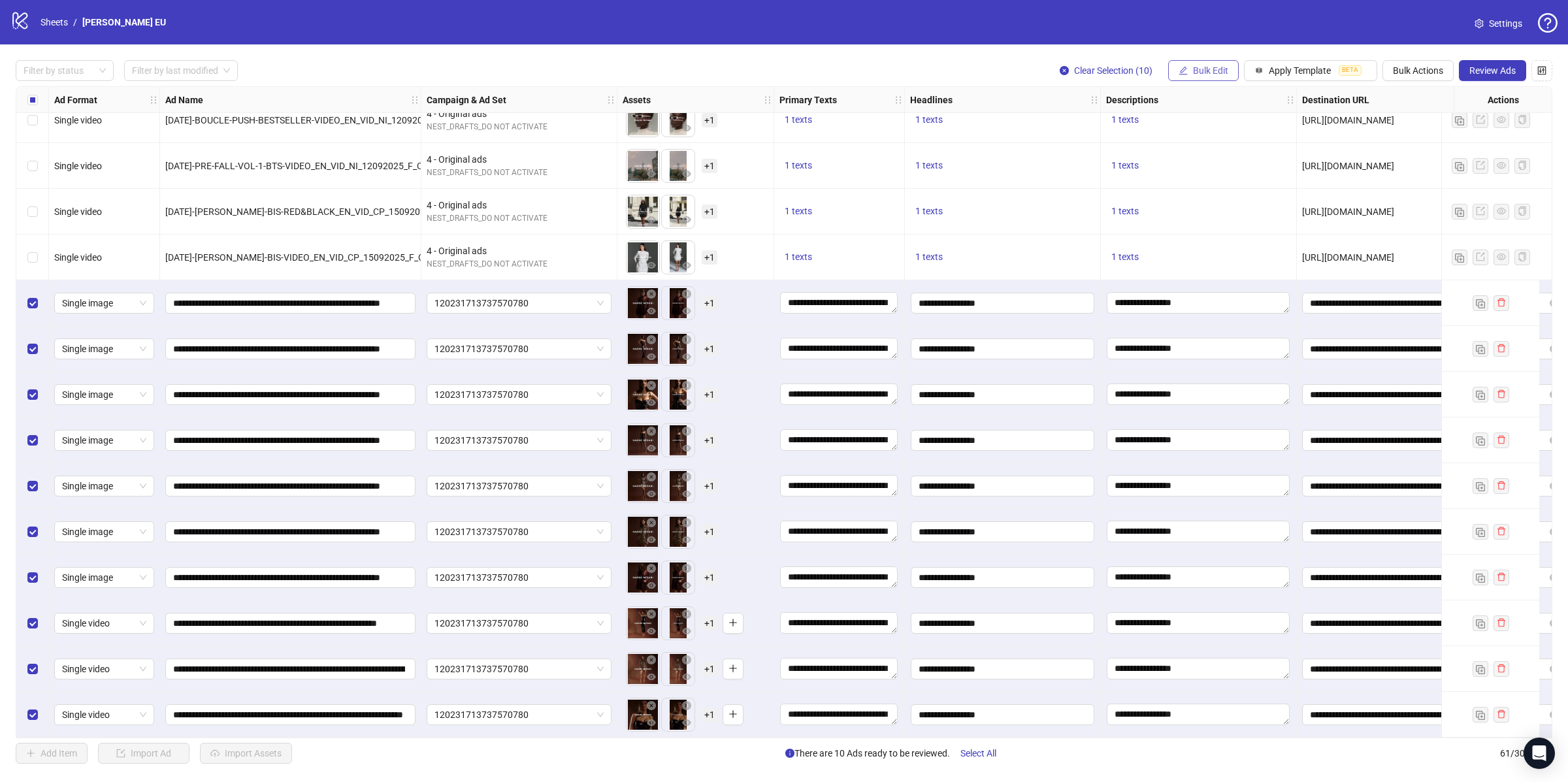
click at [1206, 72] on span "Bulk Edit" at bounding box center [1211, 70] width 35 height 10
click at [1219, 138] on span "Campaign & Ad Set" at bounding box center [1214, 139] width 78 height 14
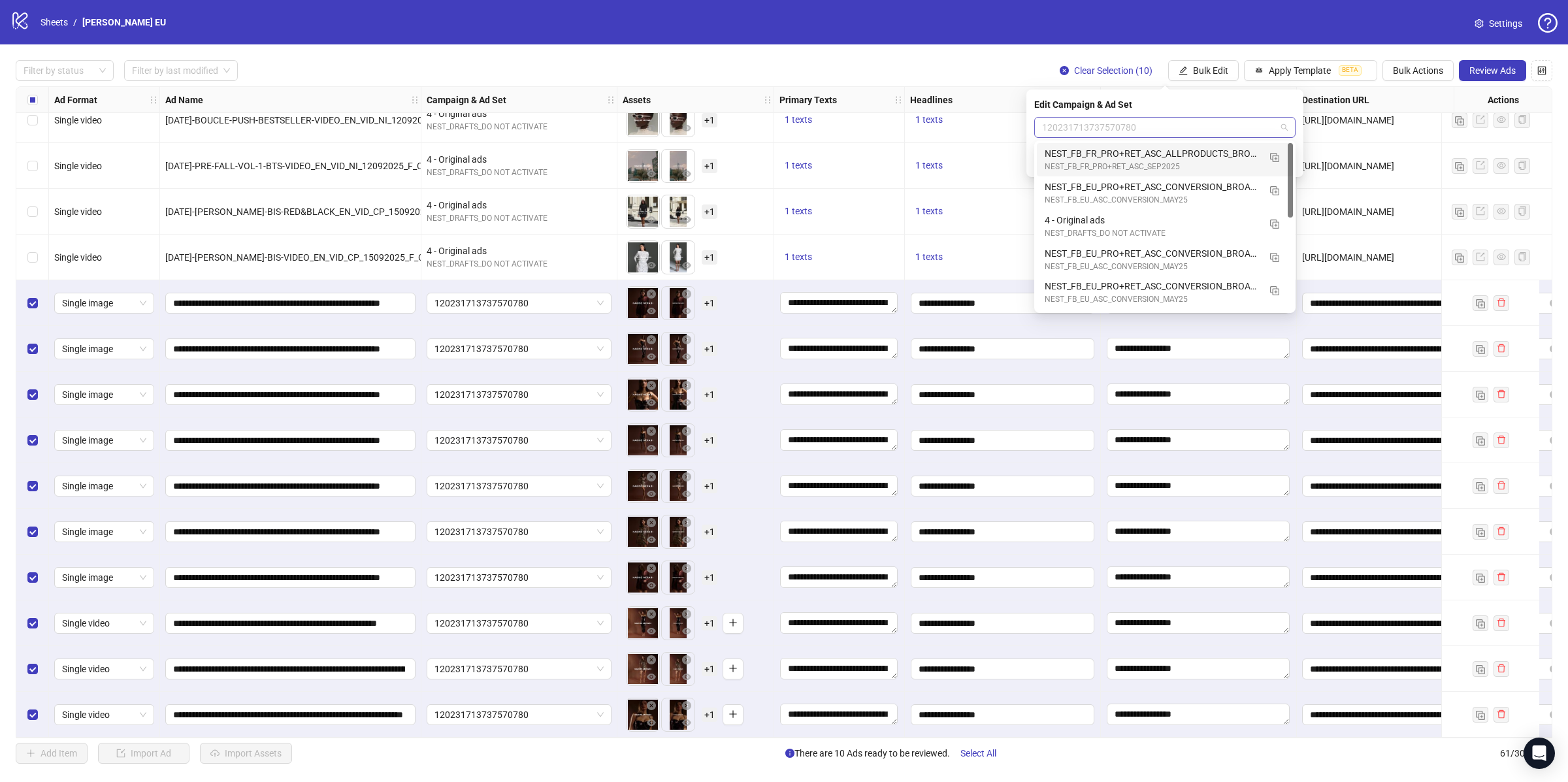
click at [1093, 118] on span "120231713737570780" at bounding box center [1165, 127] width 246 height 20
click at [1126, 216] on div "4 - Original ads" at bounding box center [1152, 220] width 214 height 14
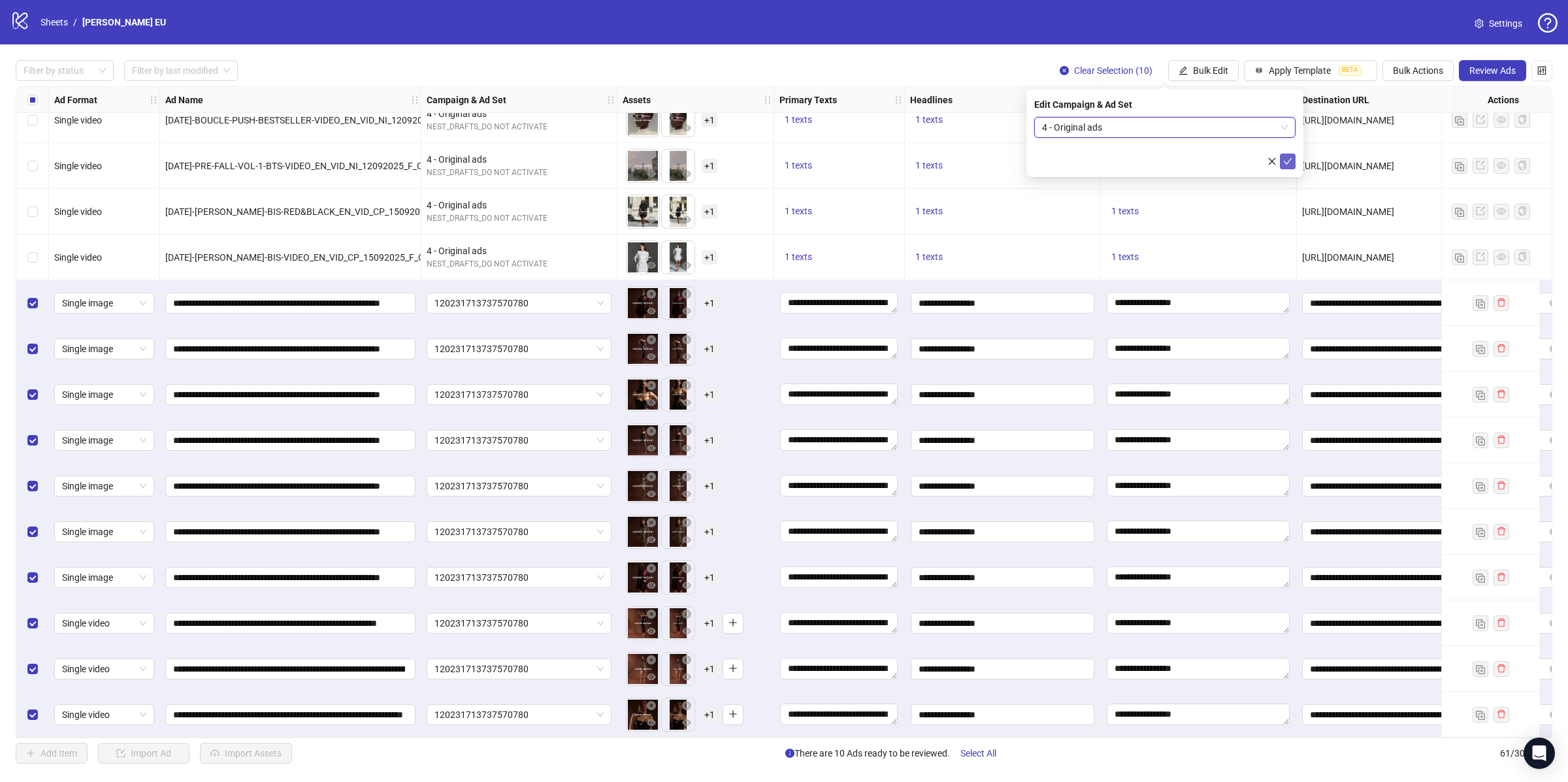
click at [1292, 159] on icon "check" at bounding box center [1287, 161] width 9 height 9
click at [1200, 75] on span "Bulk Edit" at bounding box center [1211, 70] width 35 height 10
click at [1318, 207] on span "https://www.eu.nadinemerabi.com/collections/dresses" at bounding box center [1348, 211] width 92 height 10
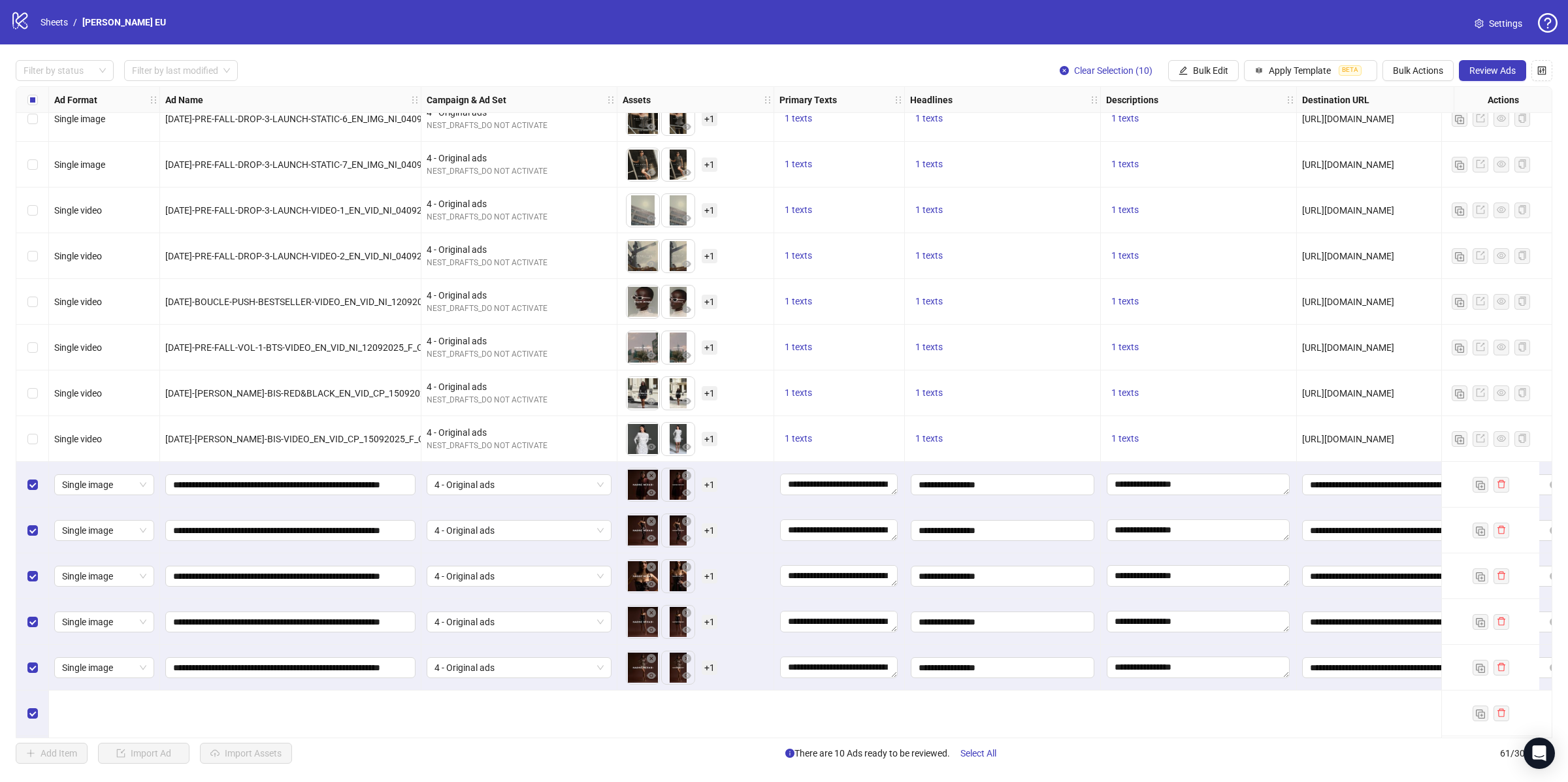
scroll to position [1858, 0]
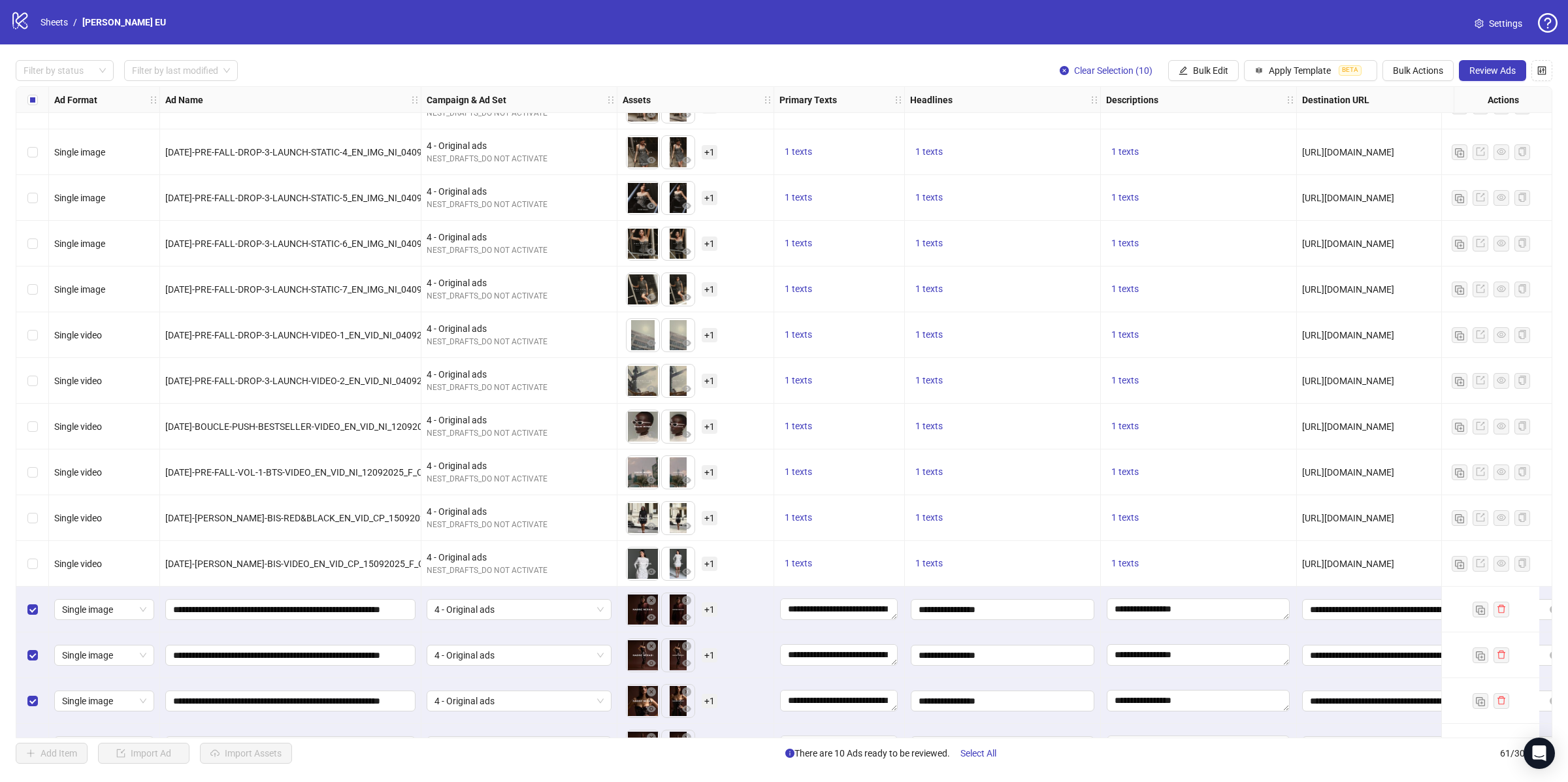
click at [1343, 288] on span "https://www.eu.nadinemerabi.com/collections/newin" at bounding box center [1348, 289] width 92 height 10
drag, startPoint x: 1343, startPoint y: 288, endPoint x: 1335, endPoint y: 289, distance: 8.1
click at [1344, 288] on span "https://www.eu.nadinemerabi.com/collections/newin" at bounding box center [1348, 289] width 92 height 10
copy span "https://www.eu.nadinemerabi.com/collections/newin"
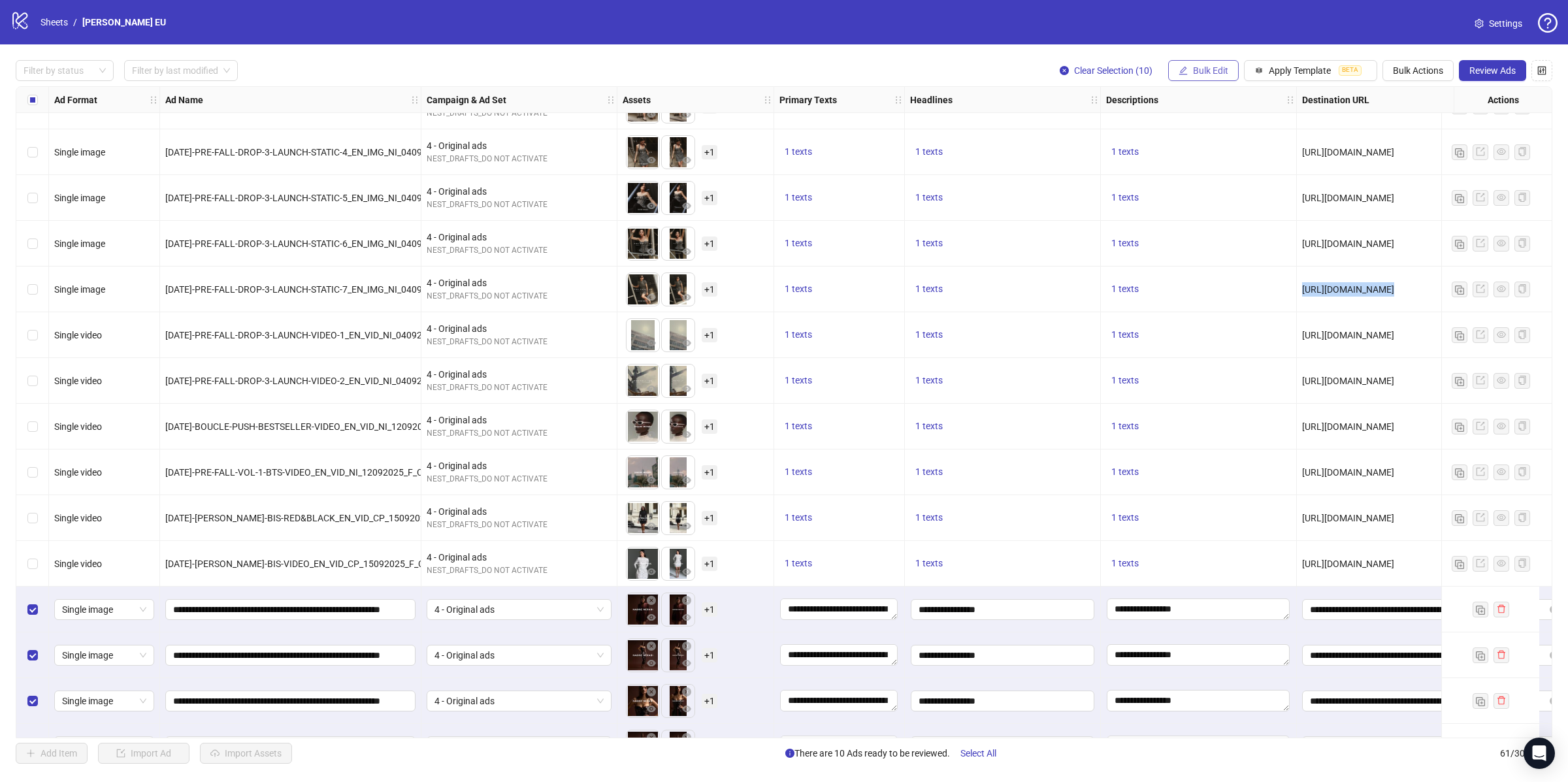
click at [1180, 75] on span "button" at bounding box center [1183, 70] width 9 height 10
click at [1219, 219] on span "Destination URL" at bounding box center [1214, 222] width 78 height 14
click at [1153, 127] on input "**********" at bounding box center [1160, 127] width 235 height 14
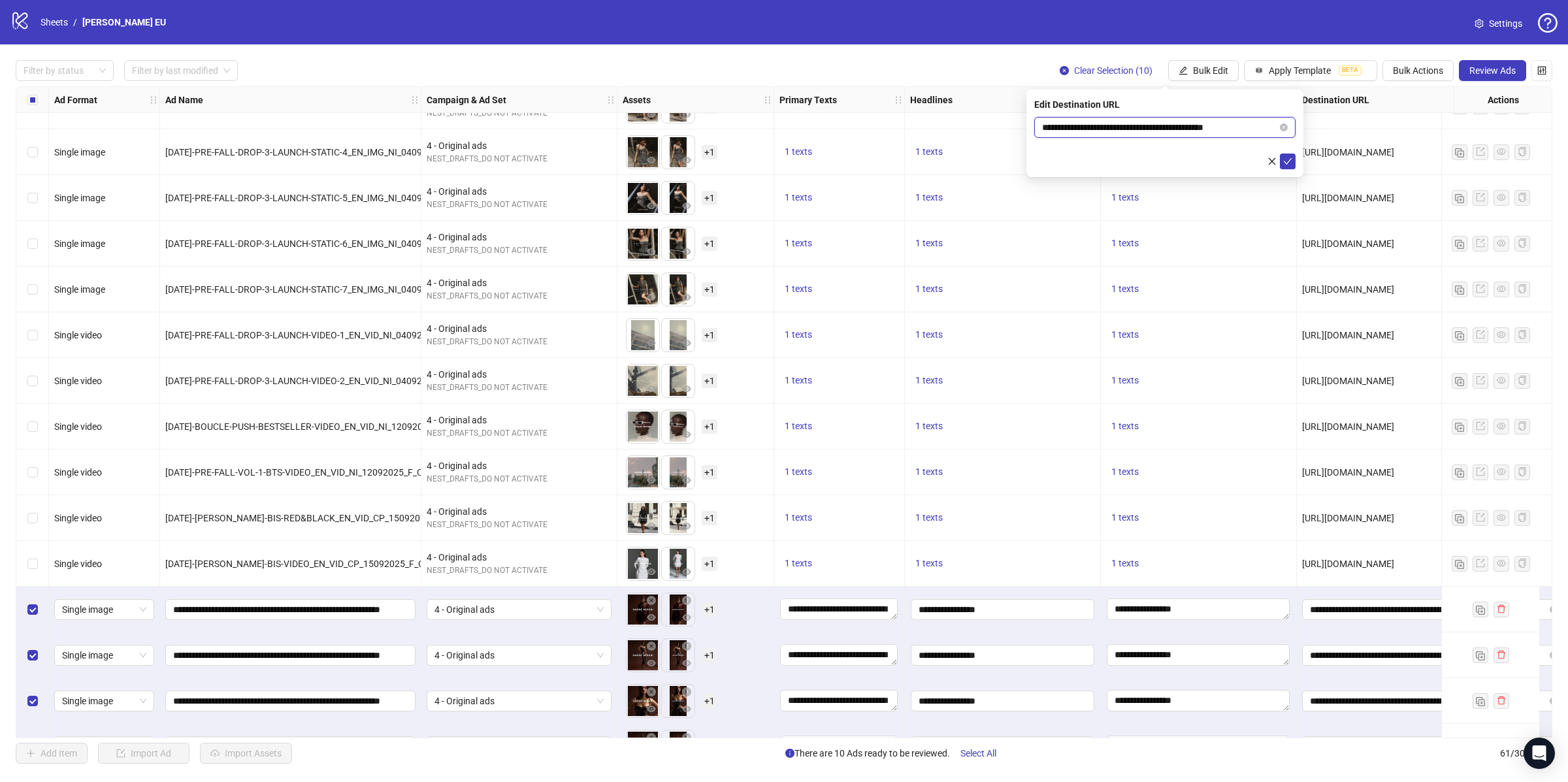
paste input "text"
type input "**********"
click at [1290, 165] on span "submit" at bounding box center [1287, 161] width 9 height 10
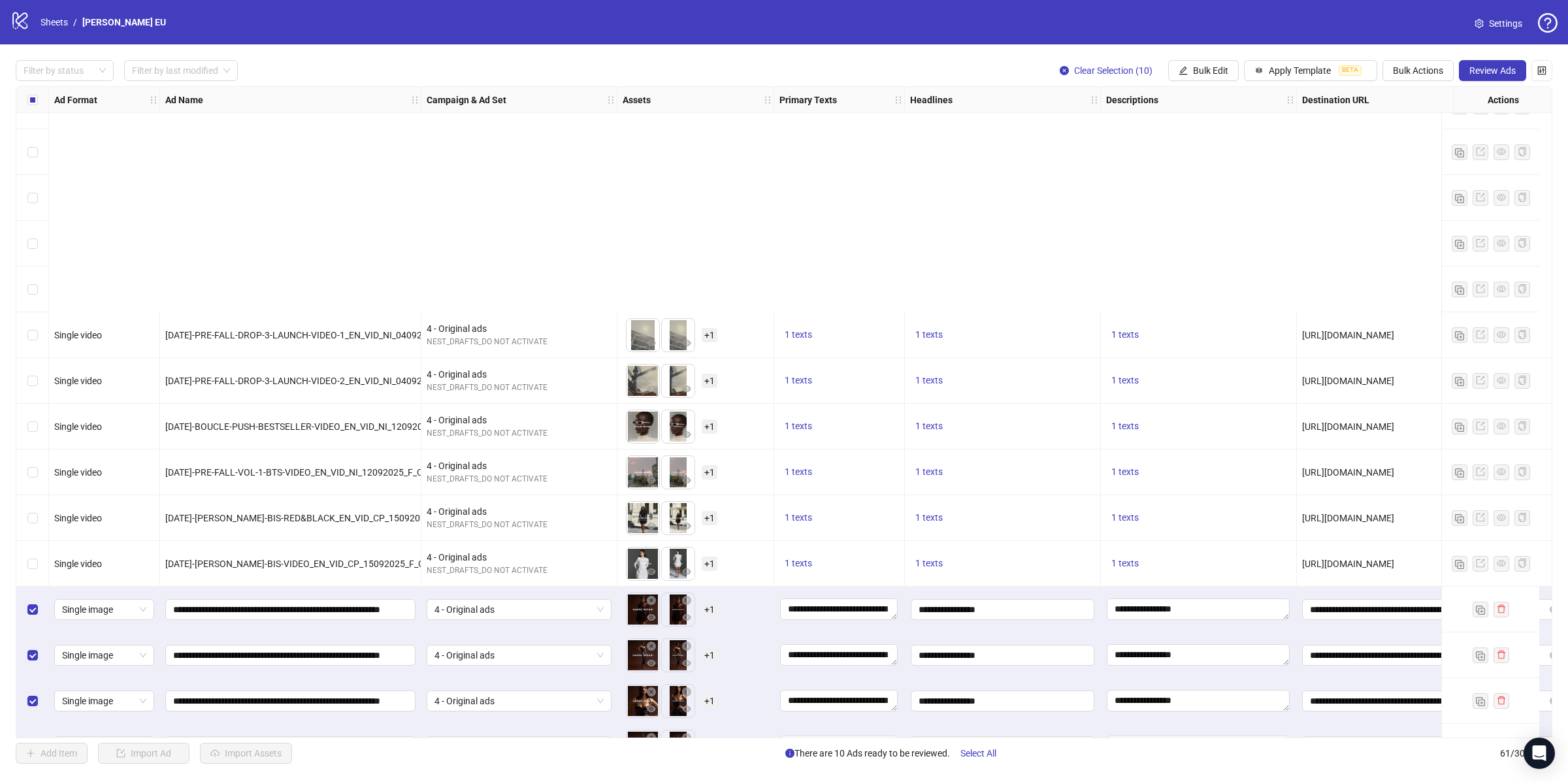
scroll to position [2170, 0]
